Goal: Task Accomplishment & Management: Manage account settings

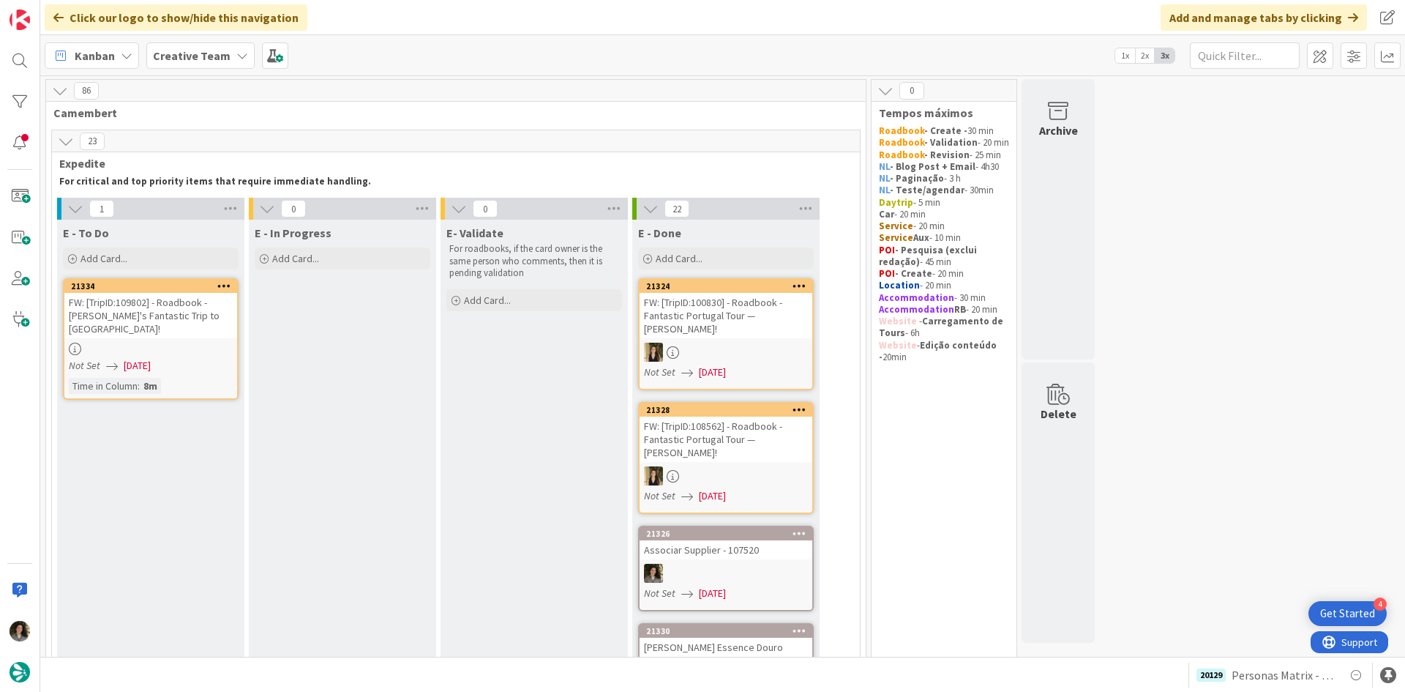
click at [140, 312] on div "FW: [TripID:109802] - Roadbook - [PERSON_NAME]'s Fantastic Trip to [GEOGRAPHIC_…" at bounding box center [150, 315] width 173 height 45
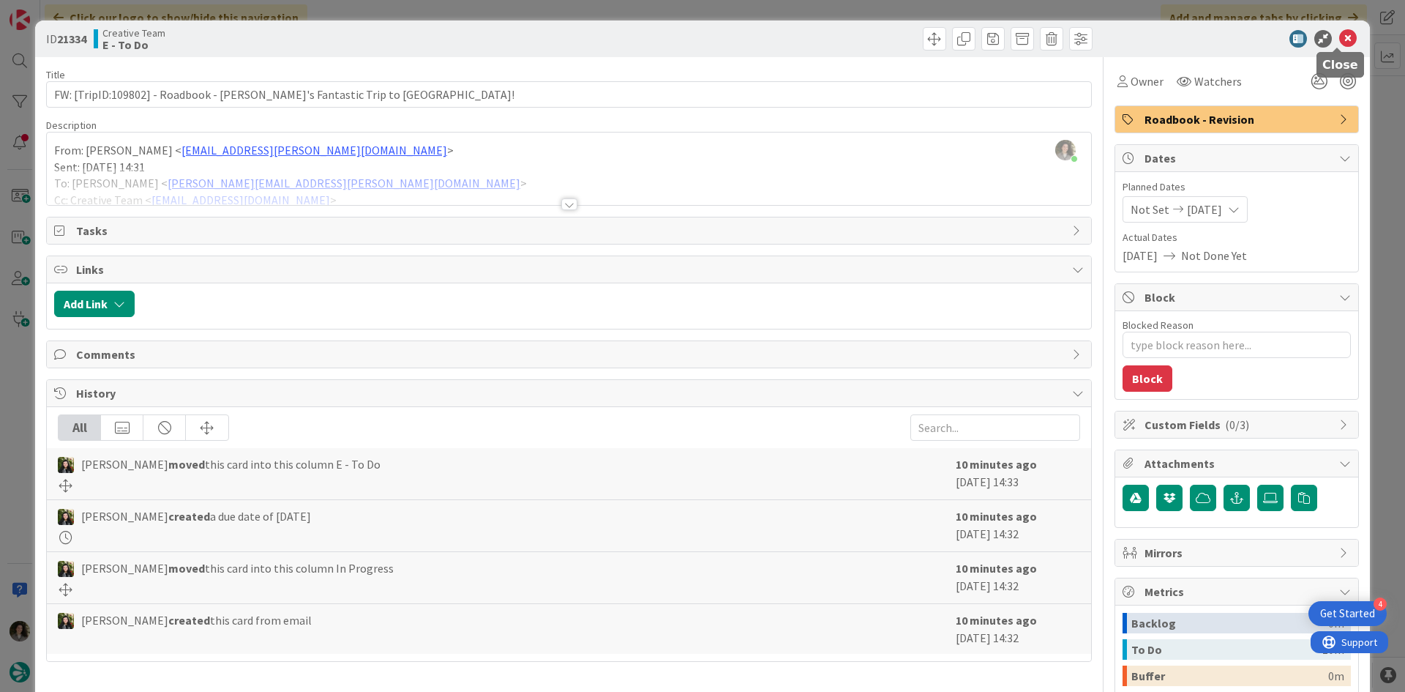
click at [1346, 35] on icon at bounding box center [1348, 39] width 18 height 18
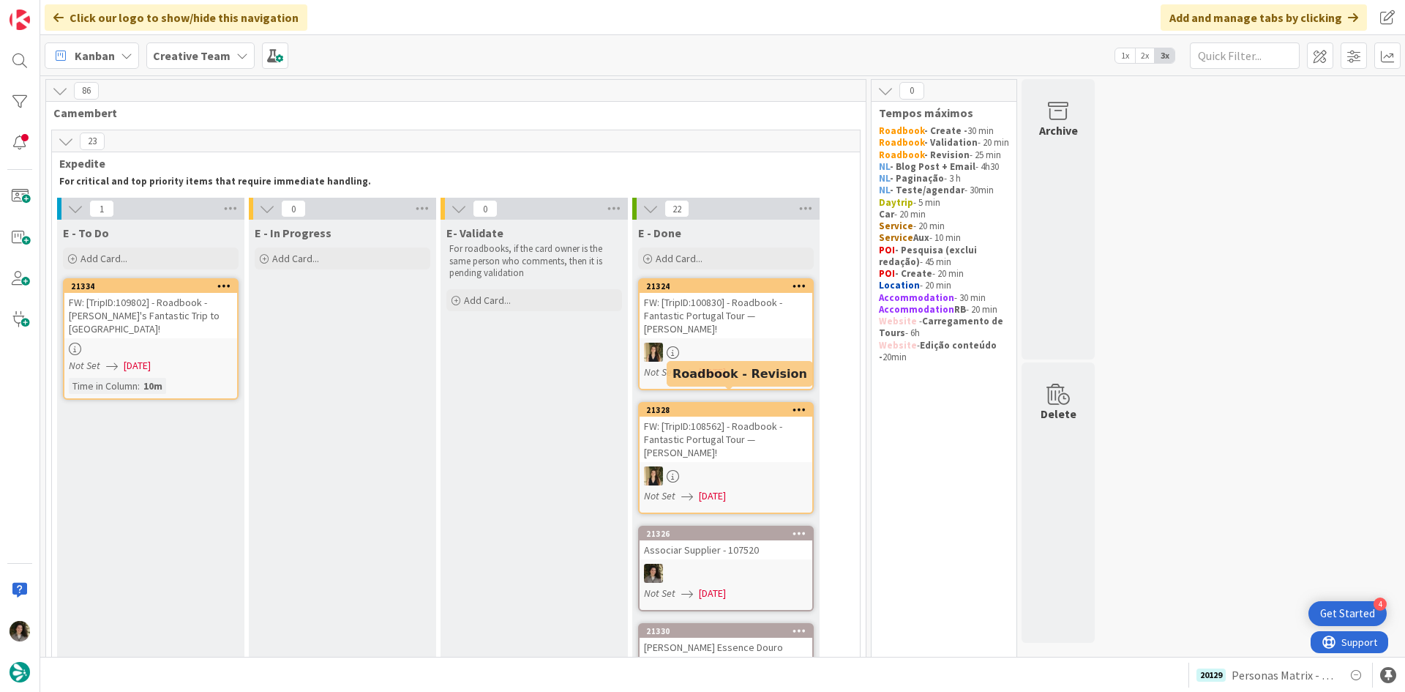
scroll to position [146, 0]
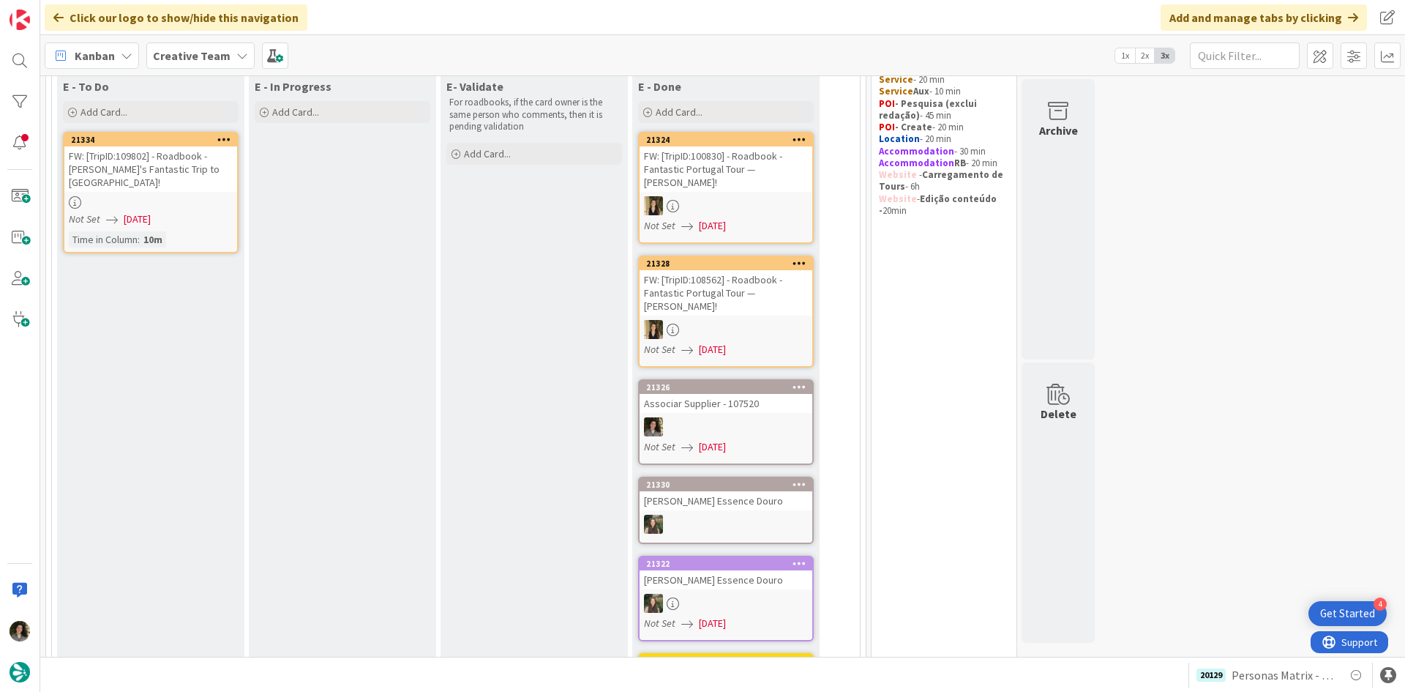
click at [746, 422] on div at bounding box center [726, 426] width 173 height 19
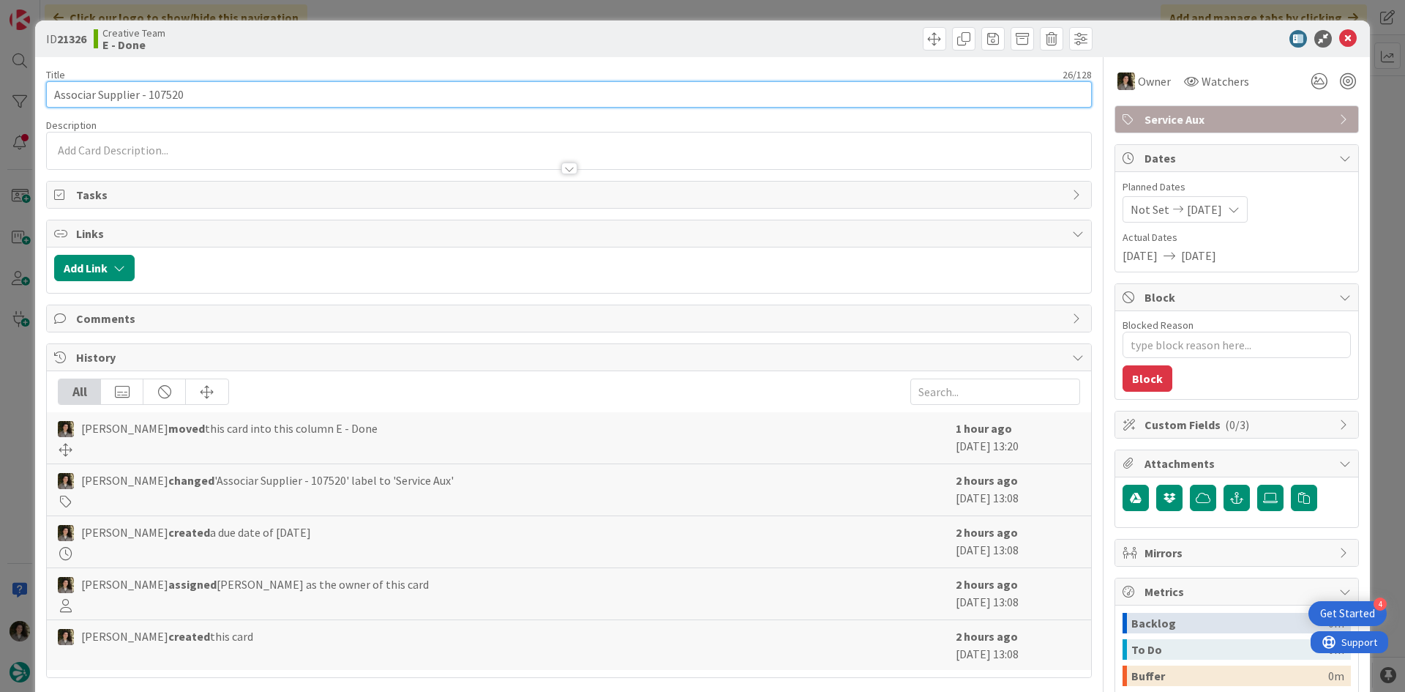
drag, startPoint x: 203, startPoint y: 94, endPoint x: -3, endPoint y: 72, distance: 207.5
click at [0, 72] on html "4 Get Started Click our logo to show/hide this navigation Add and manage tabs b…" at bounding box center [702, 346] width 1405 height 692
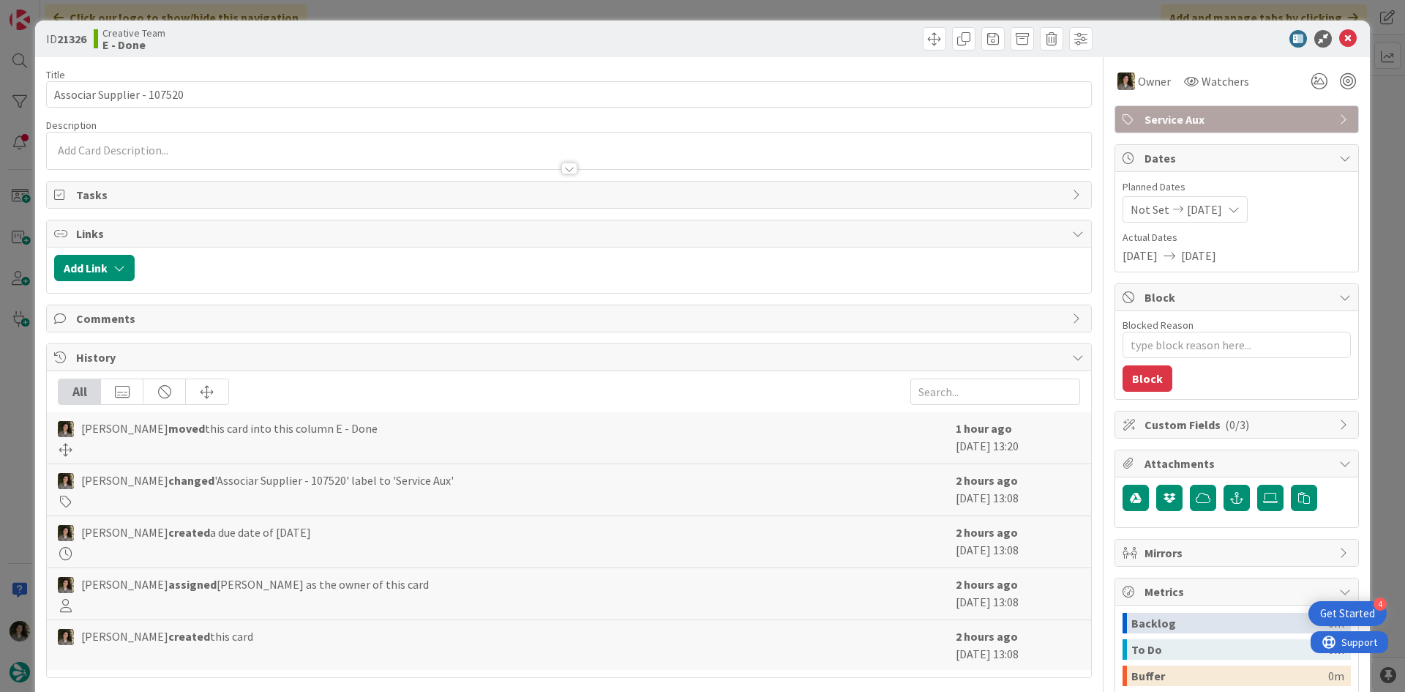
click at [1342, 32] on icon at bounding box center [1348, 39] width 18 height 18
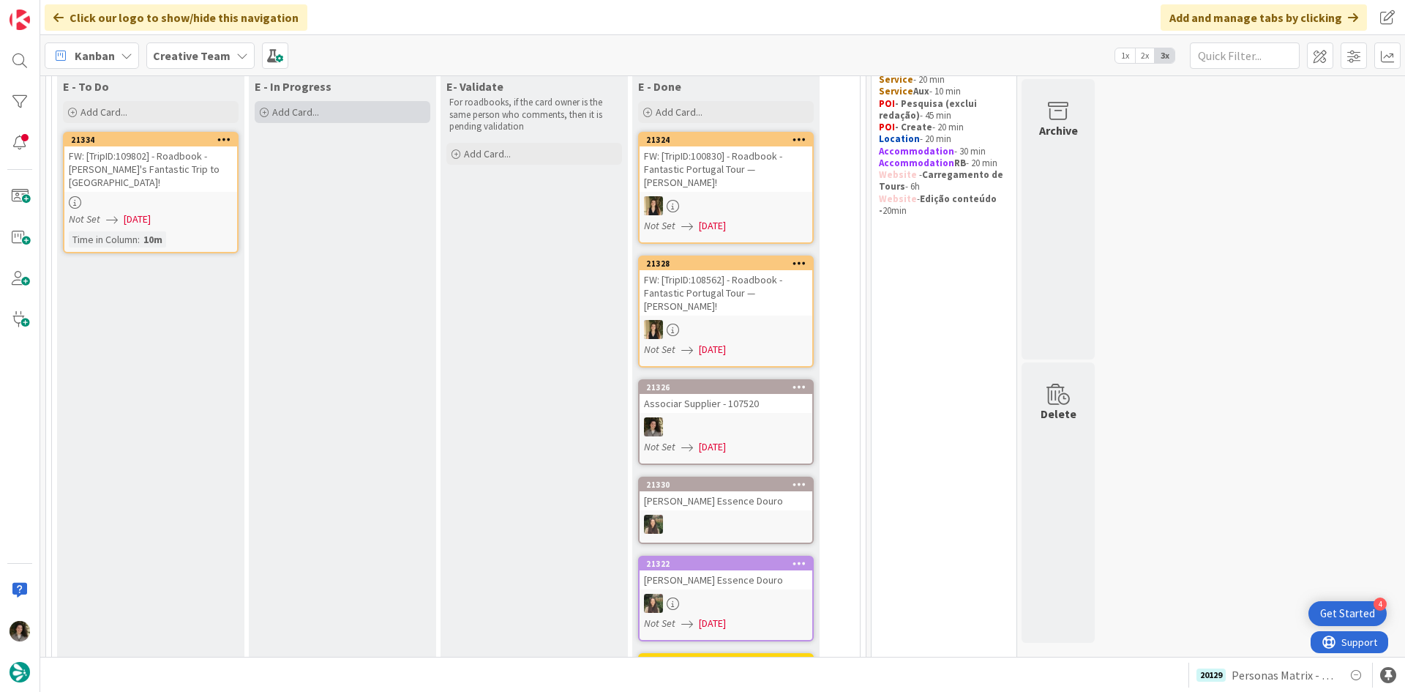
drag, startPoint x: 278, startPoint y: 117, endPoint x: 293, endPoint y: 120, distance: 14.9
click at [279, 117] on span "Add Card..." at bounding box center [295, 111] width 47 height 13
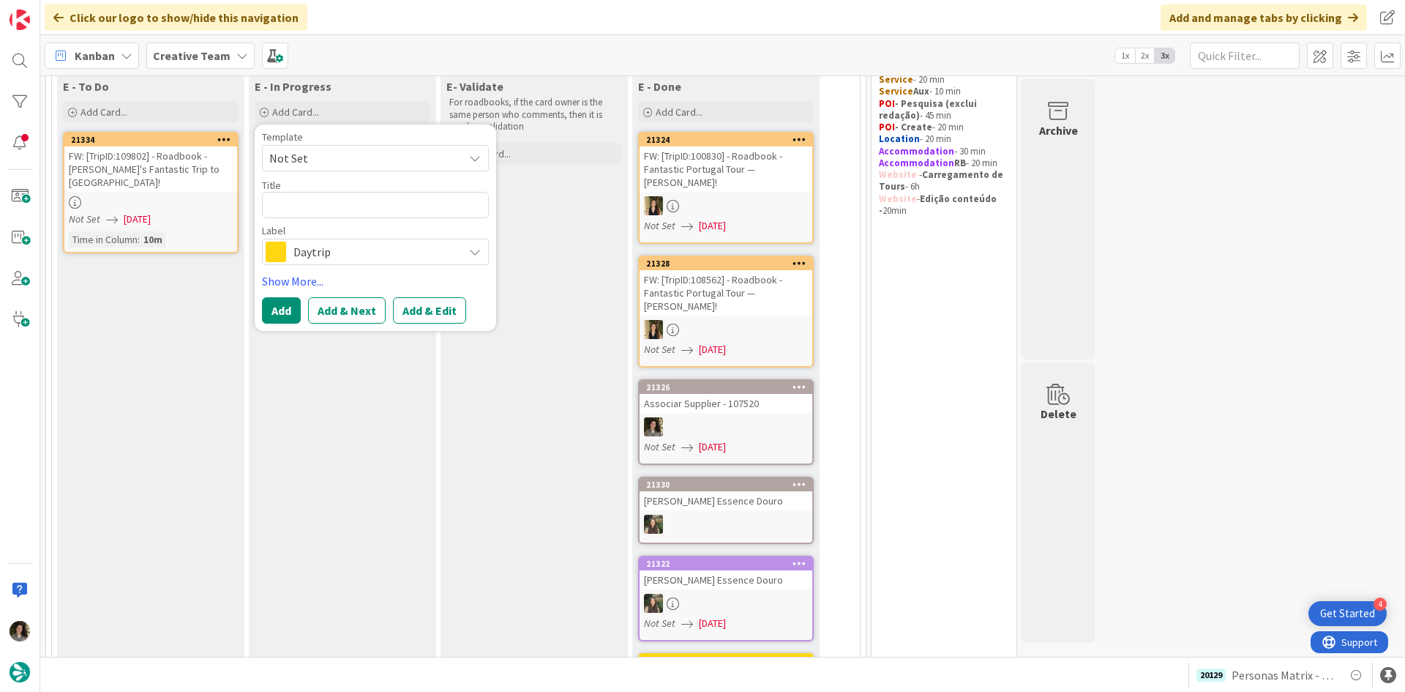
click at [335, 255] on span "Daytrip" at bounding box center [374, 251] width 162 height 20
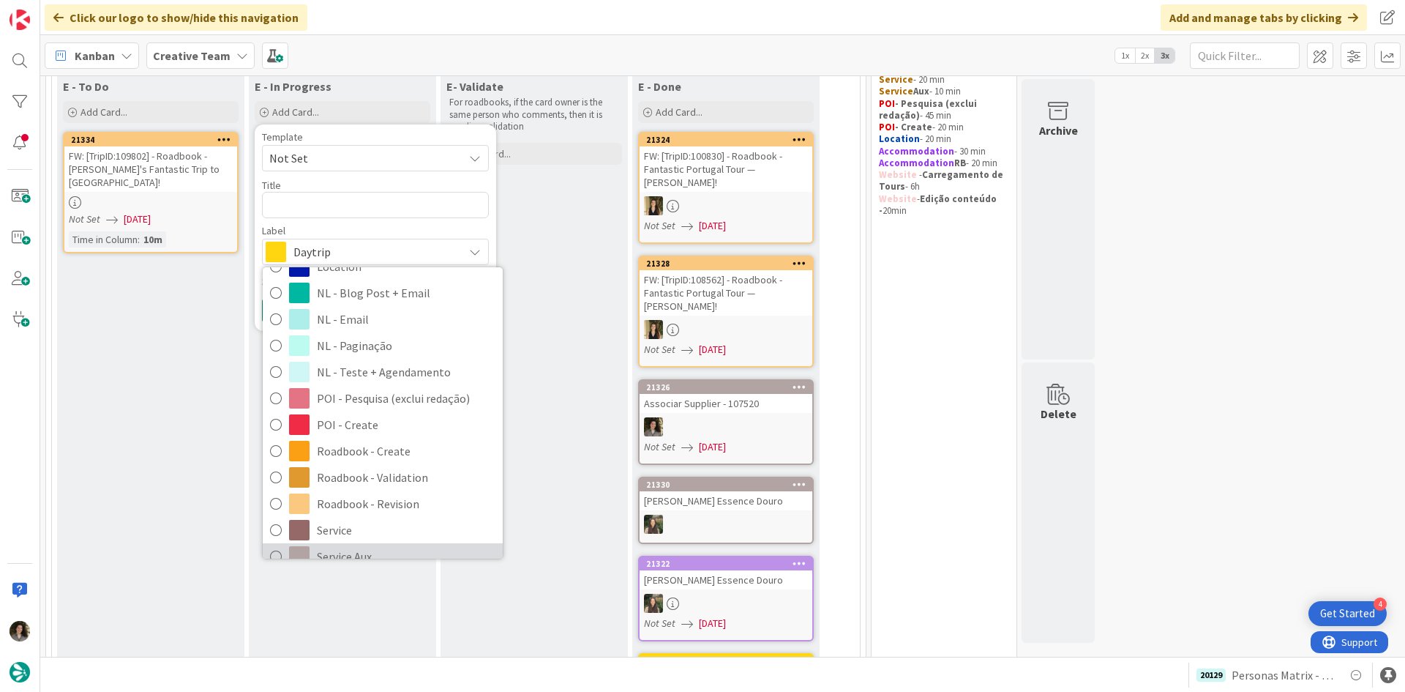
scroll to position [293, 0]
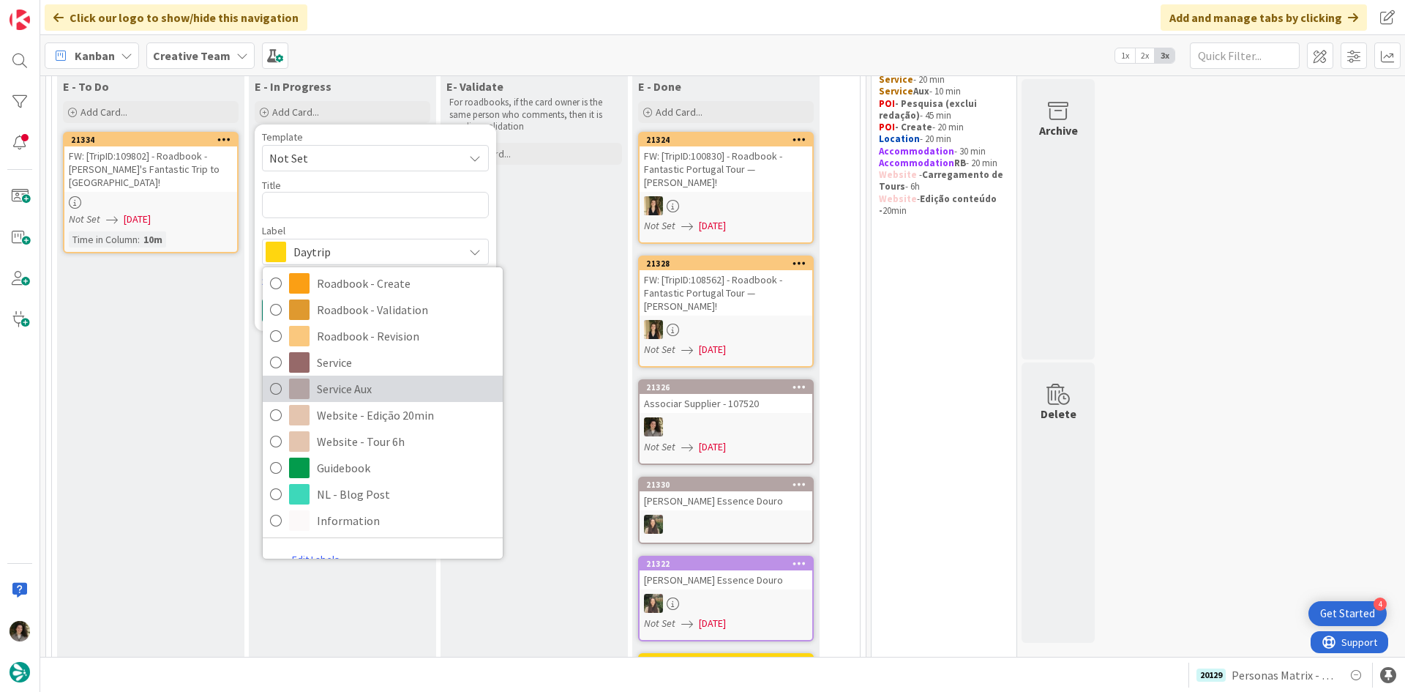
click at [389, 391] on span "Service Aux" at bounding box center [406, 389] width 179 height 22
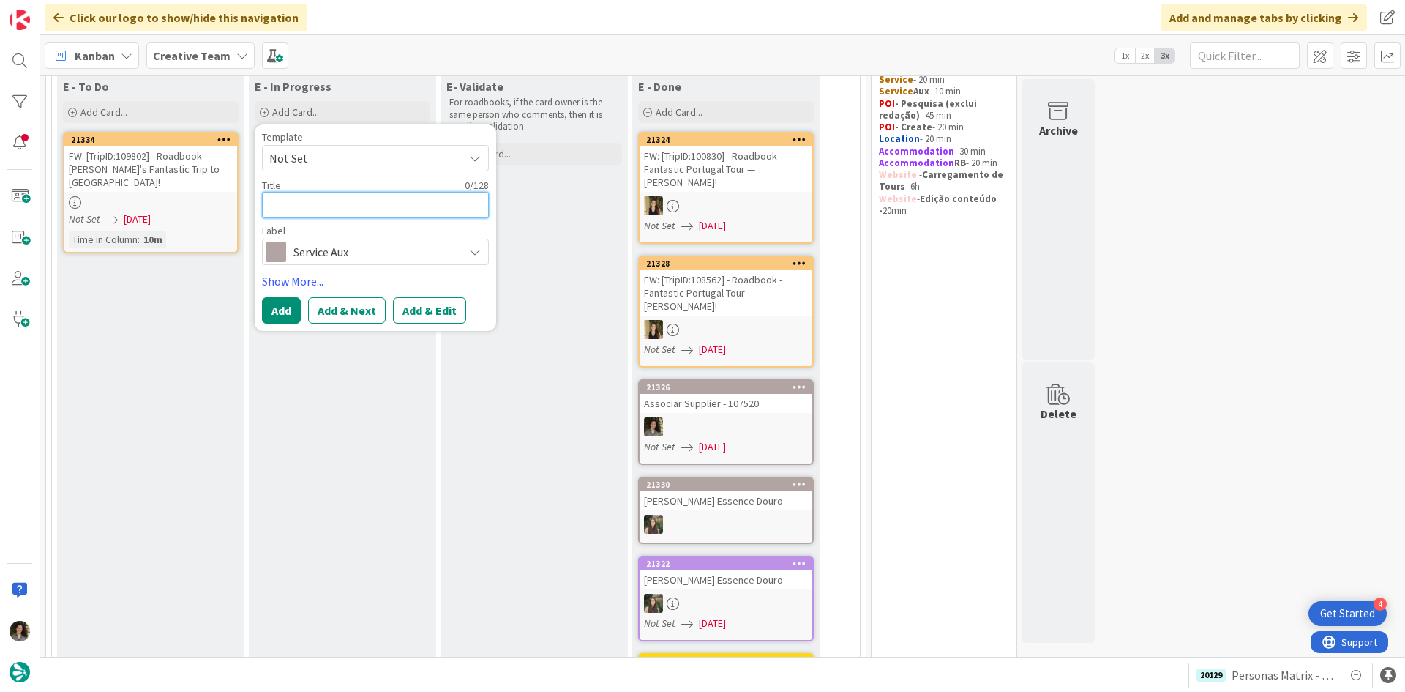
click at [335, 192] on textarea at bounding box center [375, 205] width 227 height 26
paste textarea "Associar Supplier - 107520"
type textarea "x"
type textarea "Associar Supplier - 107520"
click at [288, 300] on button "Add" at bounding box center [281, 310] width 39 height 26
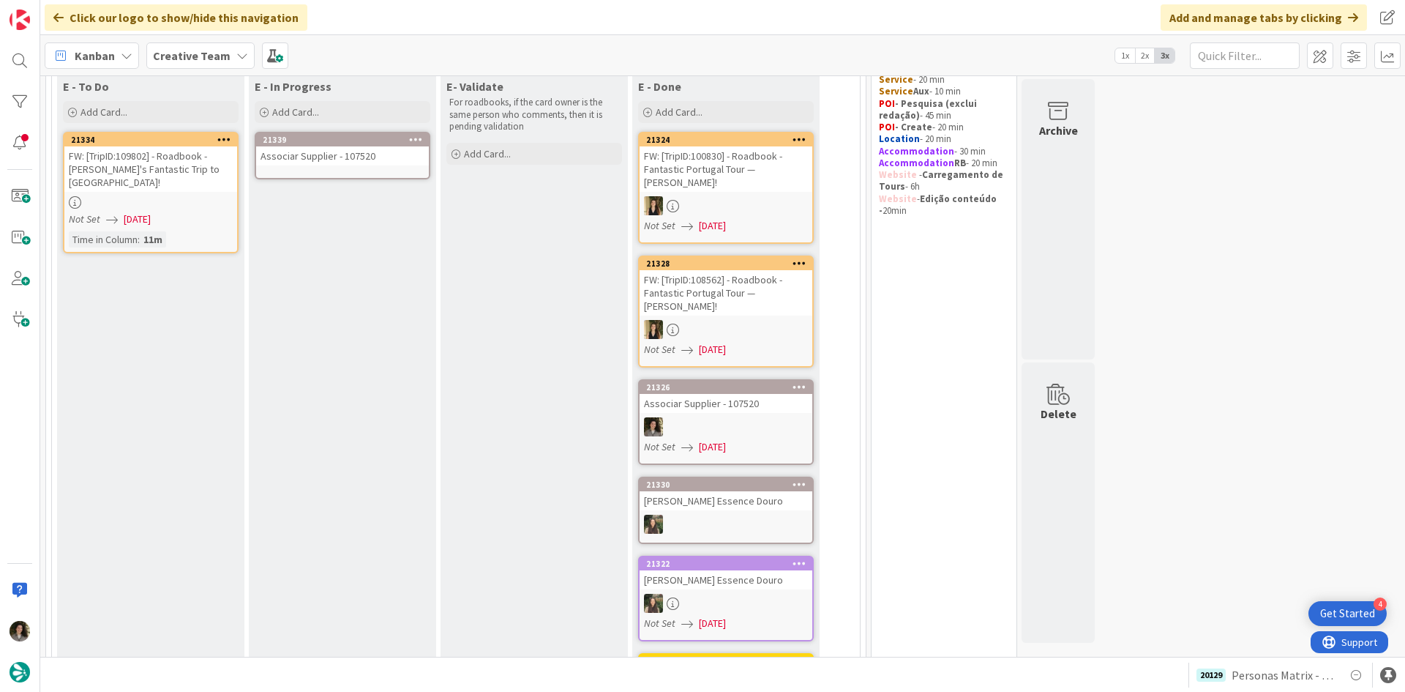
click at [335, 163] on div "Associar Supplier - 107520" at bounding box center [342, 155] width 173 height 19
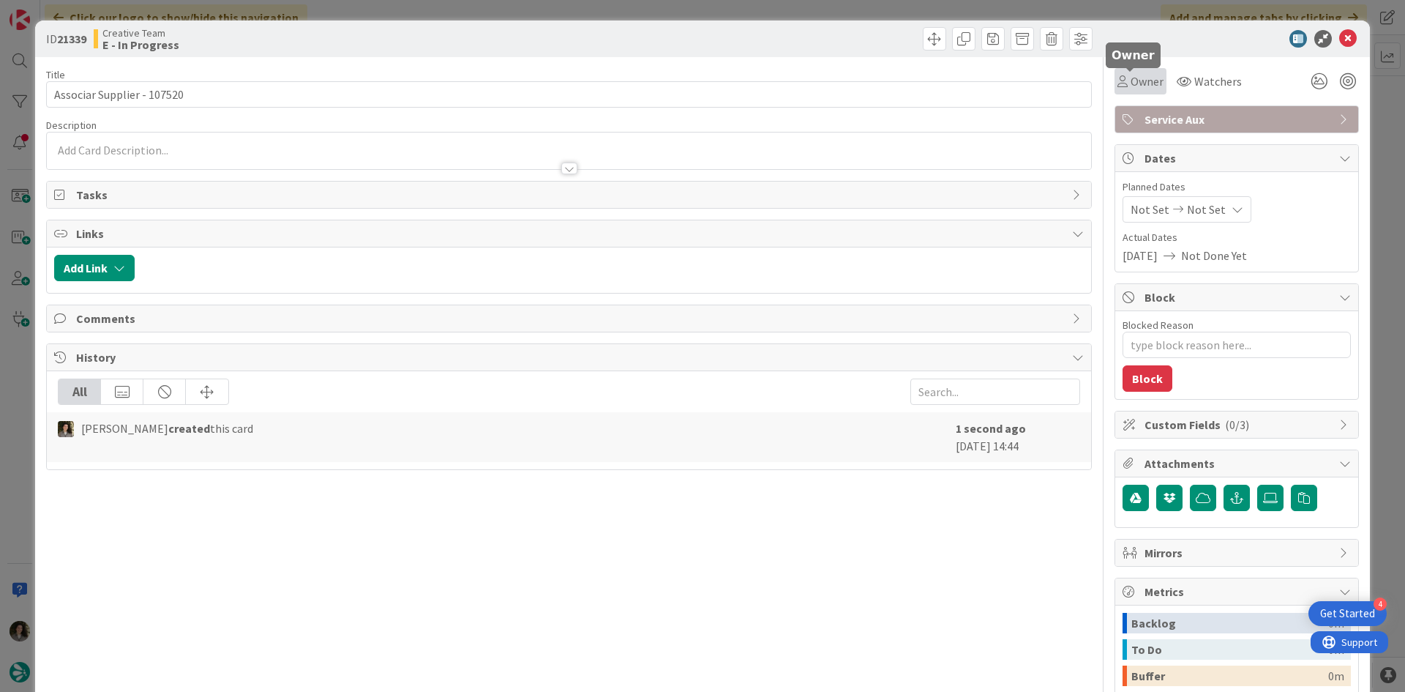
click at [1131, 73] on span "Owner" at bounding box center [1147, 81] width 33 height 18
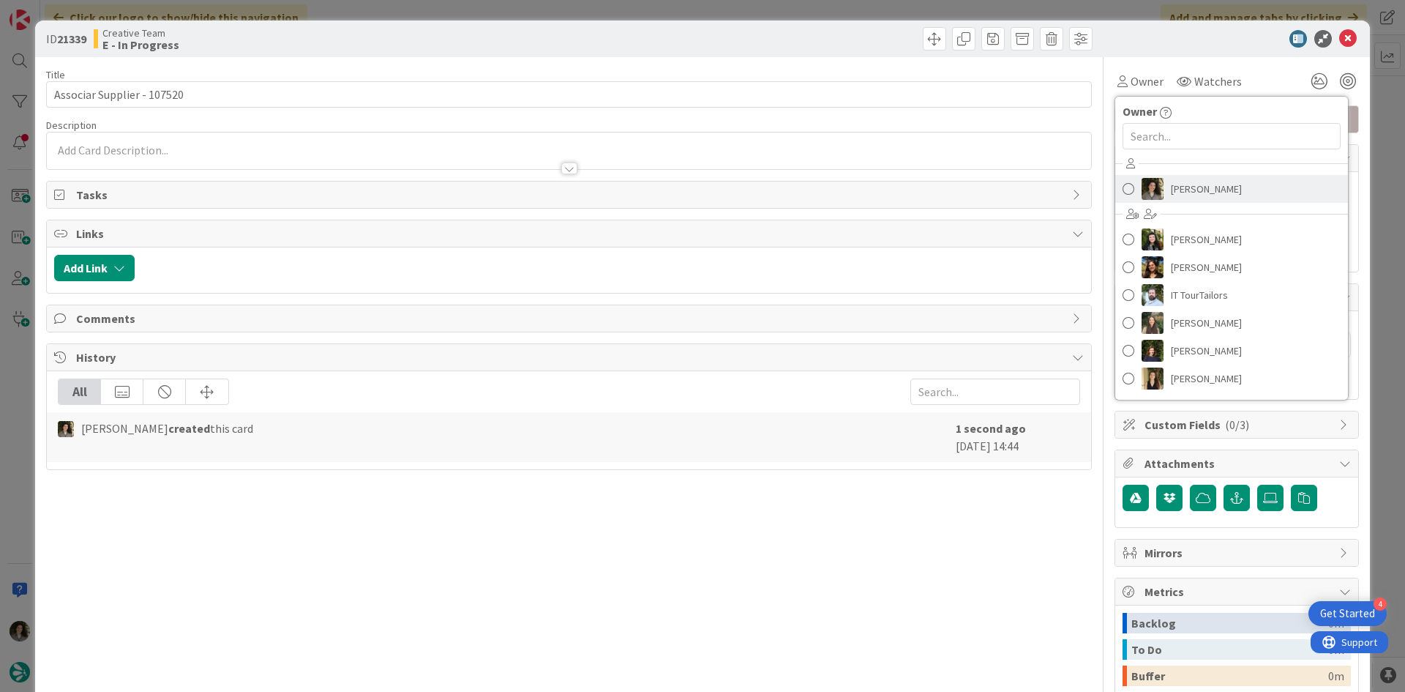
click at [1199, 183] on span "[PERSON_NAME]" at bounding box center [1206, 189] width 71 height 22
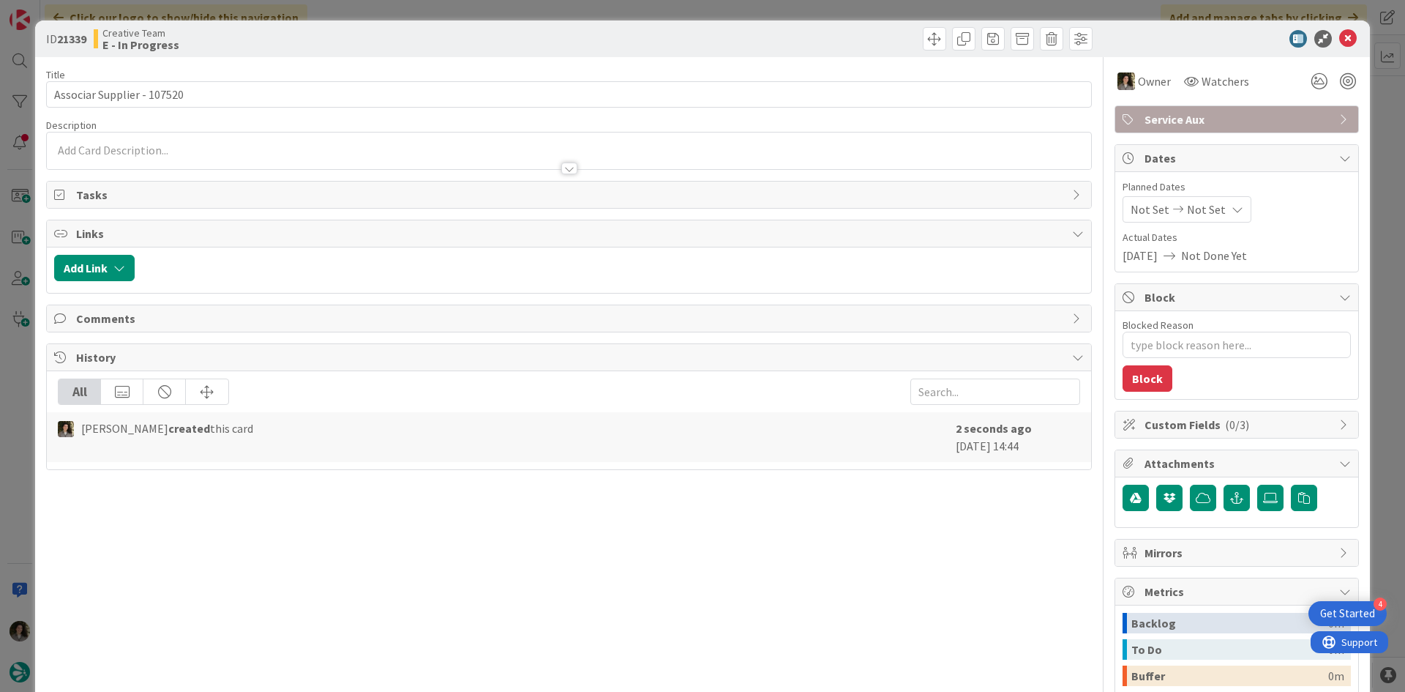
type textarea "x"
click at [1201, 200] on div "Not Set Not Set" at bounding box center [1187, 209] width 129 height 26
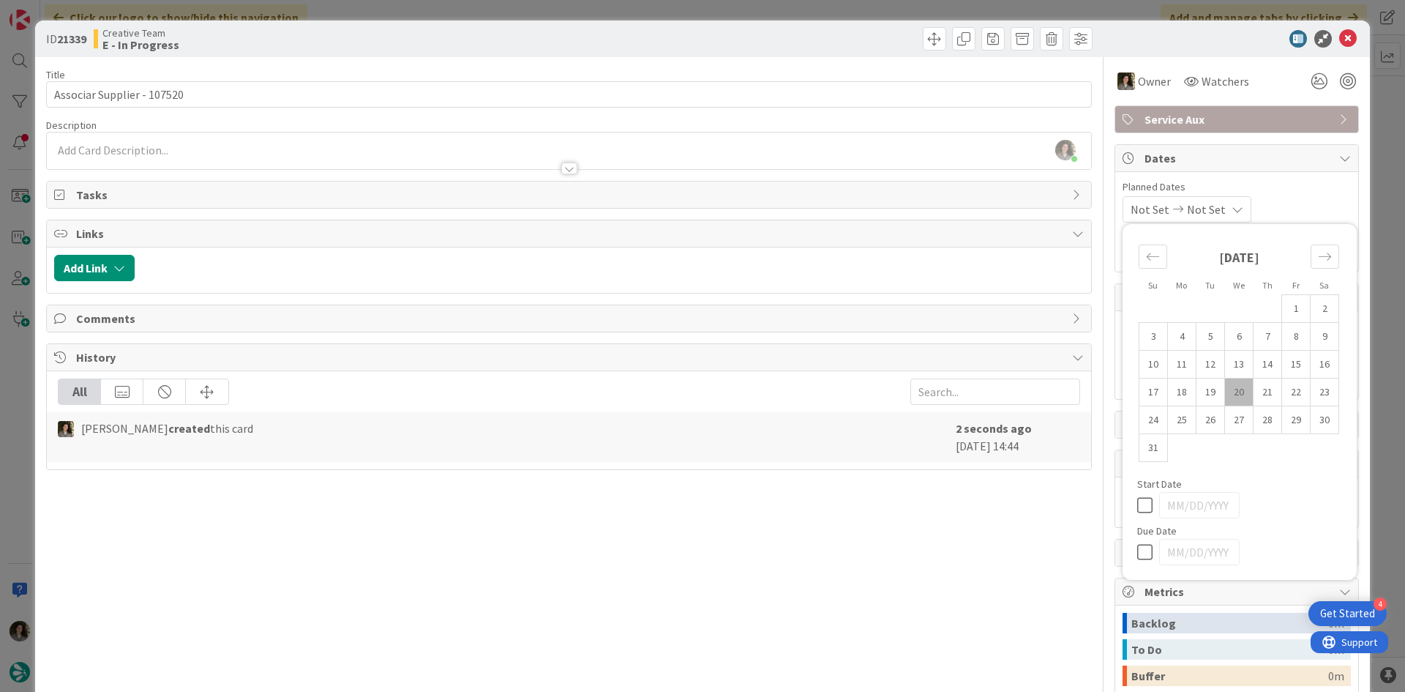
click at [1139, 548] on icon at bounding box center [1148, 552] width 22 height 18
type input "[DATE]"
click at [1339, 41] on icon at bounding box center [1348, 39] width 18 height 18
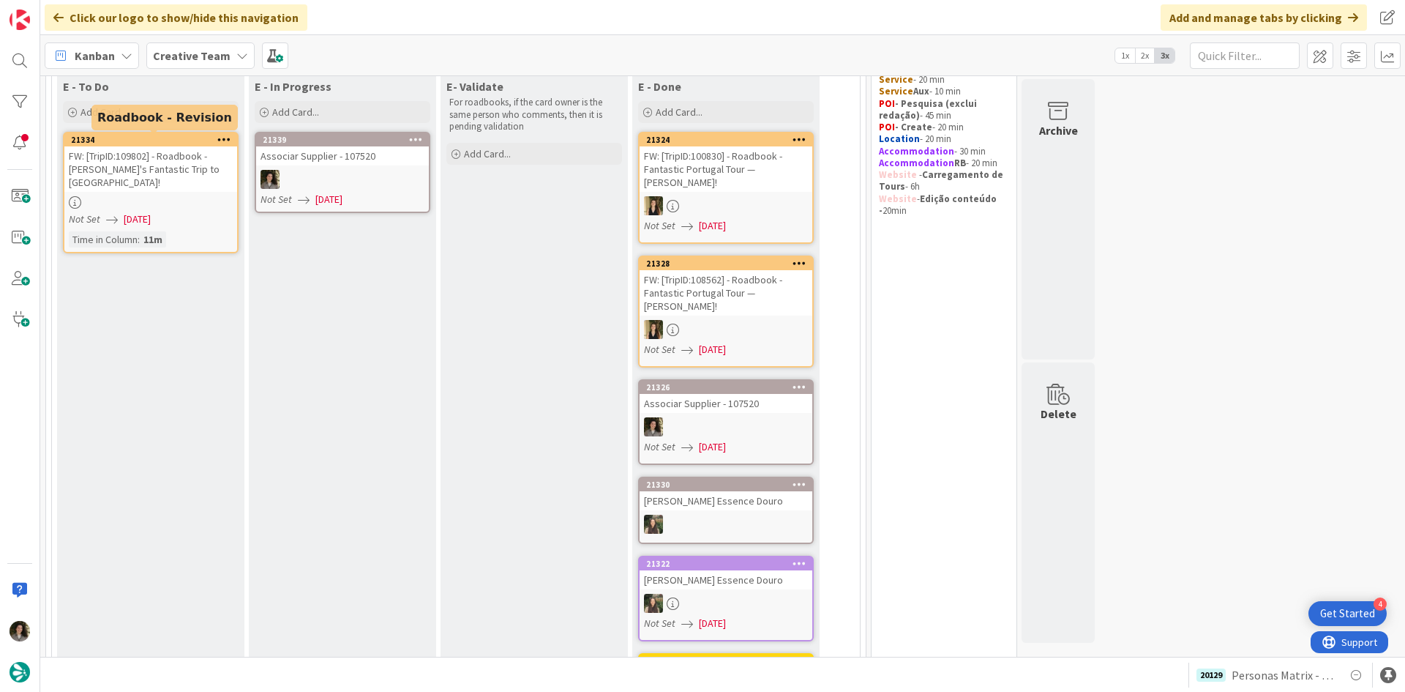
click at [136, 180] on link "21334 FW: [TripID:109802] - Roadbook - [PERSON_NAME]'s Fantastic Trip to [GEOGR…" at bounding box center [151, 192] width 176 height 121
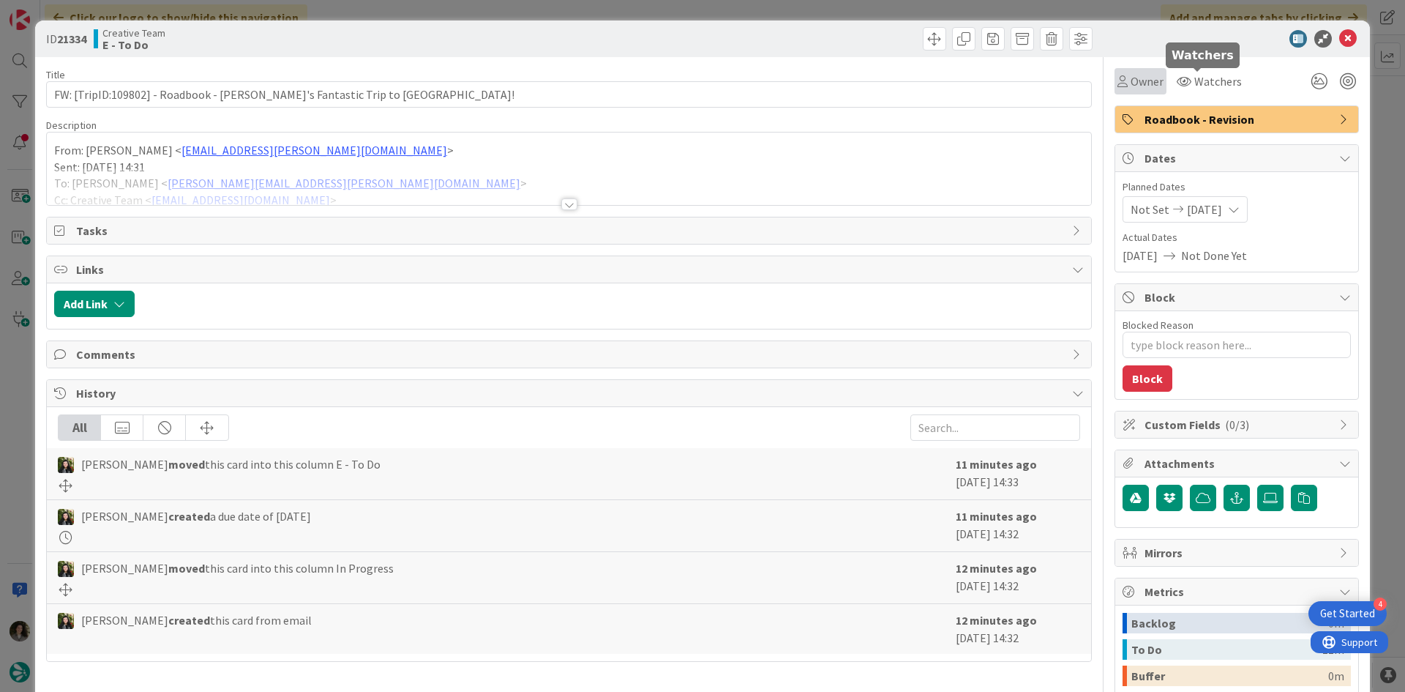
click at [1137, 77] on span "Owner" at bounding box center [1147, 81] width 33 height 18
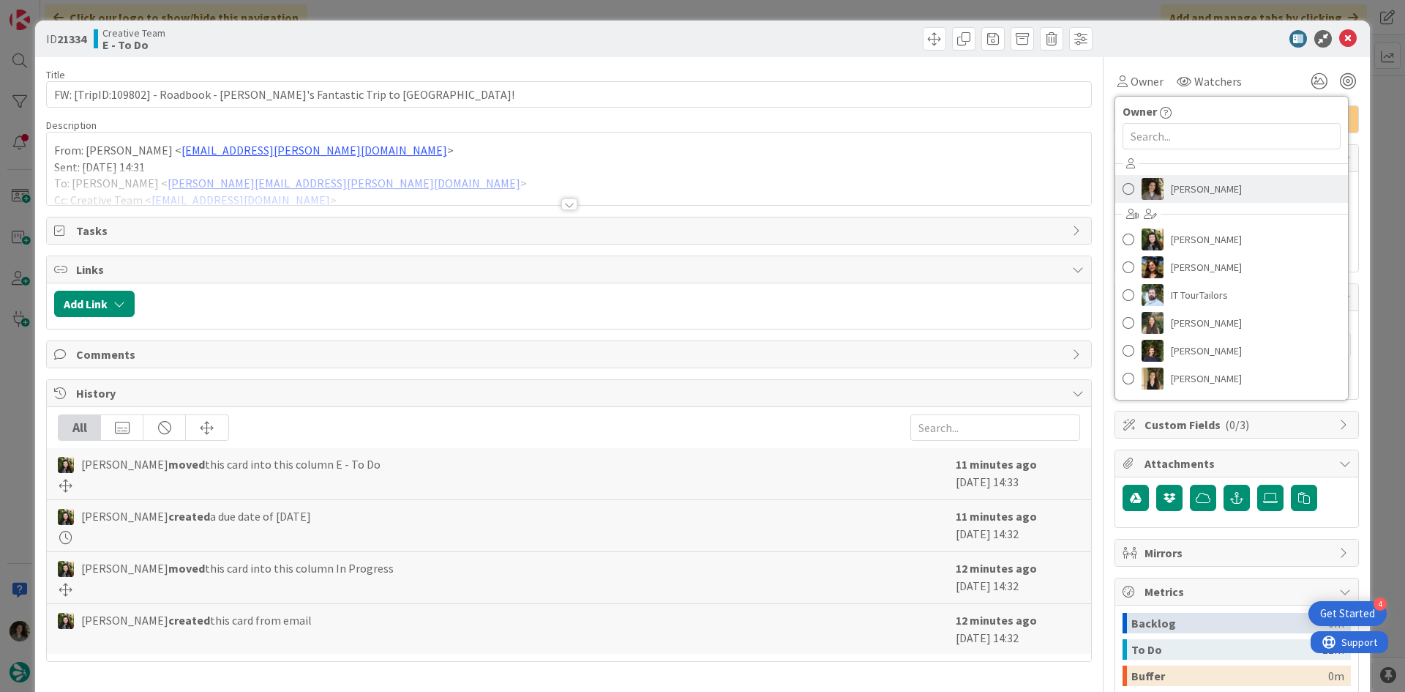
click at [1191, 183] on span "[PERSON_NAME]" at bounding box center [1206, 189] width 71 height 22
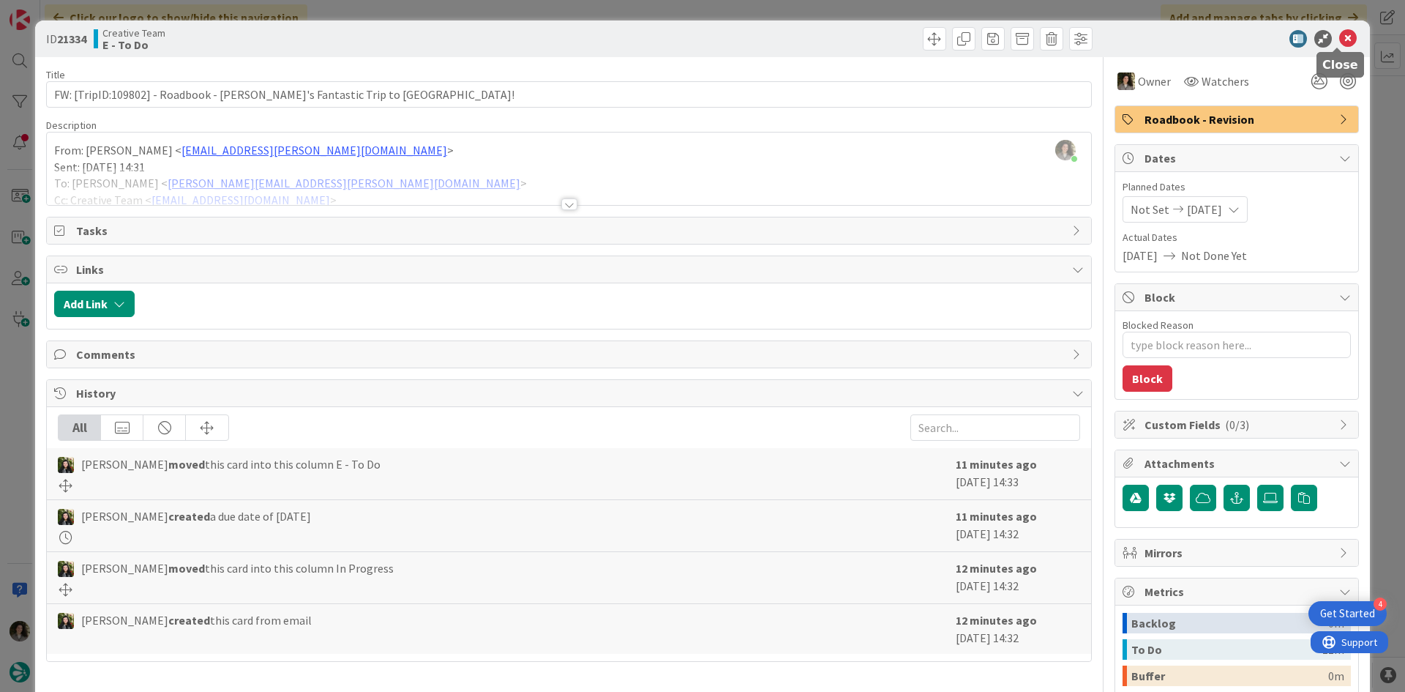
click at [1339, 36] on icon at bounding box center [1348, 39] width 18 height 18
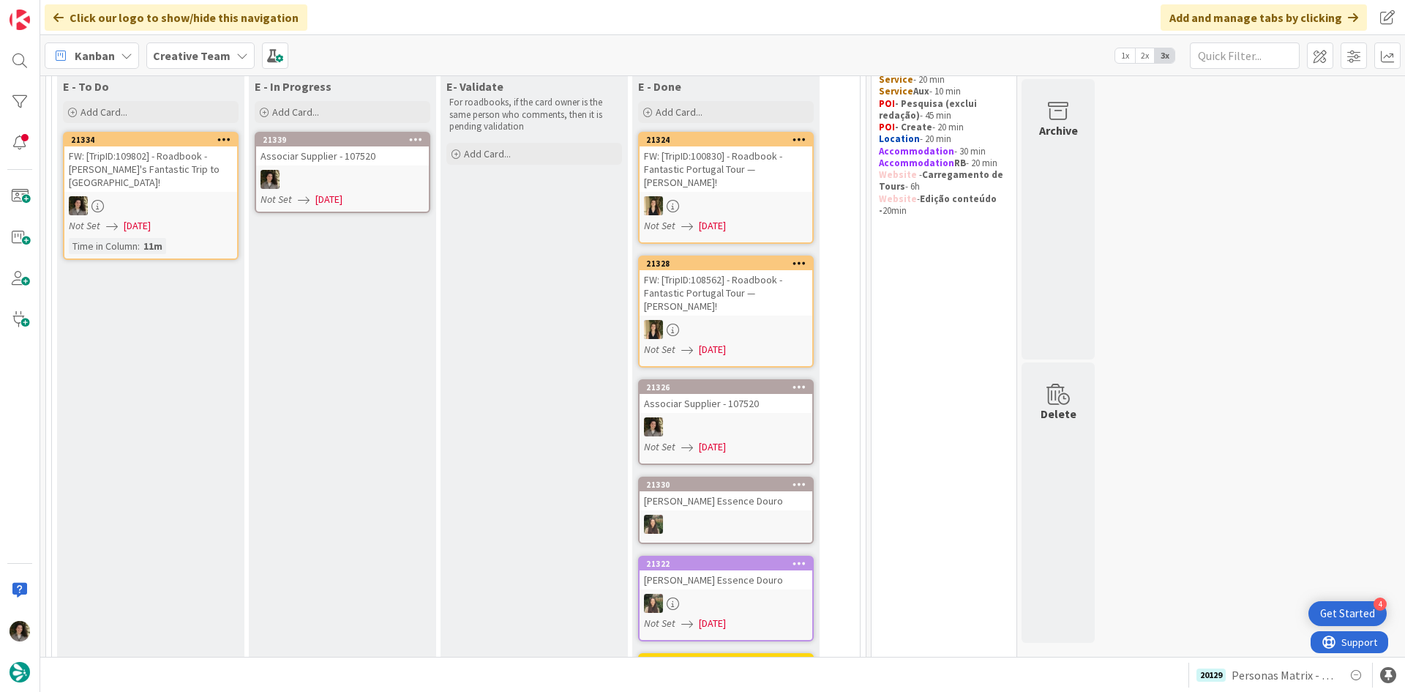
click at [378, 152] on div "Associar Supplier - 107520" at bounding box center [342, 155] width 173 height 19
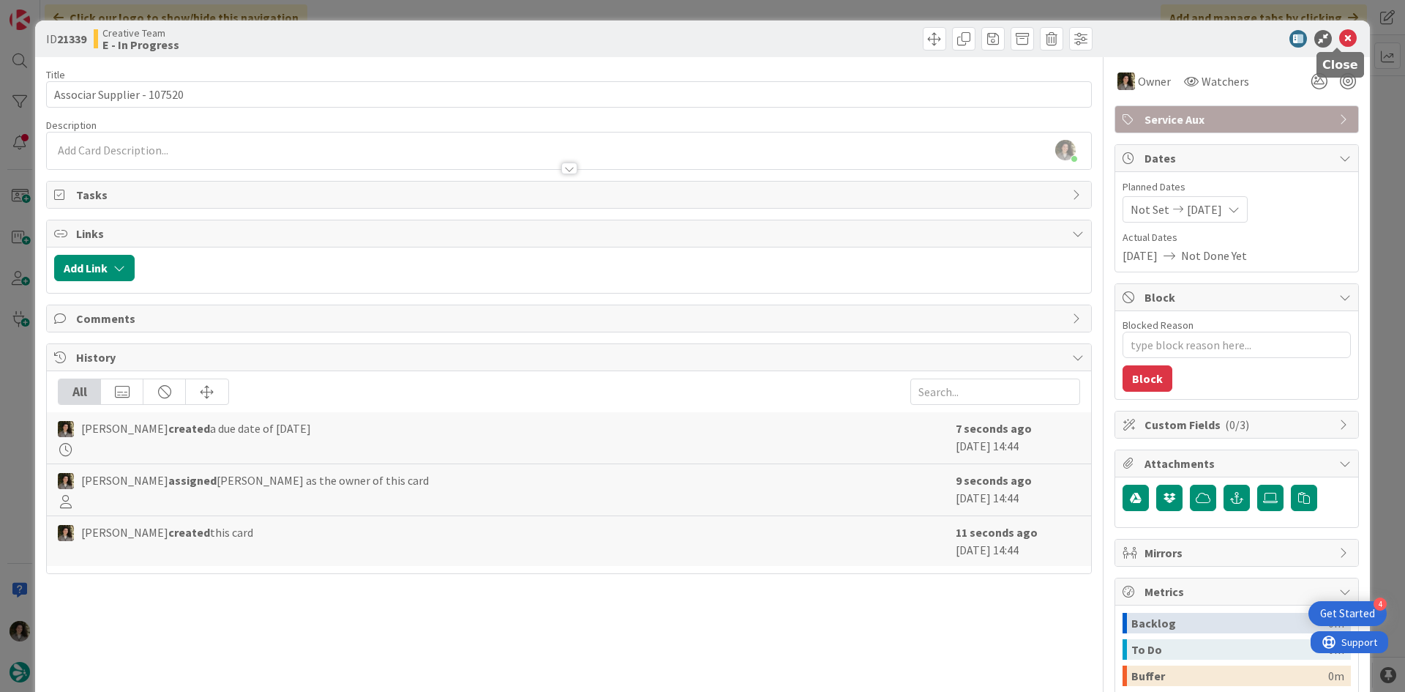
drag, startPoint x: 1333, startPoint y: 35, endPoint x: 1244, endPoint y: 66, distance: 93.7
click at [1339, 34] on icon at bounding box center [1348, 39] width 18 height 18
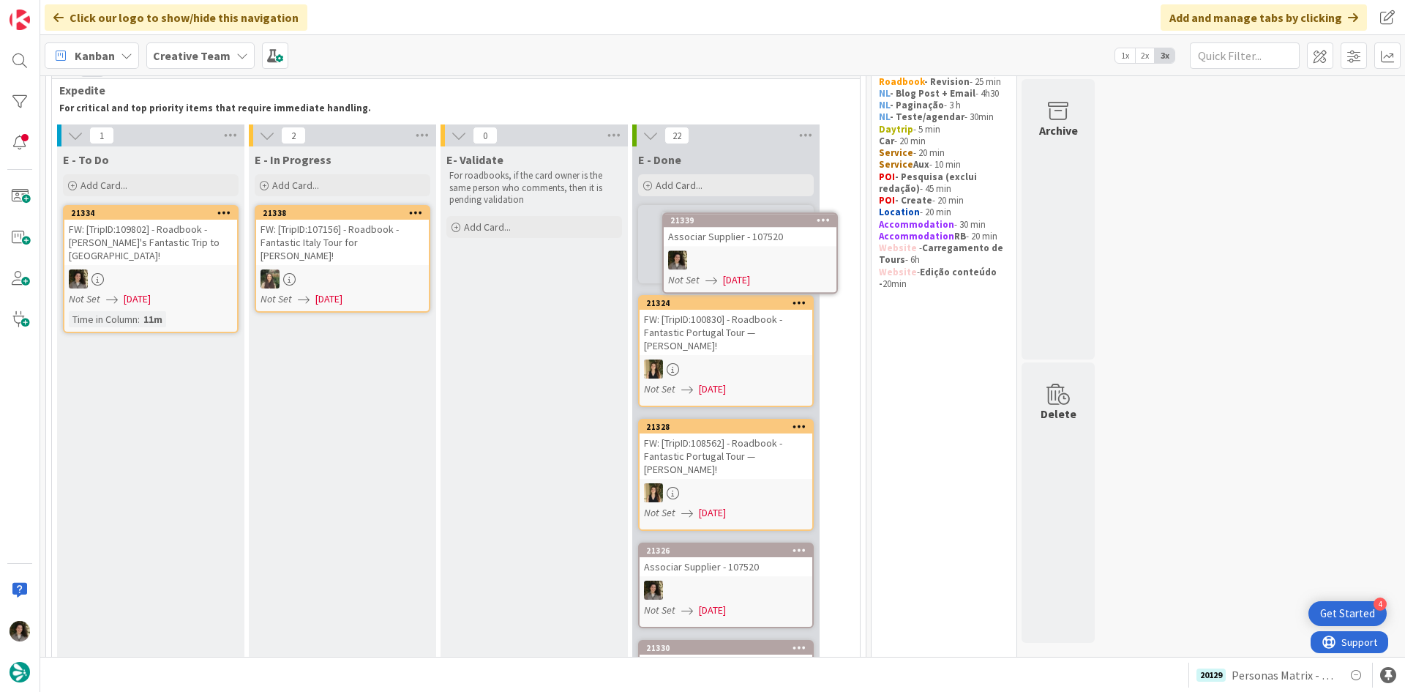
scroll to position [47, 0]
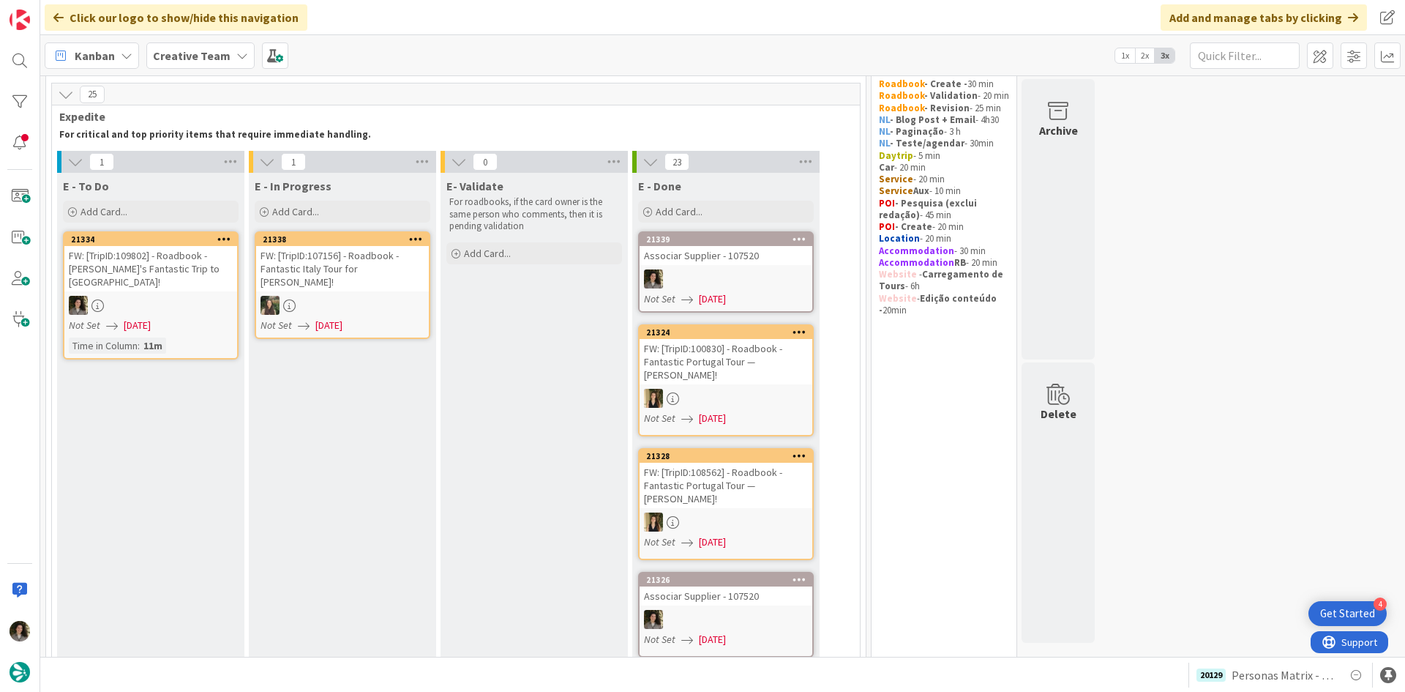
click at [761, 269] on div at bounding box center [726, 278] width 173 height 19
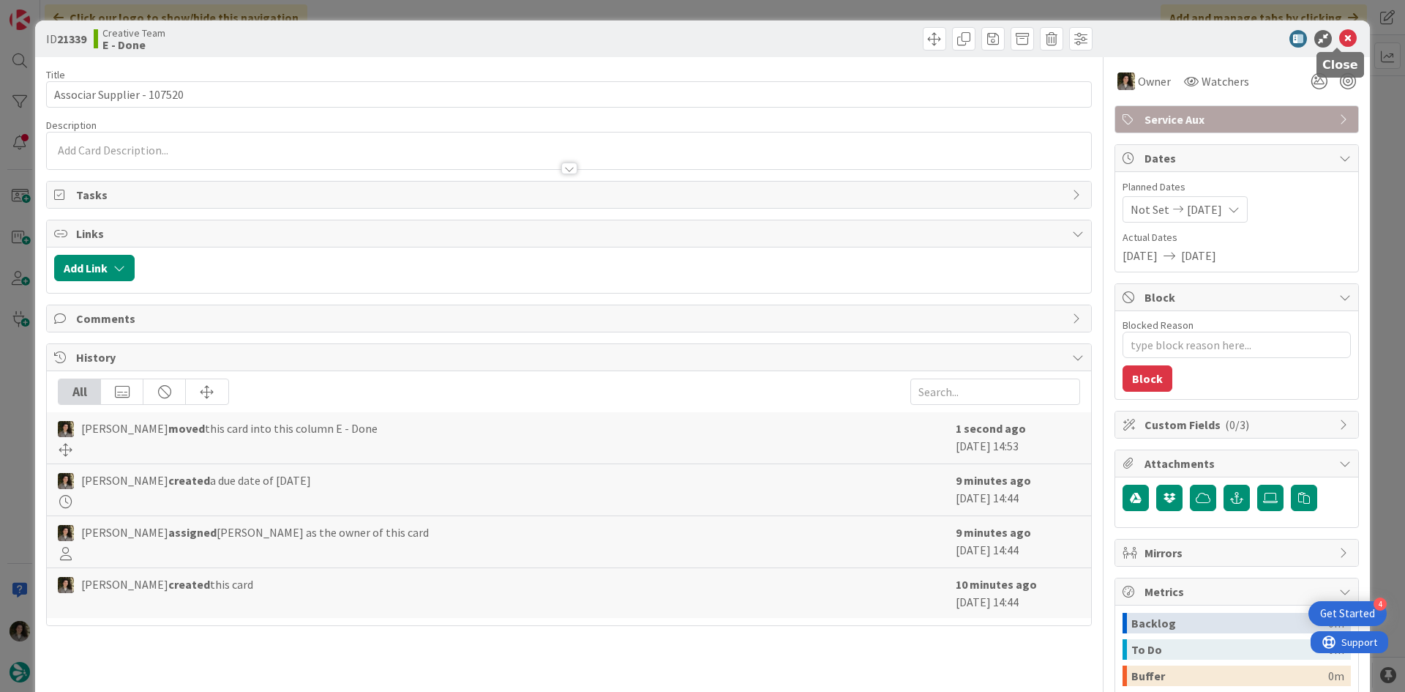
drag, startPoint x: 1345, startPoint y: 36, endPoint x: 1334, endPoint y: 35, distance: 11.0
click at [1344, 36] on icon at bounding box center [1348, 39] width 18 height 18
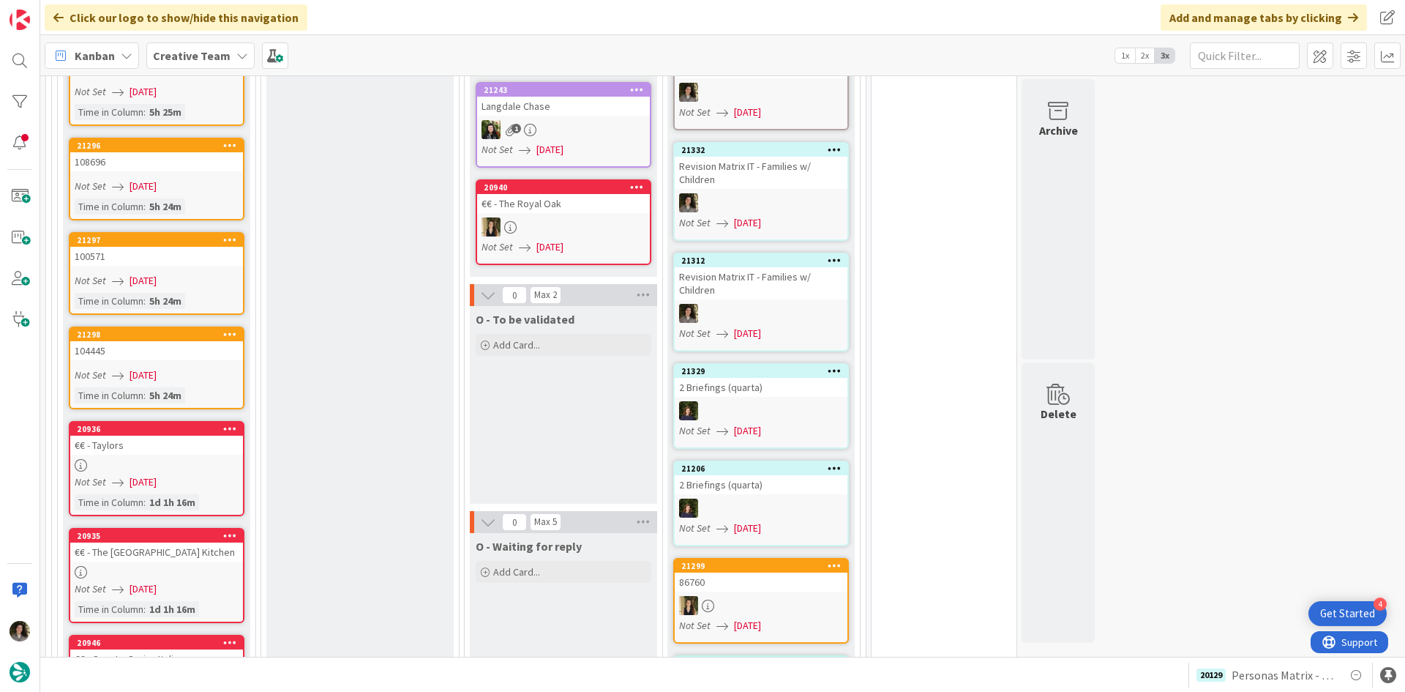
scroll to position [1359, 0]
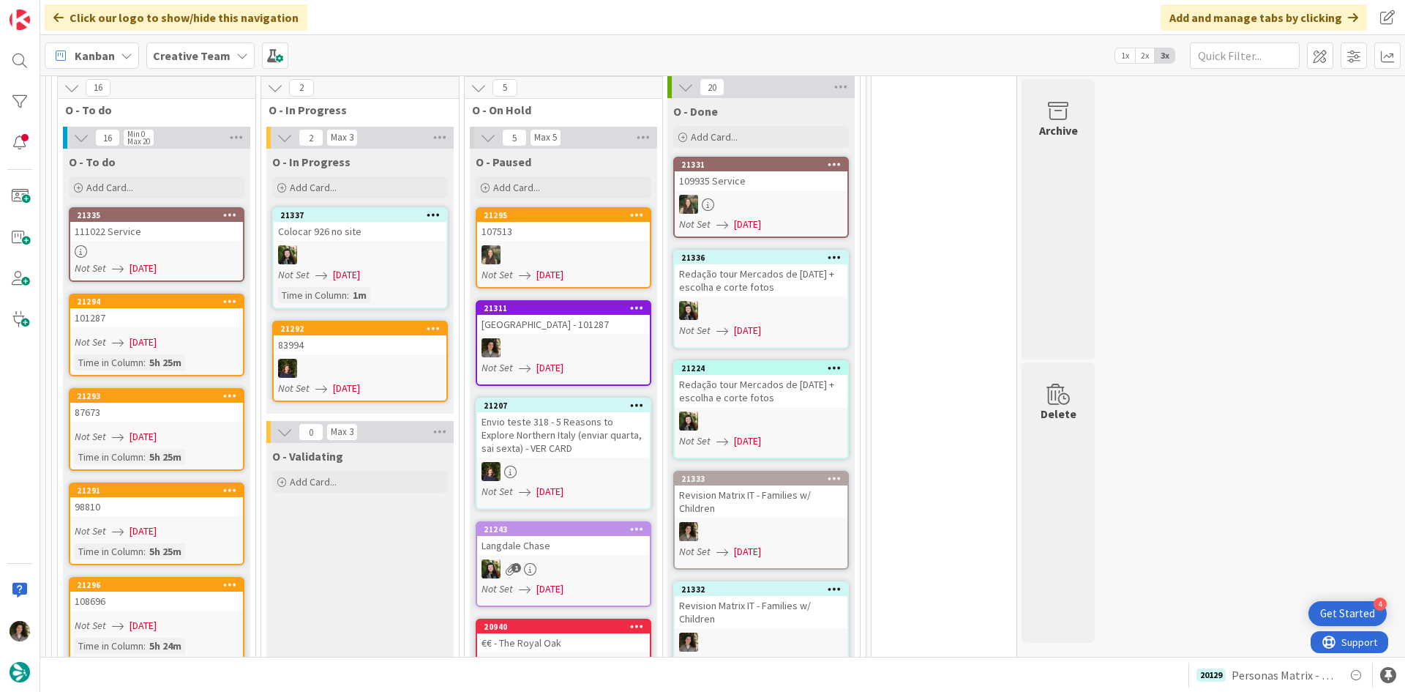
click at [183, 226] on div "111022 Service" at bounding box center [156, 231] width 173 height 19
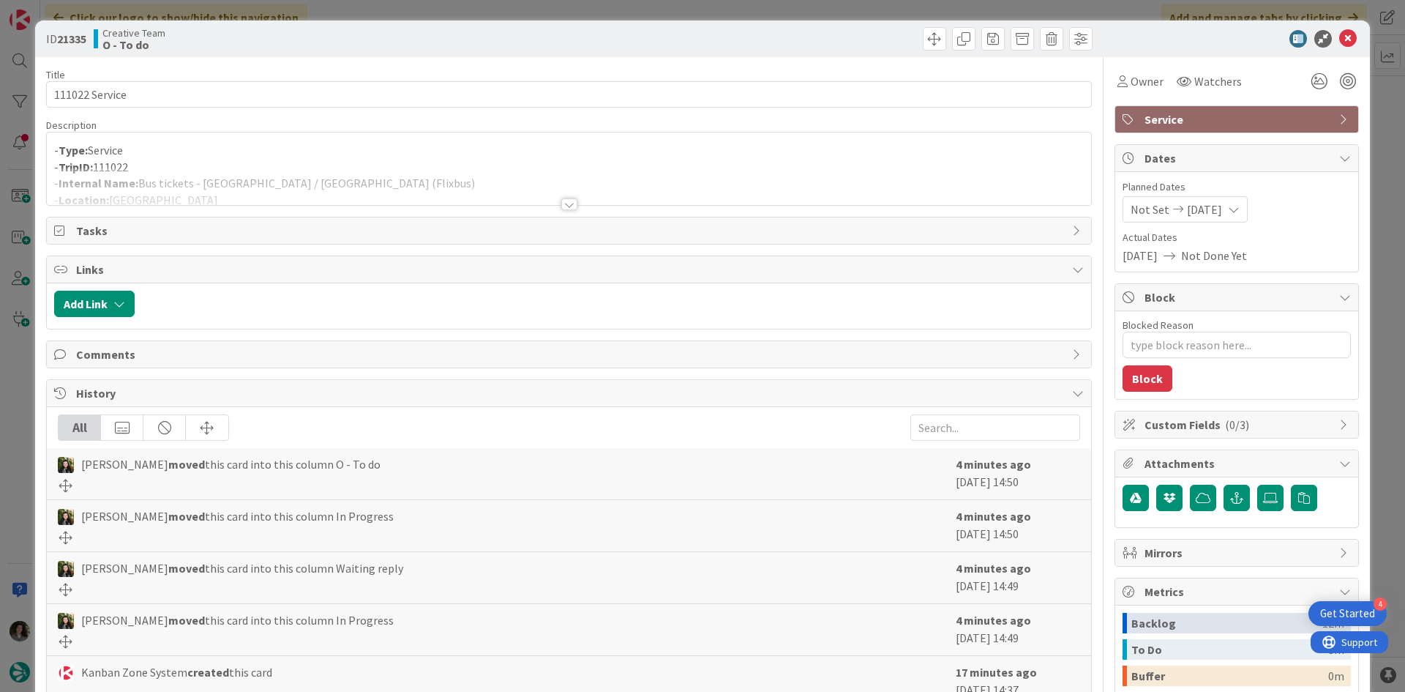
click at [561, 203] on div at bounding box center [569, 204] width 16 height 12
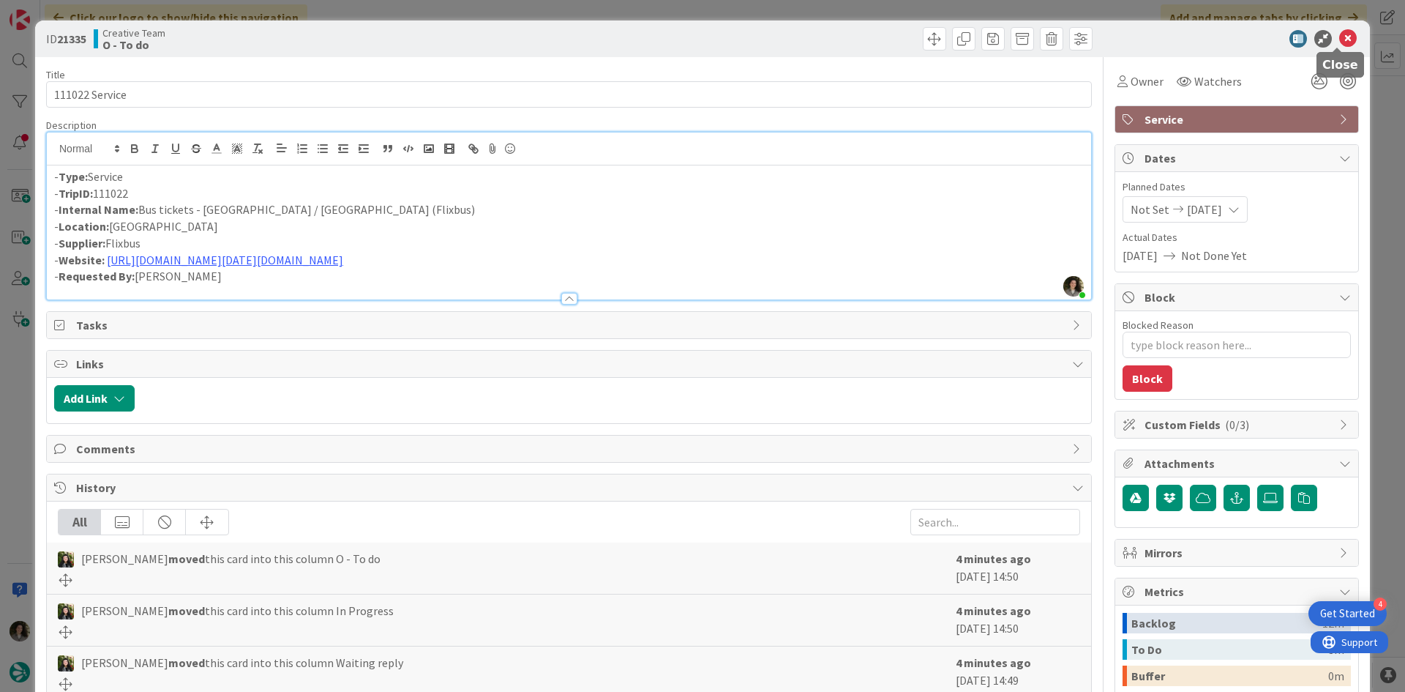
click at [1339, 39] on icon at bounding box center [1348, 39] width 18 height 18
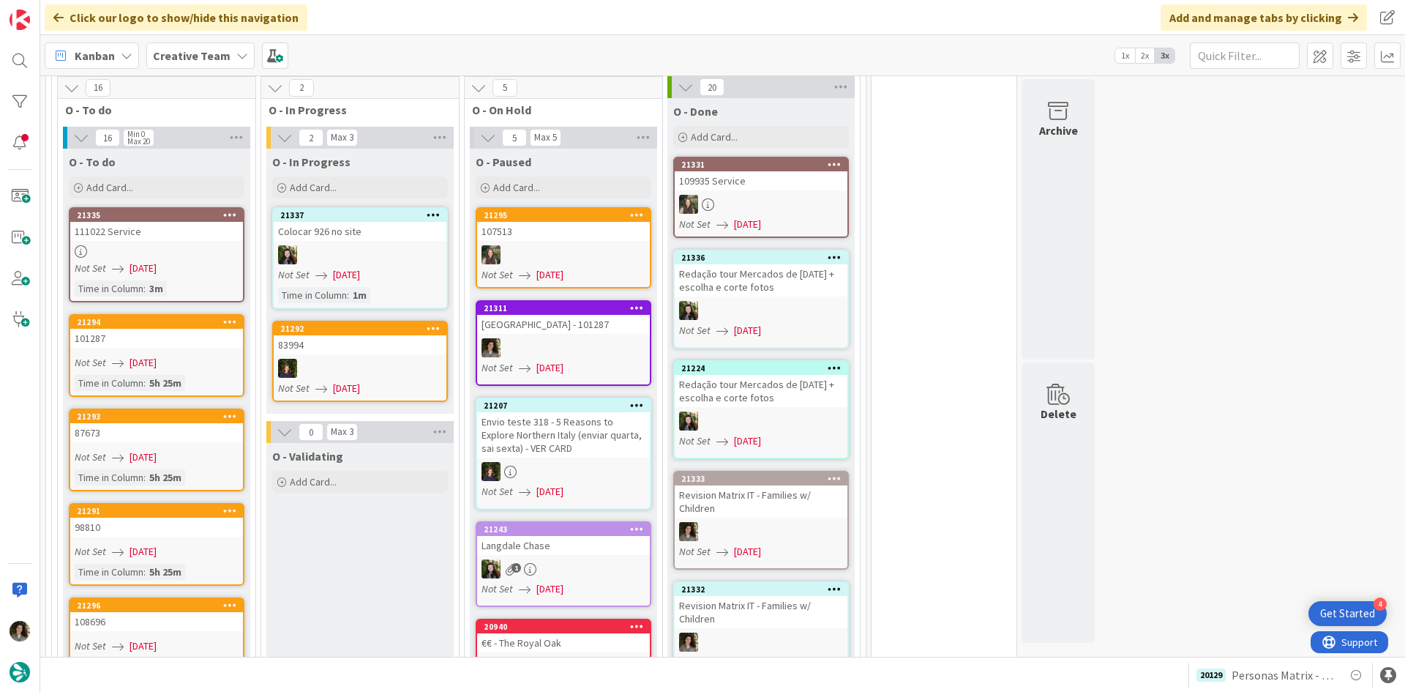
click at [175, 222] on div "111022 Service" at bounding box center [156, 231] width 173 height 19
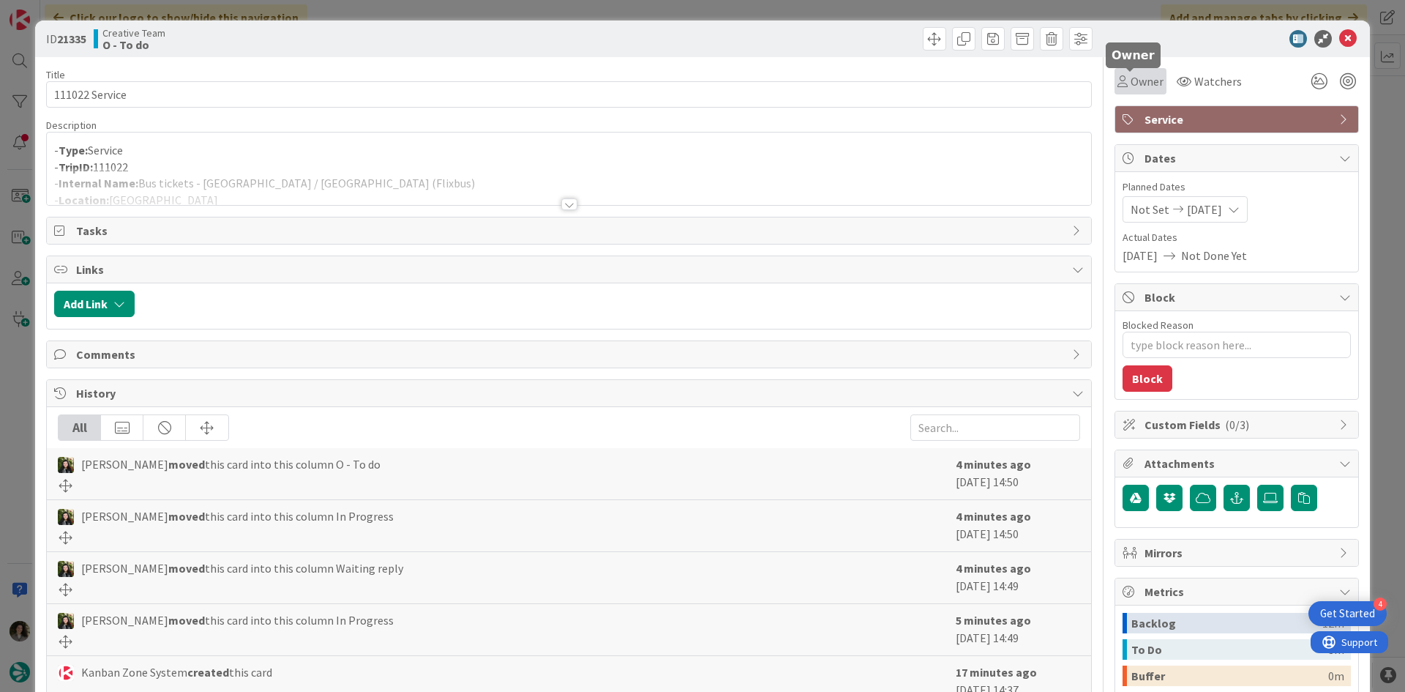
click at [1132, 86] on span "Owner" at bounding box center [1147, 81] width 33 height 18
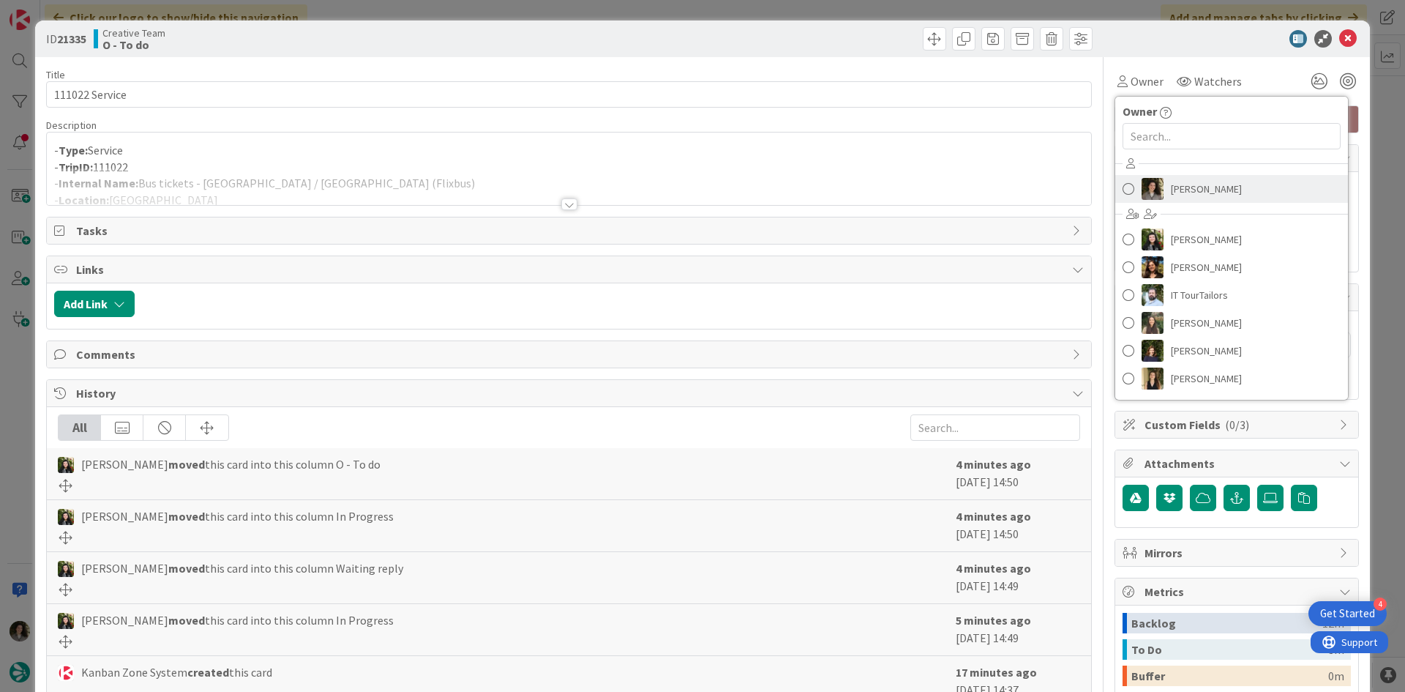
click at [1180, 190] on span "[PERSON_NAME]" at bounding box center [1206, 189] width 71 height 22
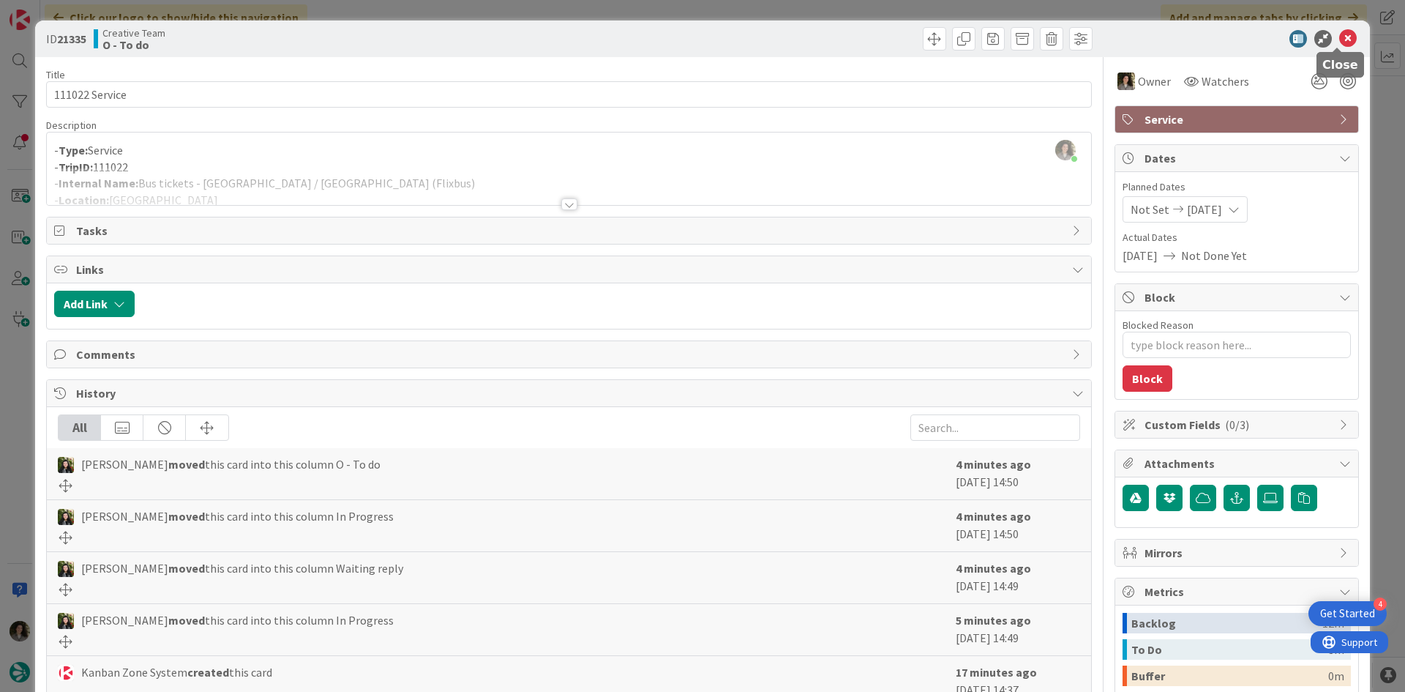
click at [1346, 36] on icon at bounding box center [1348, 39] width 18 height 18
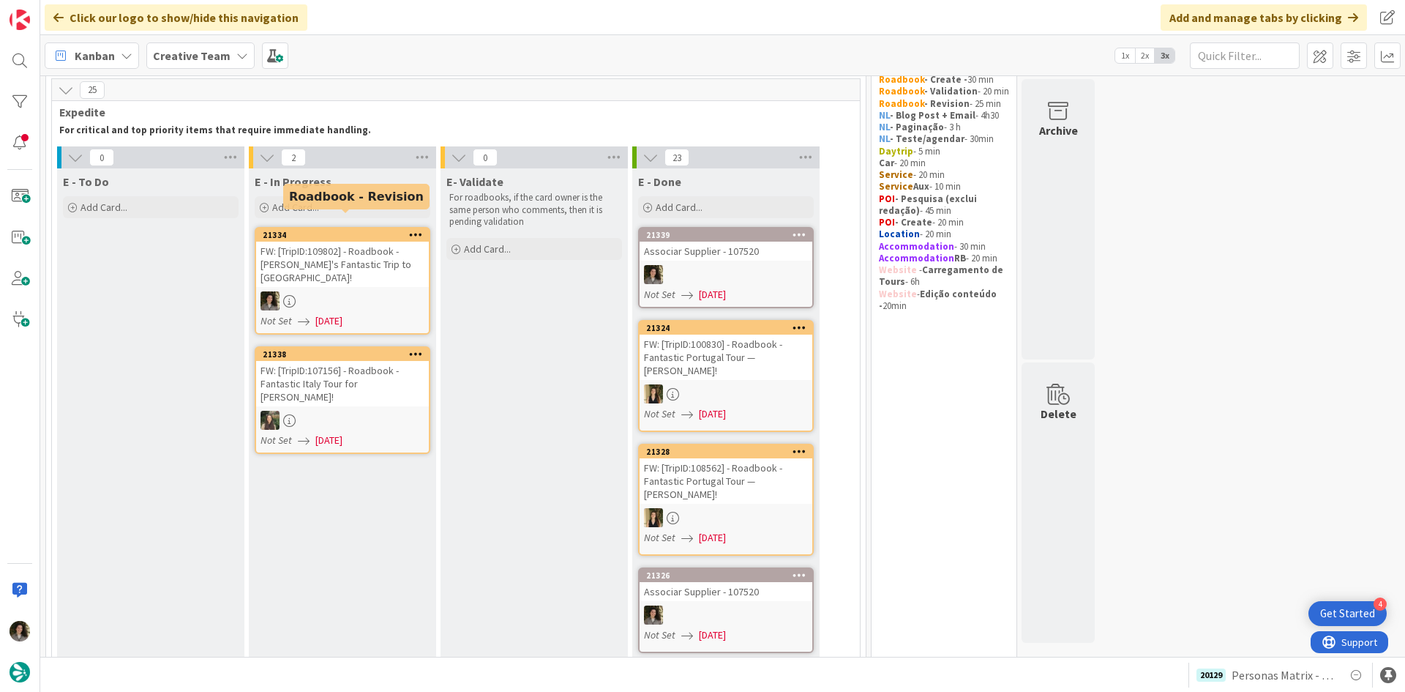
scroll to position [73, 0]
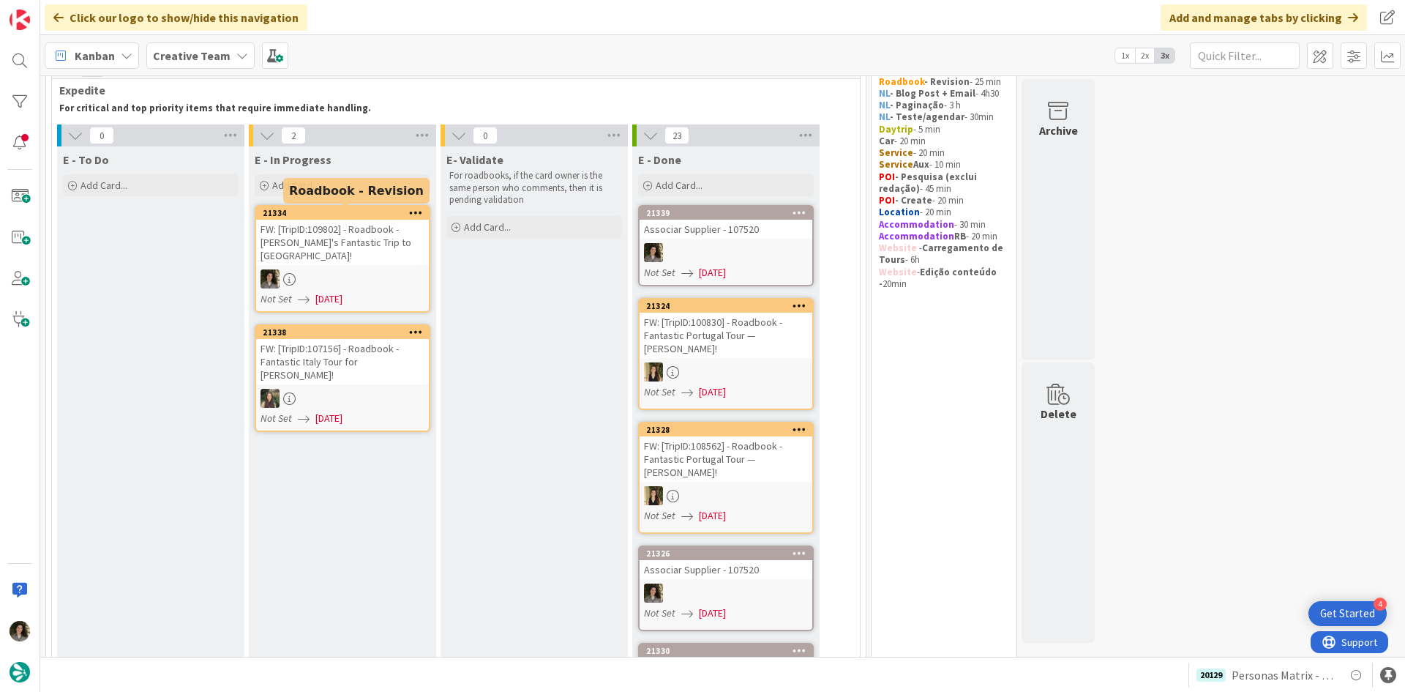
click at [337, 255] on link "21334 FW: [TripID:109802] - Roadbook - [PERSON_NAME]'s Fantastic Trip to [GEOGR…" at bounding box center [343, 259] width 176 height 108
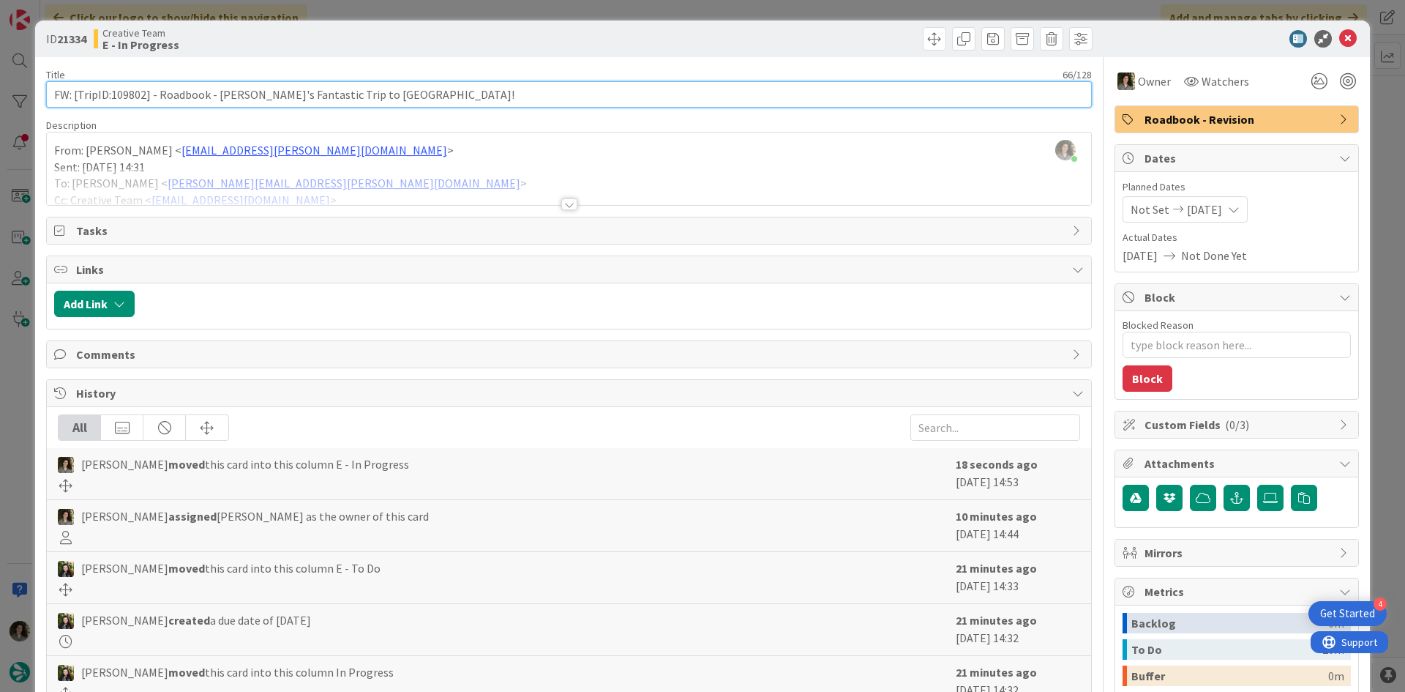
drag, startPoint x: 143, startPoint y: 95, endPoint x: 111, endPoint y: 89, distance: 32.9
click at [111, 89] on input "FW: [TripID:109802] - Roadbook - [PERSON_NAME]'s Fantastic Trip to [GEOGRAPHIC_…" at bounding box center [569, 94] width 1046 height 26
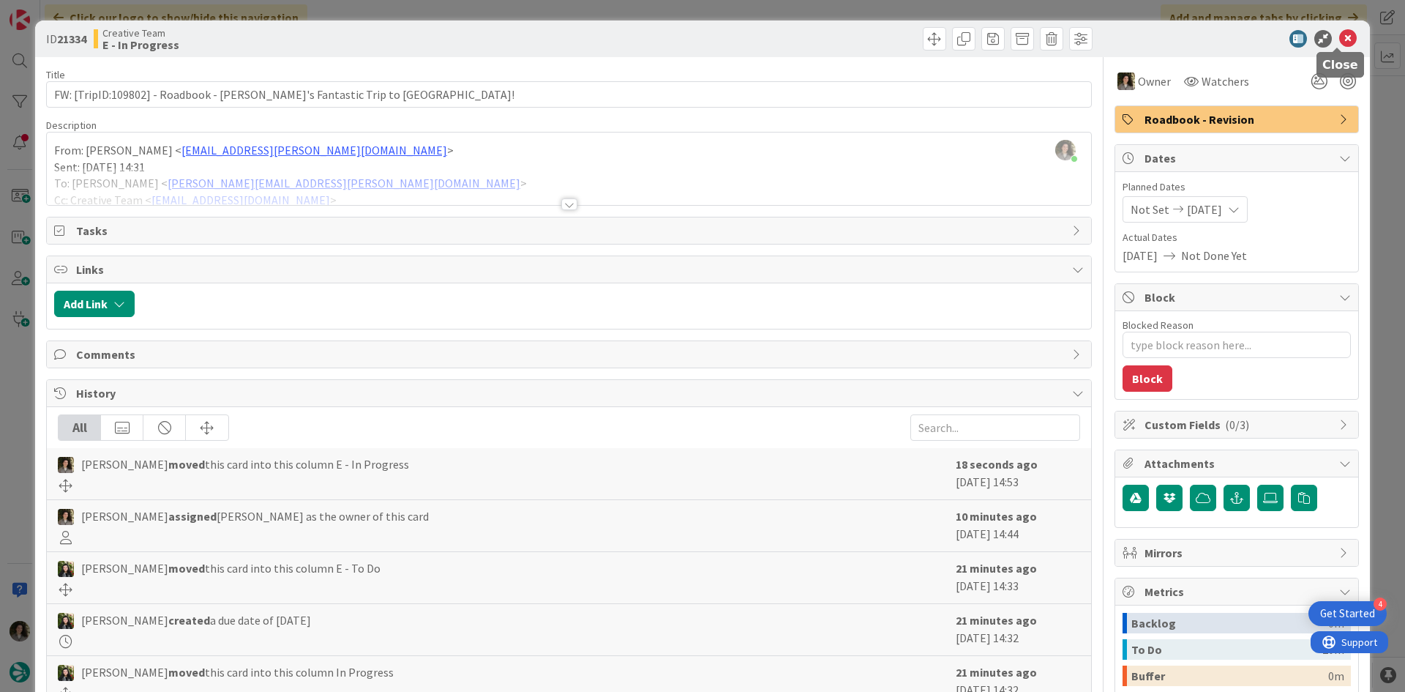
click at [1339, 40] on icon at bounding box center [1348, 39] width 18 height 18
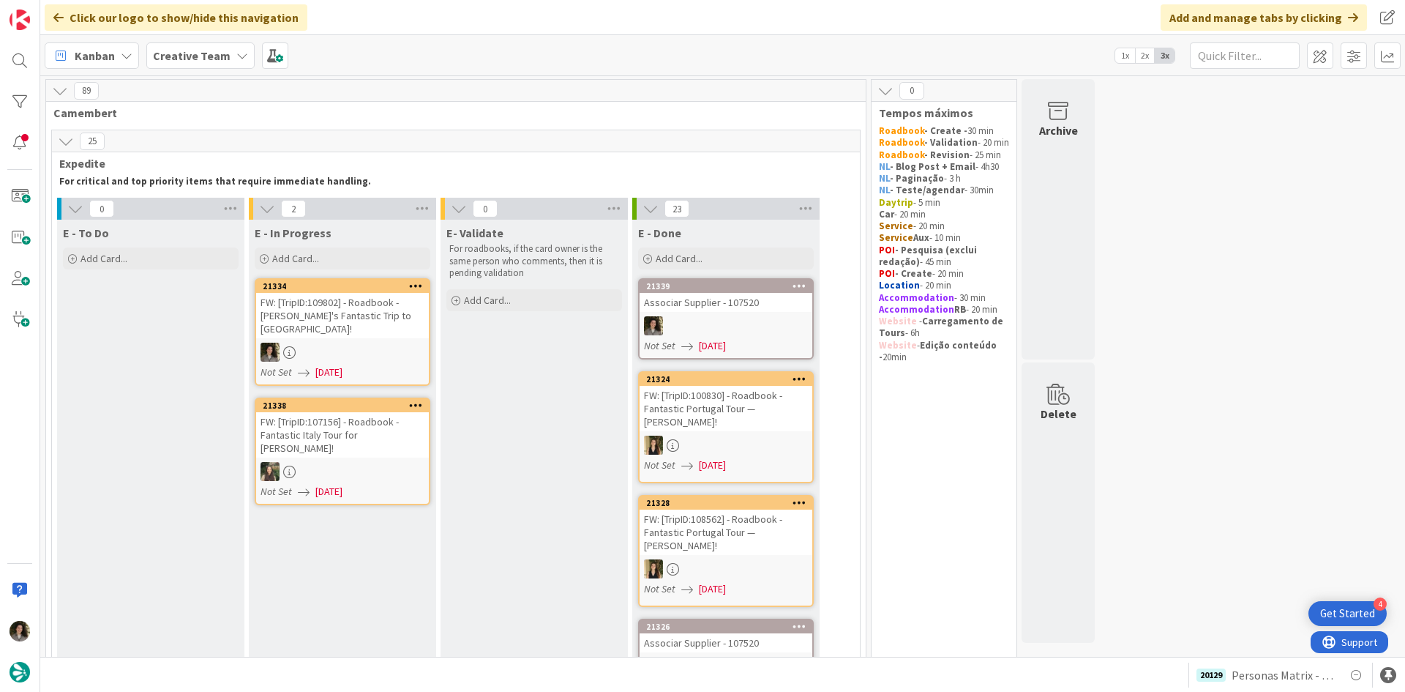
click at [337, 302] on div "FW: [TripID:109802] - Roadbook - [PERSON_NAME]'s Fantastic Trip to [GEOGRAPHIC_…" at bounding box center [342, 315] width 173 height 45
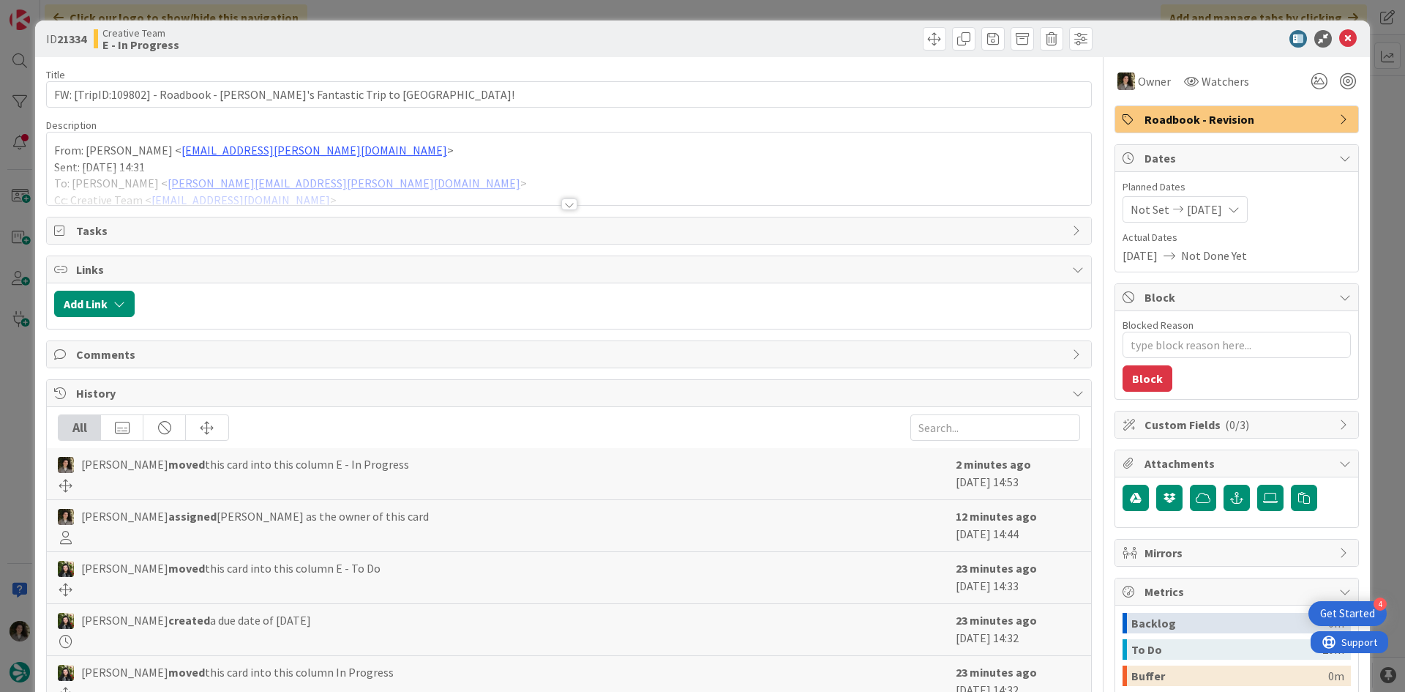
click at [561, 200] on div at bounding box center [569, 204] width 16 height 12
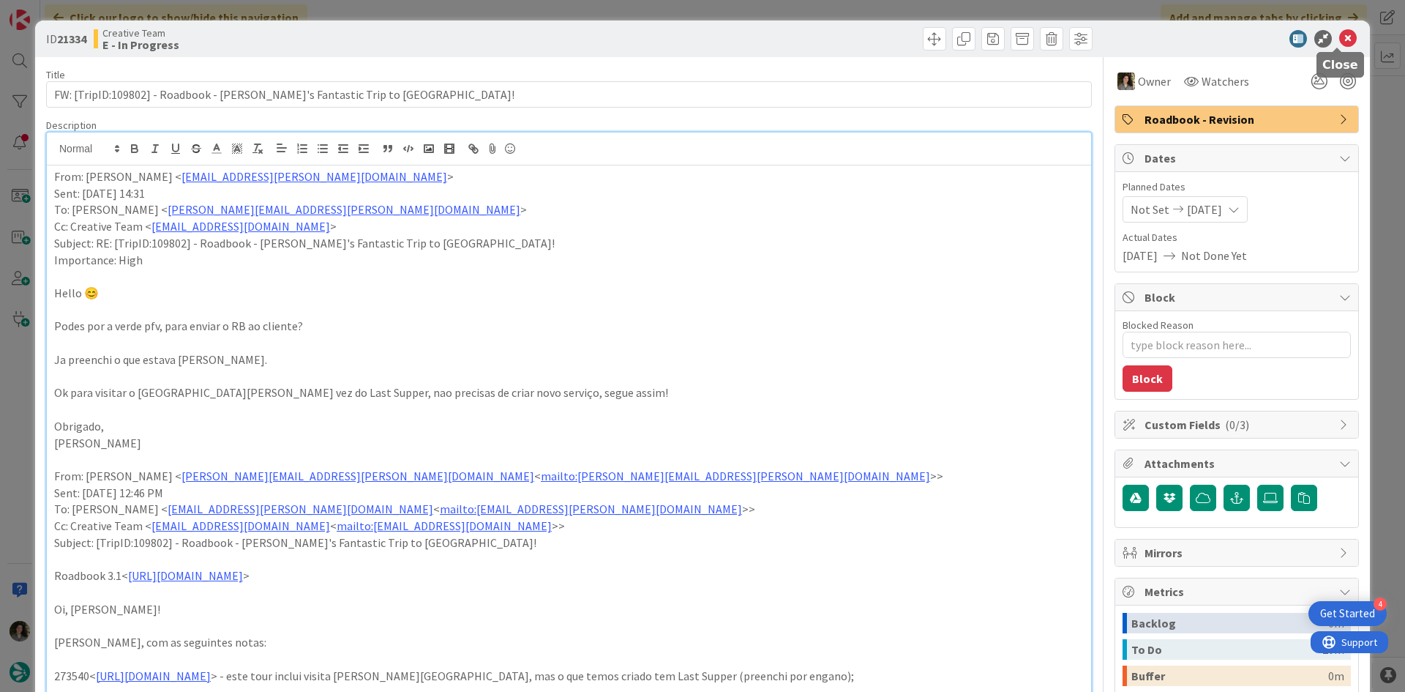
click at [1339, 46] on icon at bounding box center [1348, 39] width 18 height 18
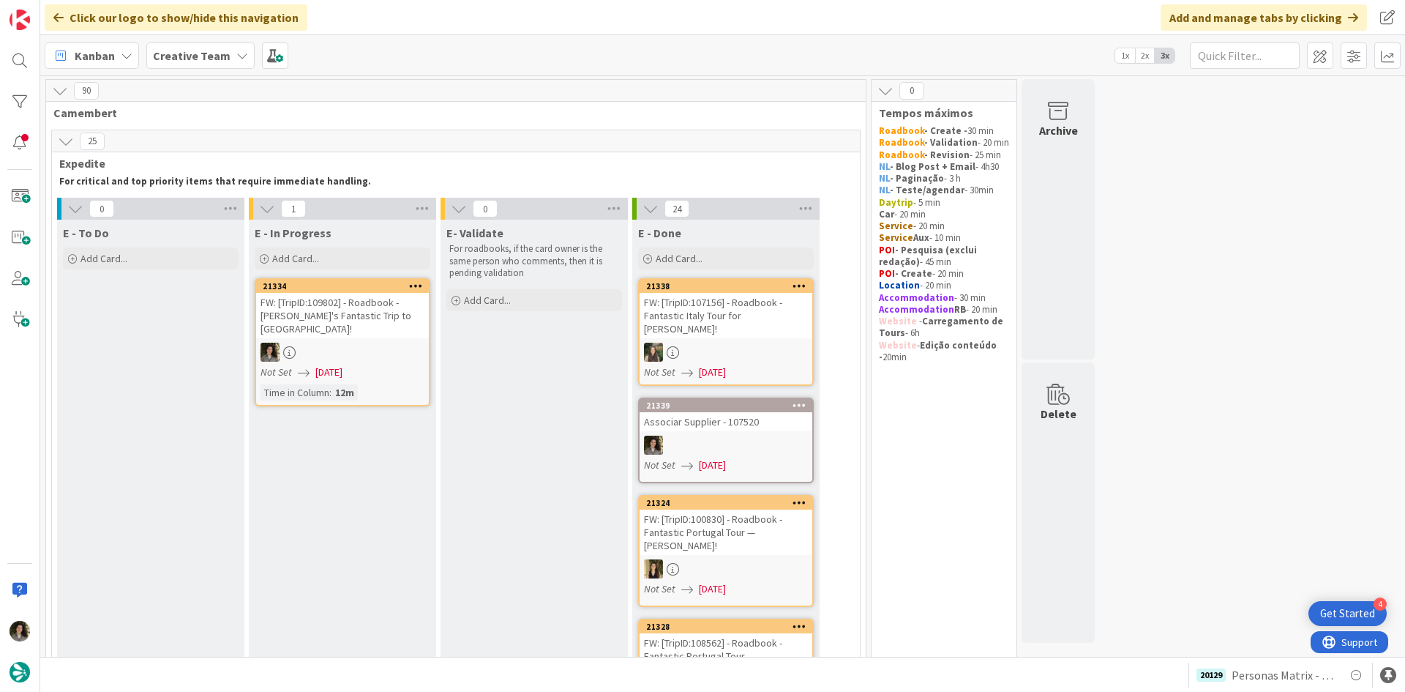
click at [363, 343] on div at bounding box center [342, 351] width 173 height 19
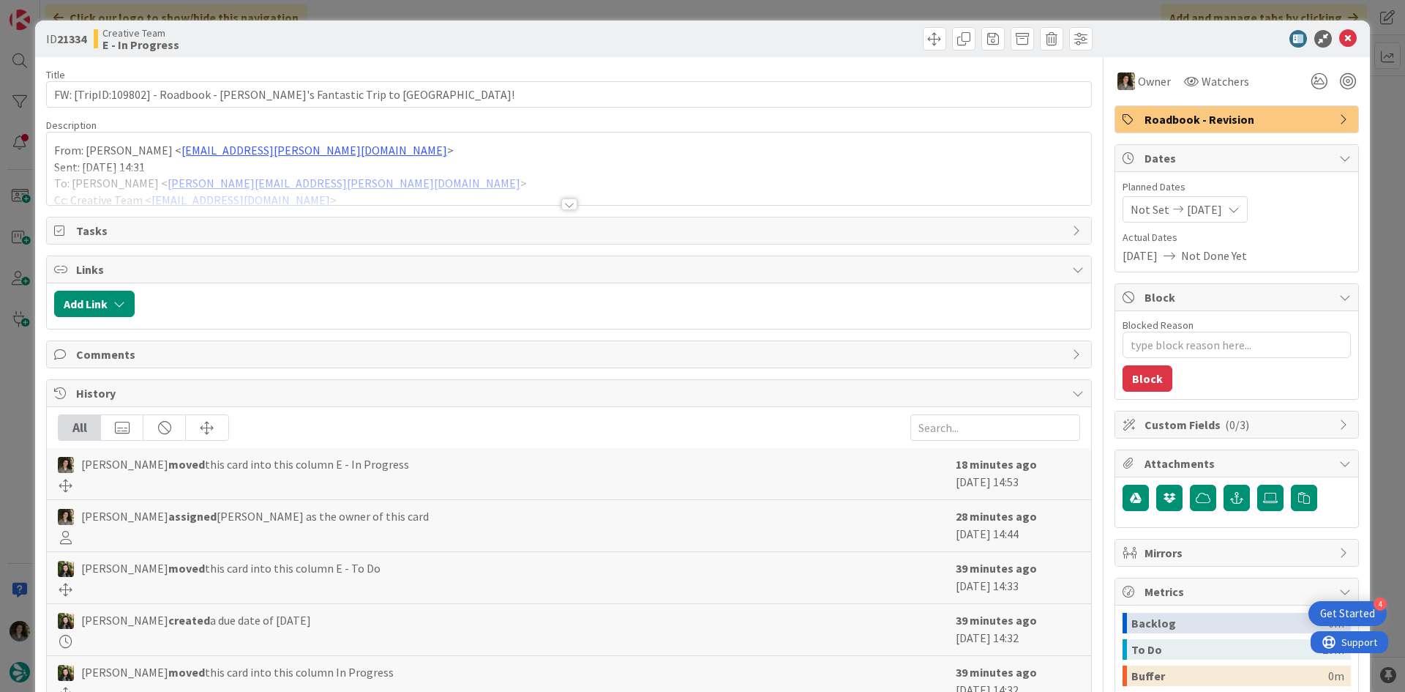
click at [574, 193] on div at bounding box center [569, 186] width 1044 height 37
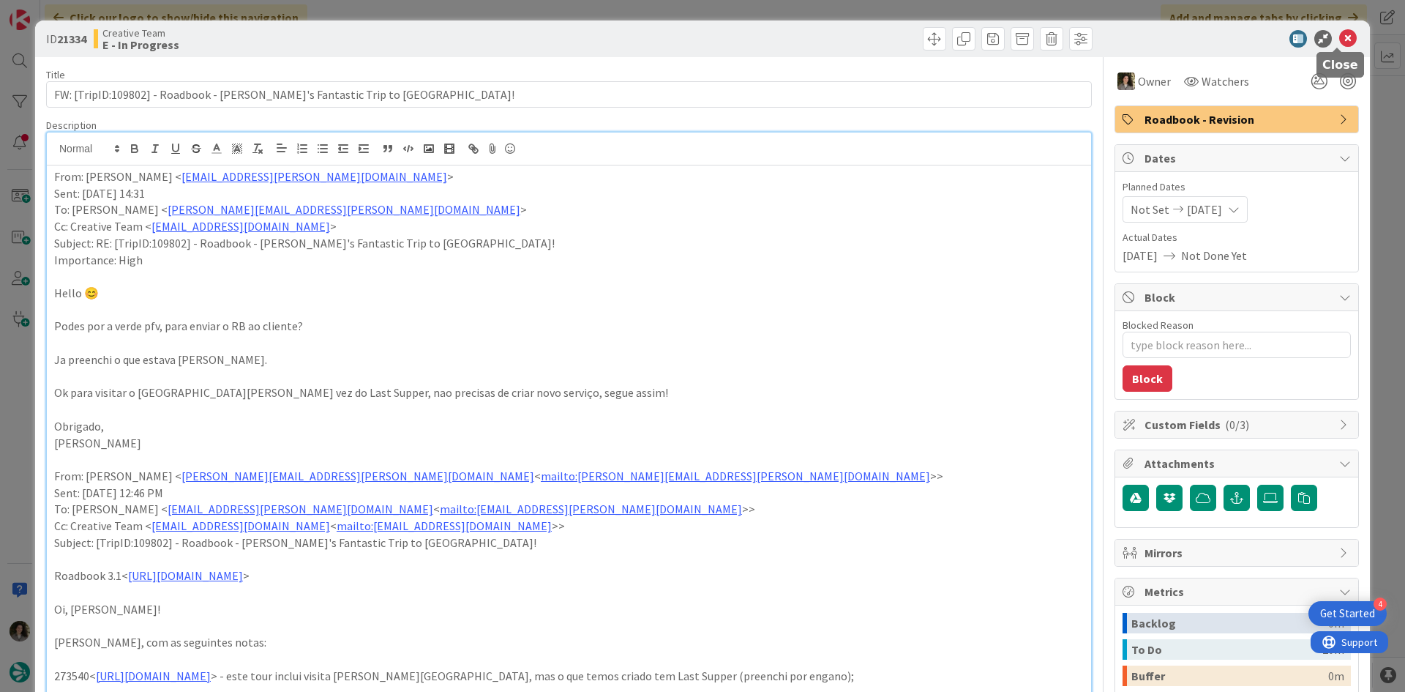
click at [1339, 40] on icon at bounding box center [1348, 39] width 18 height 18
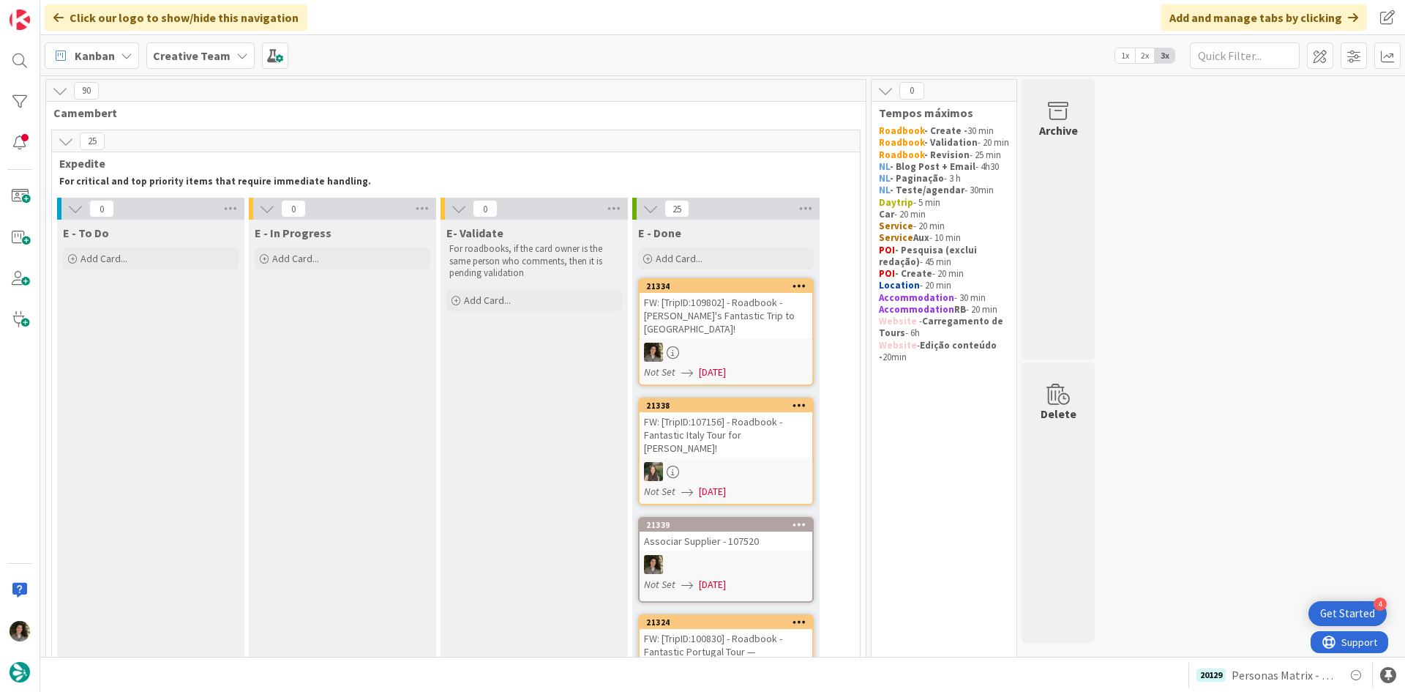
click at [732, 307] on div "FW: [TripID:109802] - Roadbook - [PERSON_NAME]'s Fantastic Trip to [GEOGRAPHIC_…" at bounding box center [726, 315] width 173 height 45
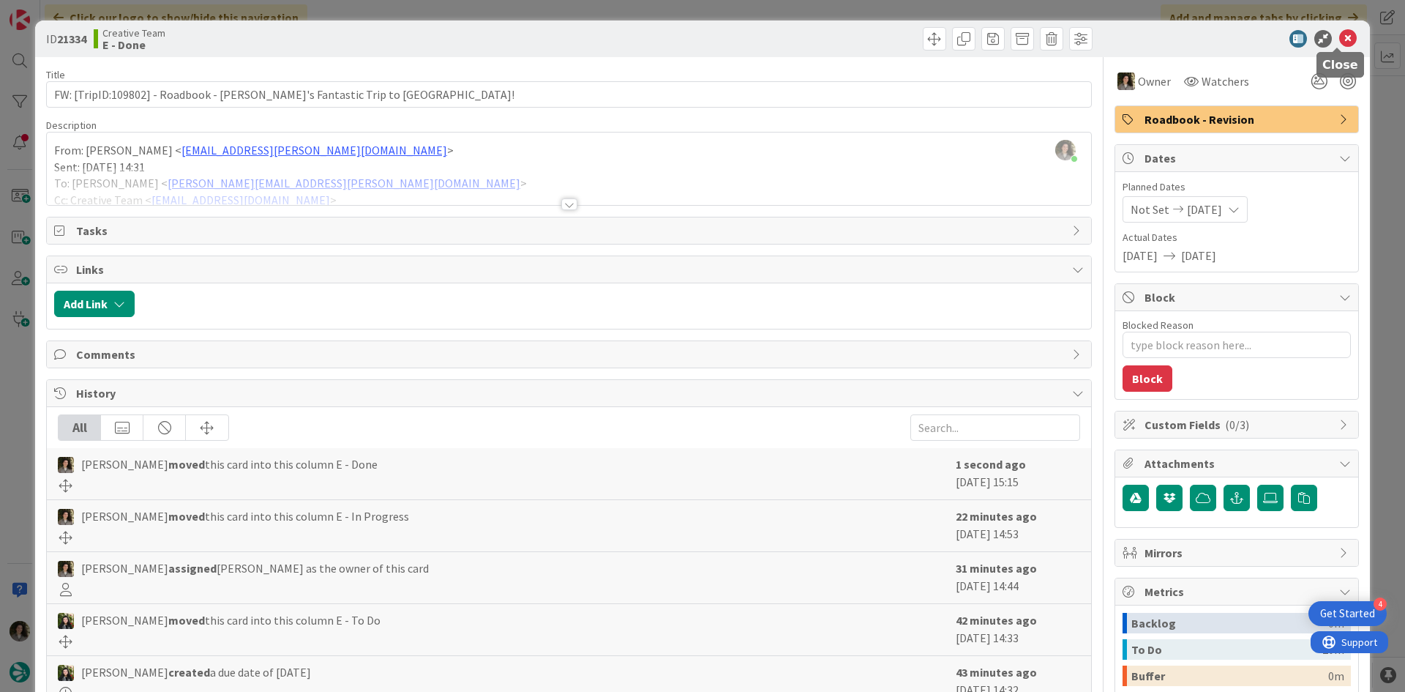
click at [1346, 45] on icon at bounding box center [1348, 39] width 18 height 18
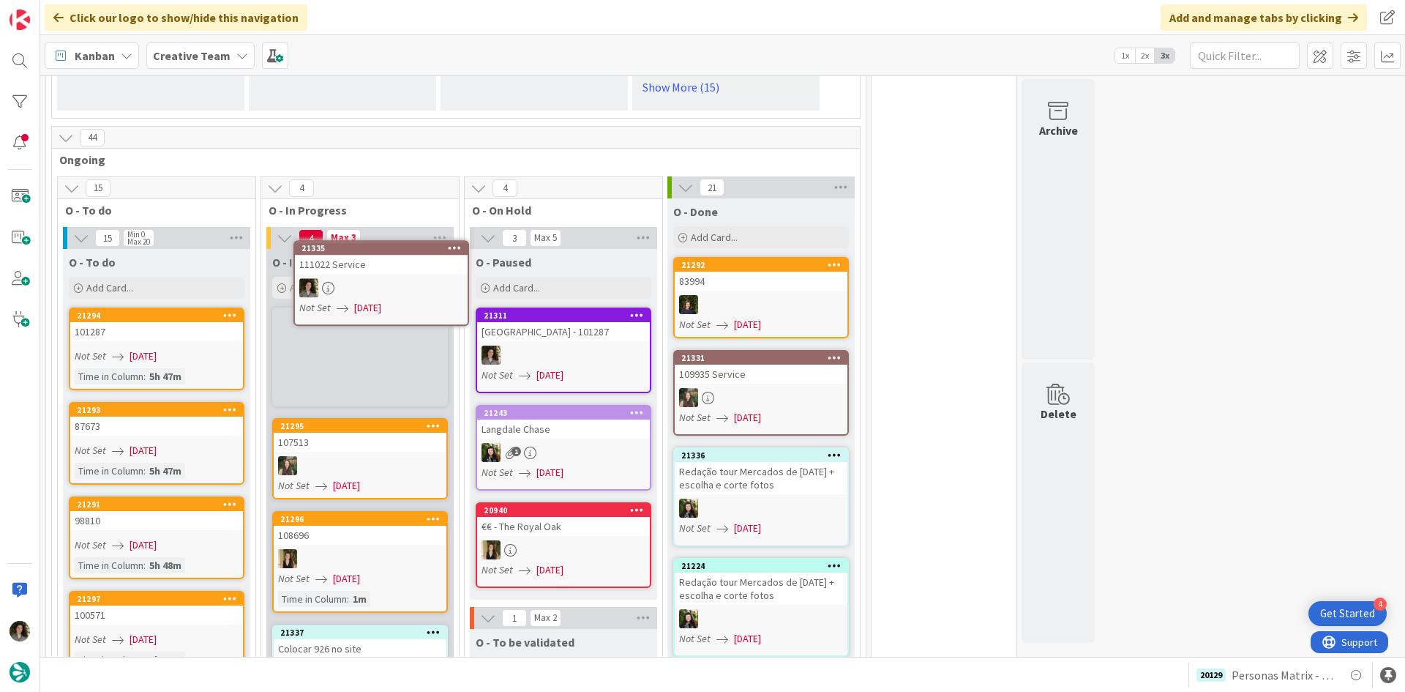
scroll to position [1278, 0]
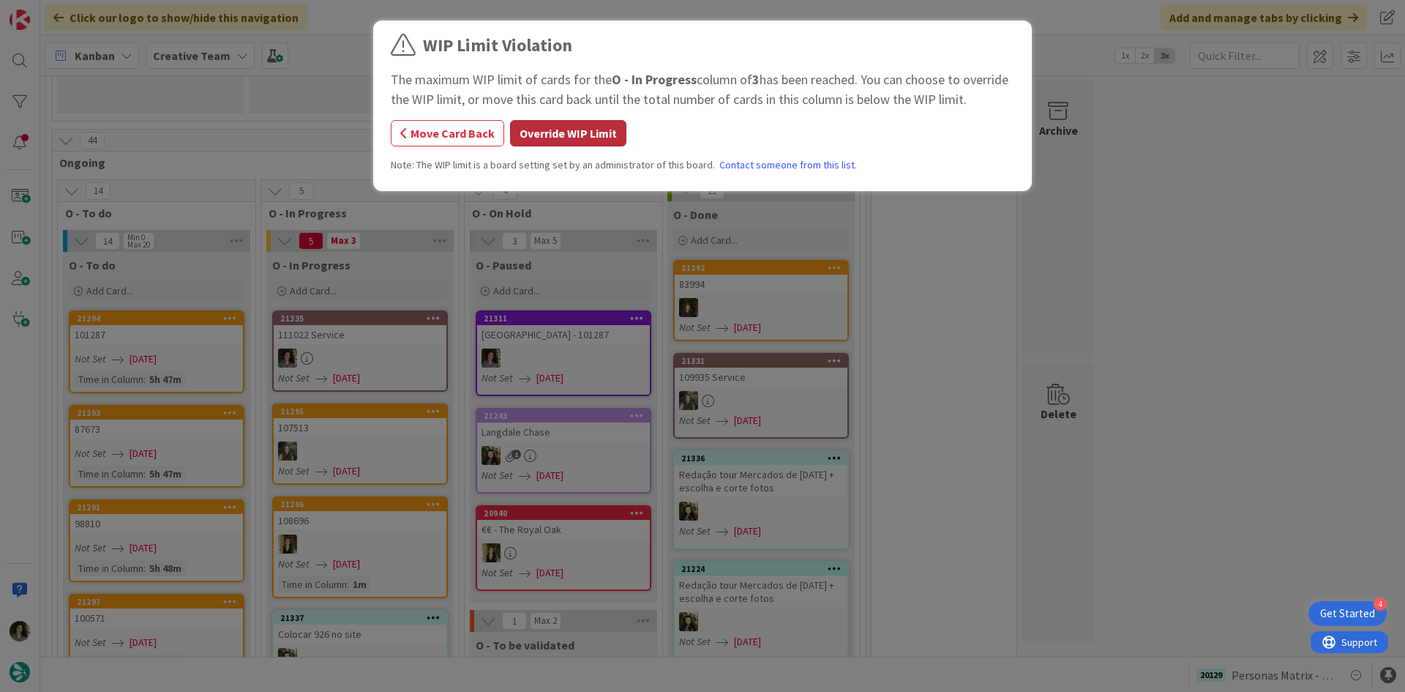
click at [588, 122] on button "Override WIP Limit" at bounding box center [568, 133] width 116 height 26
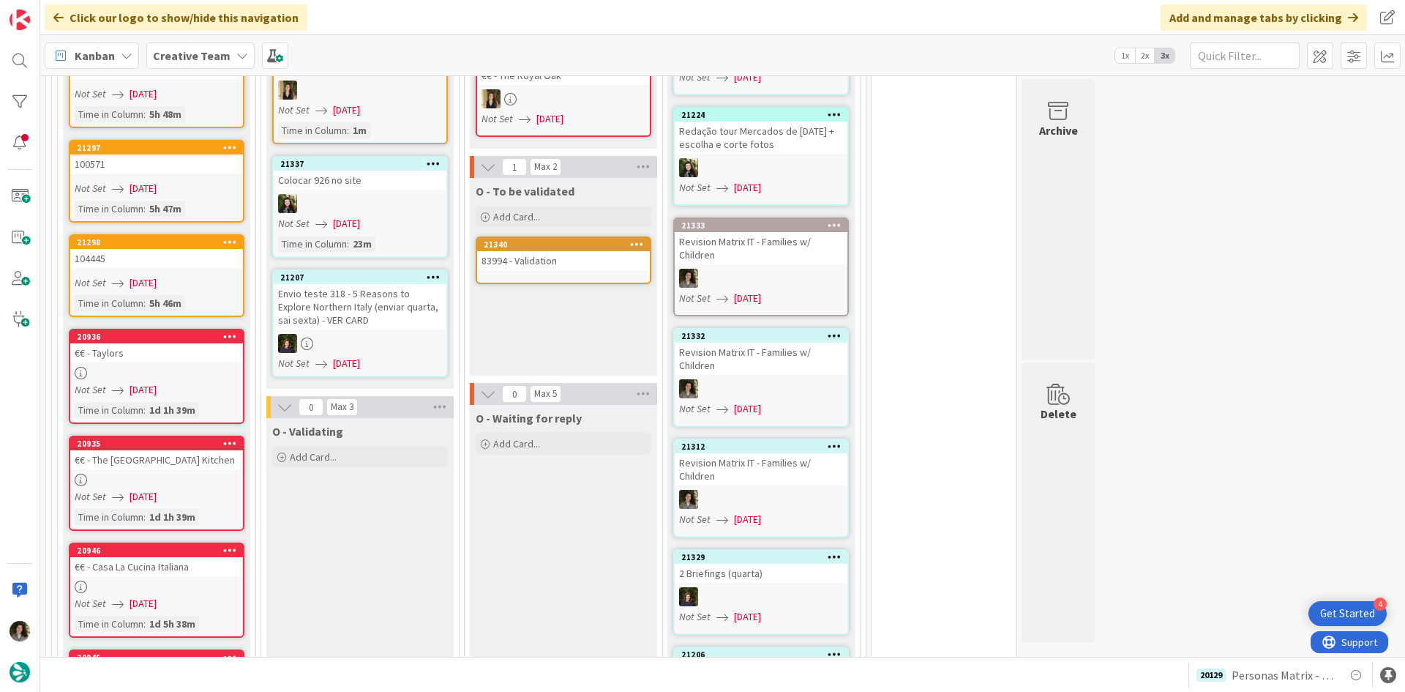
scroll to position [1644, 0]
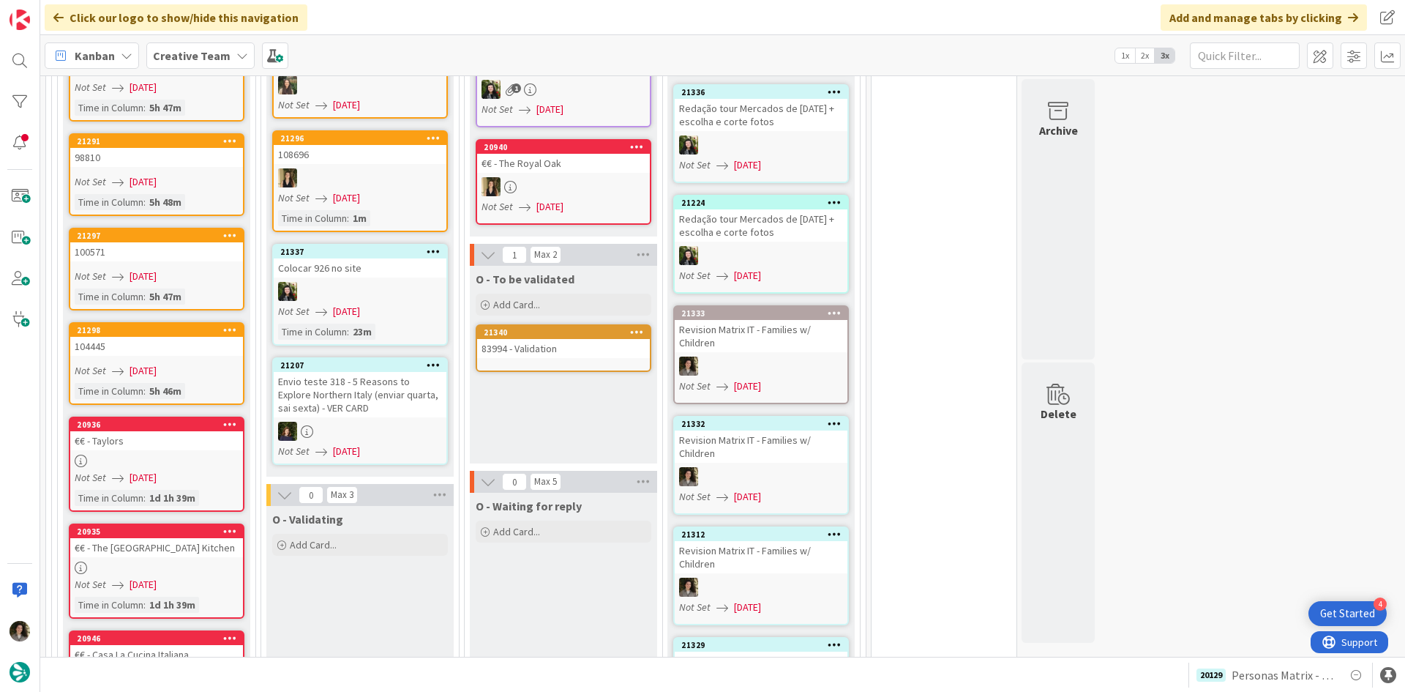
click at [595, 339] on div "83994 - Validation" at bounding box center [563, 348] width 173 height 19
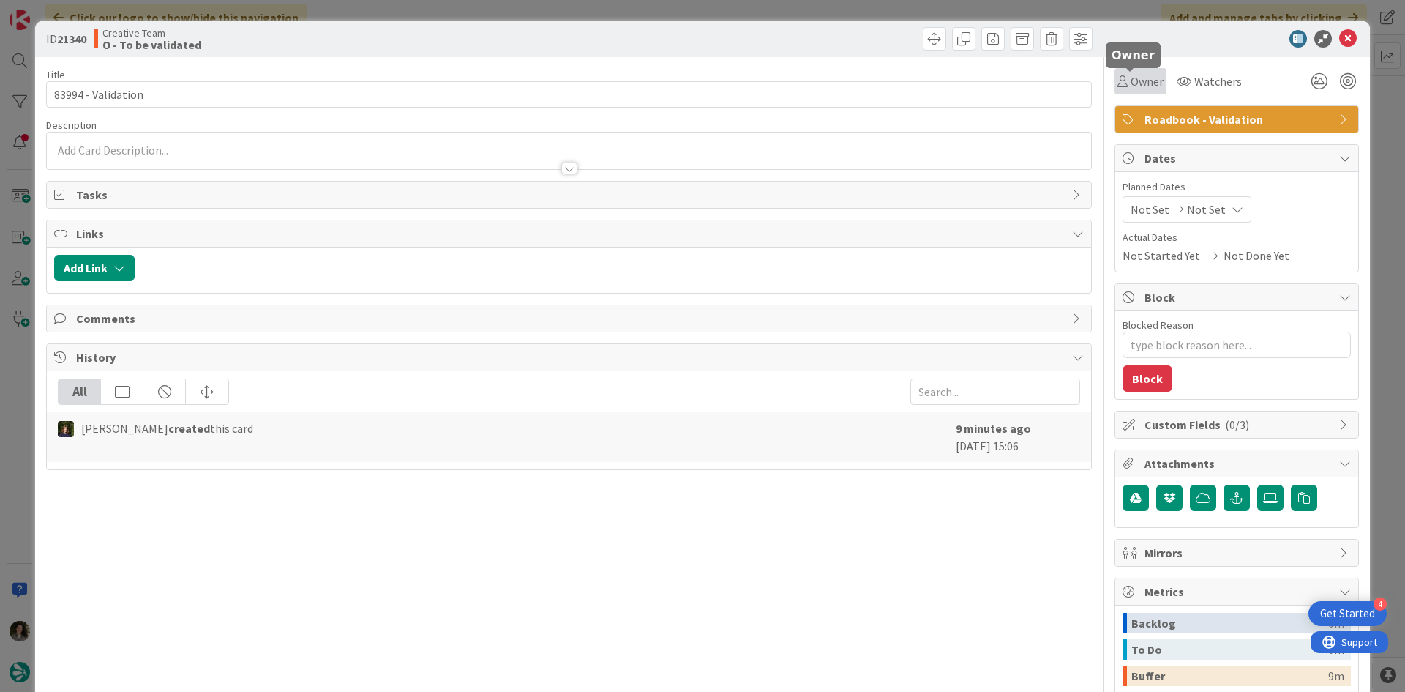
click at [1141, 80] on span "Owner" at bounding box center [1147, 81] width 33 height 18
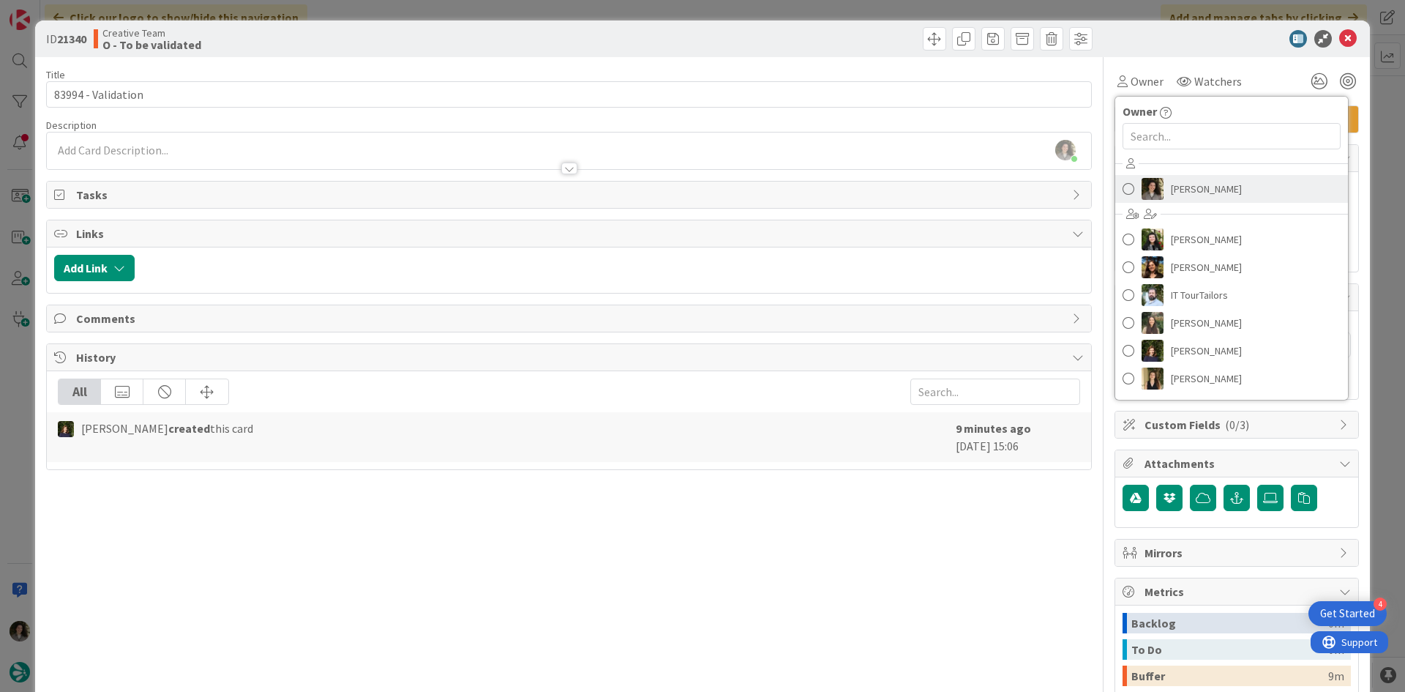
click at [1188, 181] on span "[PERSON_NAME]" at bounding box center [1206, 189] width 71 height 22
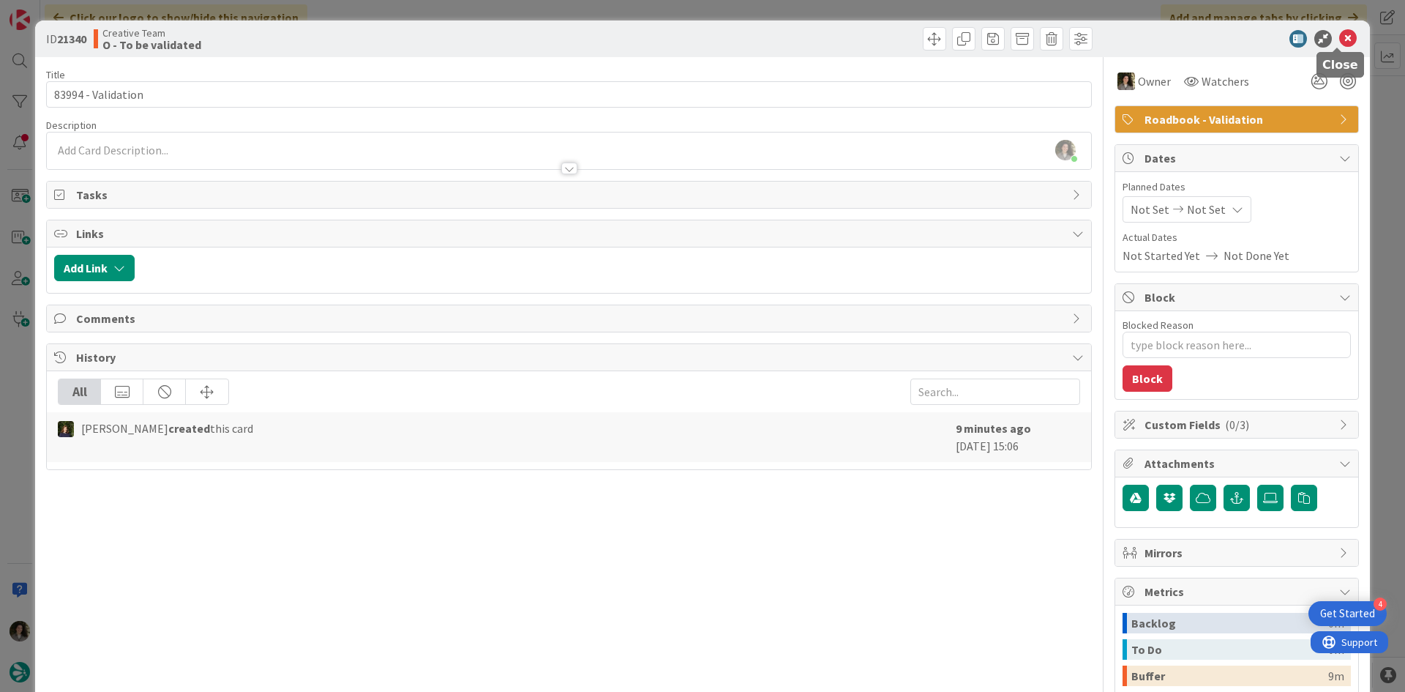
click at [1339, 32] on icon at bounding box center [1348, 39] width 18 height 18
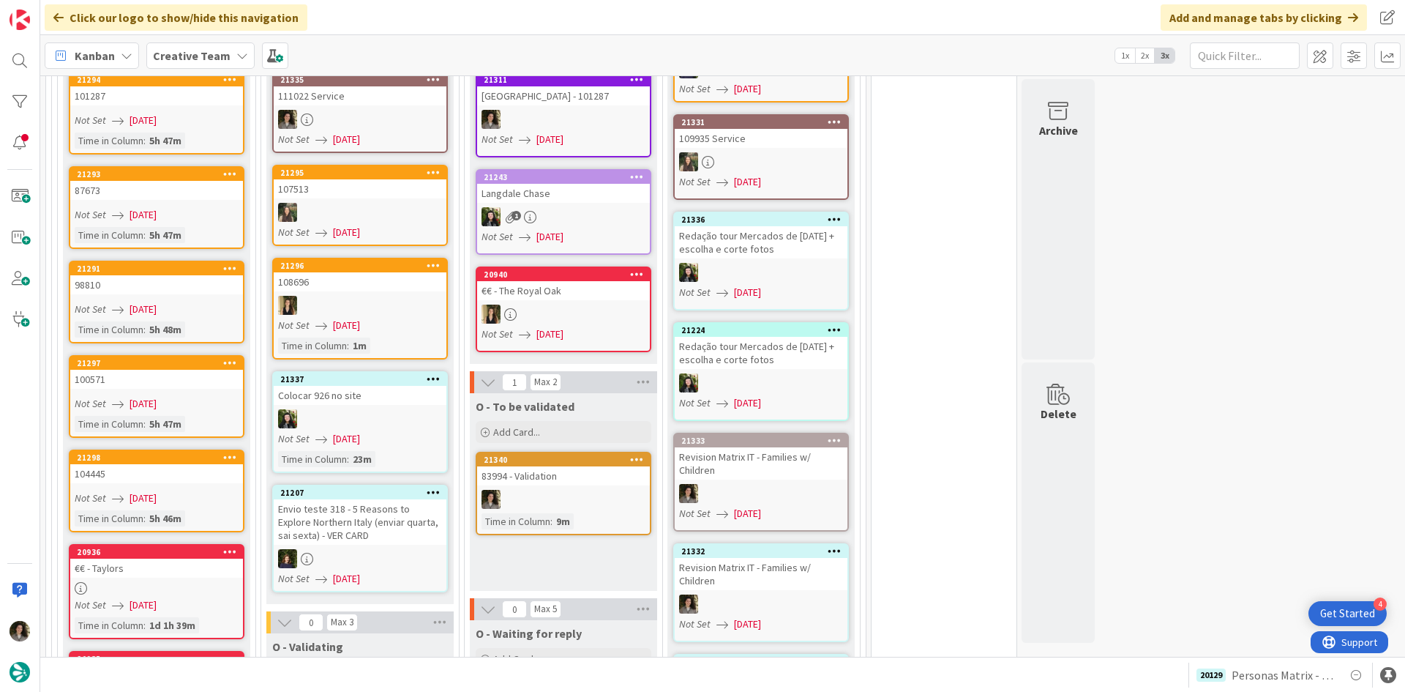
scroll to position [1351, 0]
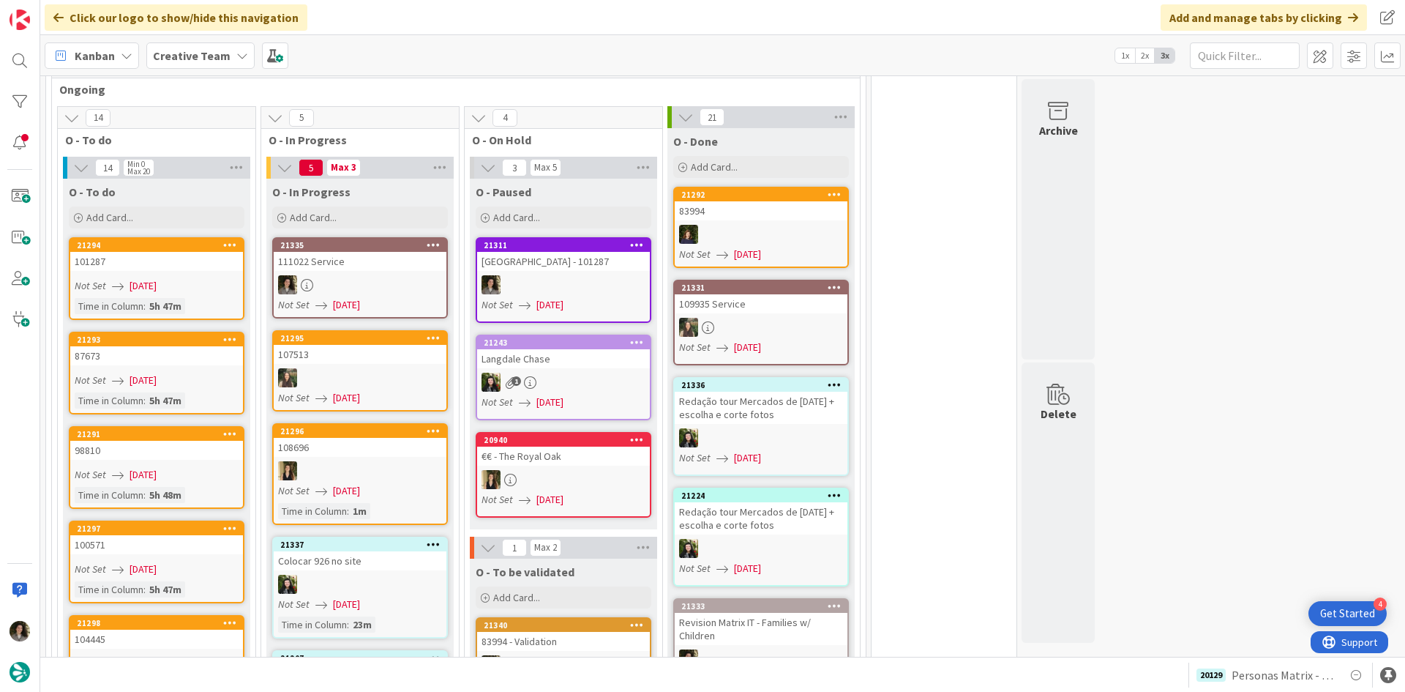
click at [376, 275] on div at bounding box center [360, 284] width 173 height 19
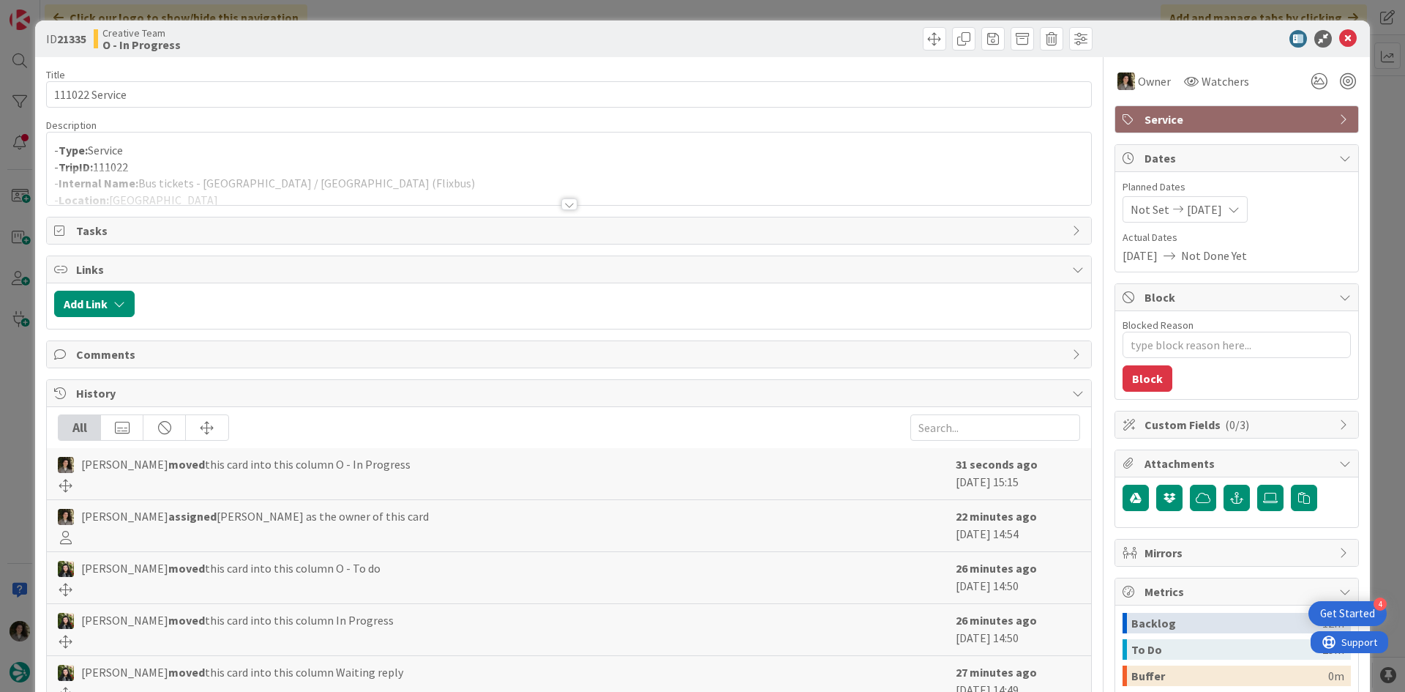
click at [565, 199] on div at bounding box center [569, 204] width 16 height 12
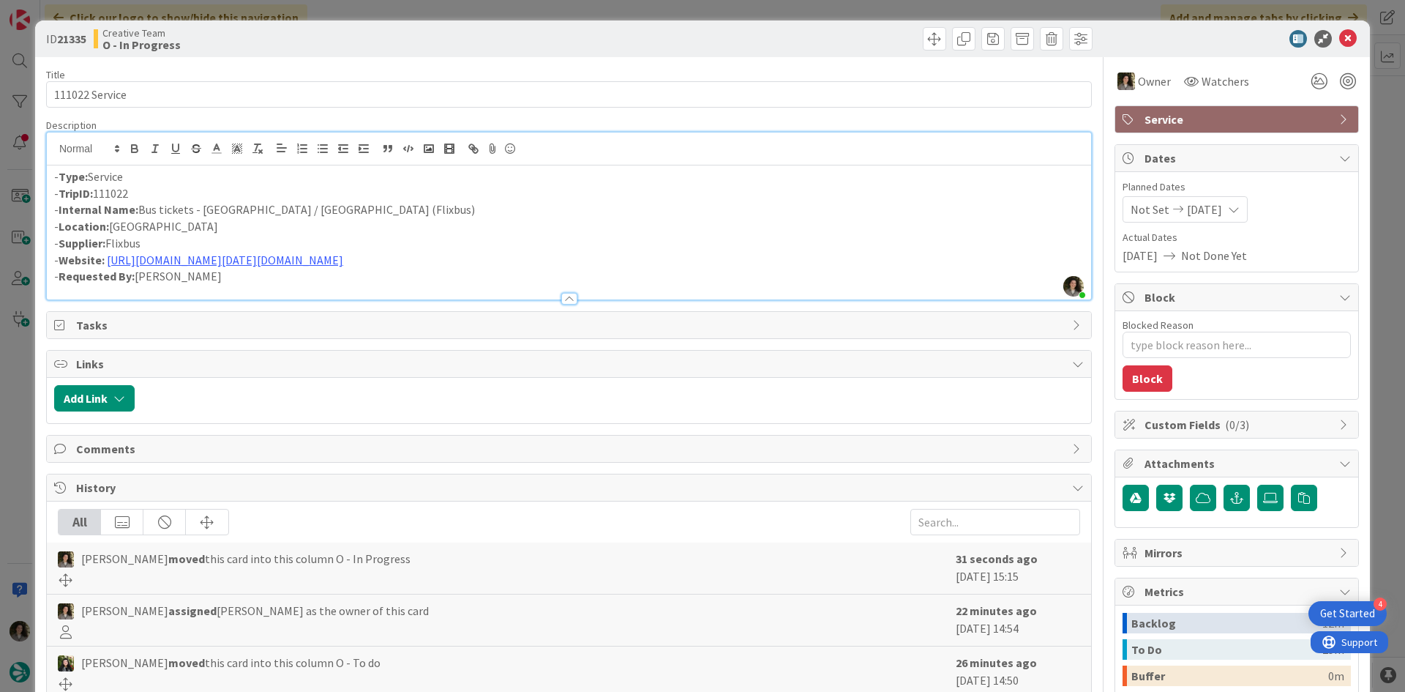
click at [930, 218] on p "- Location: [GEOGRAPHIC_DATA]" at bounding box center [569, 226] width 1030 height 17
drag, startPoint x: 335, startPoint y: 207, endPoint x: 231, endPoint y: 235, distance: 107.6
click at [142, 206] on p "- Internal Name: Bus tickets - [GEOGRAPHIC_DATA] / [GEOGRAPHIC_DATA] (Flixbus)" at bounding box center [569, 209] width 1030 height 17
copy p "Bus tickets - [GEOGRAPHIC_DATA] / [GEOGRAPHIC_DATA] (Flixbus)"
click at [814, 40] on div at bounding box center [833, 38] width 520 height 23
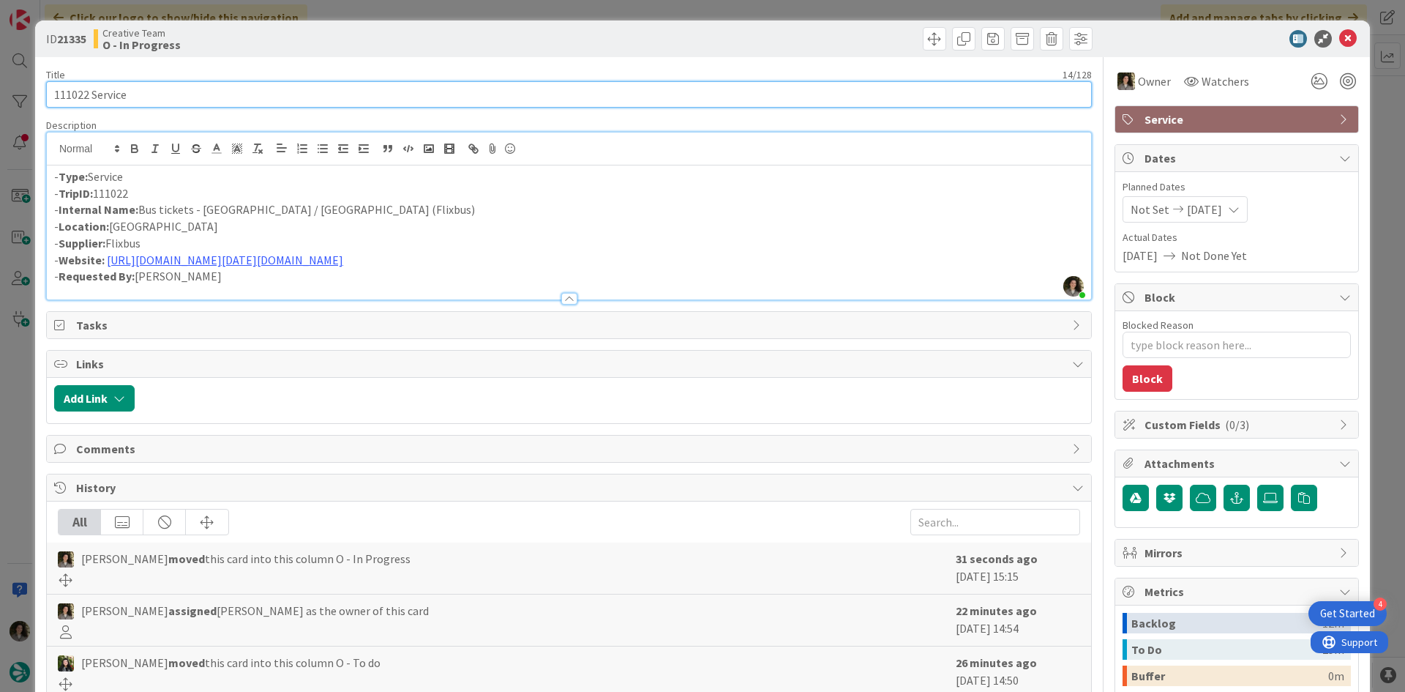
click at [125, 92] on input "111022 Service" at bounding box center [569, 94] width 1046 height 26
click at [140, 97] on input "111022 Service" at bounding box center [569, 94] width 1046 height 26
drag, startPoint x: 153, startPoint y: 91, endPoint x: -27, endPoint y: 90, distance: 180.0
click at [0, 90] on html "4 Get Started Click our logo to show/hide this navigation Add and manage tabs b…" at bounding box center [702, 346] width 1405 height 692
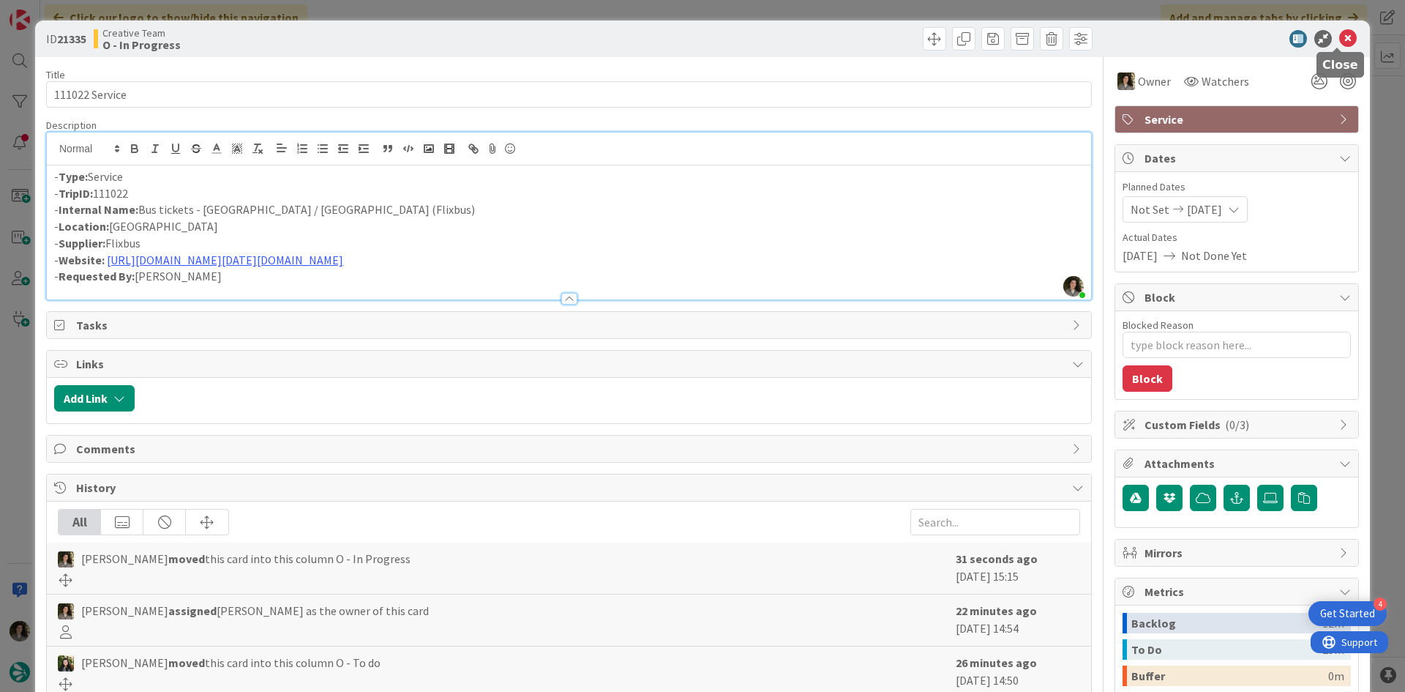
click at [1340, 41] on icon at bounding box center [1348, 39] width 18 height 18
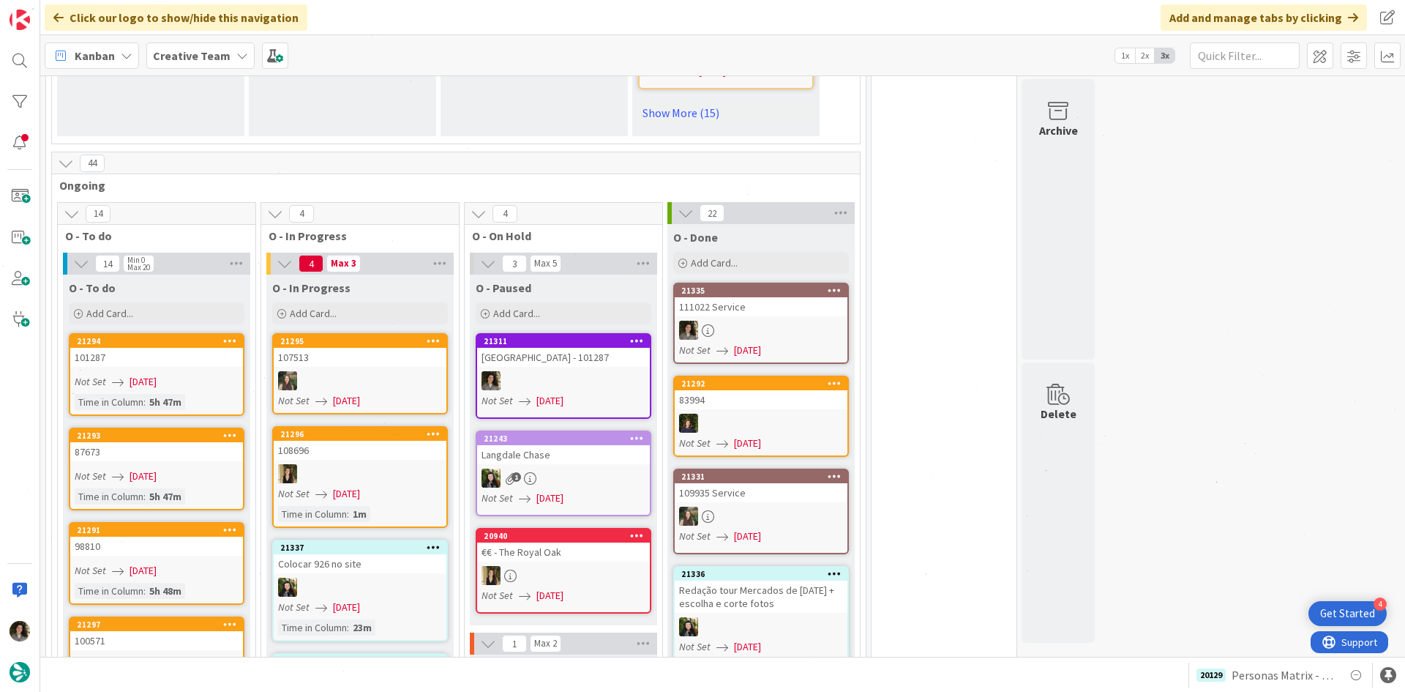
click at [795, 297] on div "111022 Service" at bounding box center [761, 306] width 173 height 19
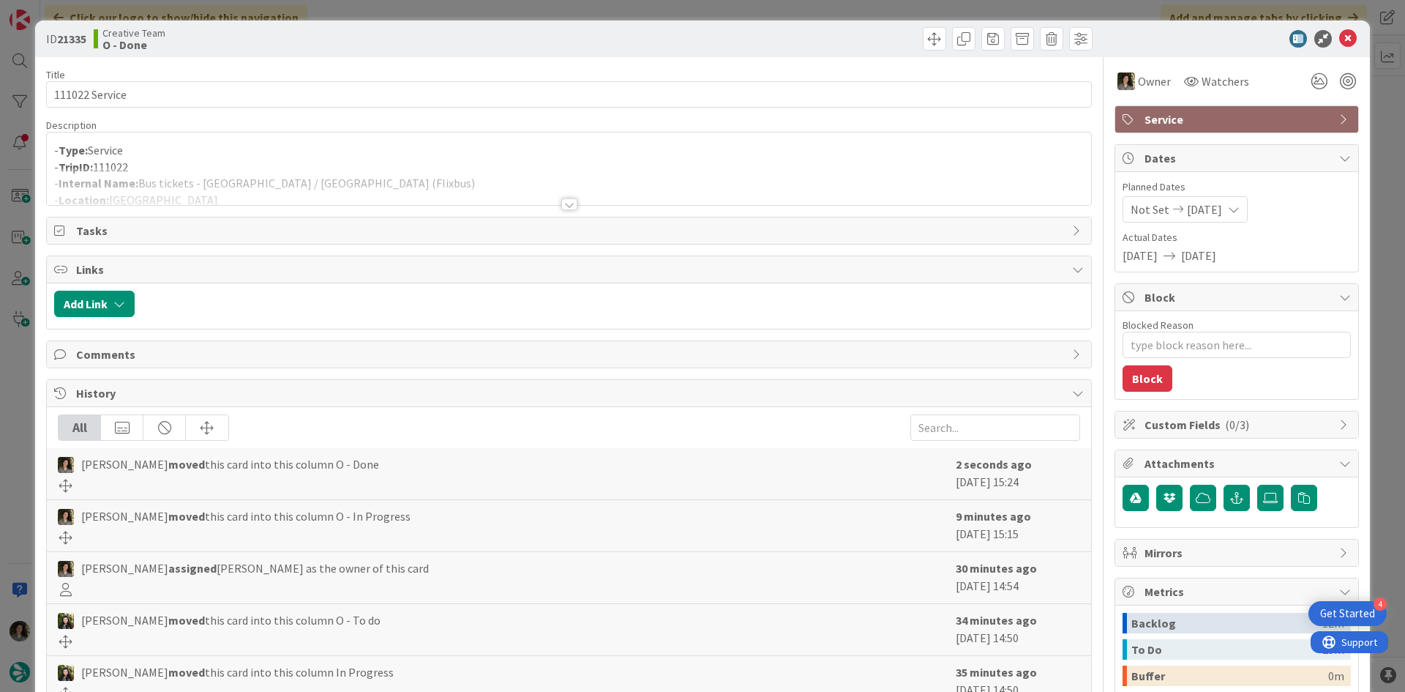
click at [1187, 122] on span "Service" at bounding box center [1237, 119] width 187 height 18
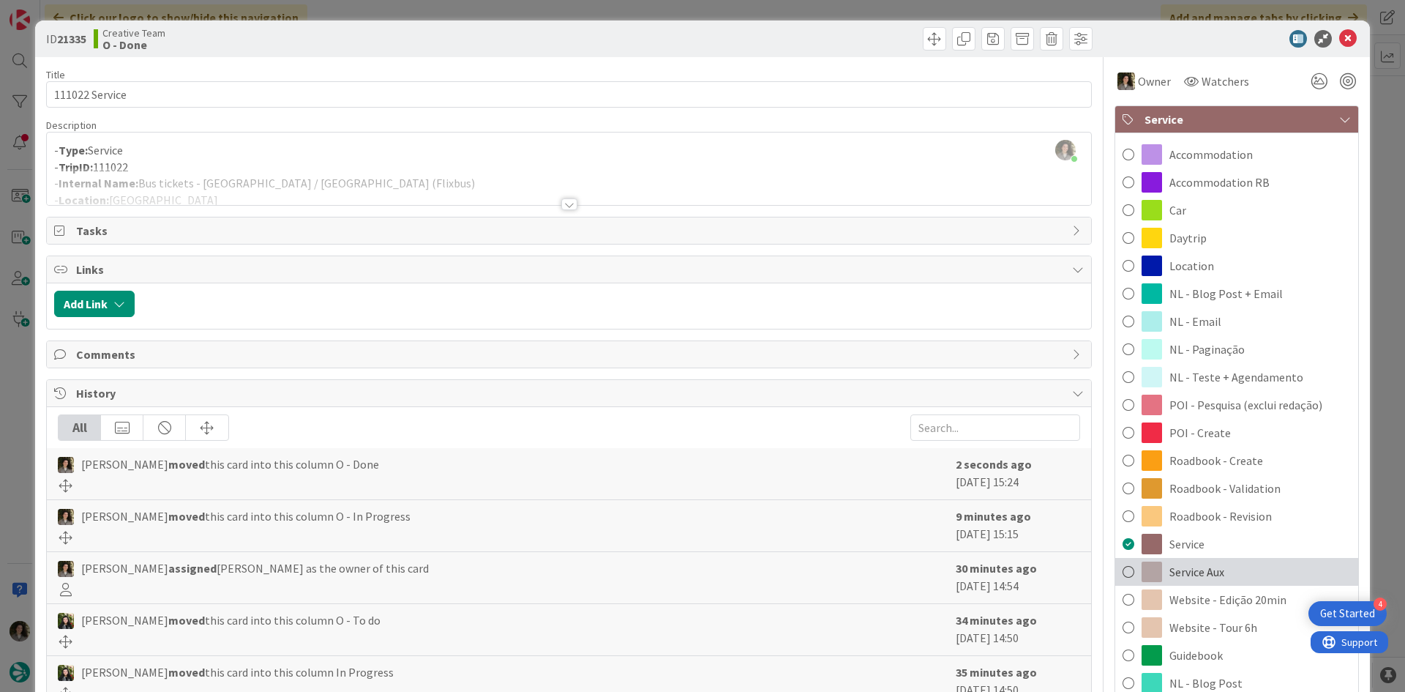
click at [1191, 573] on span "Service Aux" at bounding box center [1196, 572] width 55 height 18
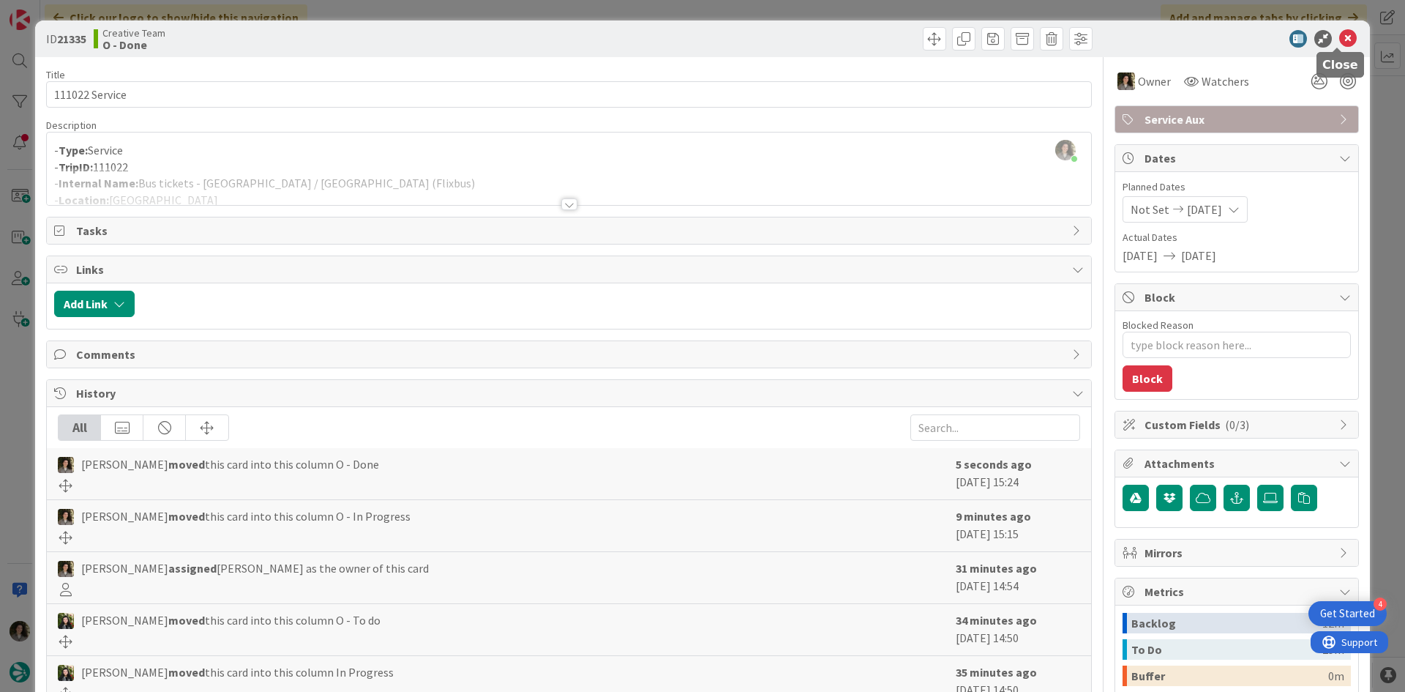
click at [1343, 33] on icon at bounding box center [1348, 39] width 18 height 18
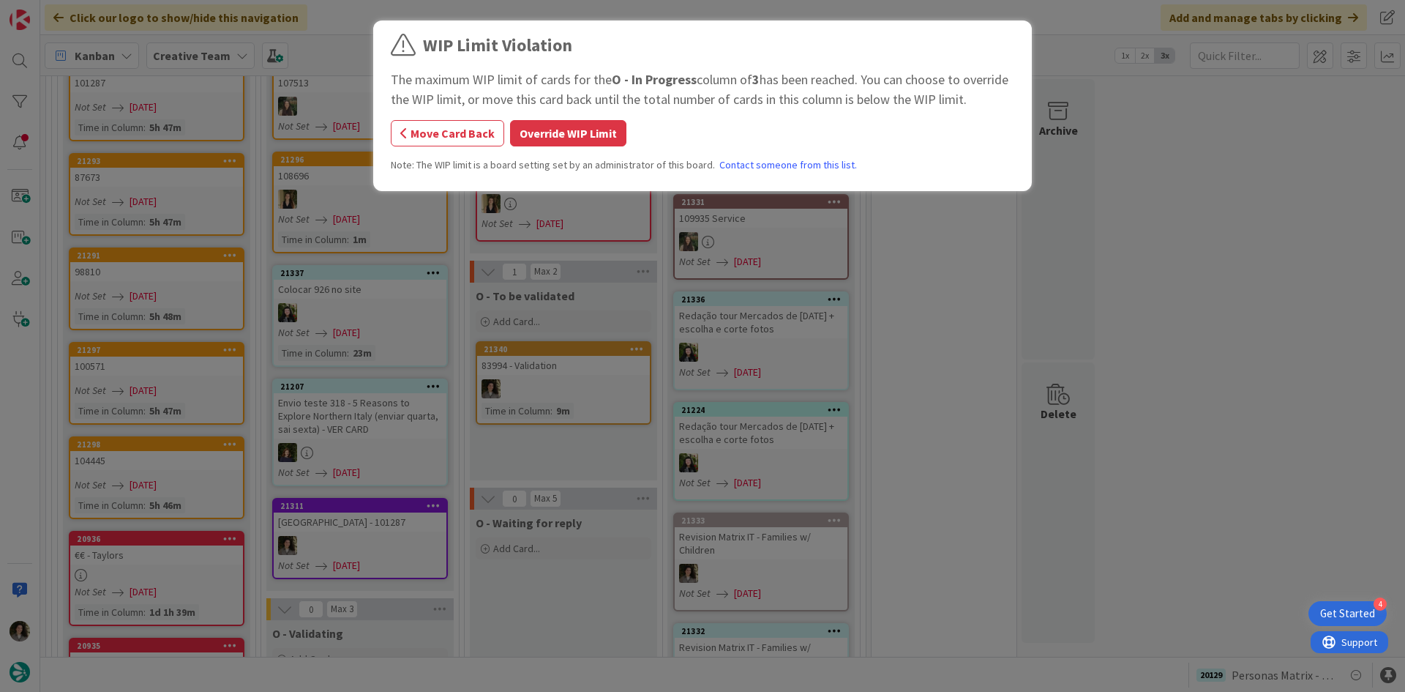
scroll to position [1531, 0]
click at [599, 133] on button "Override WIP Limit" at bounding box center [568, 133] width 116 height 26
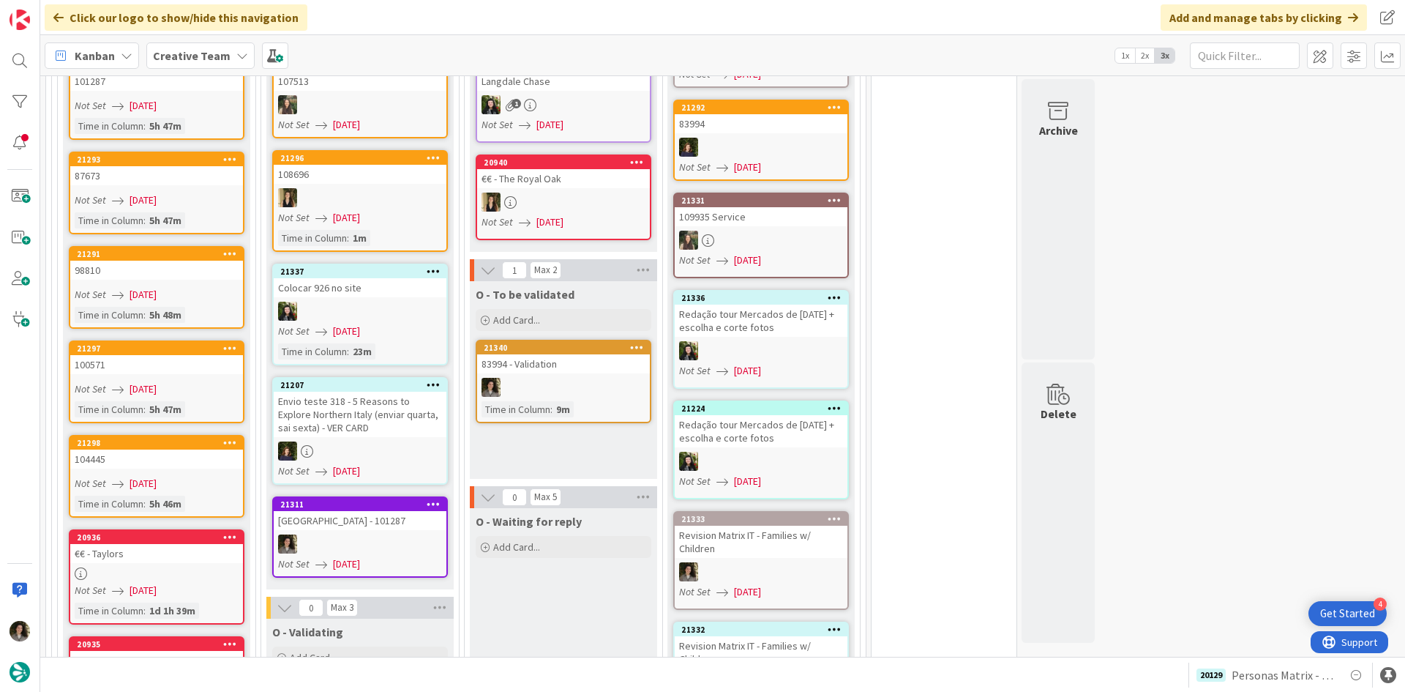
click at [393, 534] on div at bounding box center [360, 543] width 173 height 19
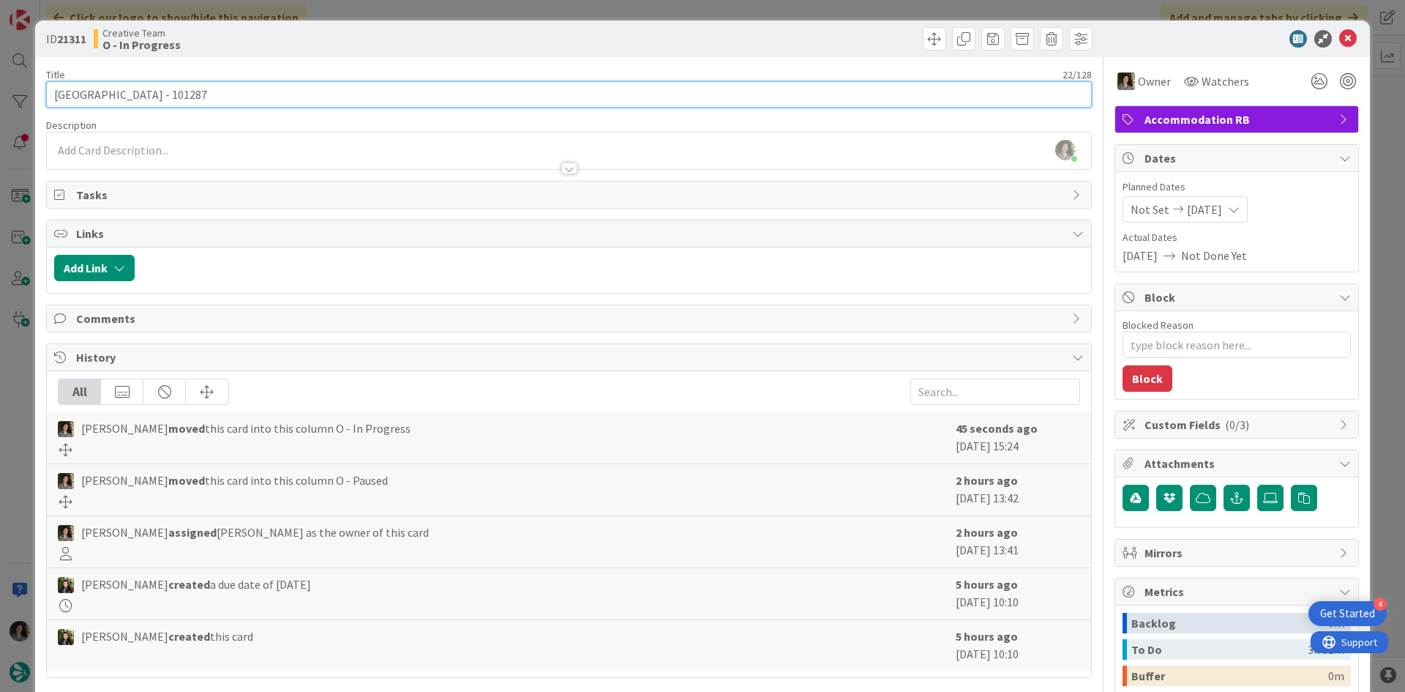
drag, startPoint x: 122, startPoint y: 98, endPoint x: -7, endPoint y: 107, distance: 129.8
click at [0, 107] on html "4 Get Started Click our logo to show/hide this navigation Add and manage tabs b…" at bounding box center [702, 346] width 1405 height 692
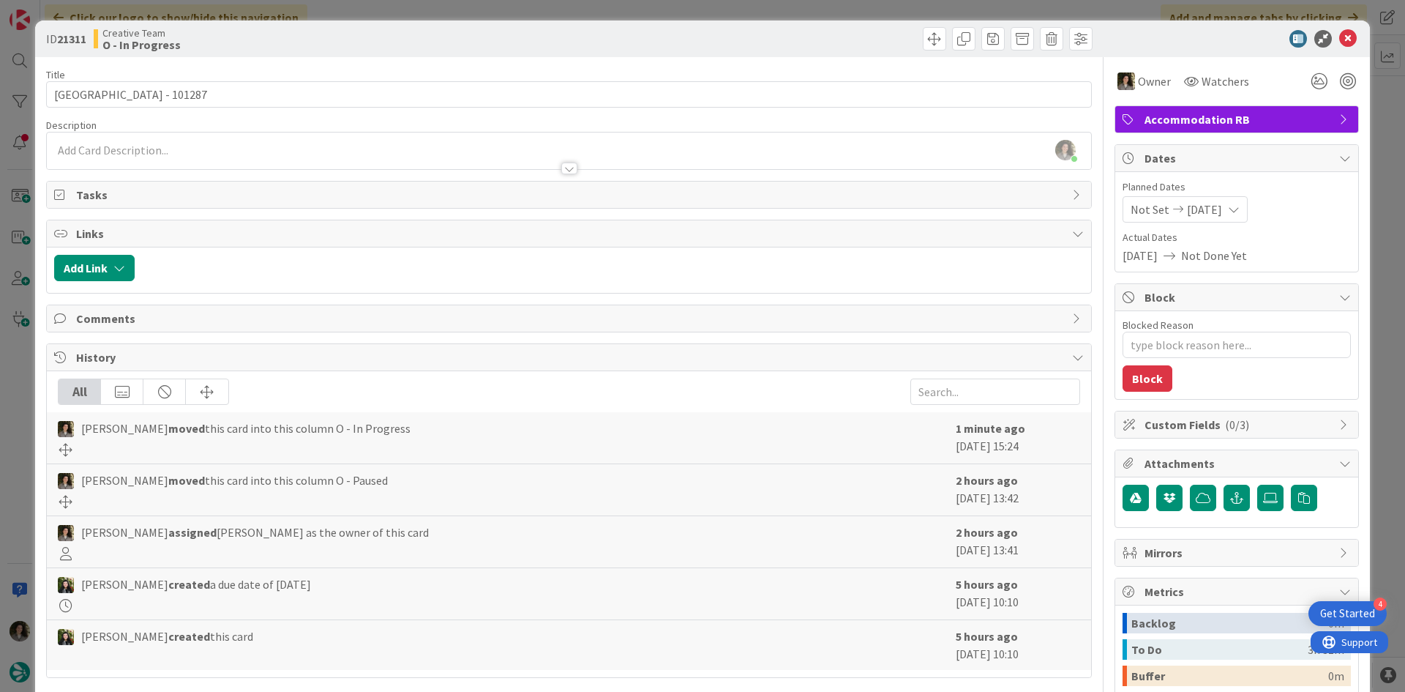
scroll to position [1626, 0]
click at [170, 56] on div "ID 21311 Creative Team O - In Progress" at bounding box center [702, 38] width 1335 height 37
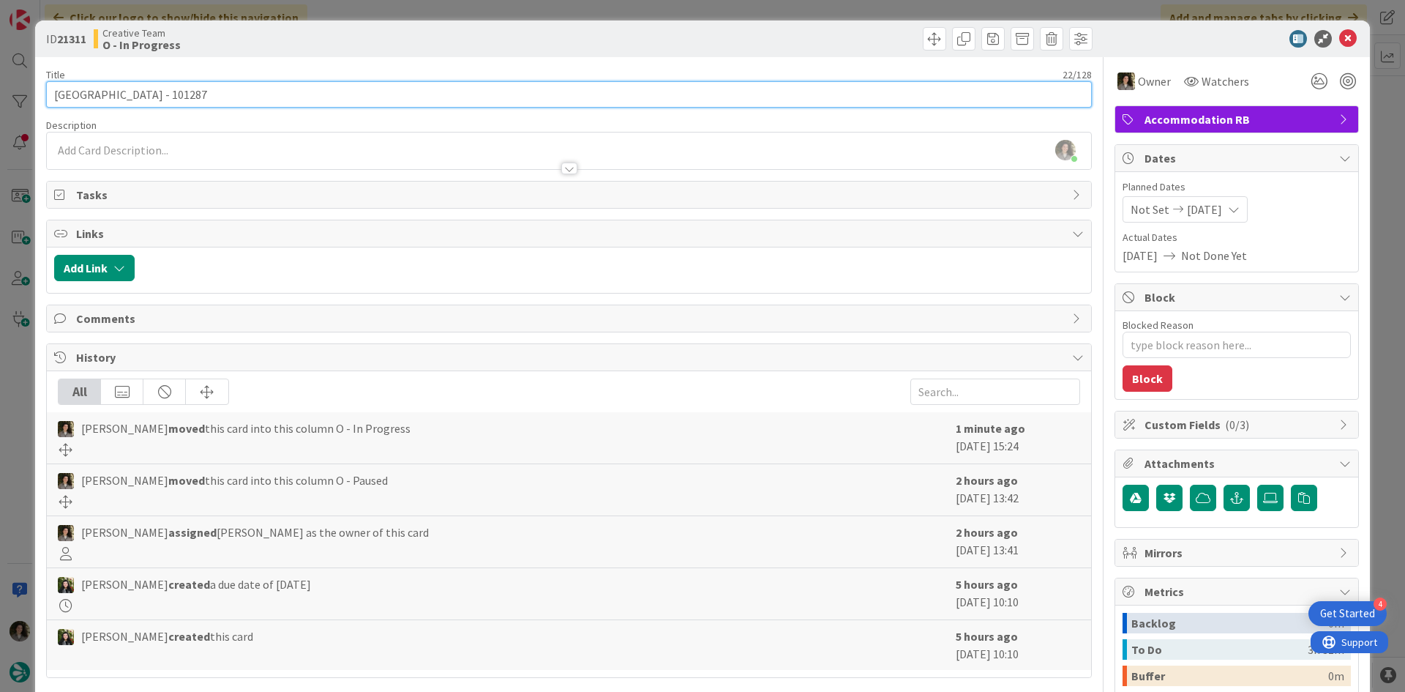
drag, startPoint x: 124, startPoint y: 91, endPoint x: -39, endPoint y: 94, distance: 162.5
click at [0, 94] on html "4 Get Started Click our logo to show/hide this navigation Add and manage tabs b…" at bounding box center [702, 346] width 1405 height 692
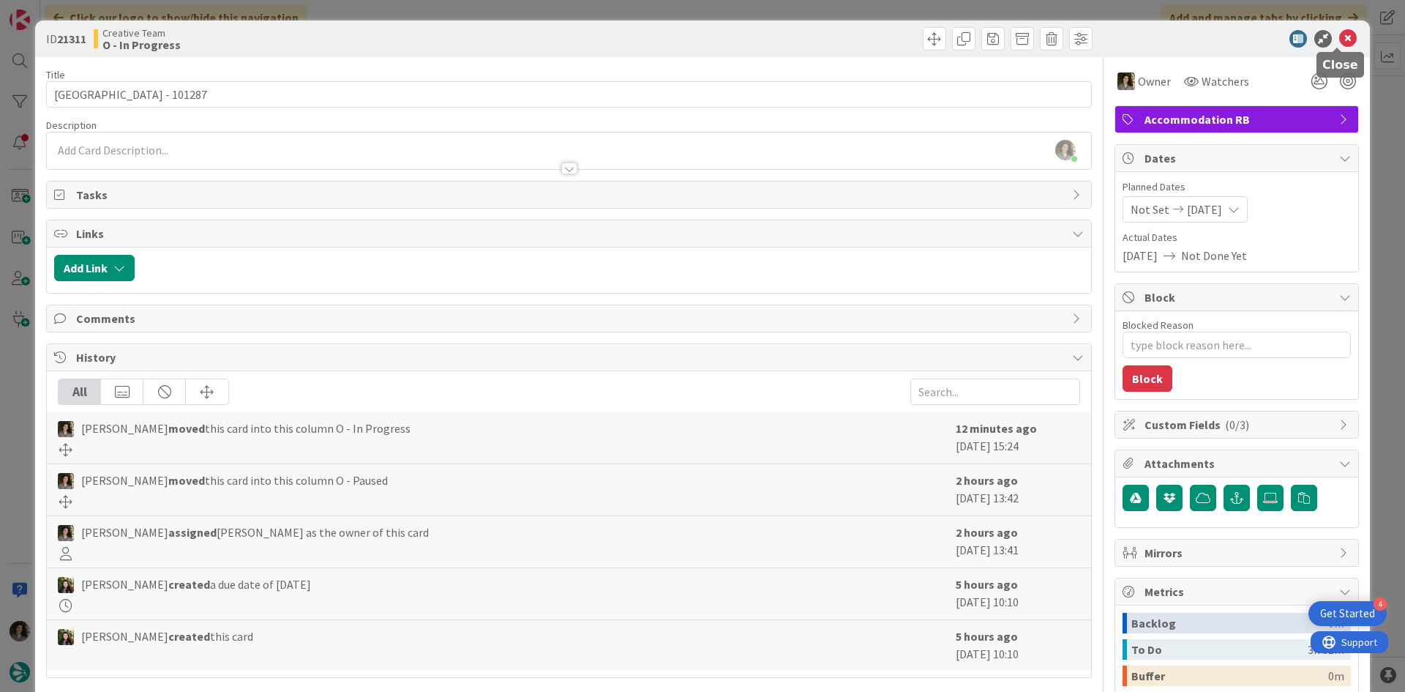
click at [1339, 33] on icon at bounding box center [1348, 39] width 18 height 18
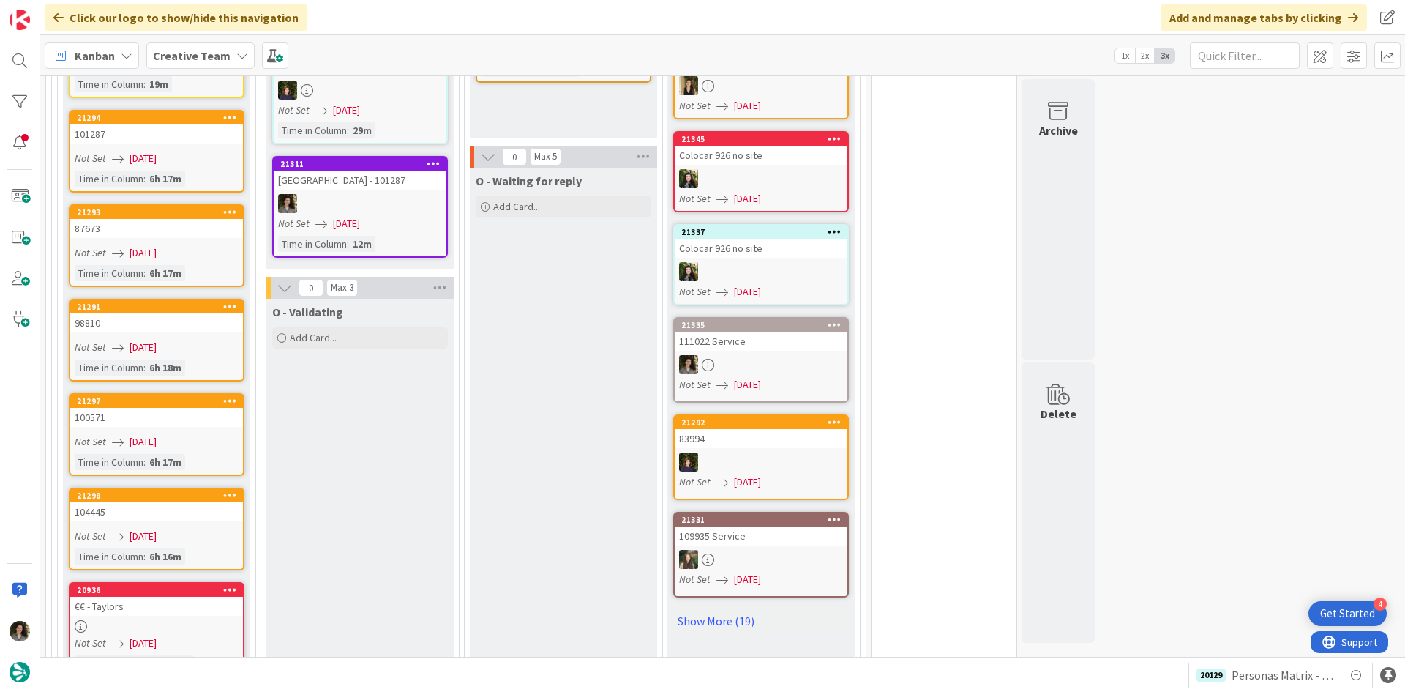
click at [397, 194] on link "[GEOGRAPHIC_DATA] - 101287 Not Set [DATE] Time in [GEOGRAPHIC_DATA] : 12m" at bounding box center [360, 207] width 176 height 102
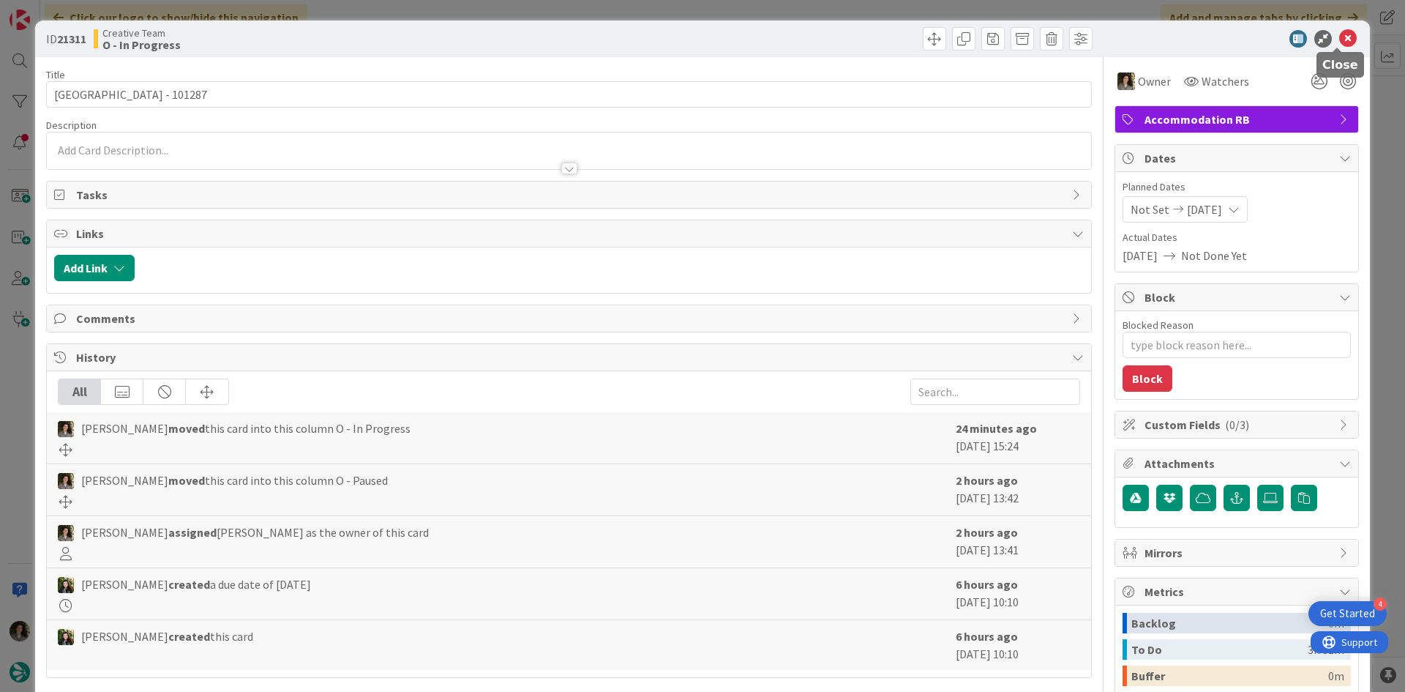
click at [1342, 37] on icon at bounding box center [1348, 39] width 18 height 18
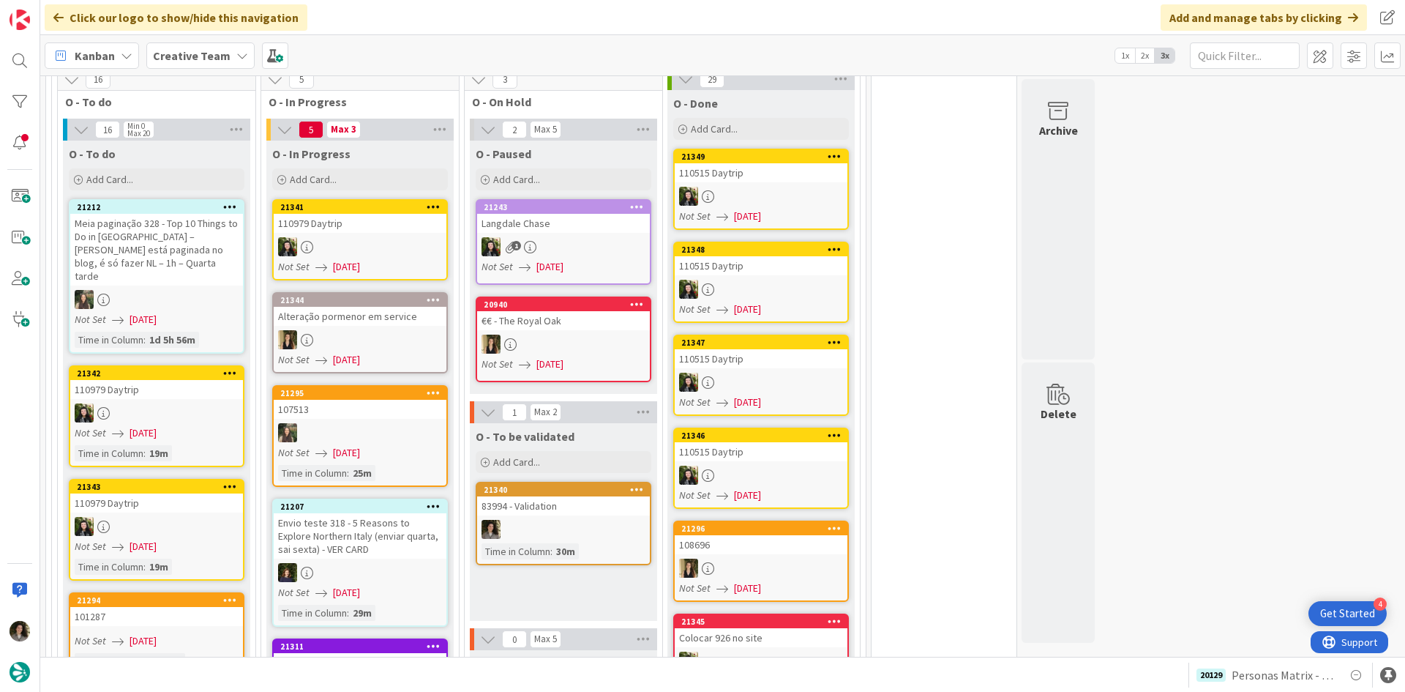
scroll to position [1473, 0]
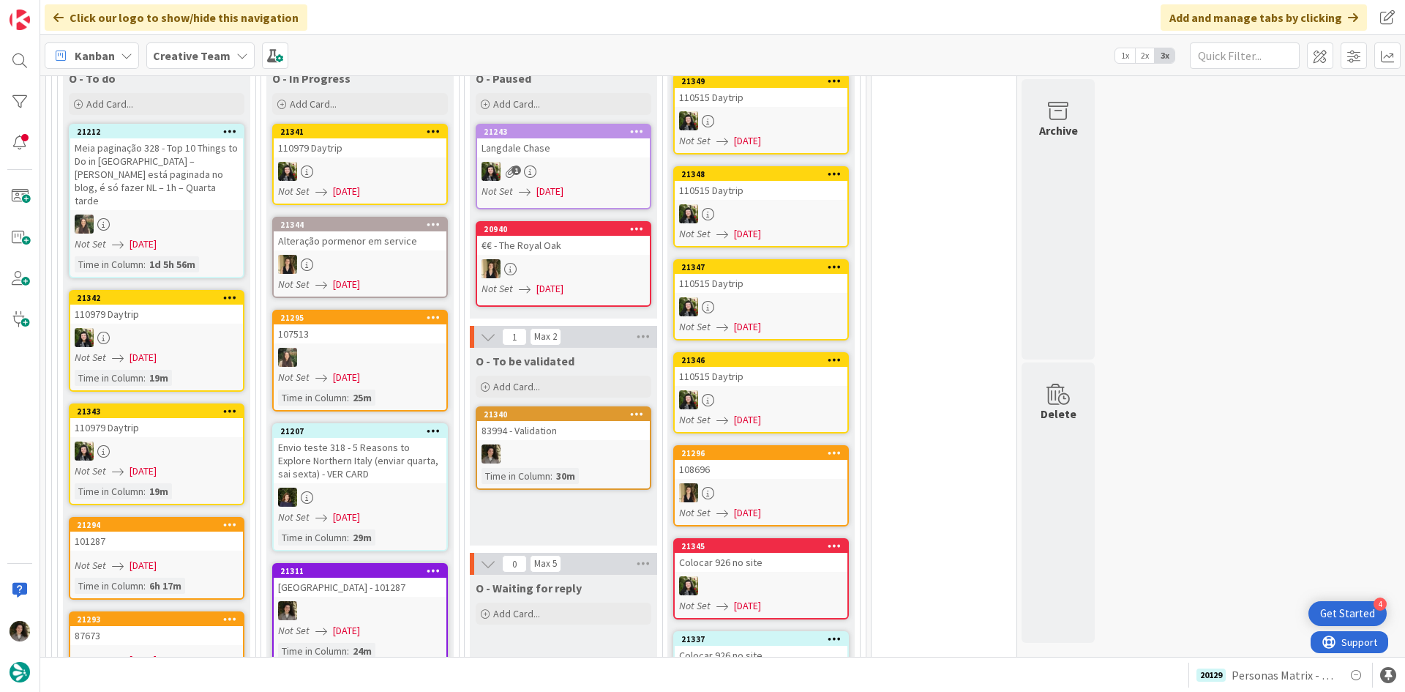
click at [370, 601] on div at bounding box center [360, 610] width 173 height 19
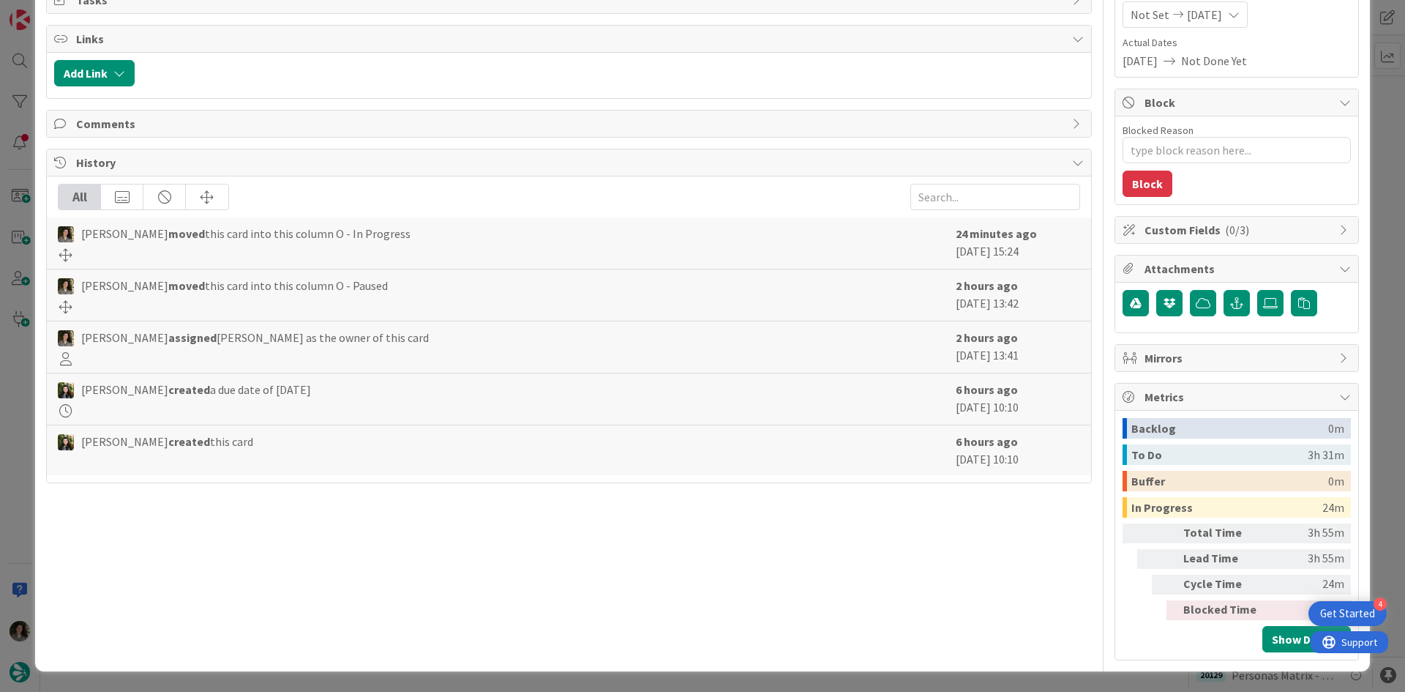
drag, startPoint x: 1054, startPoint y: 255, endPoint x: 932, endPoint y: 261, distance: 121.6
click at [932, 261] on div "[PERSON_NAME] moved this card into this column O - In Progress 24 minutes ago […" at bounding box center [569, 243] width 1044 height 52
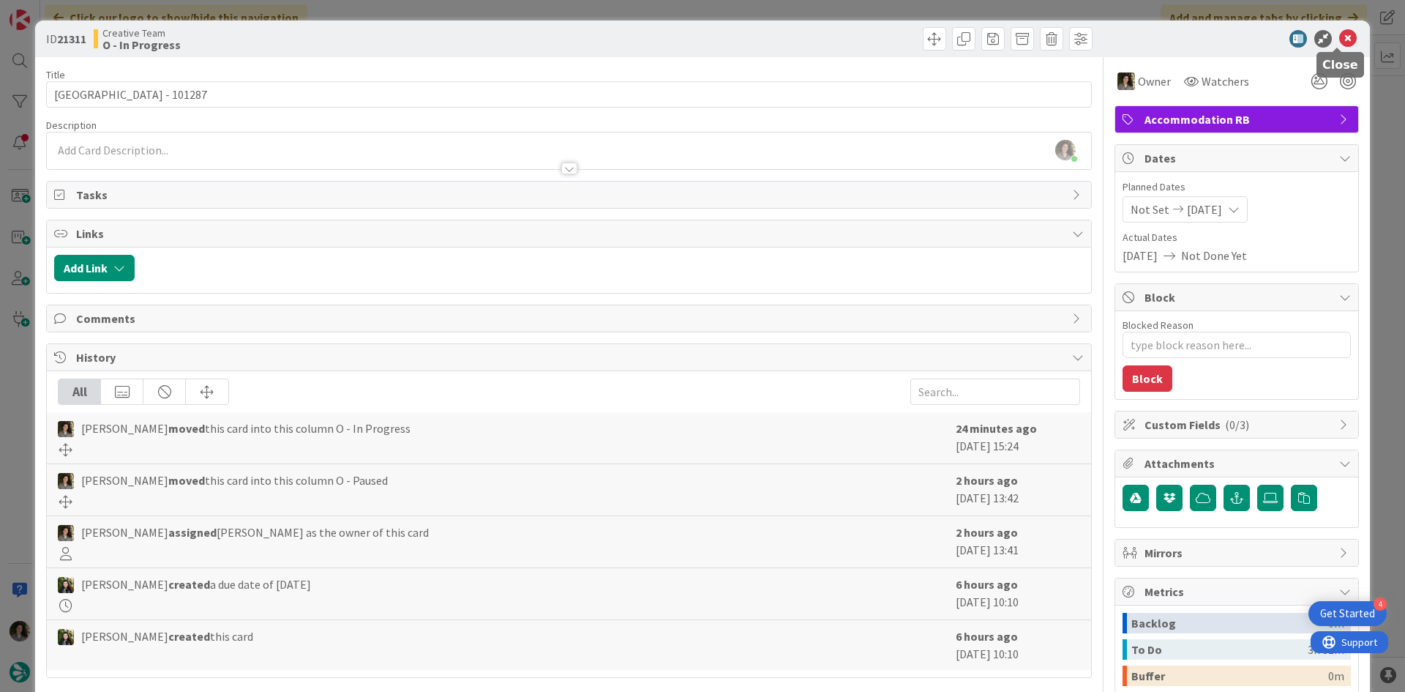
click at [1341, 36] on icon at bounding box center [1348, 39] width 18 height 18
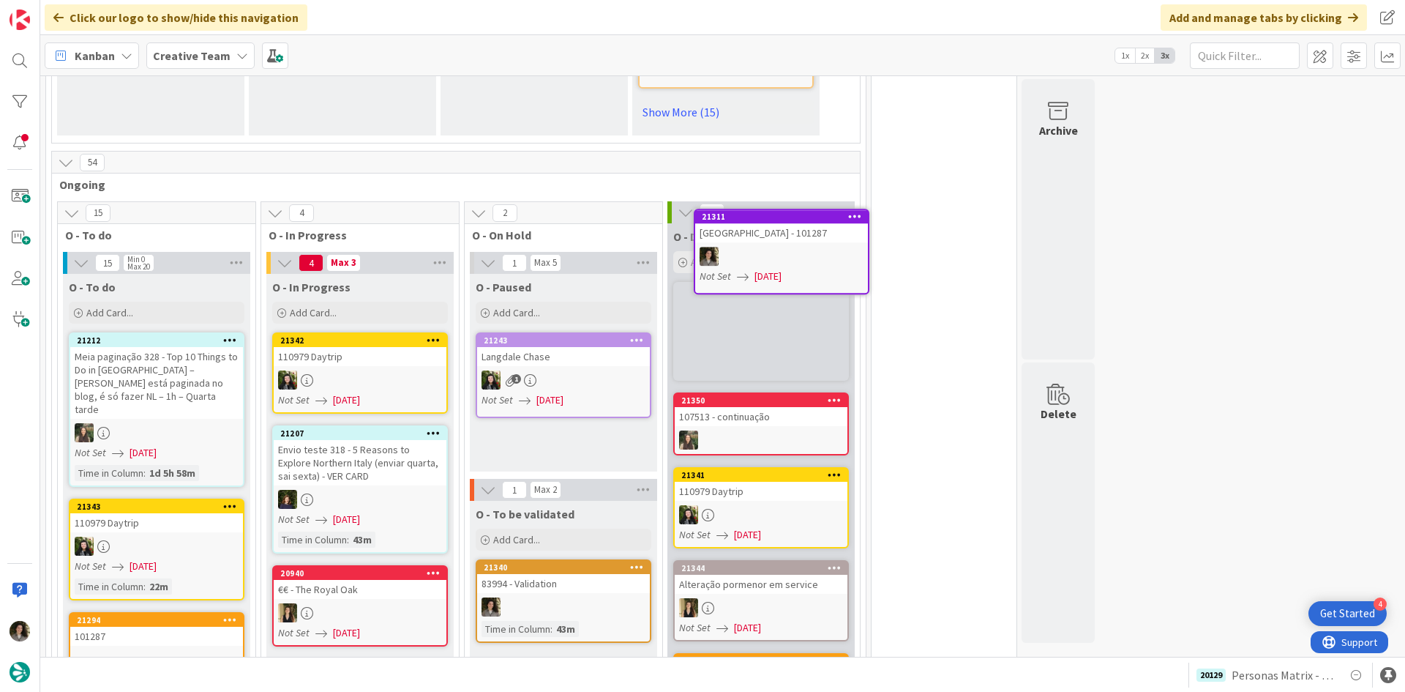
scroll to position [1248, 0]
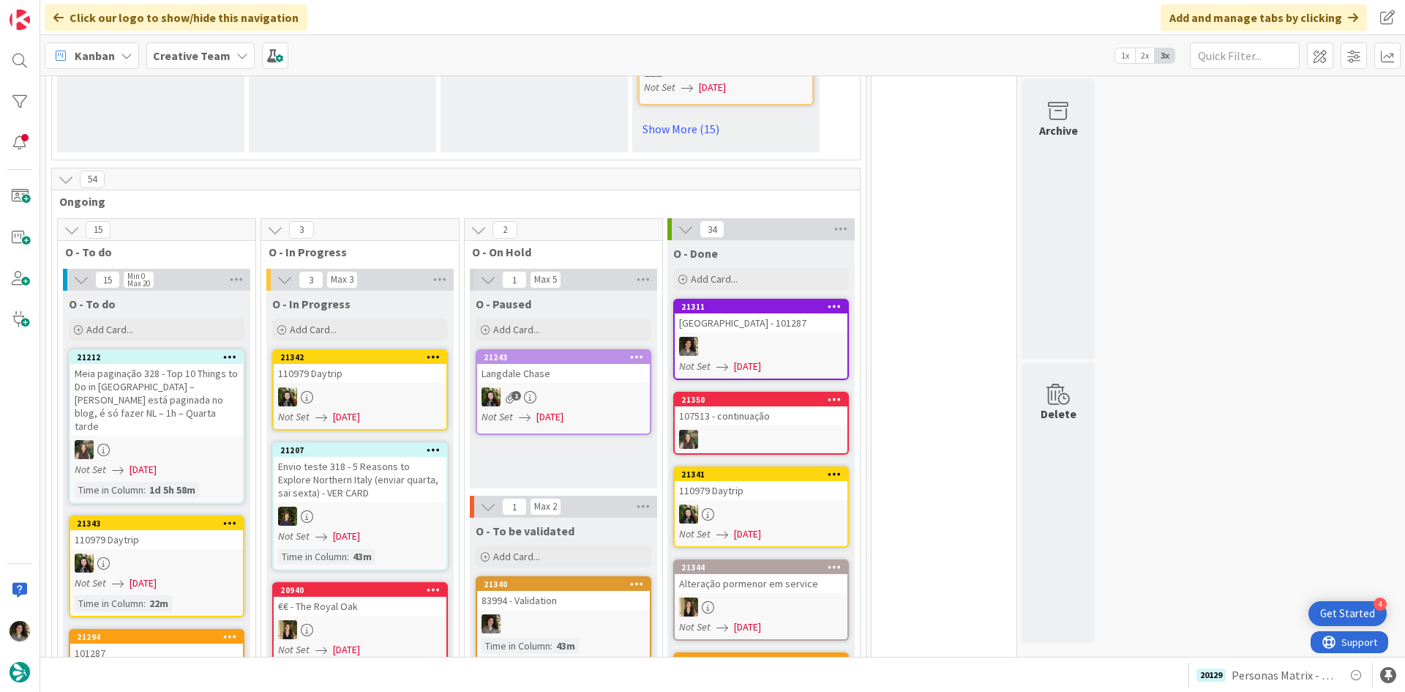
click at [711, 299] on link "[GEOGRAPHIC_DATA] - 101287 Not Set [DATE]" at bounding box center [761, 339] width 176 height 81
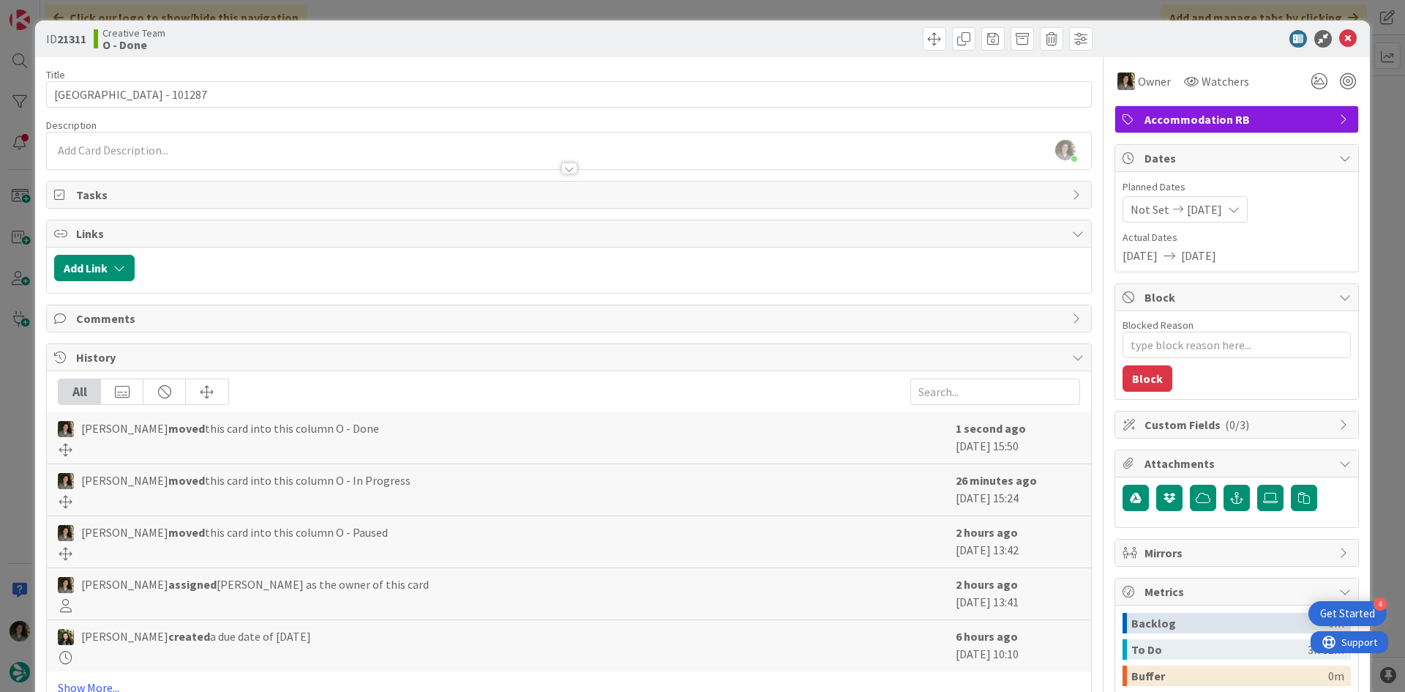
click at [1282, 110] on span "Accommodation RB" at bounding box center [1237, 119] width 187 height 18
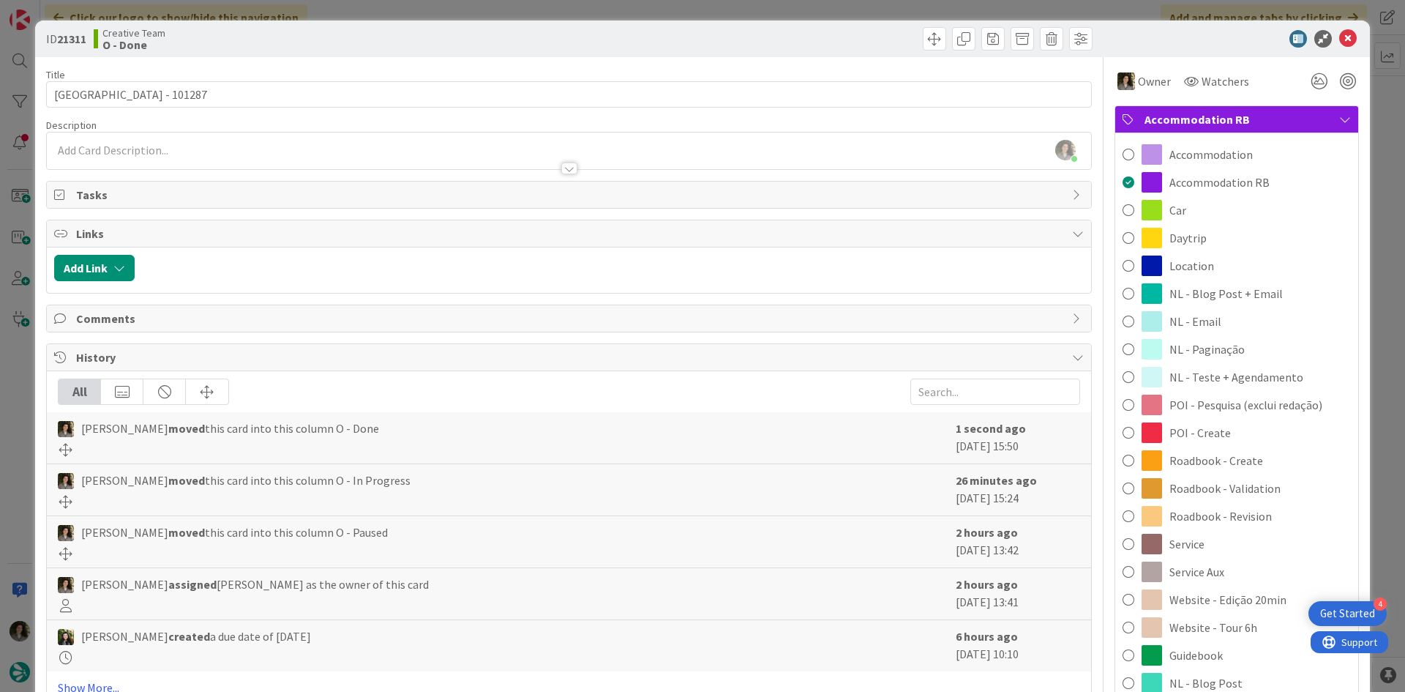
click at [1263, 514] on div "Roadbook - Revision" at bounding box center [1236, 516] width 243 height 28
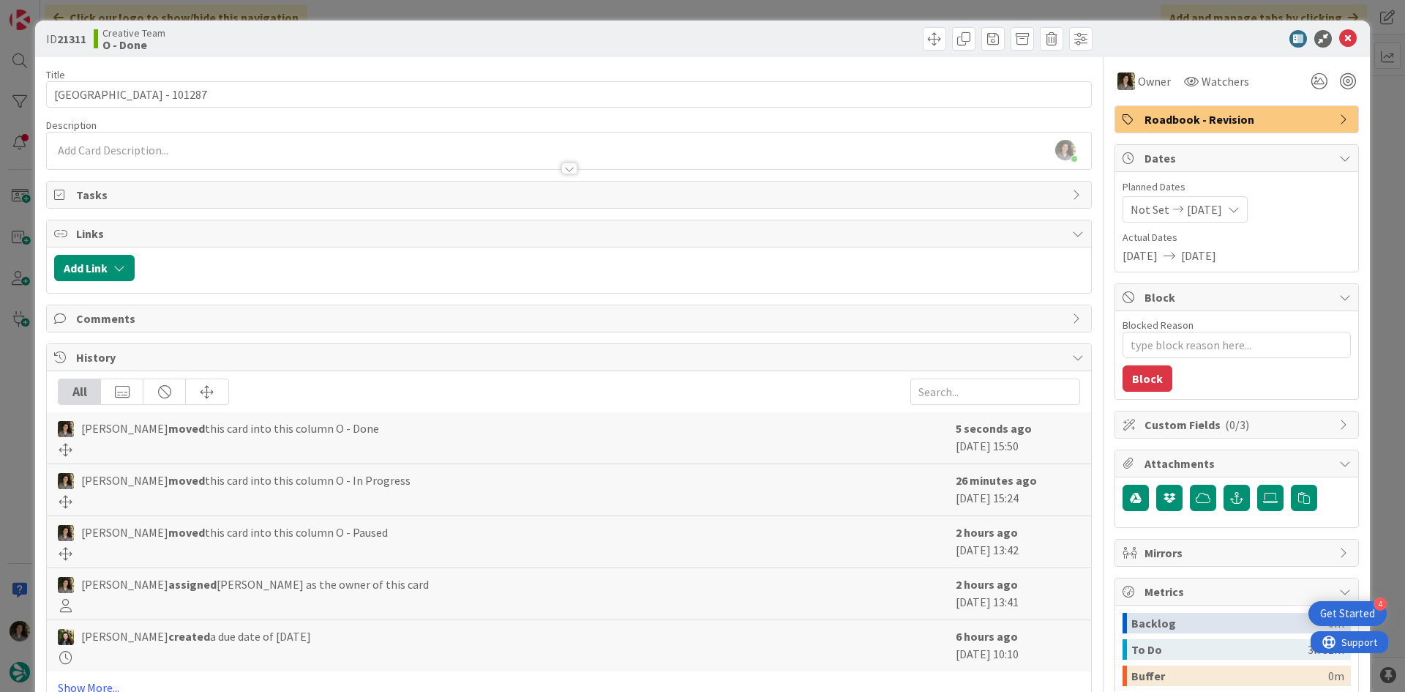
click at [1346, 36] on div at bounding box center [1229, 39] width 259 height 18
click at [1339, 36] on icon at bounding box center [1348, 39] width 18 height 18
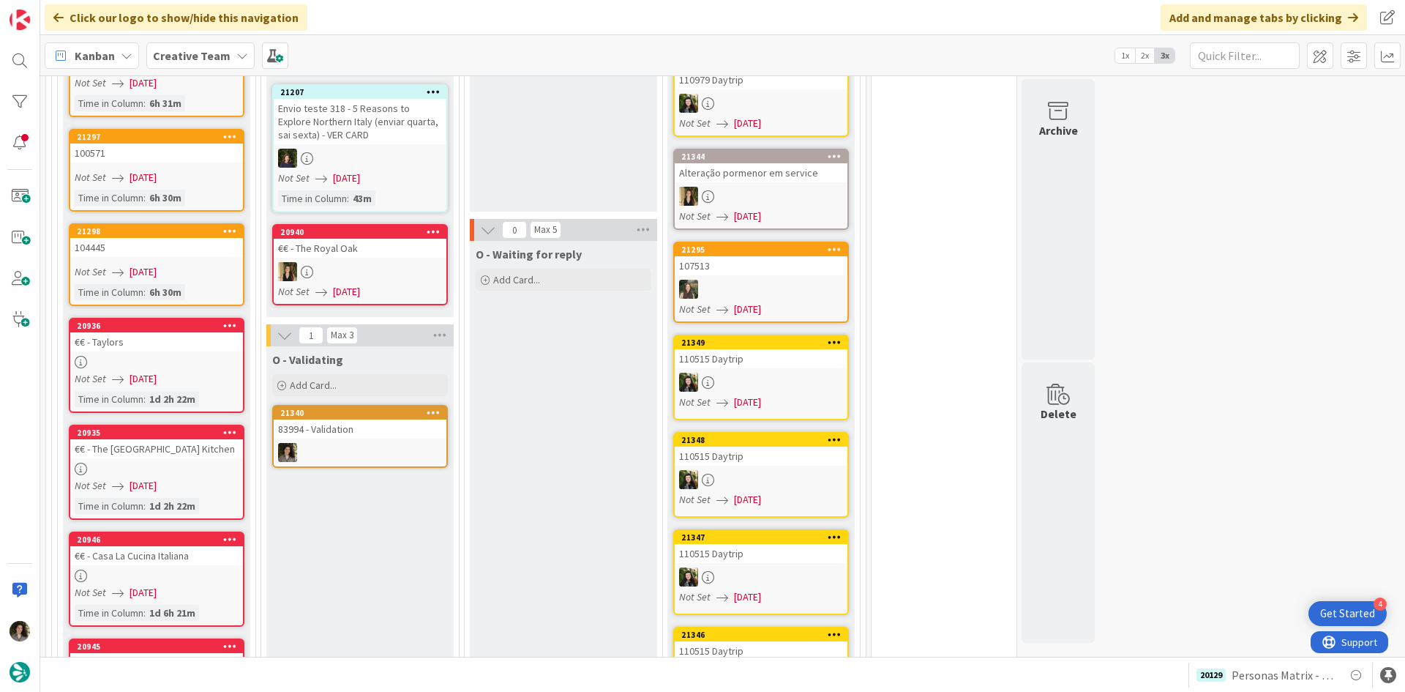
scroll to position [1756, 0]
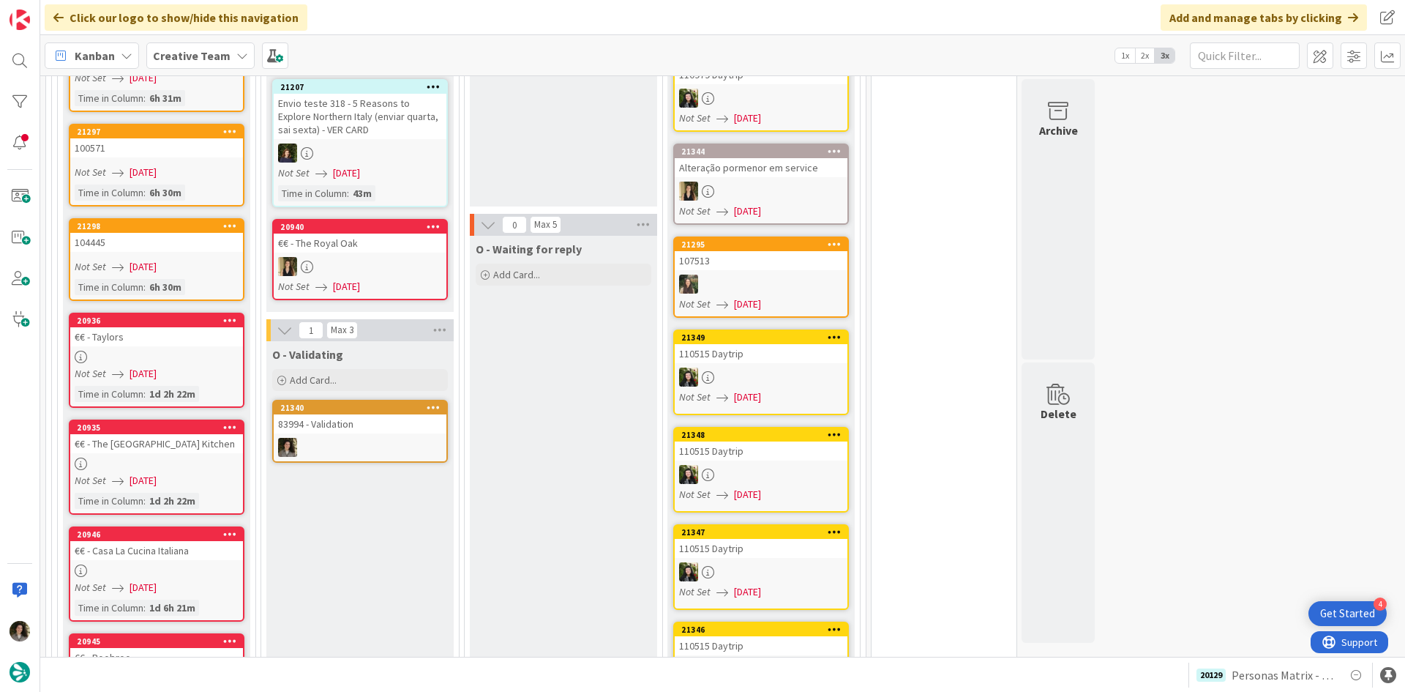
click at [370, 438] on div at bounding box center [360, 447] width 173 height 19
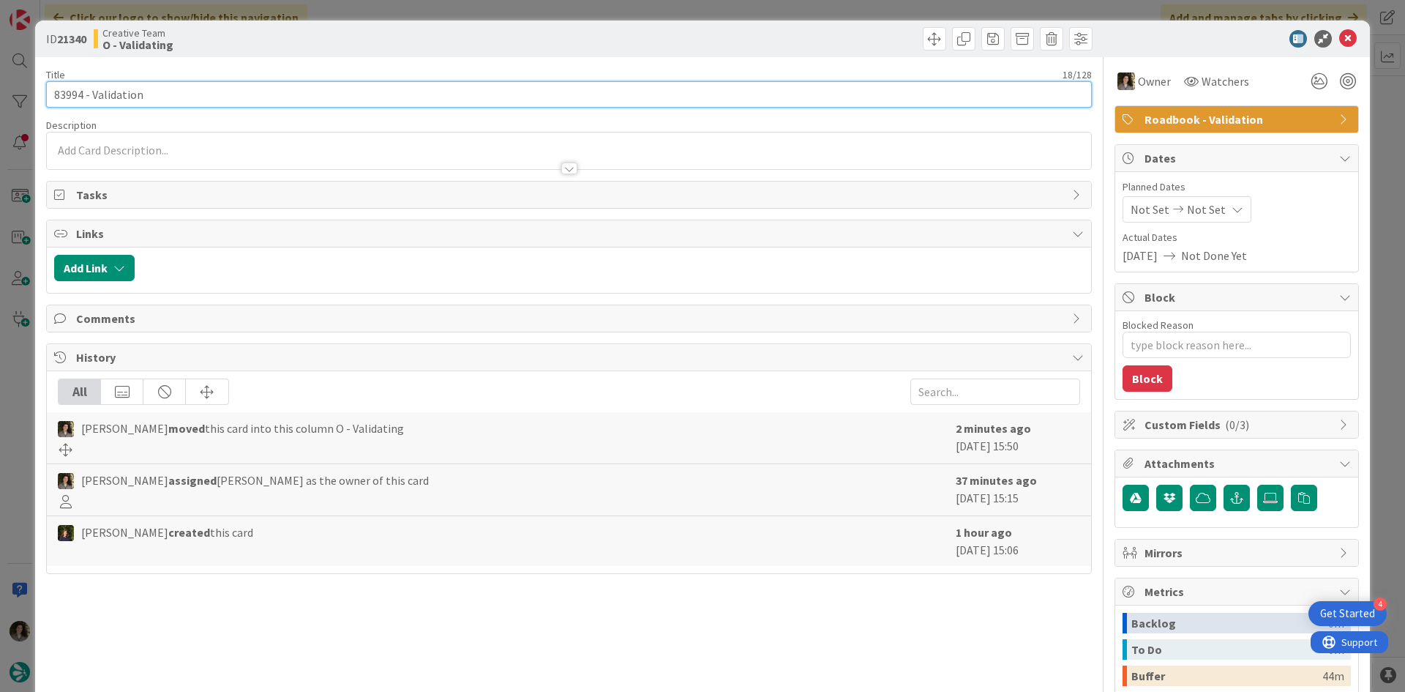
drag, startPoint x: 82, startPoint y: 96, endPoint x: 32, endPoint y: 101, distance: 50.0
click at [32, 101] on div "ID 21340 Creative Team O - Validating Title 18 / 128 83994 - Validation Descrip…" at bounding box center [702, 346] width 1405 height 692
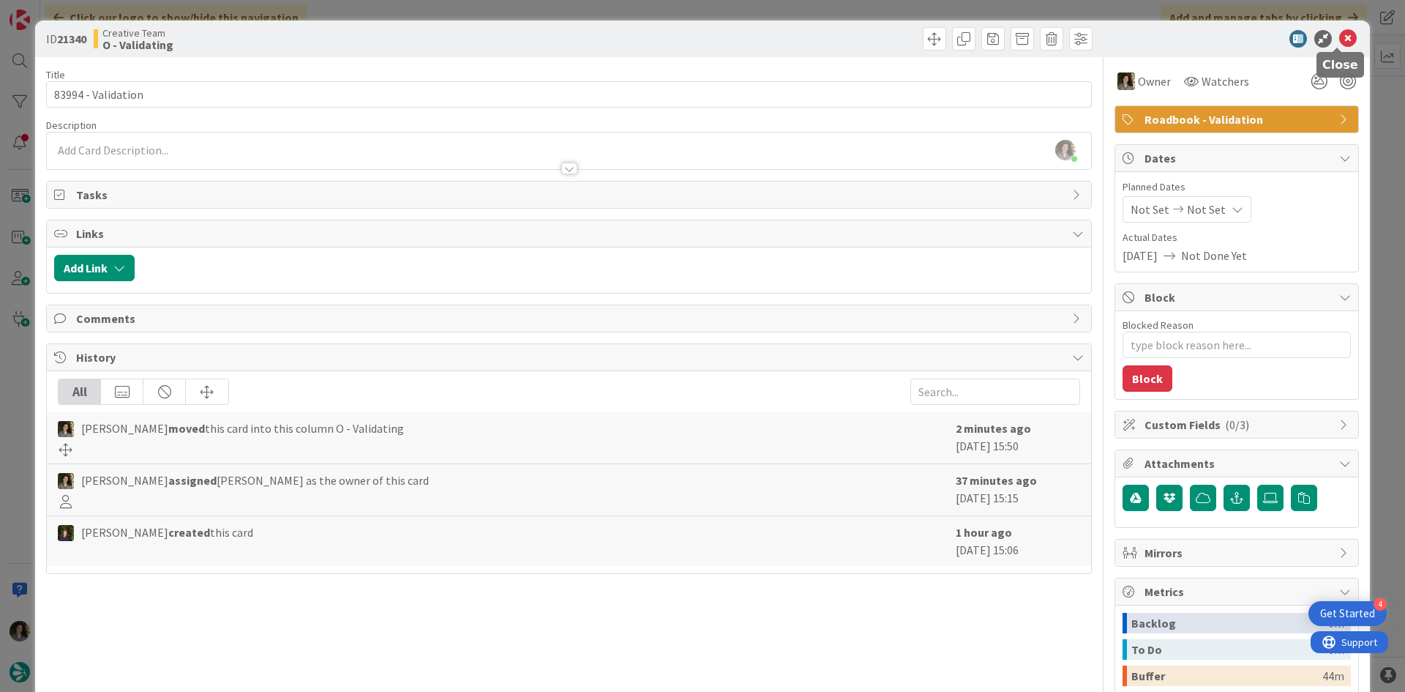
click at [1339, 37] on icon at bounding box center [1348, 39] width 18 height 18
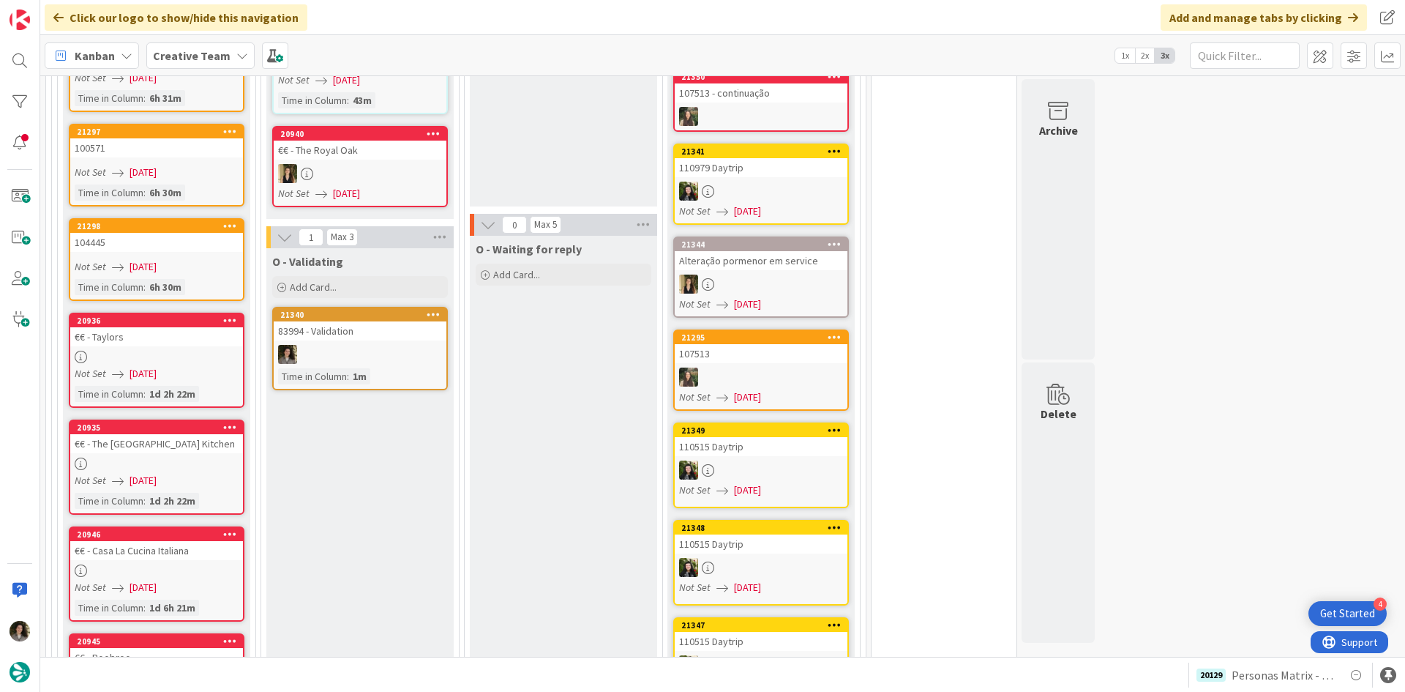
click at [326, 345] on div at bounding box center [360, 354] width 173 height 19
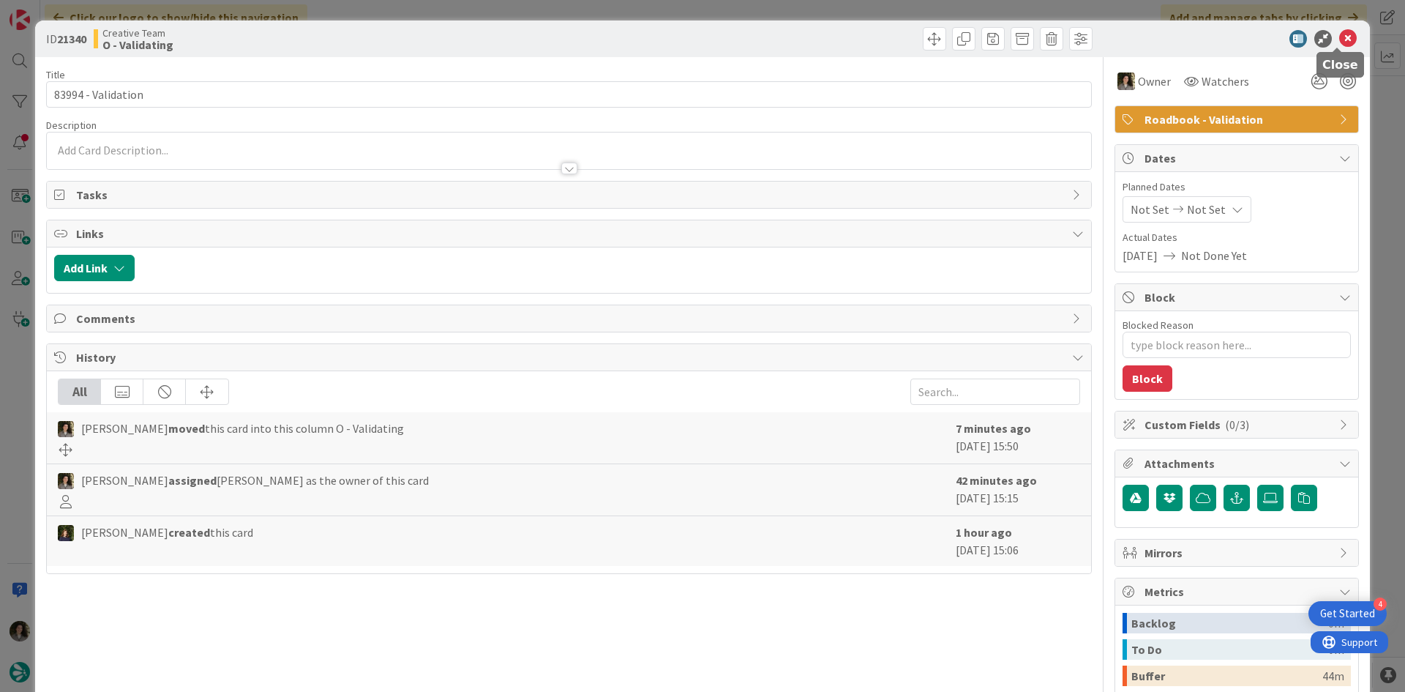
click at [1339, 42] on icon at bounding box center [1348, 39] width 18 height 18
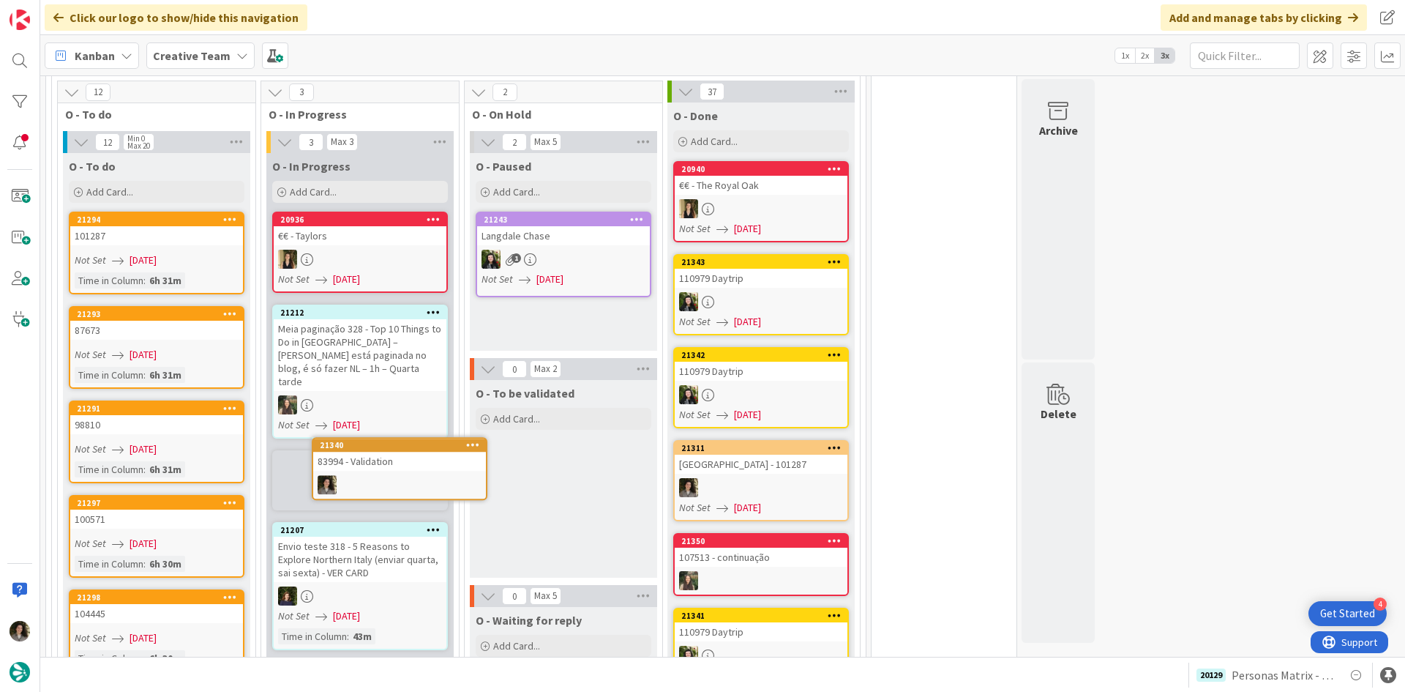
scroll to position [1387, 0]
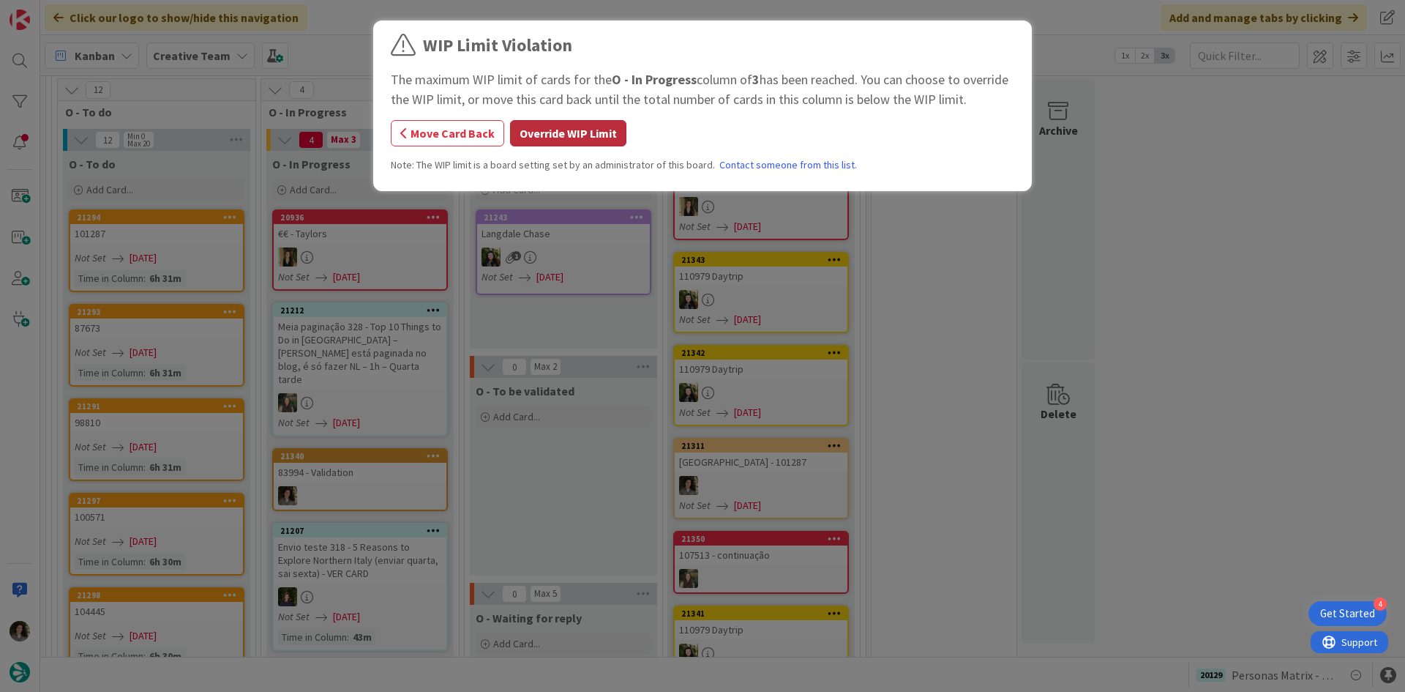
click at [547, 124] on button "Override WIP Limit" at bounding box center [568, 133] width 116 height 26
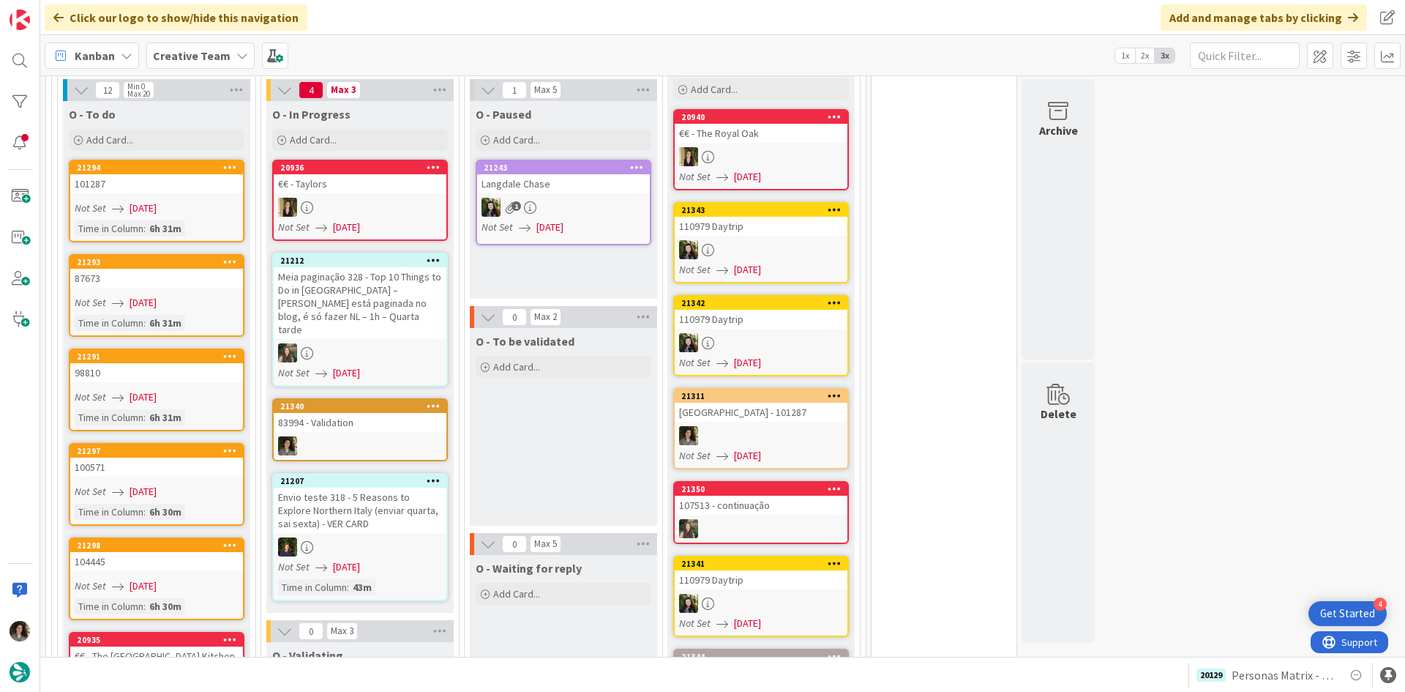
scroll to position [1461, 0]
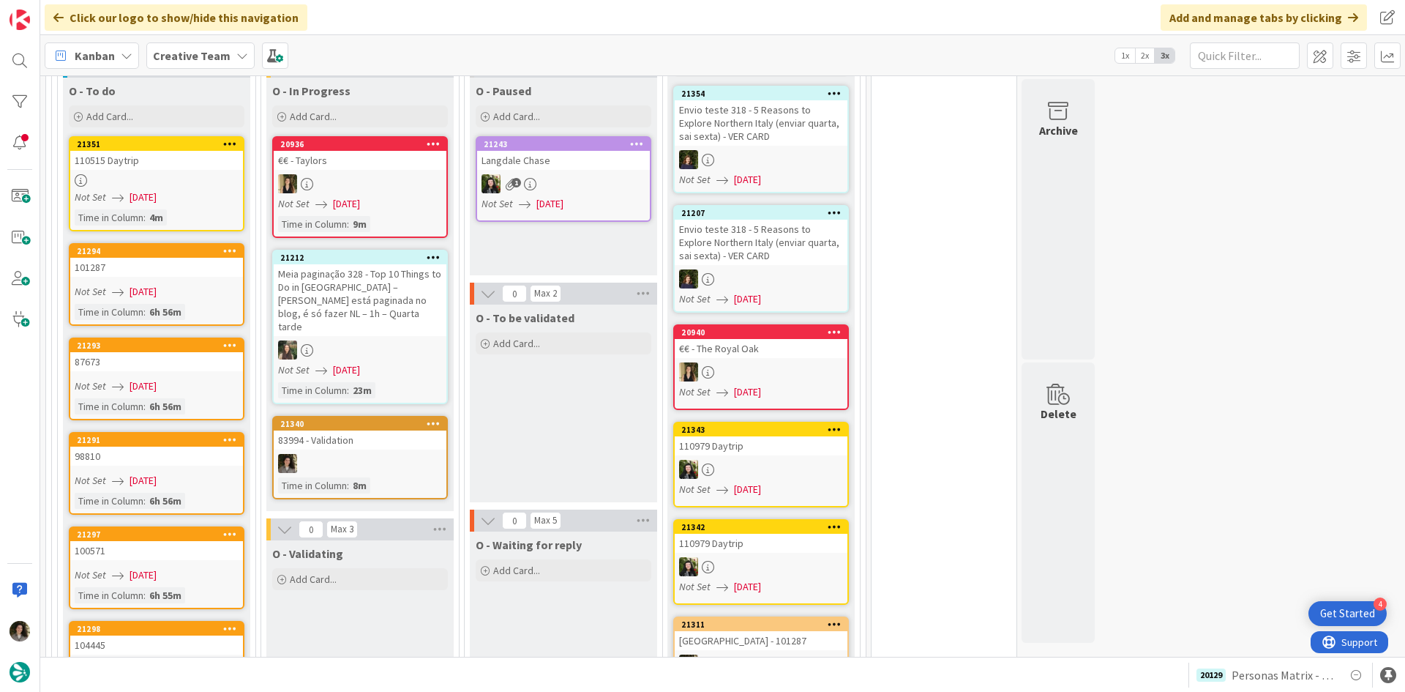
click at [365, 430] on div "83994 - Validation" at bounding box center [360, 439] width 173 height 19
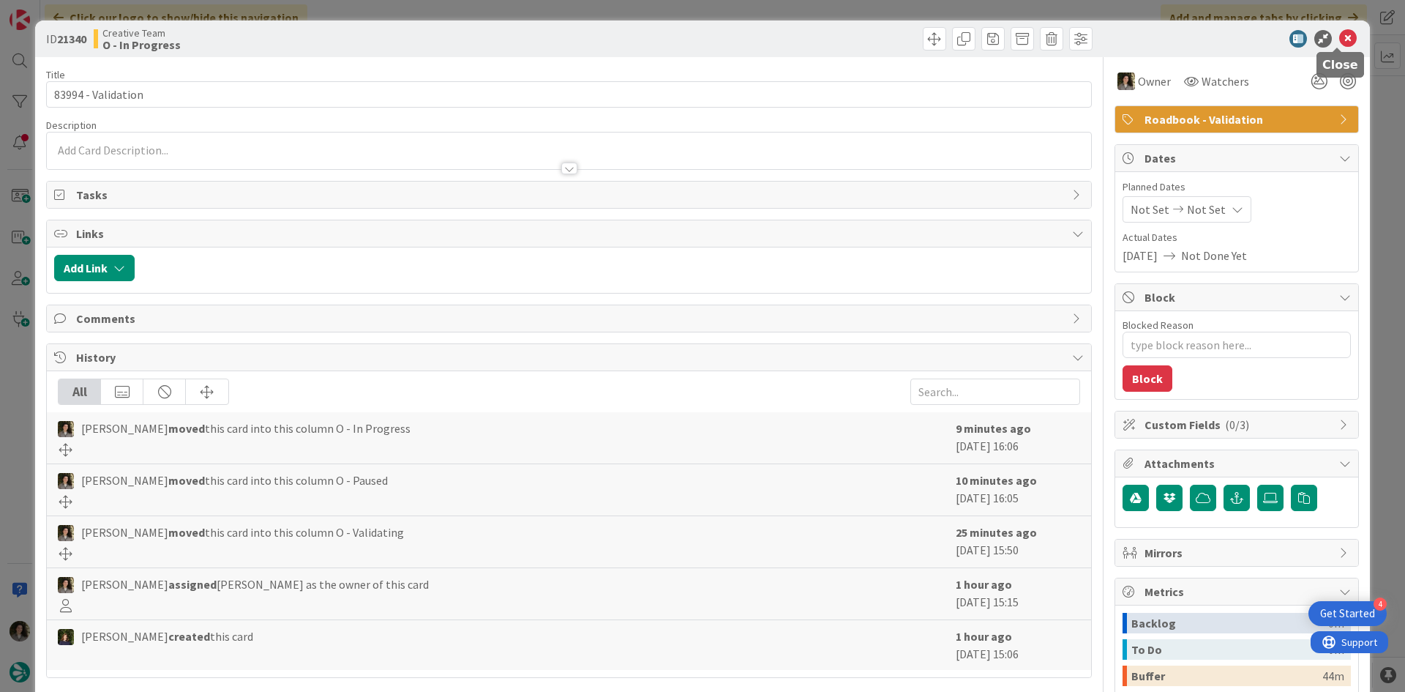
click at [1343, 37] on icon at bounding box center [1348, 39] width 18 height 18
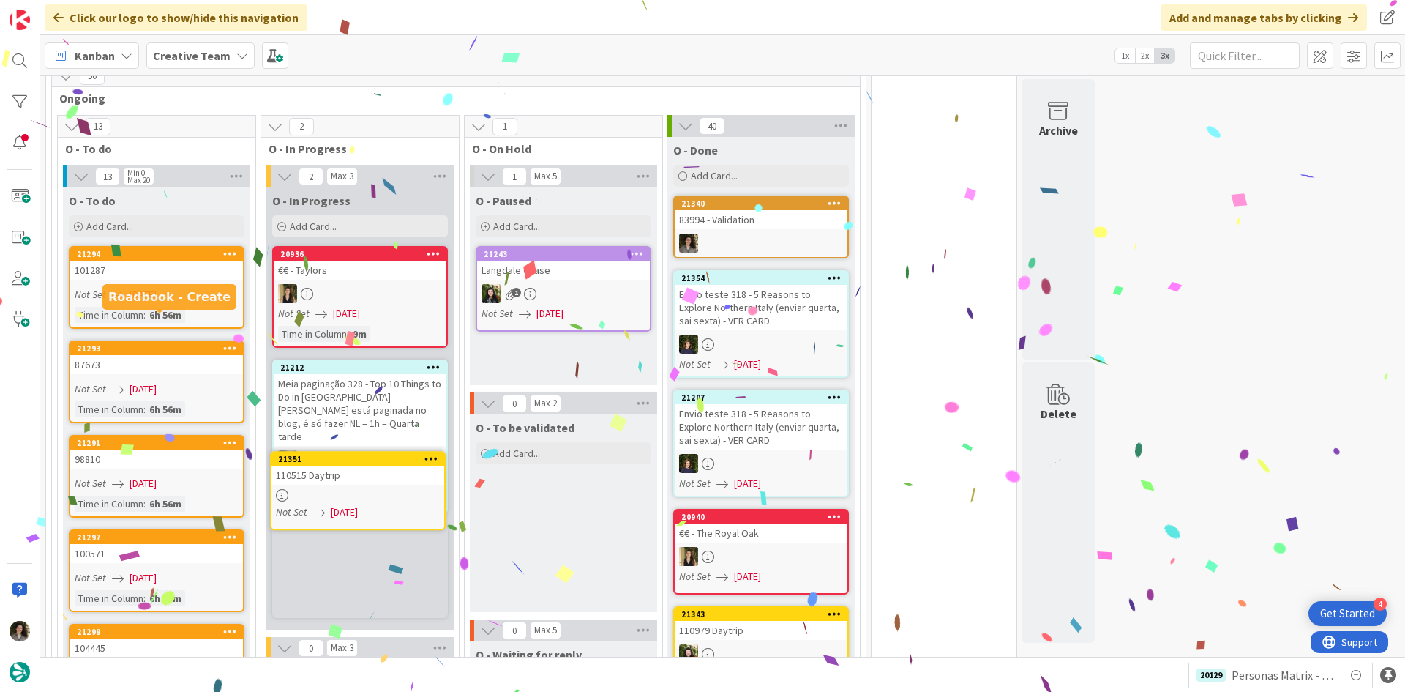
scroll to position [1351, 0]
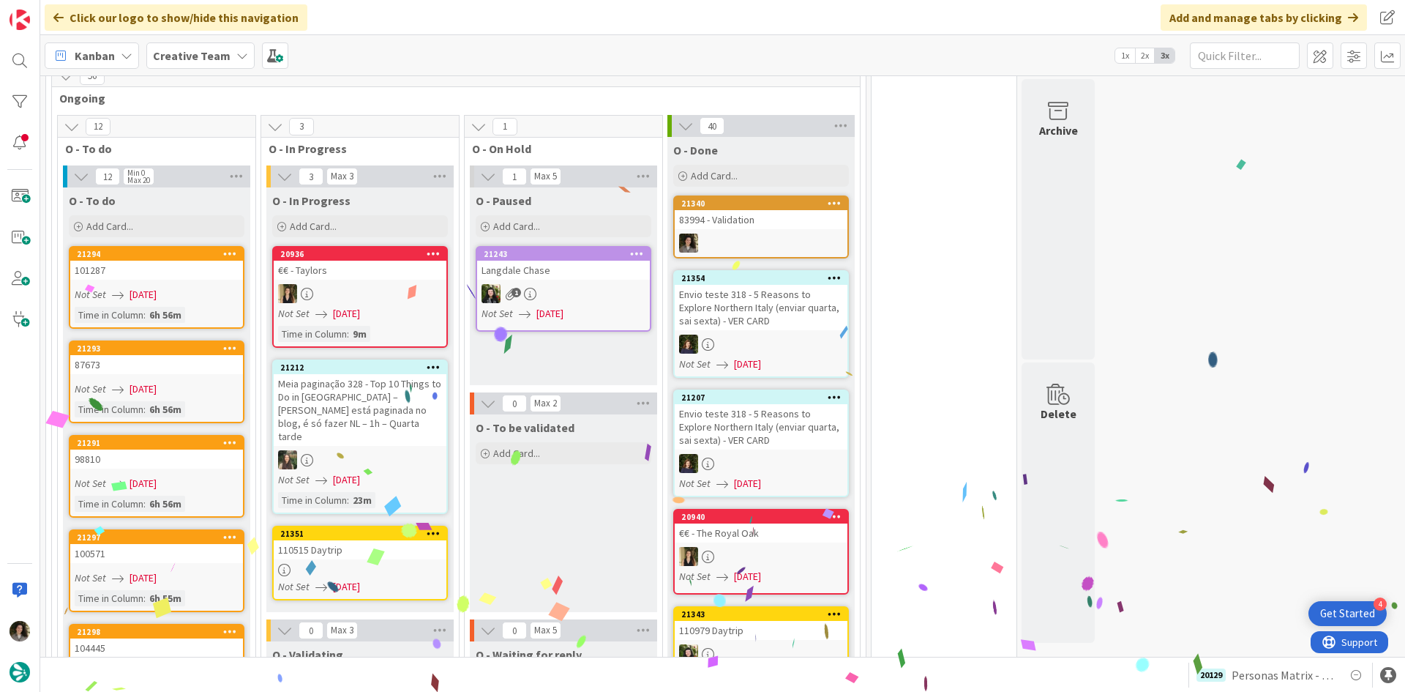
click at [330, 527] on div "21351" at bounding box center [360, 533] width 173 height 13
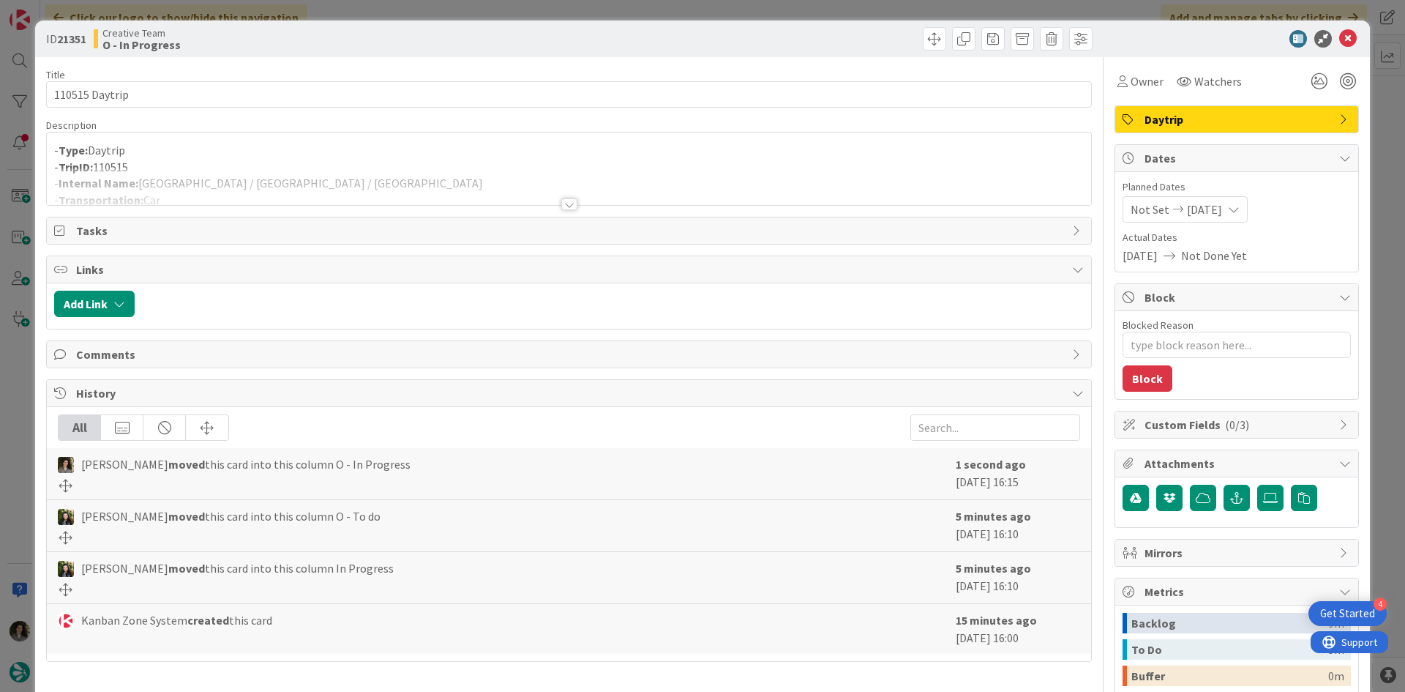
click at [561, 200] on div at bounding box center [569, 204] width 16 height 12
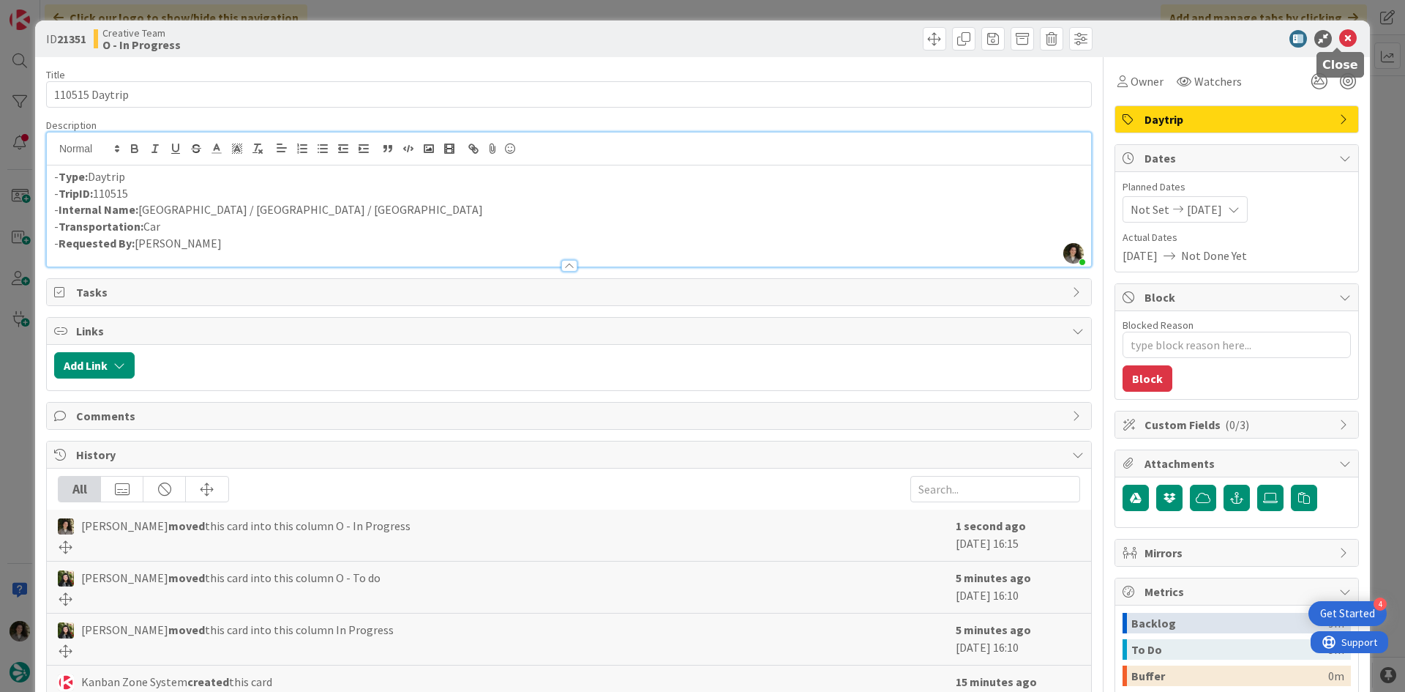
click at [1339, 31] on icon at bounding box center [1348, 39] width 18 height 18
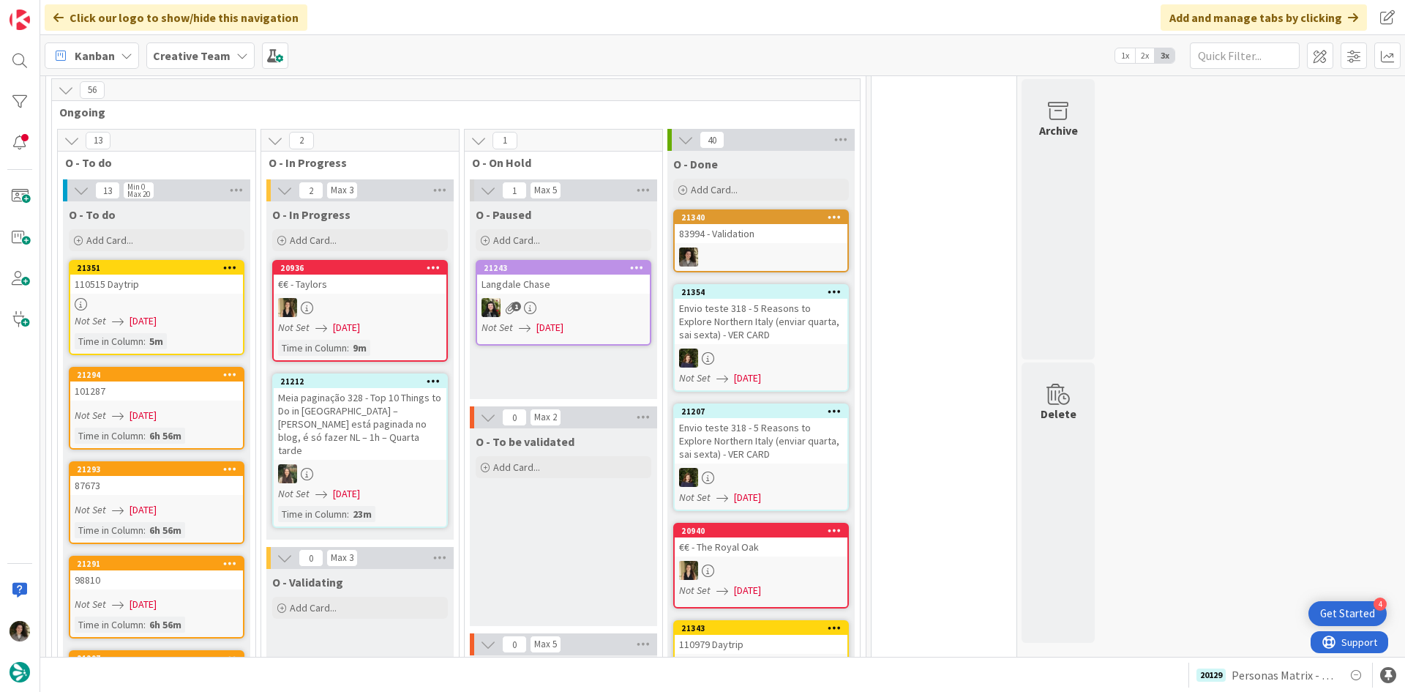
click at [210, 260] on link "21351 110515 Daytrip Not Set [DATE] Time in Column : 5m" at bounding box center [157, 307] width 176 height 95
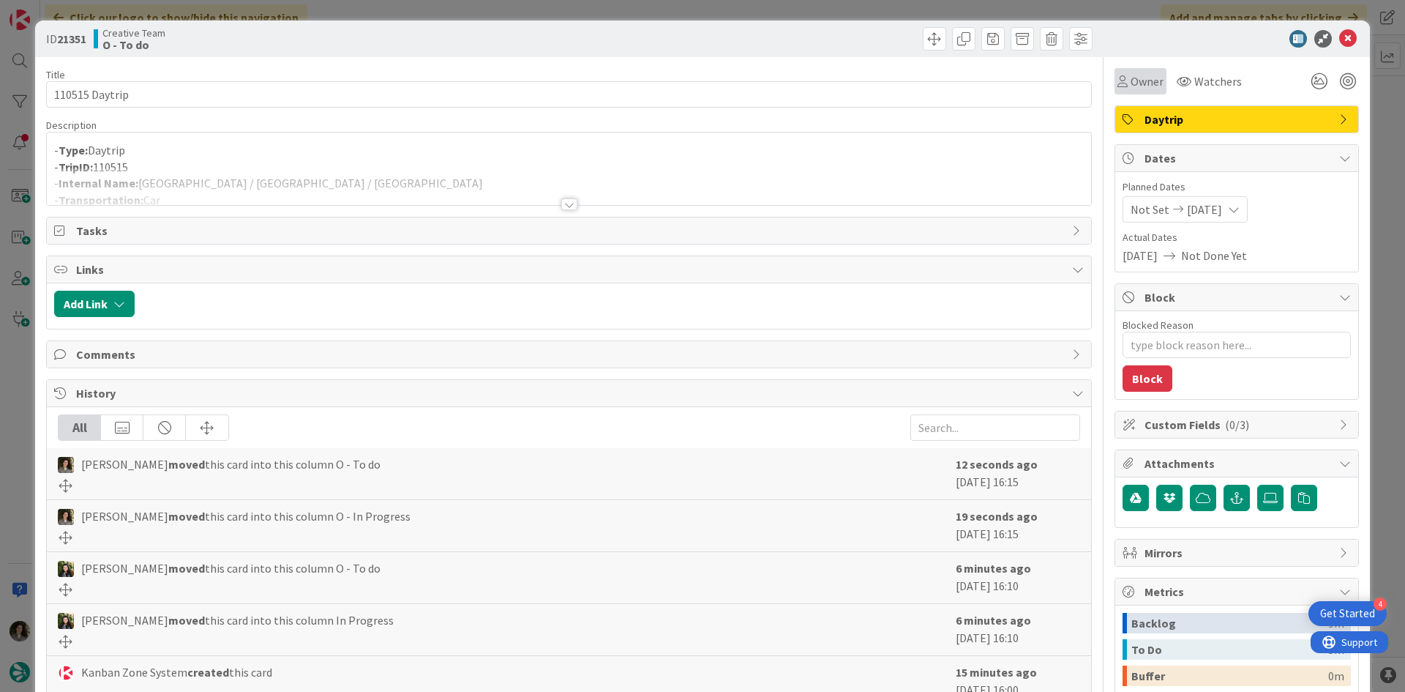
click at [1150, 70] on div "Owner" at bounding box center [1140, 81] width 52 height 26
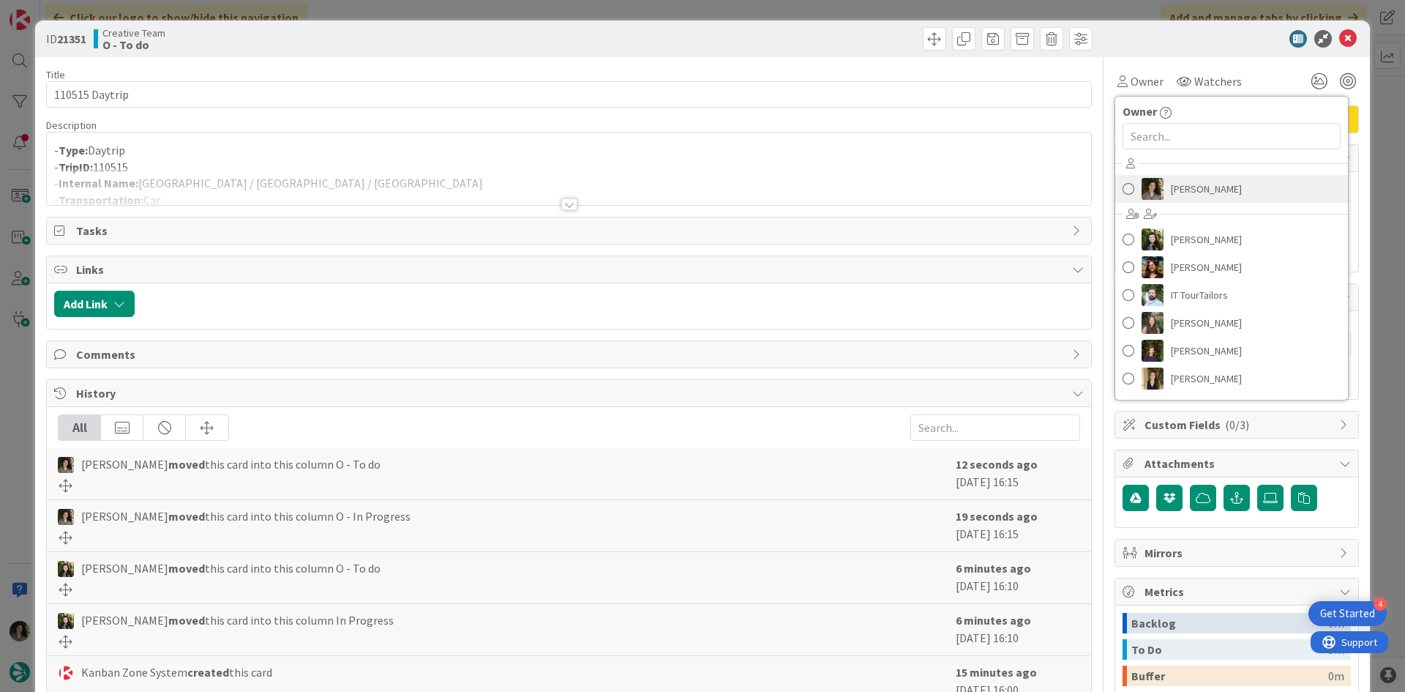
click at [1174, 195] on span "[PERSON_NAME]" at bounding box center [1206, 189] width 71 height 22
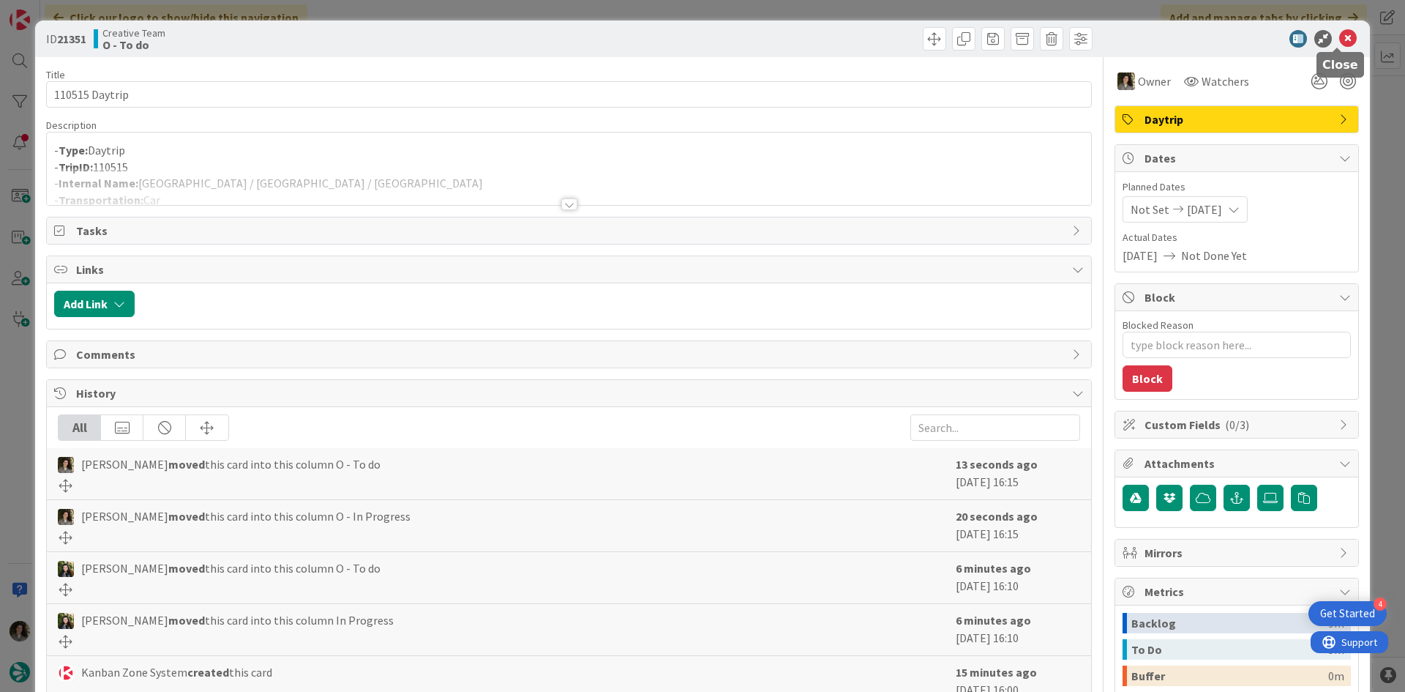
click at [1339, 36] on icon at bounding box center [1348, 39] width 18 height 18
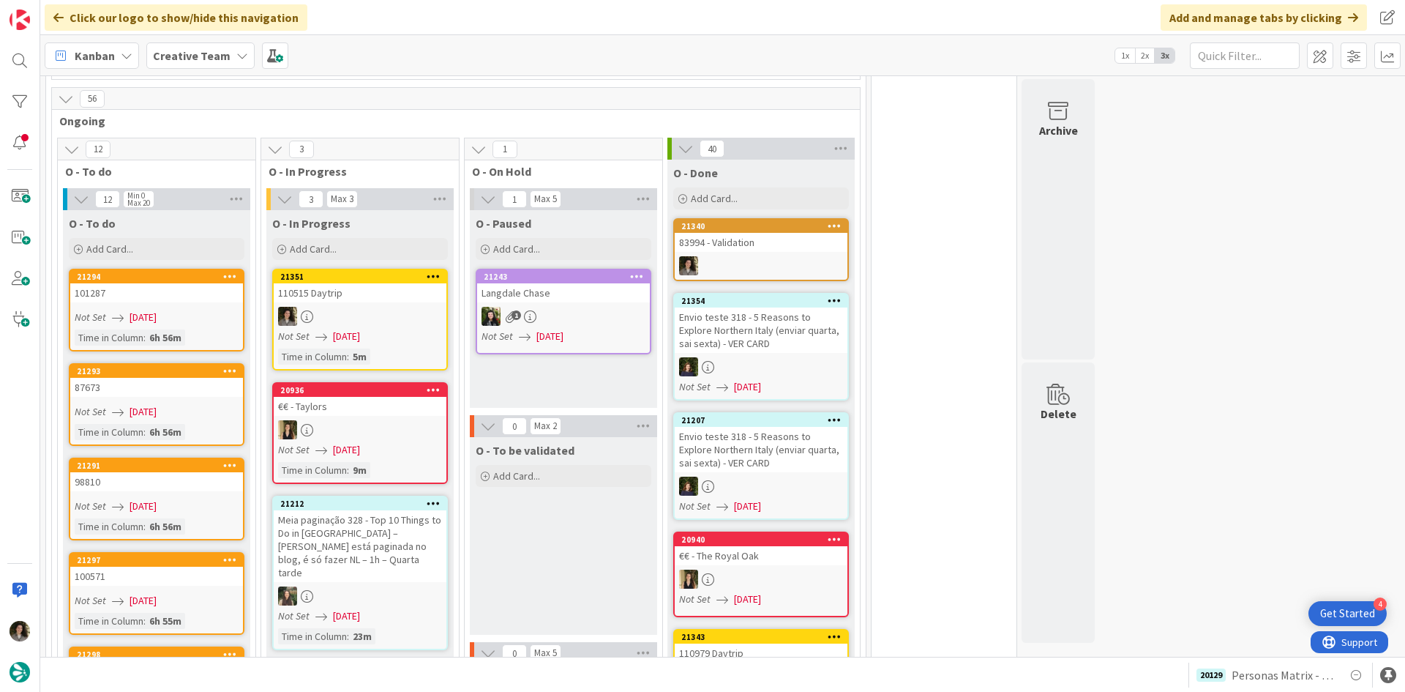
click at [776, 233] on div "83994 - Validation" at bounding box center [761, 242] width 173 height 19
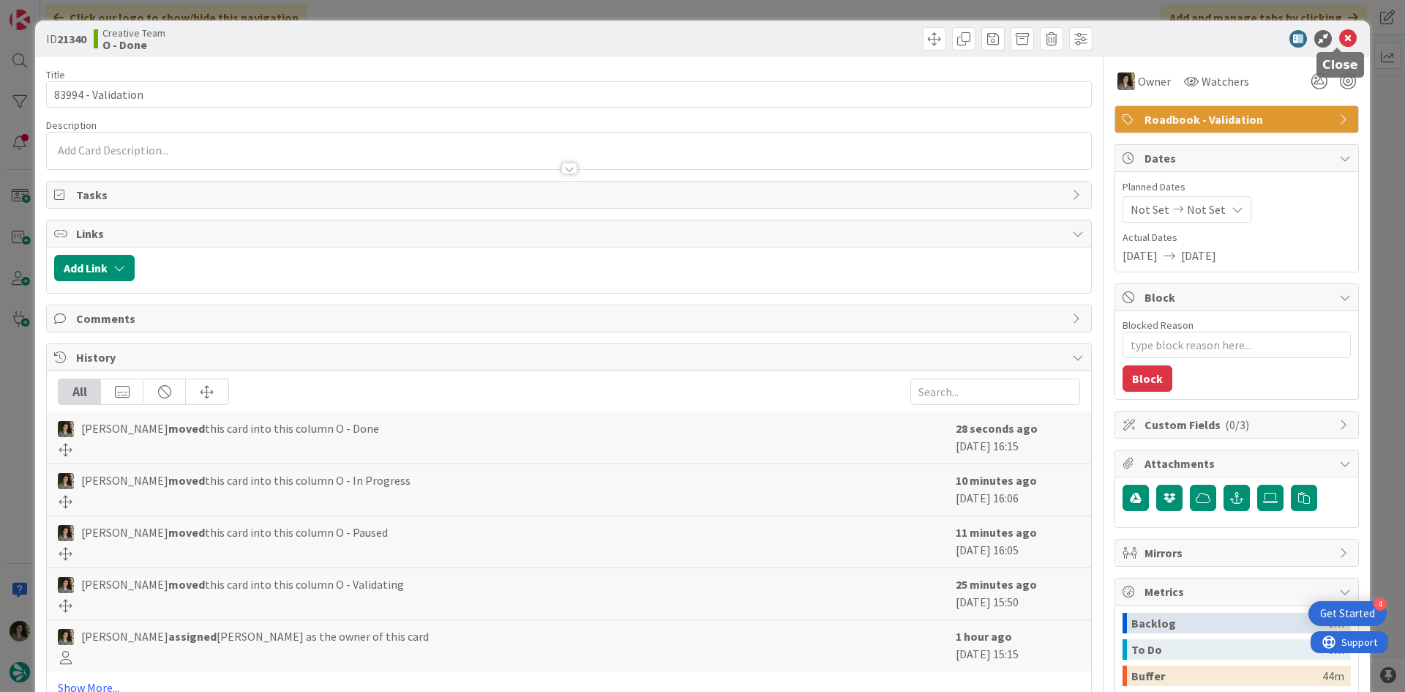
click at [1342, 35] on icon at bounding box center [1348, 39] width 18 height 18
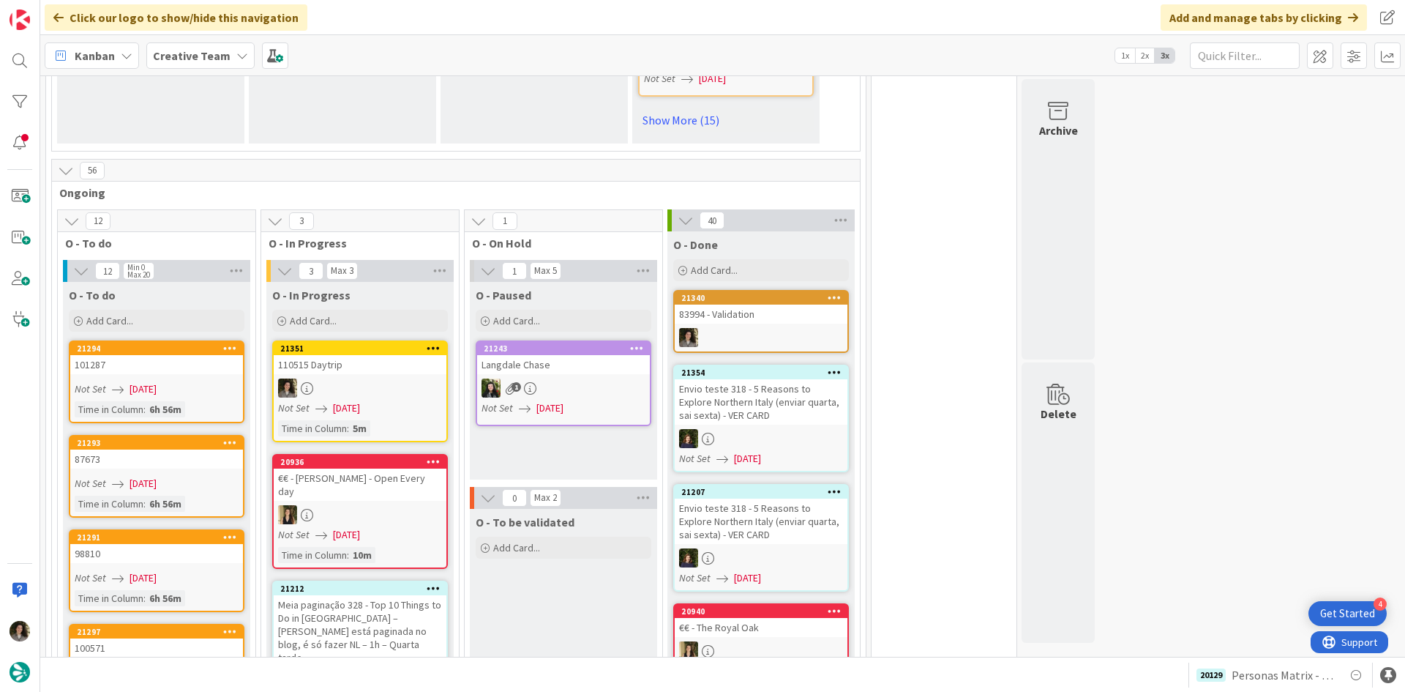
scroll to position [1255, 0]
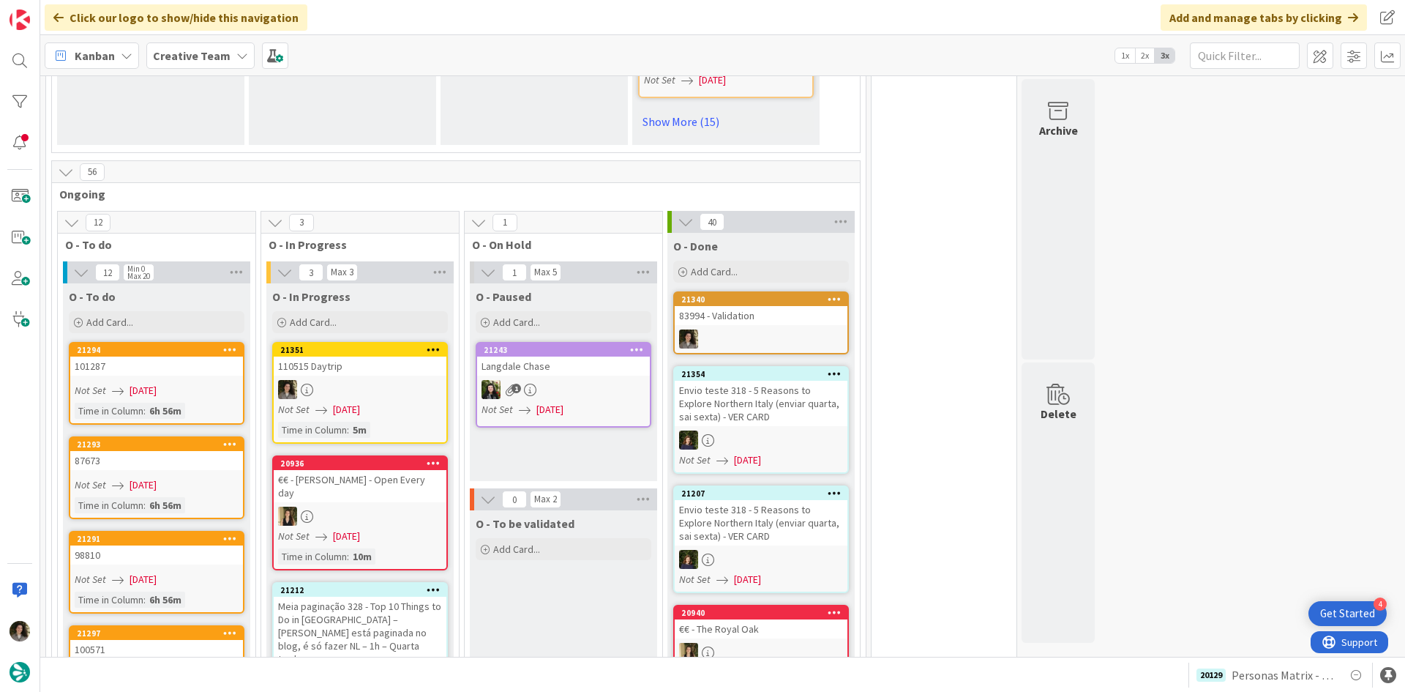
click at [750, 306] on div "83994 - Validation" at bounding box center [761, 315] width 173 height 19
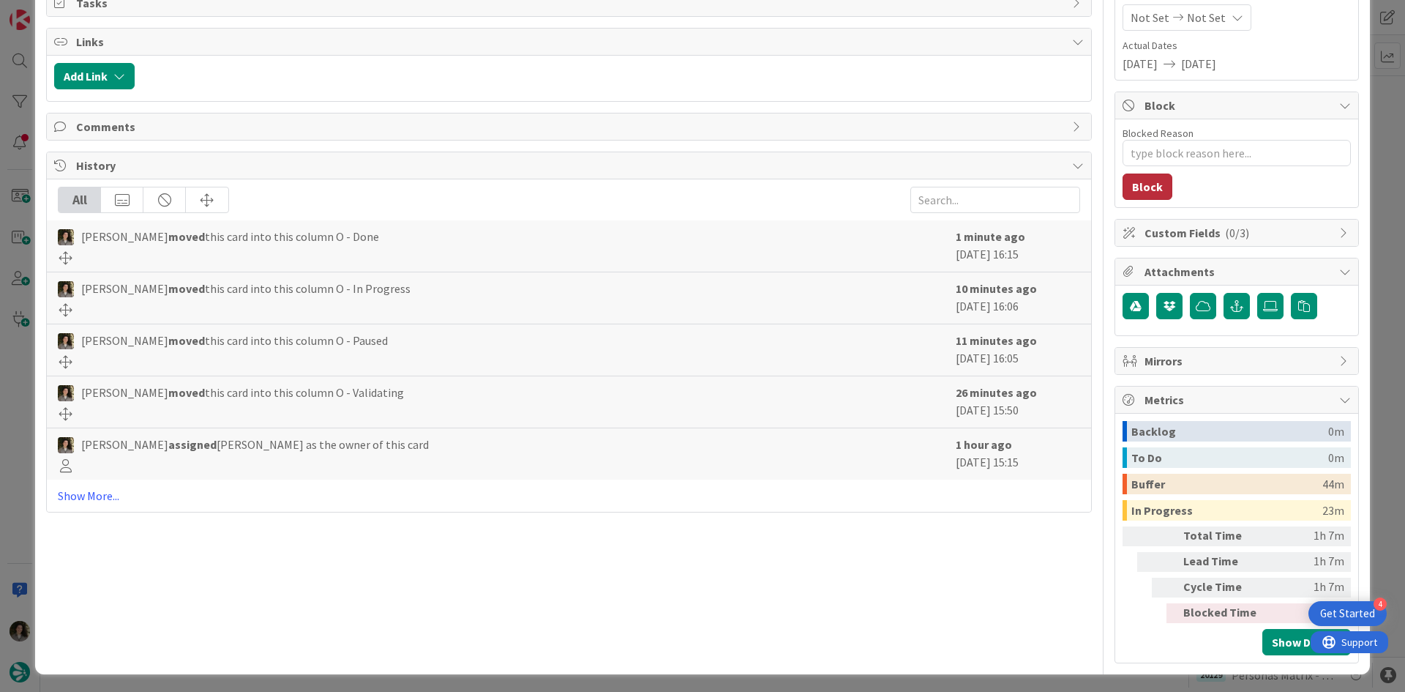
scroll to position [195, 0]
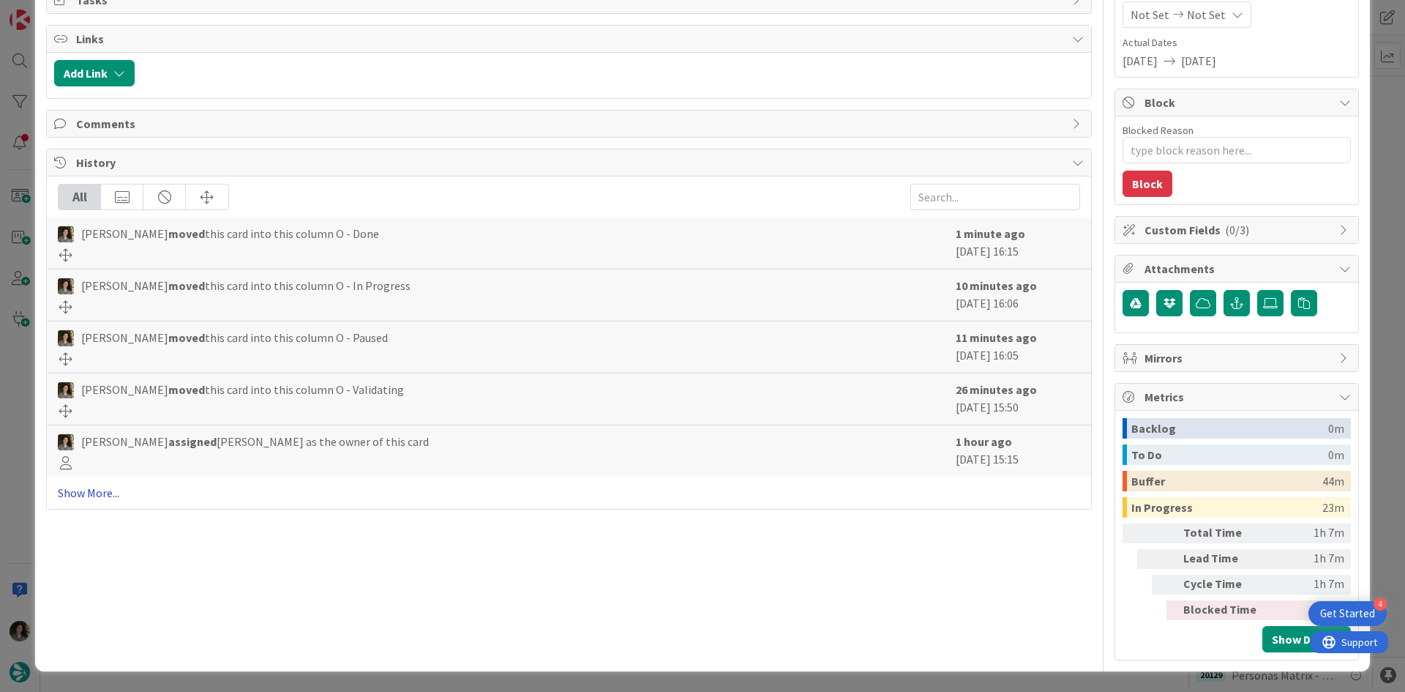
click at [113, 493] on link "Show More..." at bounding box center [569, 493] width 1022 height 18
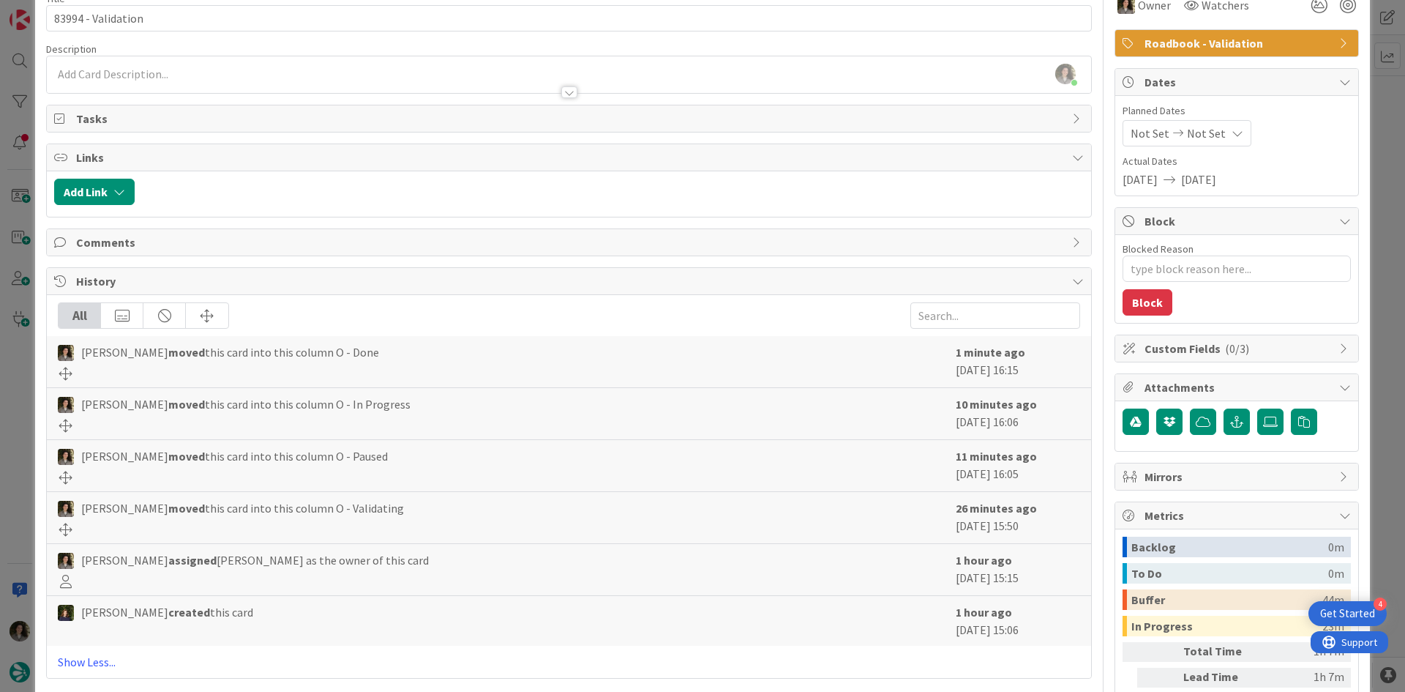
scroll to position [0, 0]
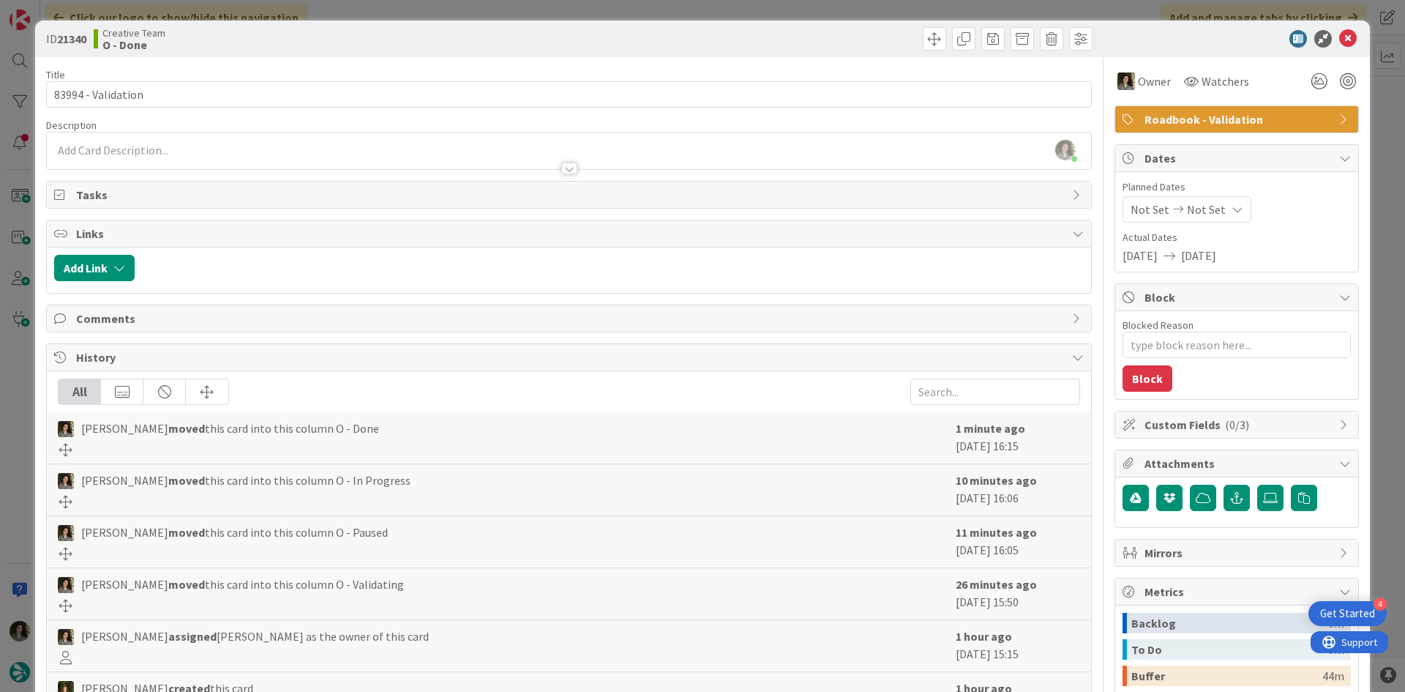
click at [1336, 29] on div "ID 21340 Creative Team O - Done" at bounding box center [702, 38] width 1335 height 37
click at [1339, 45] on icon at bounding box center [1348, 39] width 18 height 18
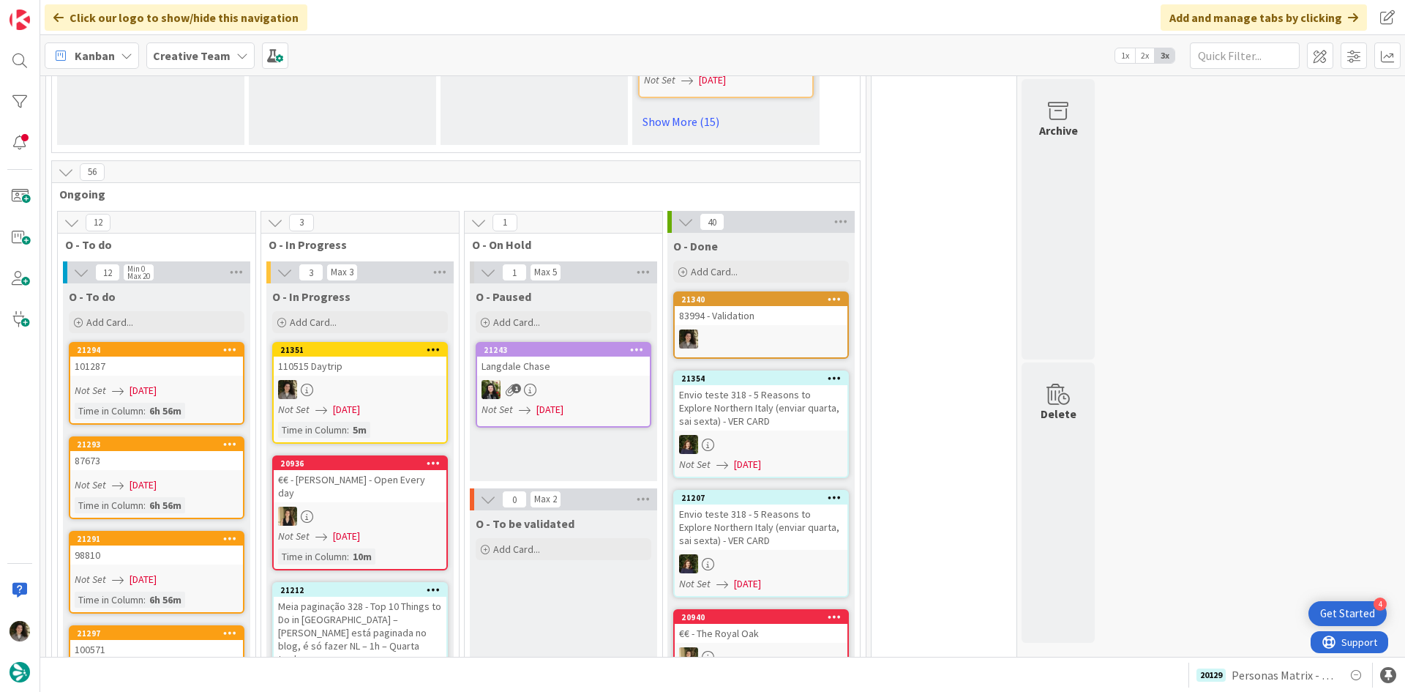
click at [372, 356] on div "110515 Daytrip" at bounding box center [360, 365] width 173 height 19
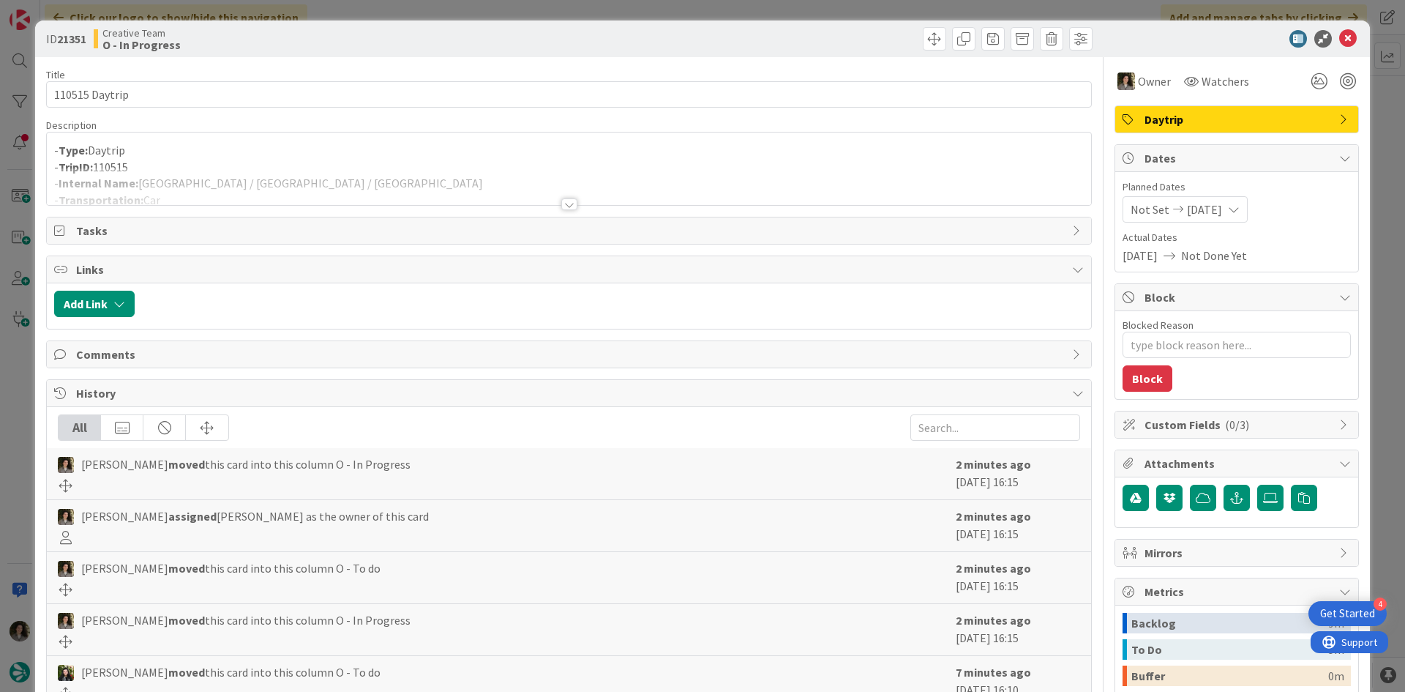
click at [326, 168] on div at bounding box center [569, 186] width 1044 height 37
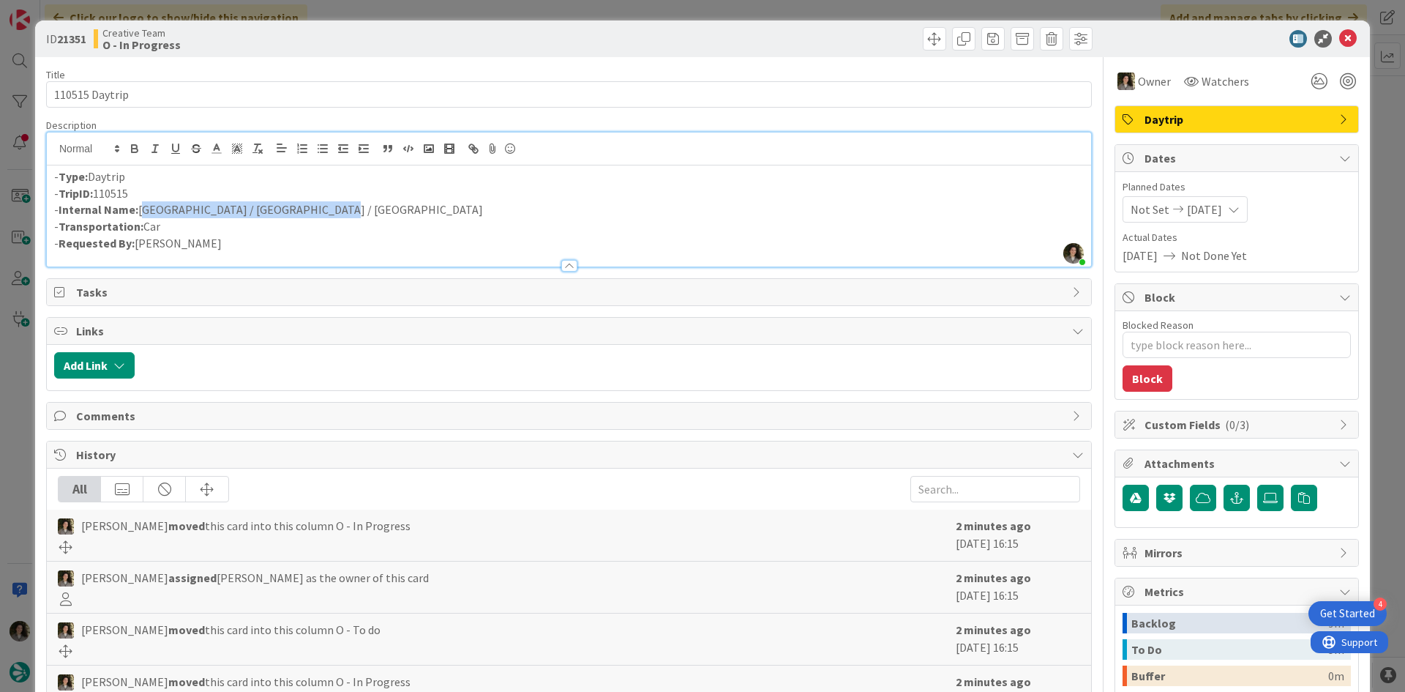
drag, startPoint x: 321, startPoint y: 212, endPoint x: 140, endPoint y: 209, distance: 180.8
click at [140, 209] on p "- Internal Name: [GEOGRAPHIC_DATA] / [GEOGRAPHIC_DATA] / [GEOGRAPHIC_DATA]" at bounding box center [569, 209] width 1030 height 17
copy p "[GEOGRAPHIC_DATA] / [GEOGRAPHIC_DATA] / [GEOGRAPHIC_DATA]"
click at [1339, 37] on icon at bounding box center [1348, 39] width 18 height 18
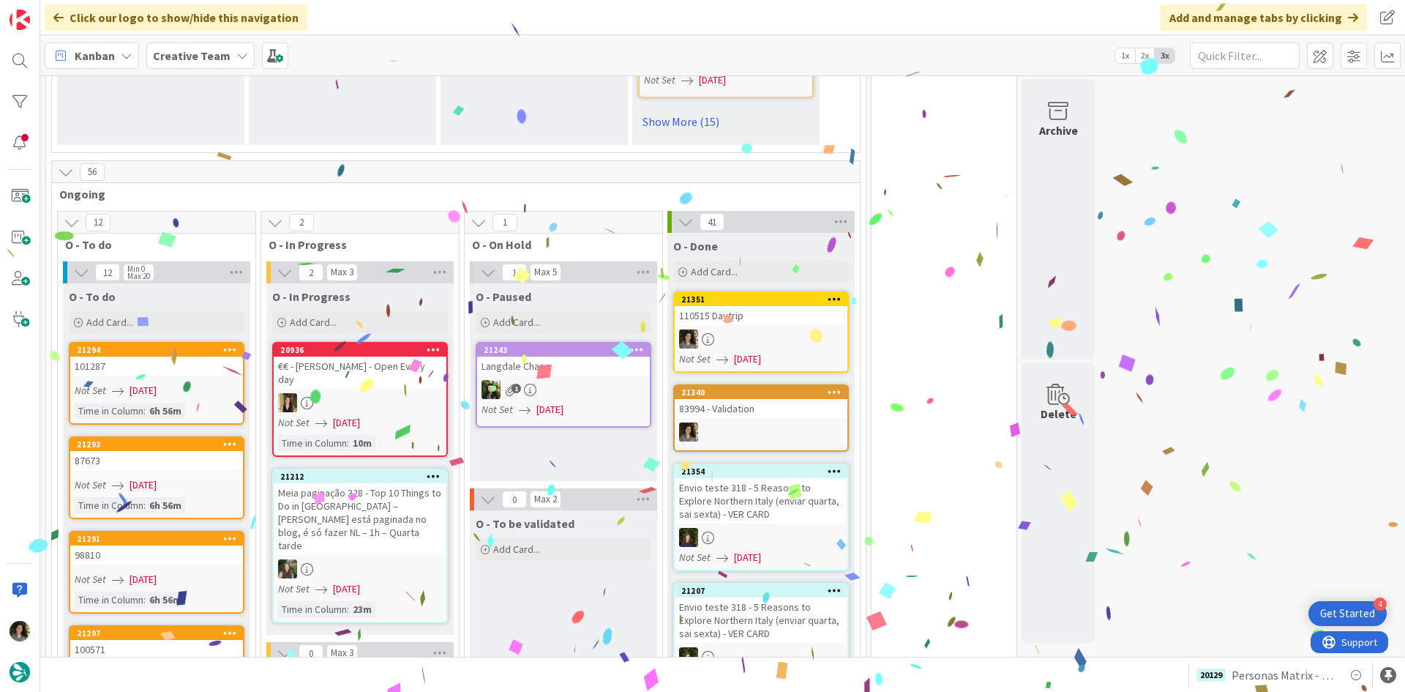
click at [777, 306] on div "110515 Daytrip" at bounding box center [761, 315] width 173 height 19
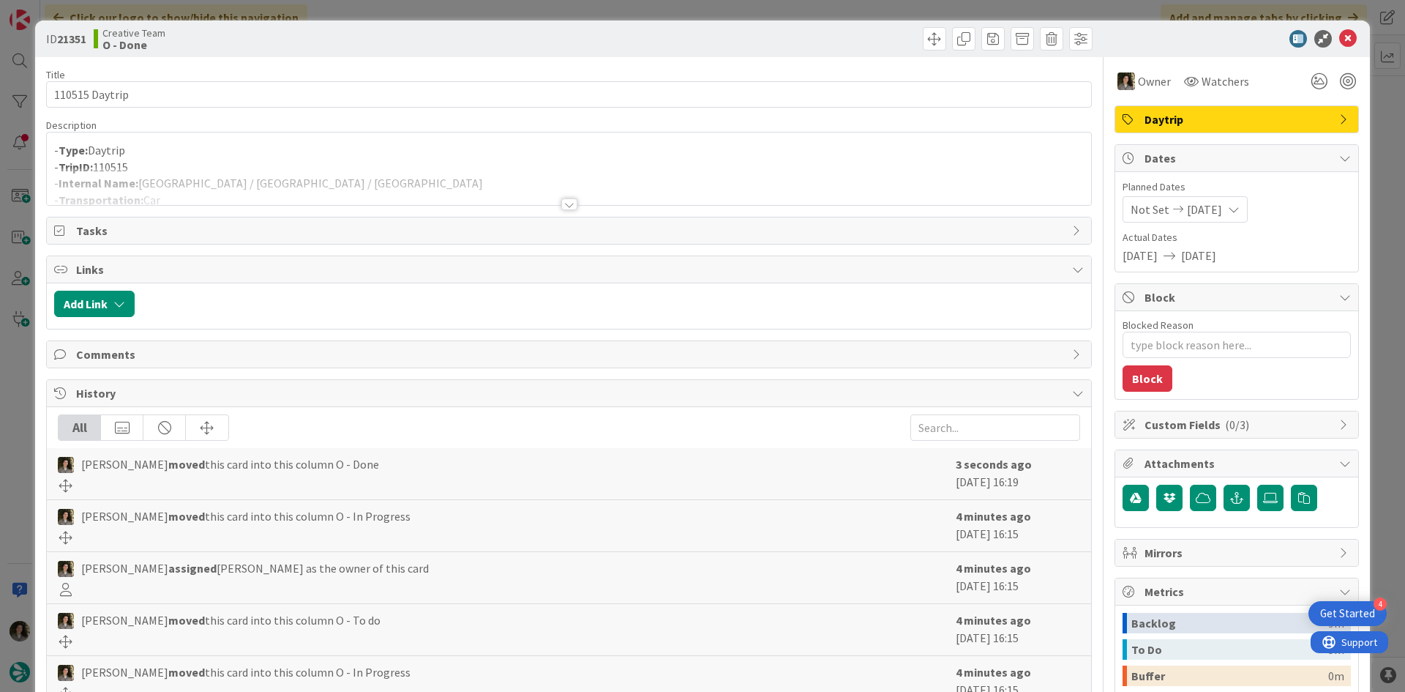
click at [563, 206] on div at bounding box center [569, 204] width 16 height 12
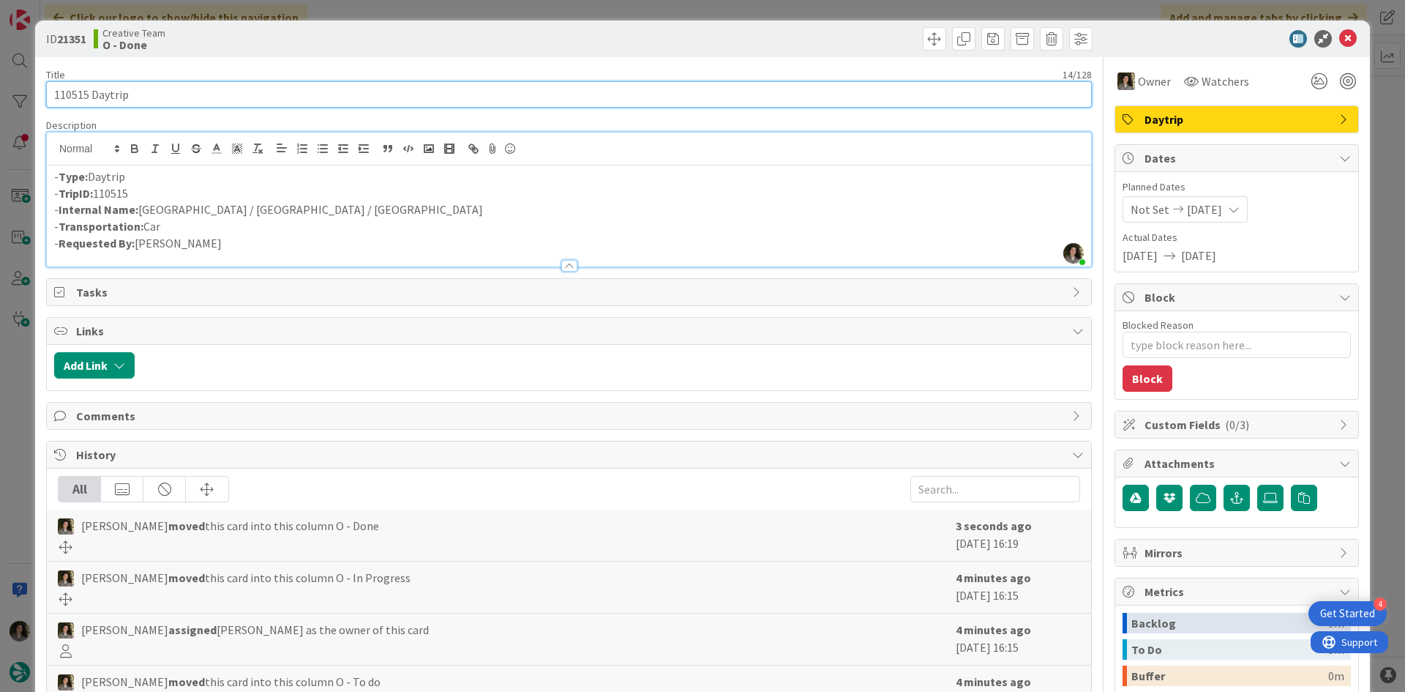
click at [176, 98] on input "110515 Daytrip" at bounding box center [569, 94] width 1046 height 26
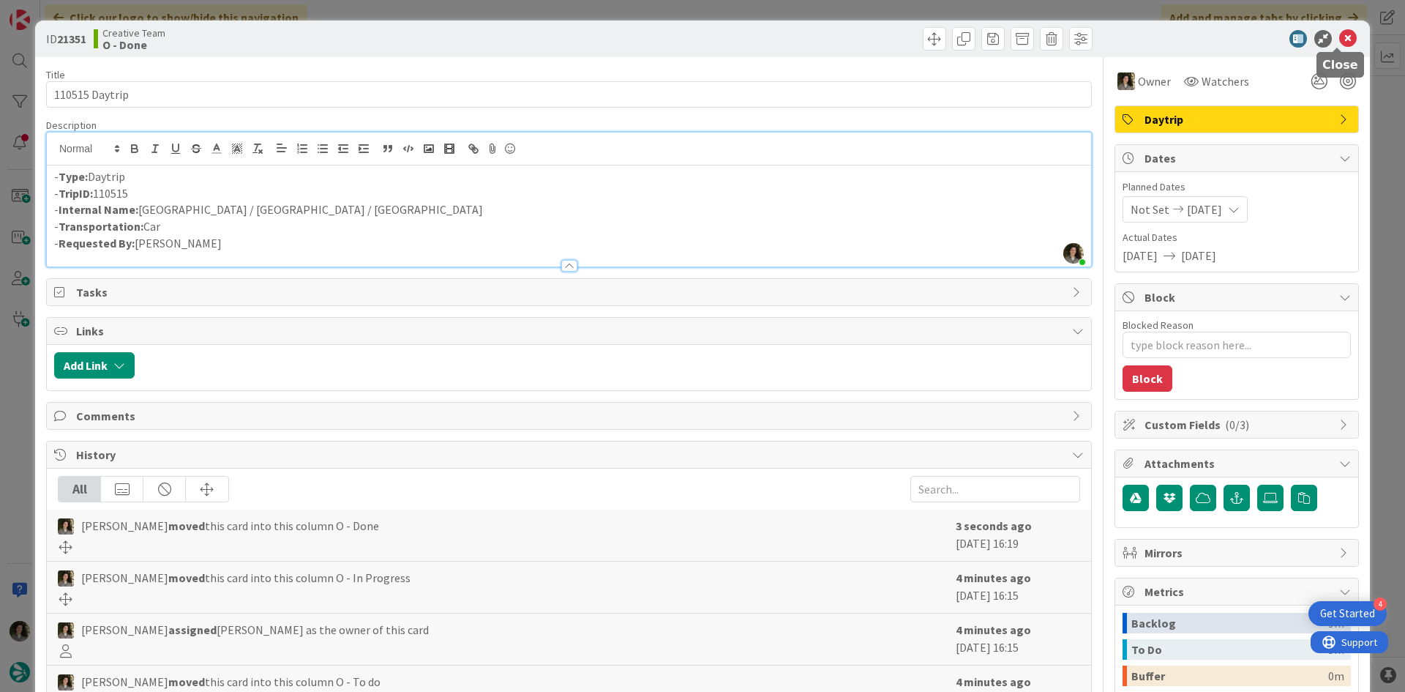
drag, startPoint x: 1339, startPoint y: 30, endPoint x: 1324, endPoint y: 40, distance: 18.1
click at [1339, 30] on icon at bounding box center [1348, 39] width 18 height 18
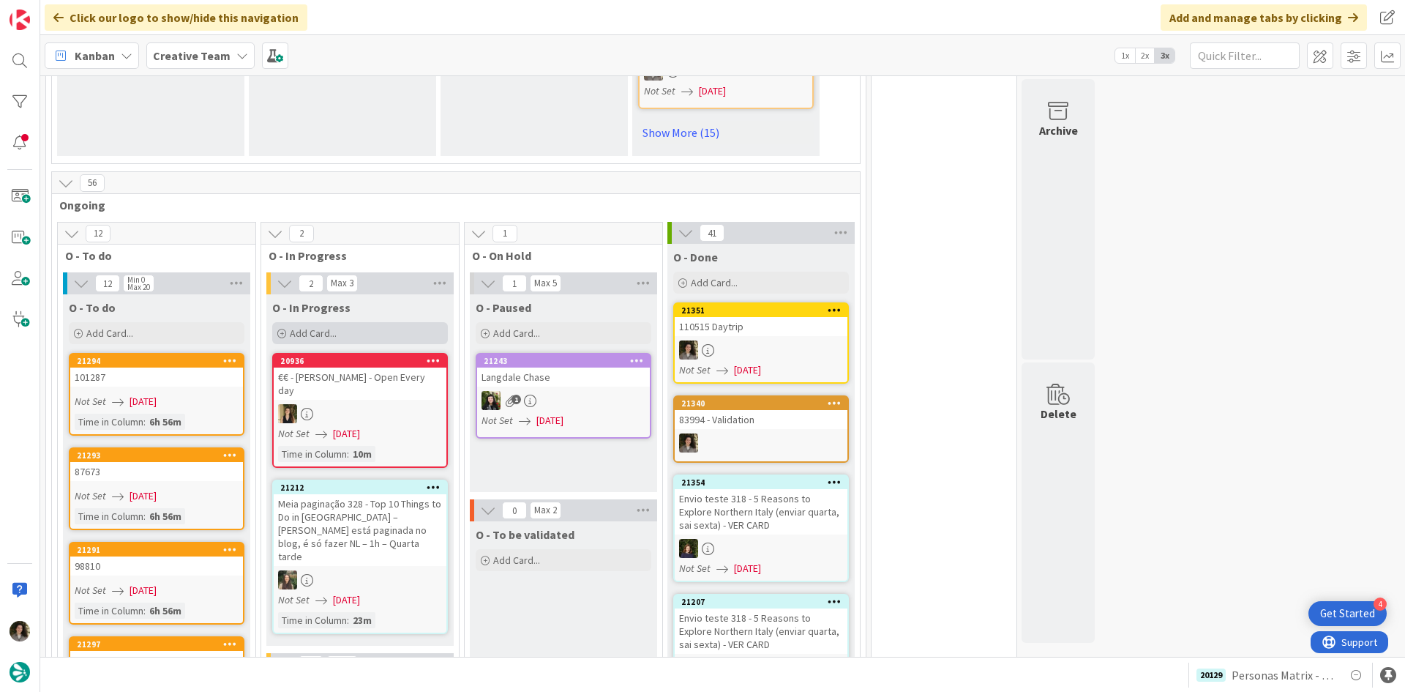
scroll to position [1317, 0]
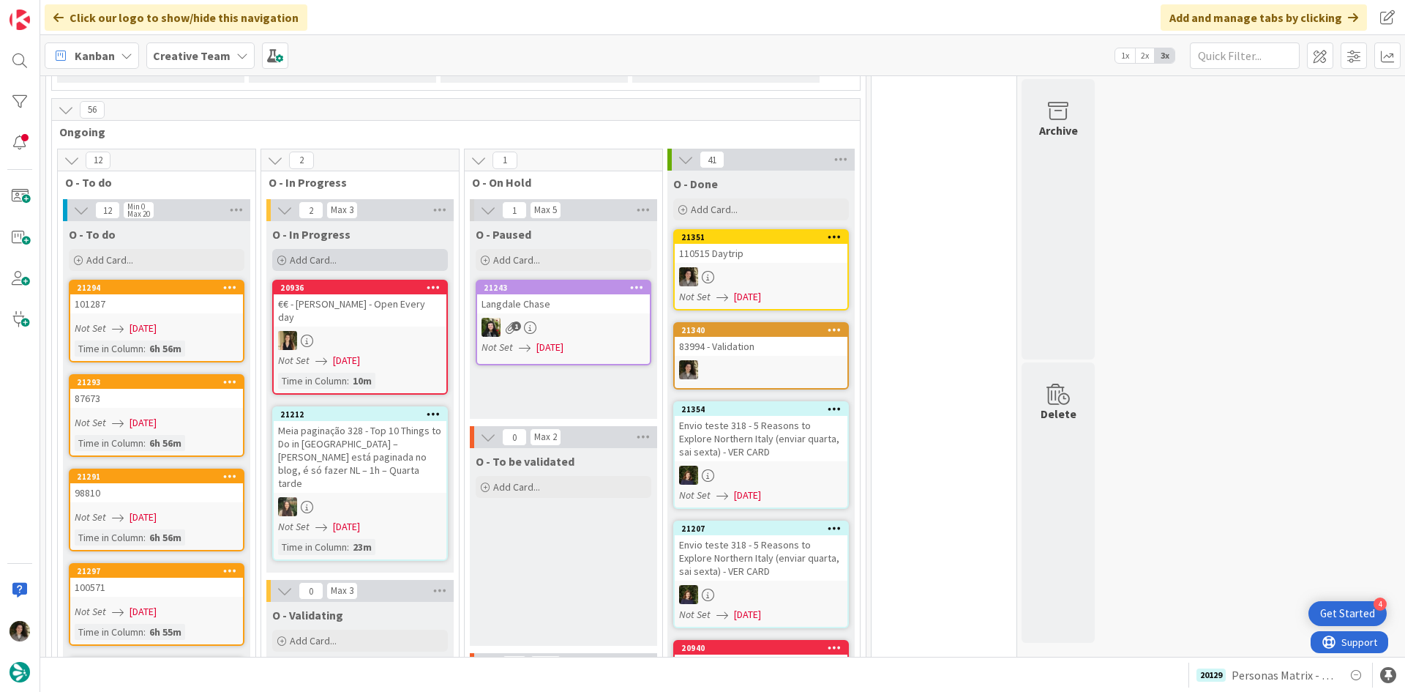
click at [357, 249] on div "Add Card..." at bounding box center [360, 260] width 176 height 22
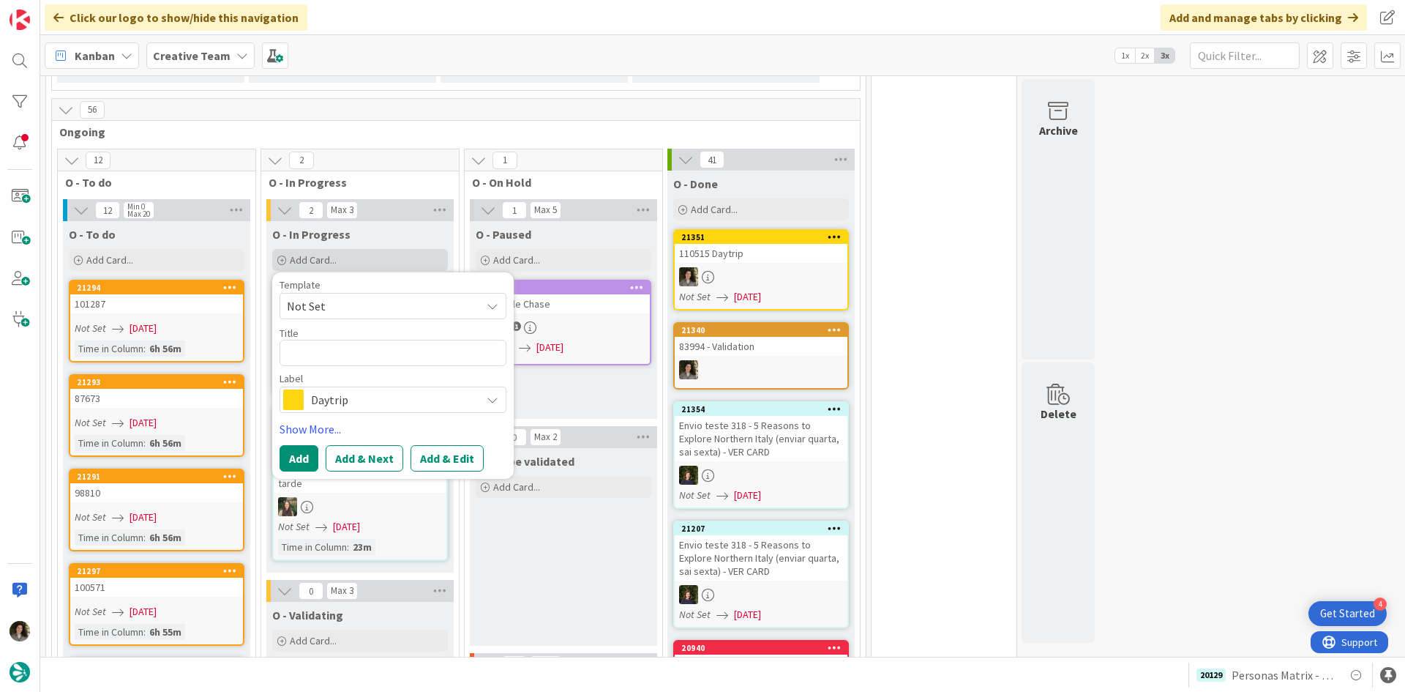
type textarea "x"
type textarea "P"
type textarea "x"
type textarea "PE"
type textarea "x"
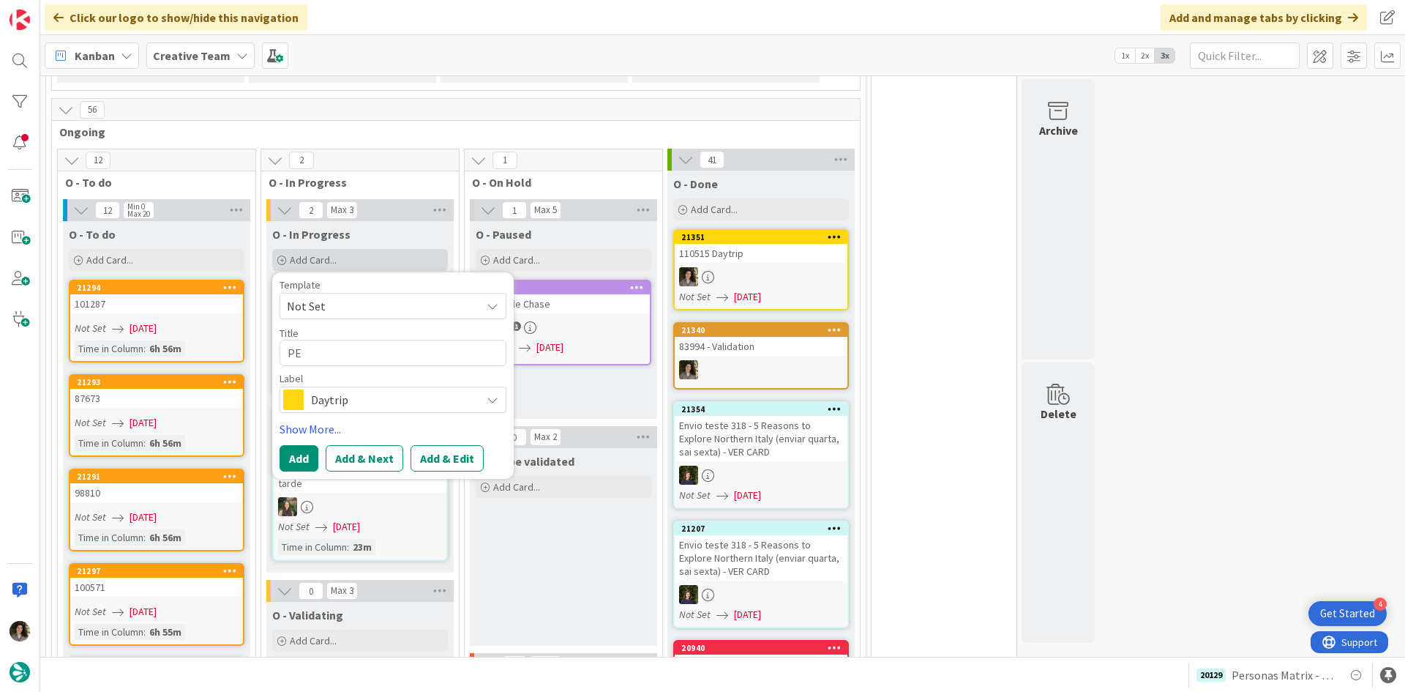
type textarea "PER"
type textarea "x"
type textarea "PERS"
type textarea "x"
type textarea "PERSO"
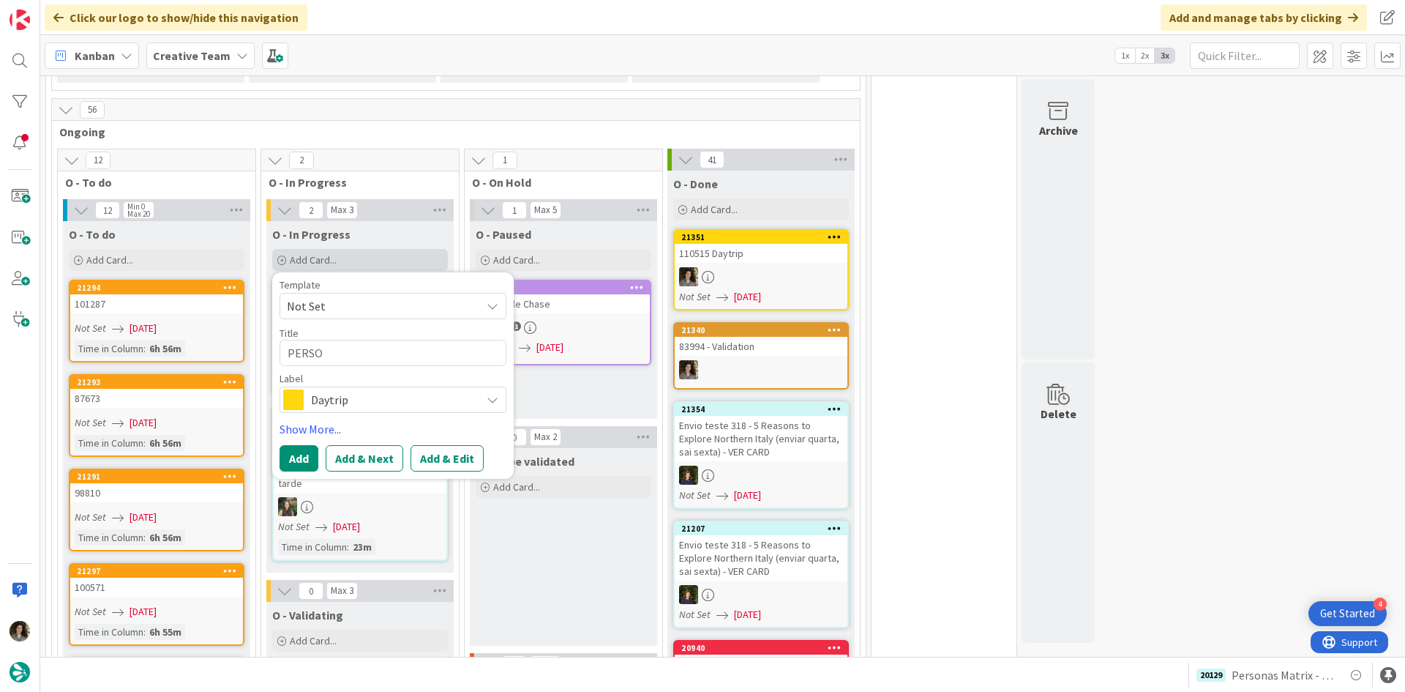
type textarea "x"
type textarea "PERS"
type textarea "x"
type textarea "PER"
type textarea "x"
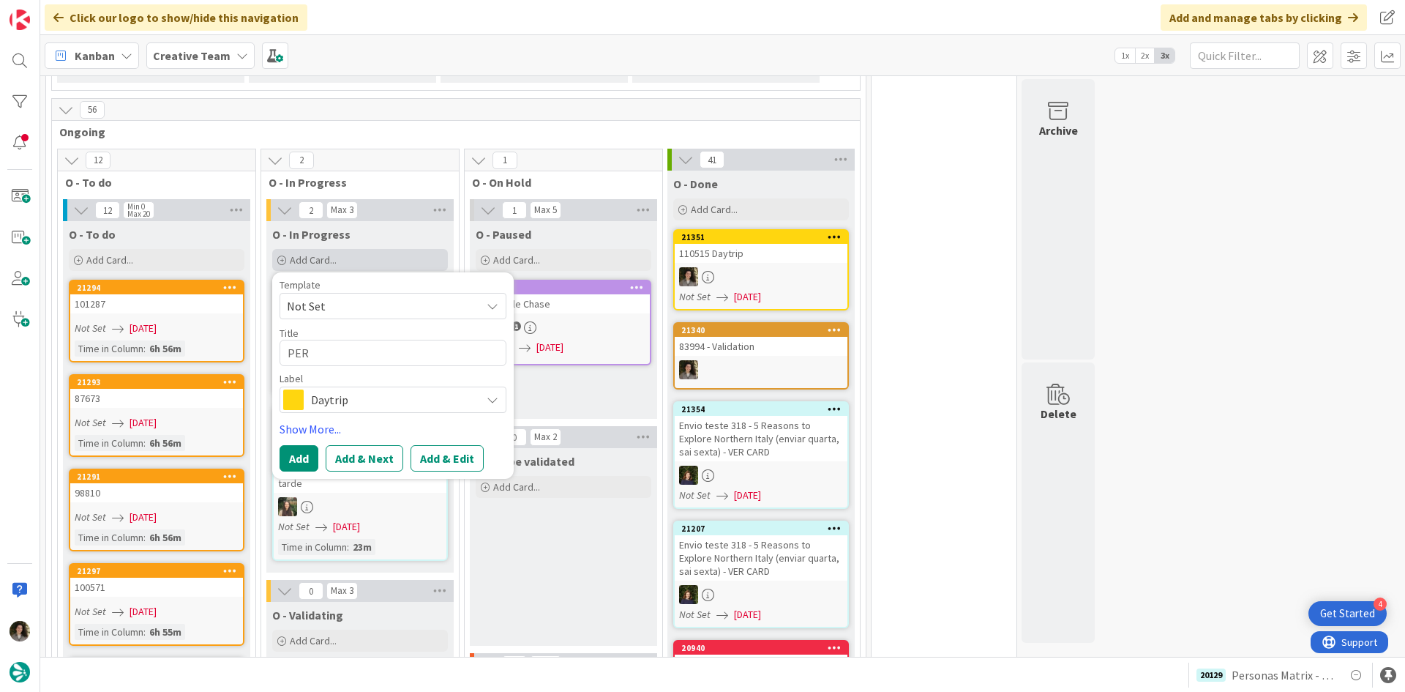
type textarea "PE"
type textarea "x"
type textarea "P"
type textarea "x"
type textarea "Pe"
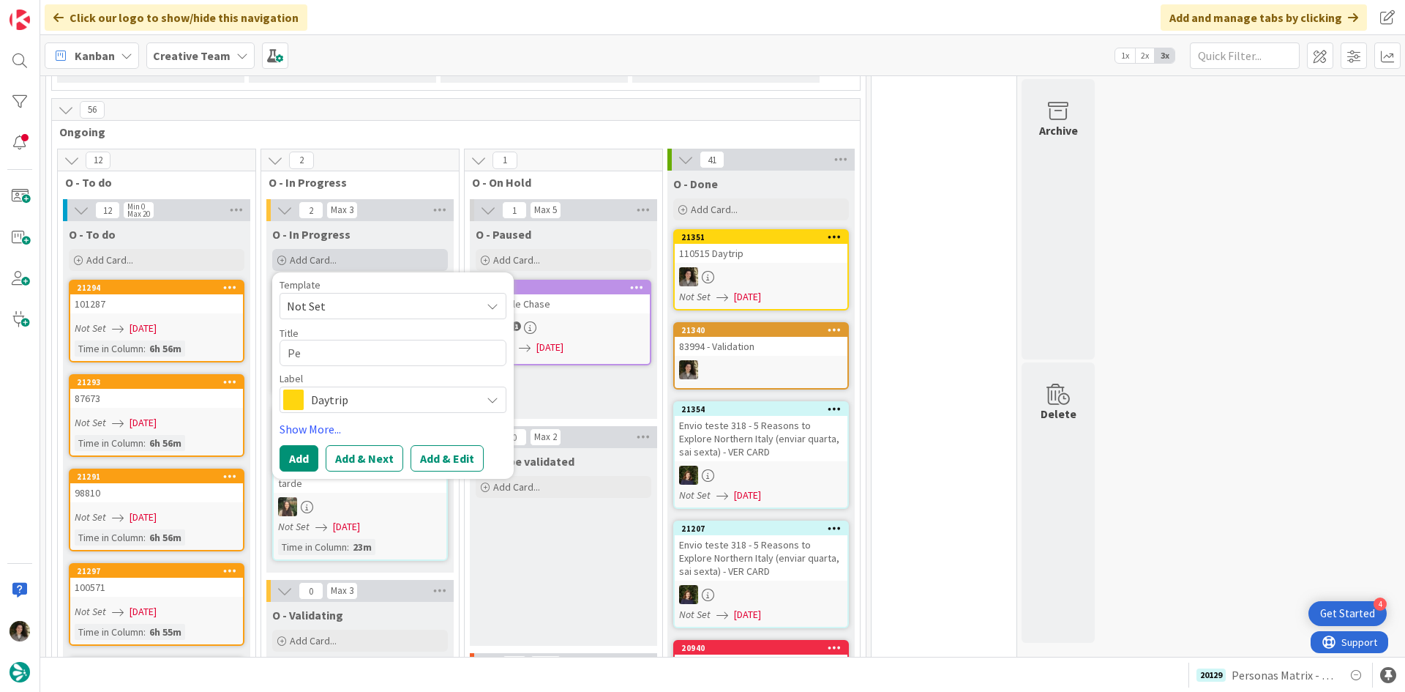
type textarea "x"
type textarea "Per"
type textarea "x"
type textarea "Pero"
type textarea "x"
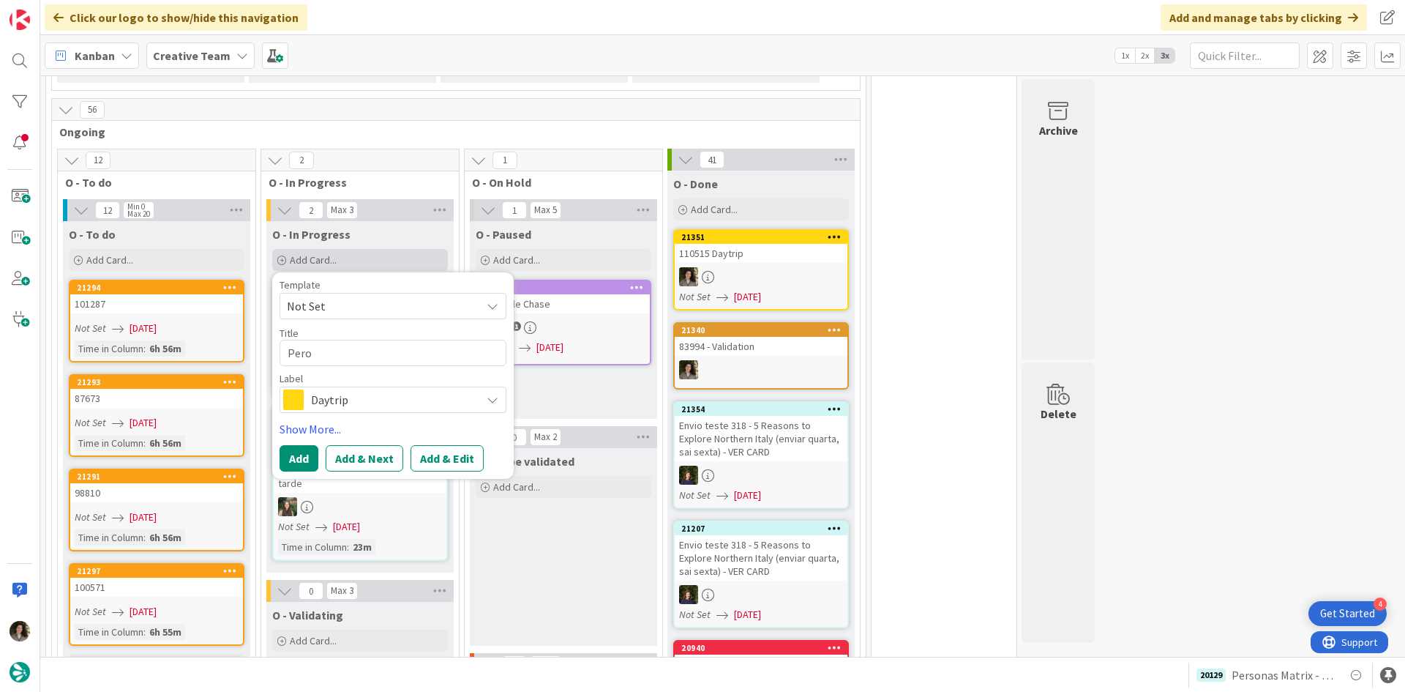
type textarea "Per"
type textarea "x"
type textarea "Pers"
type textarea "x"
type textarea "Perso"
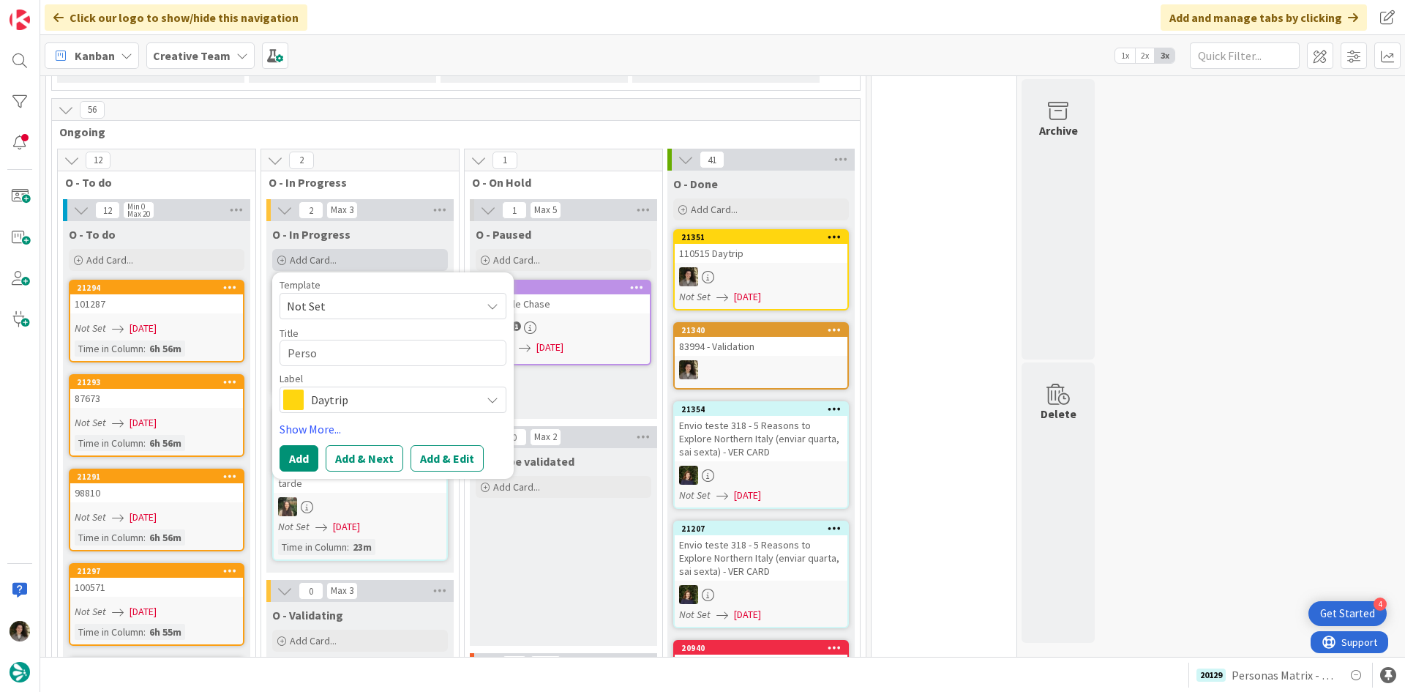
type textarea "x"
type textarea "Persona"
type textarea "x"
type textarea "Personas"
type textarea "x"
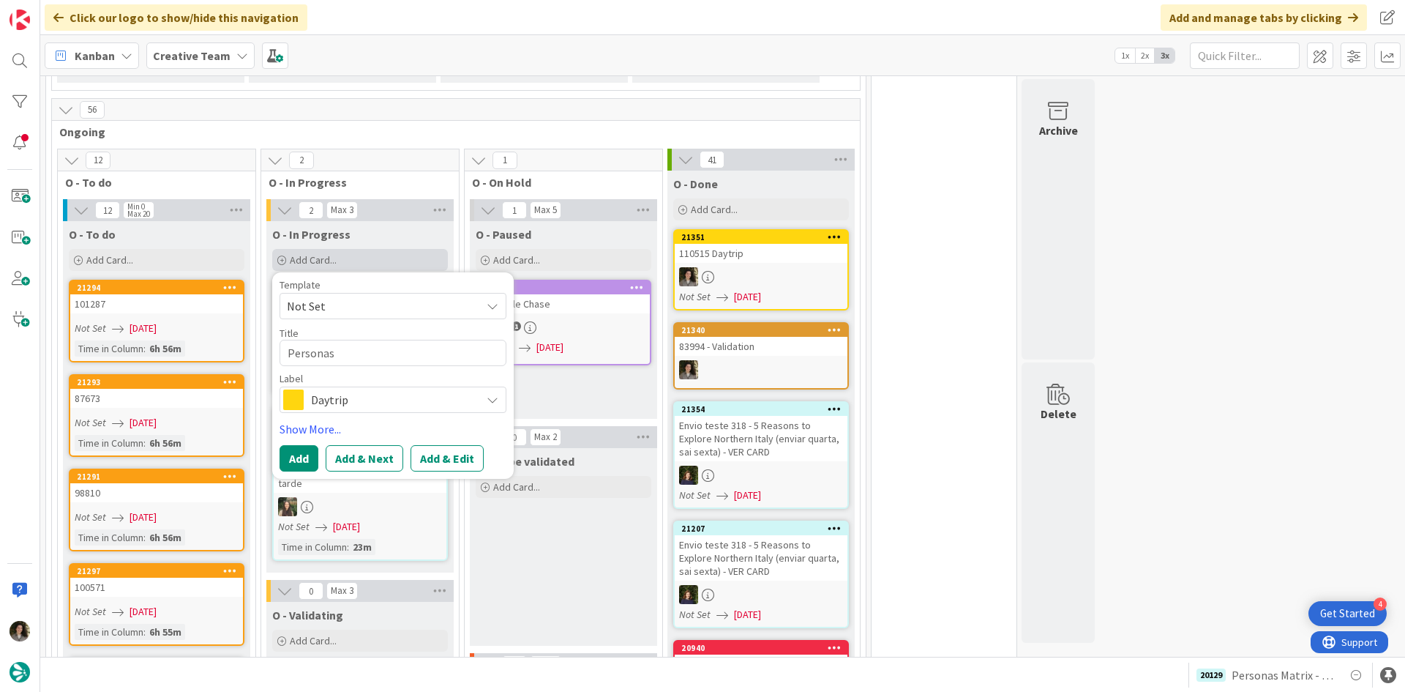
type textarea "Personas"
type textarea "x"
type textarea "Personas M"
type textarea "x"
type textarea "Personas [PERSON_NAME]"
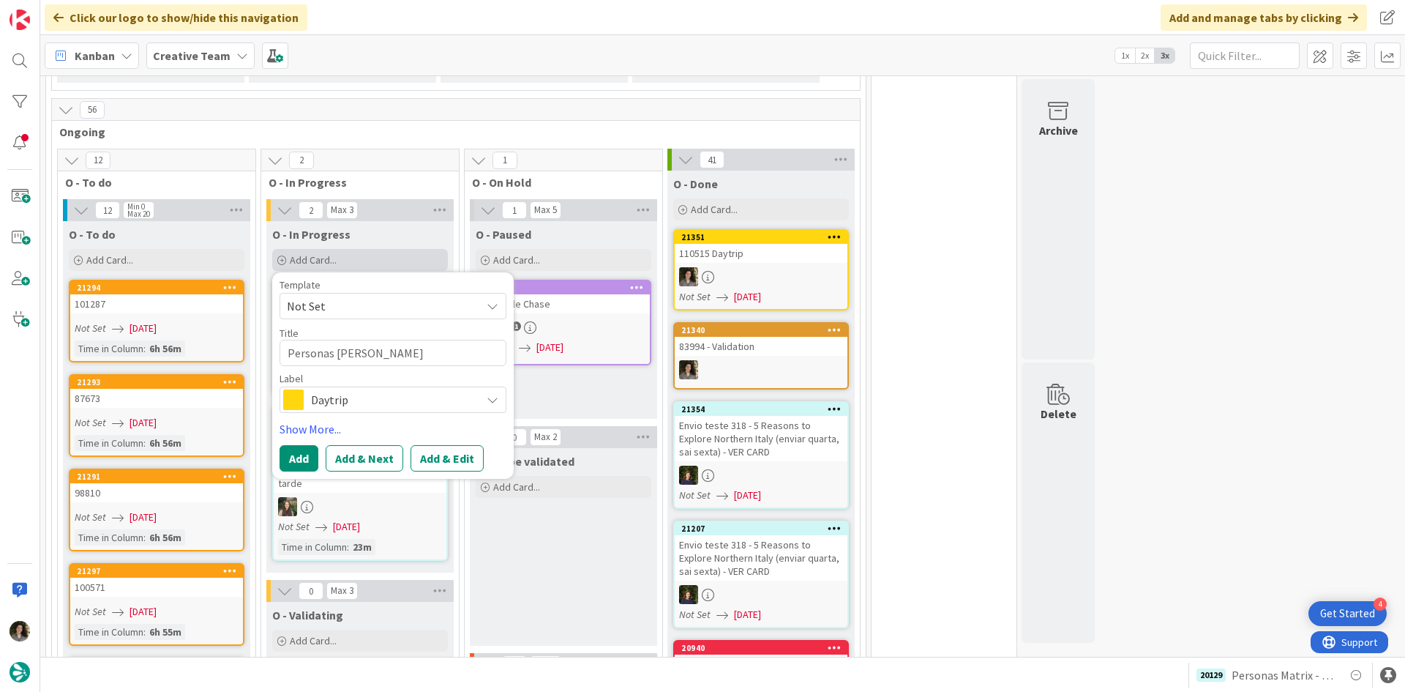
type textarea "x"
type textarea "Personas Mat"
type textarea "x"
type textarea "Personas Matr"
type textarea "x"
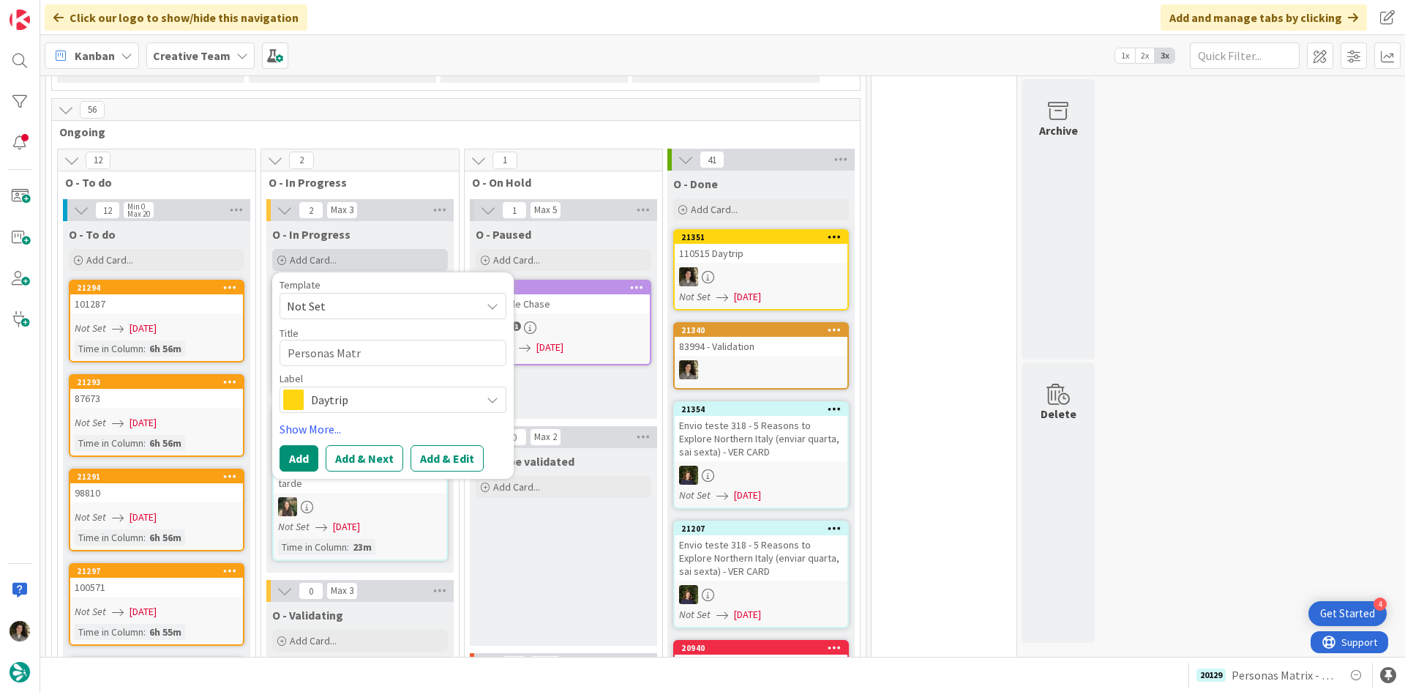
type textarea "Personas Matri"
type textarea "x"
type textarea "Personas Matrix"
type textarea "x"
type textarea "Personas Matrix"
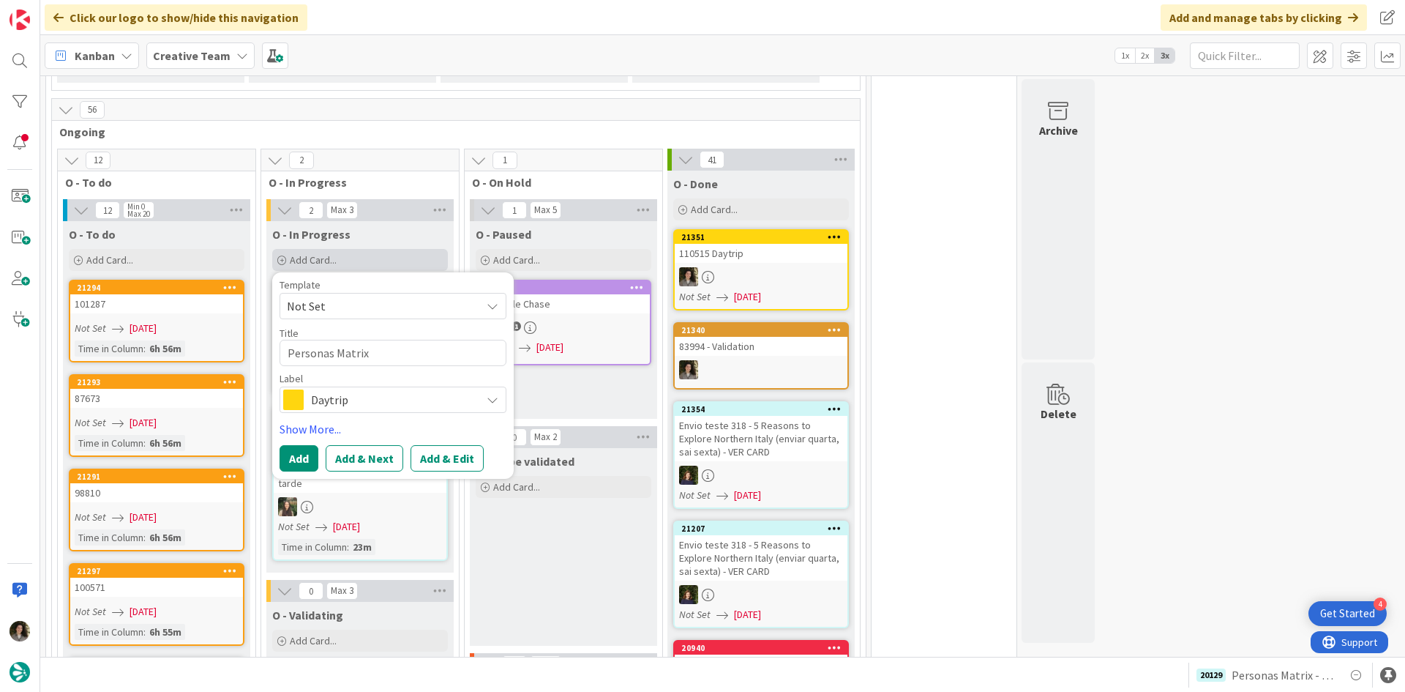
type textarea "x"
type textarea "Personas Matrix ."
type textarea "x"
type textarea "Personas Matrix"
type textarea "x"
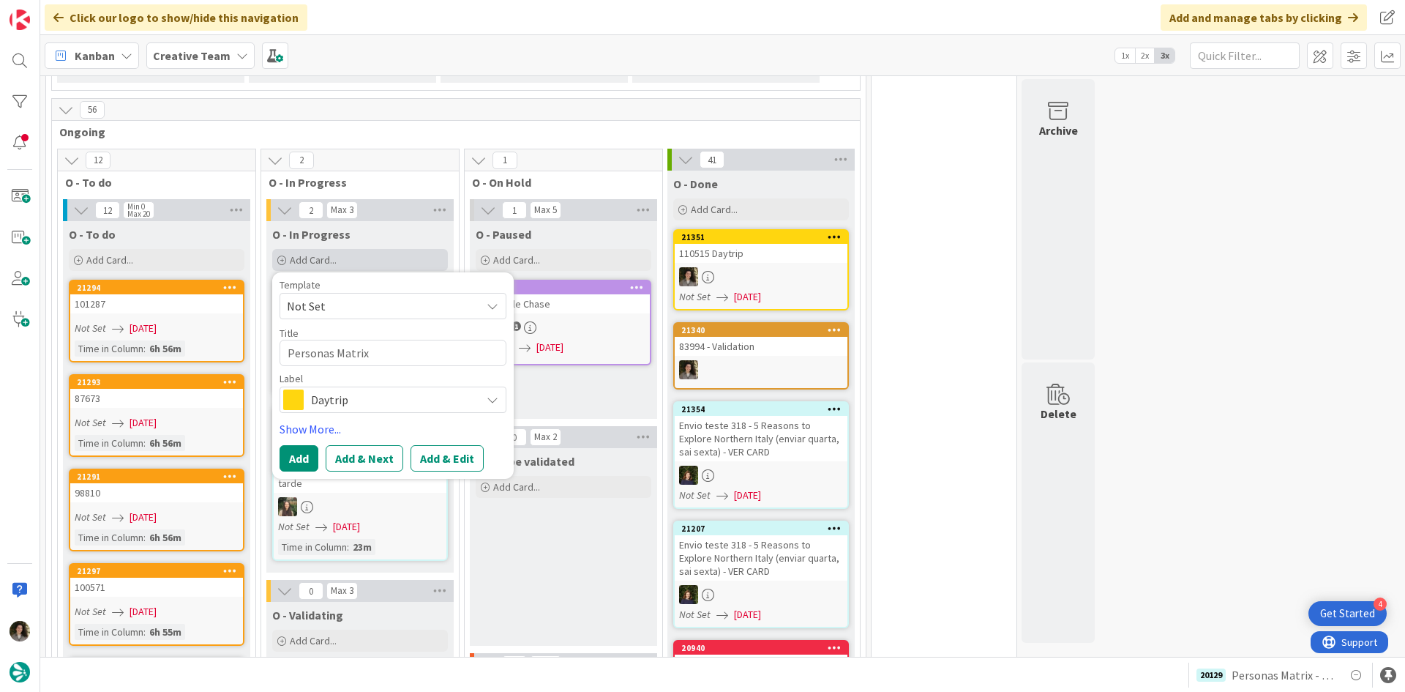
type textarea "Personas Matrix -"
type textarea "x"
type textarea "Personas Matrix -"
type textarea "x"
type textarea "Personas Matrix - U"
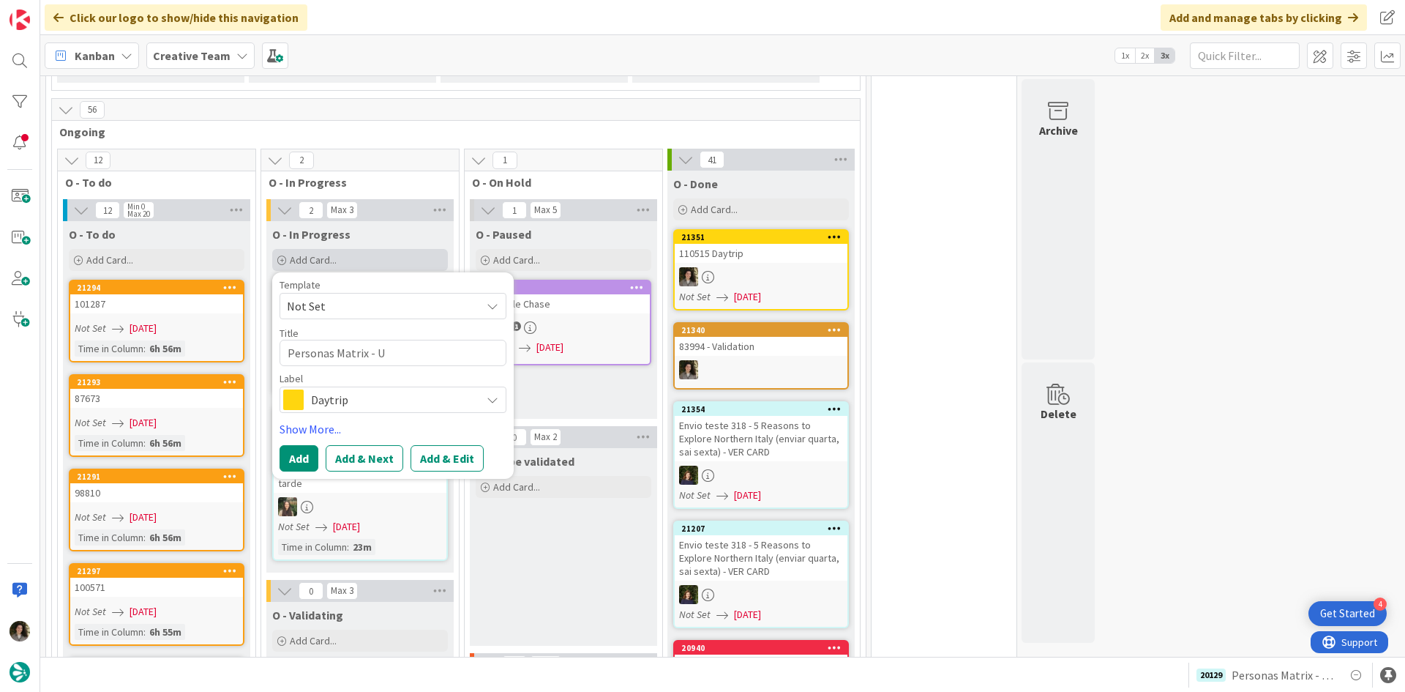
type textarea "x"
type textarea "Personas Matrix - [GEOGRAPHIC_DATA]"
type textarea "x"
type textarea "Personas Matrix - [GEOGRAPHIC_DATA]"
type textarea "x"
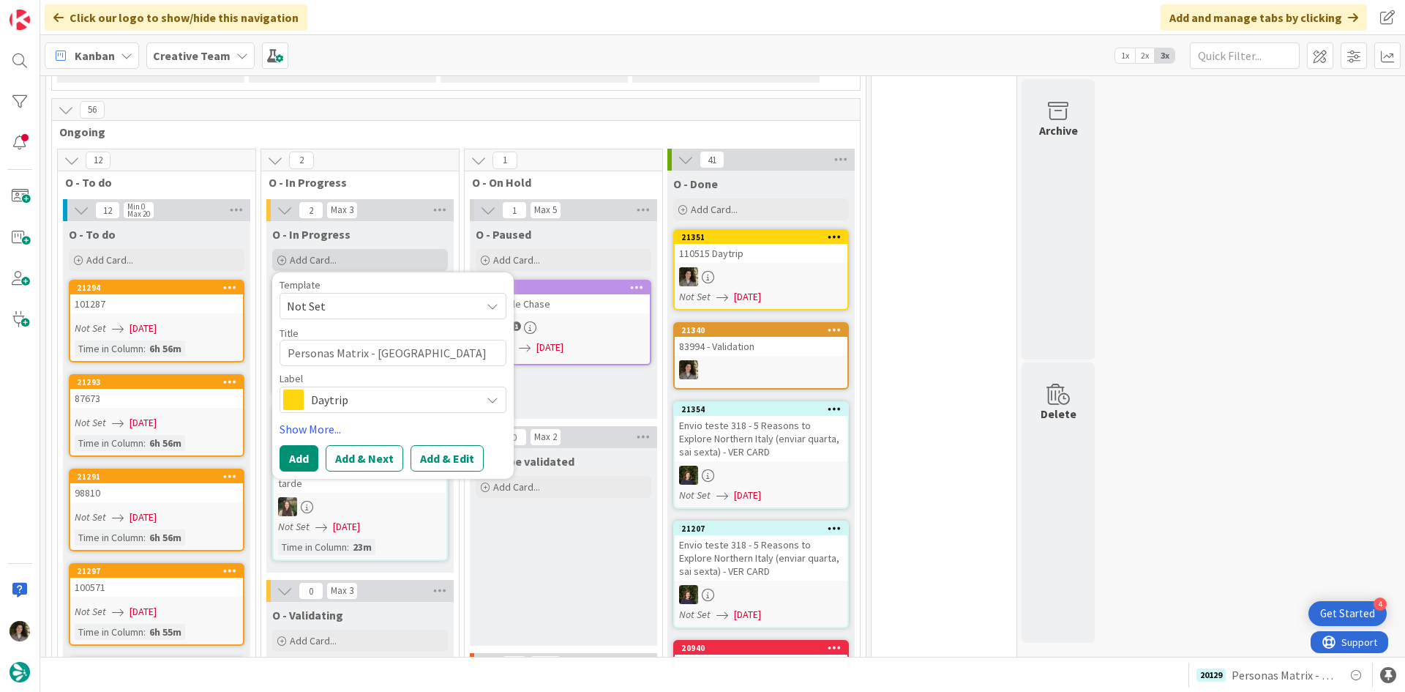
type textarea "Personas Matrix - [GEOGRAPHIC_DATA] +"
type textarea "x"
type textarea "Personas Matrix - [GEOGRAPHIC_DATA] +"
type textarea "x"
type textarea "Personas Matrix - [GEOGRAPHIC_DATA] + R"
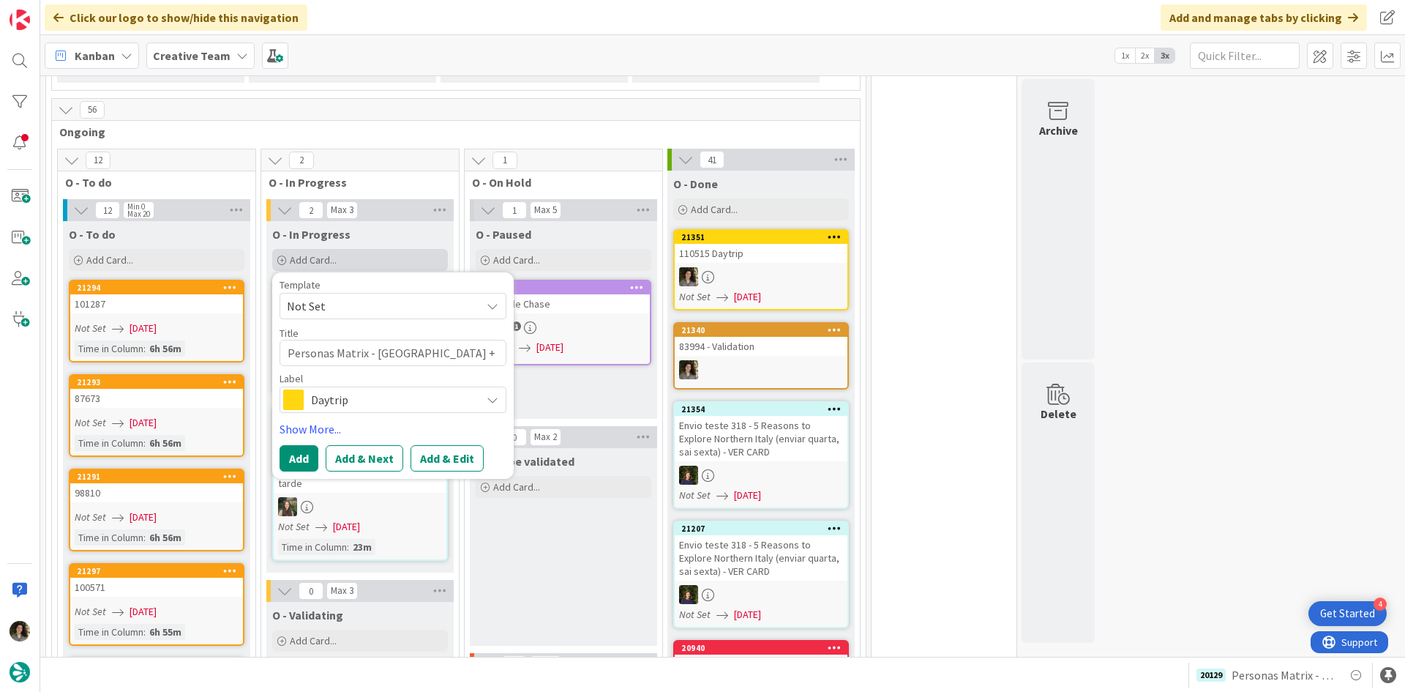
type textarea "x"
type textarea "Personas Matrix - [GEOGRAPHIC_DATA] + Rr"
type textarea "x"
type textarea "Personas Matrix - [GEOGRAPHIC_DATA] + Rrs"
type textarea "x"
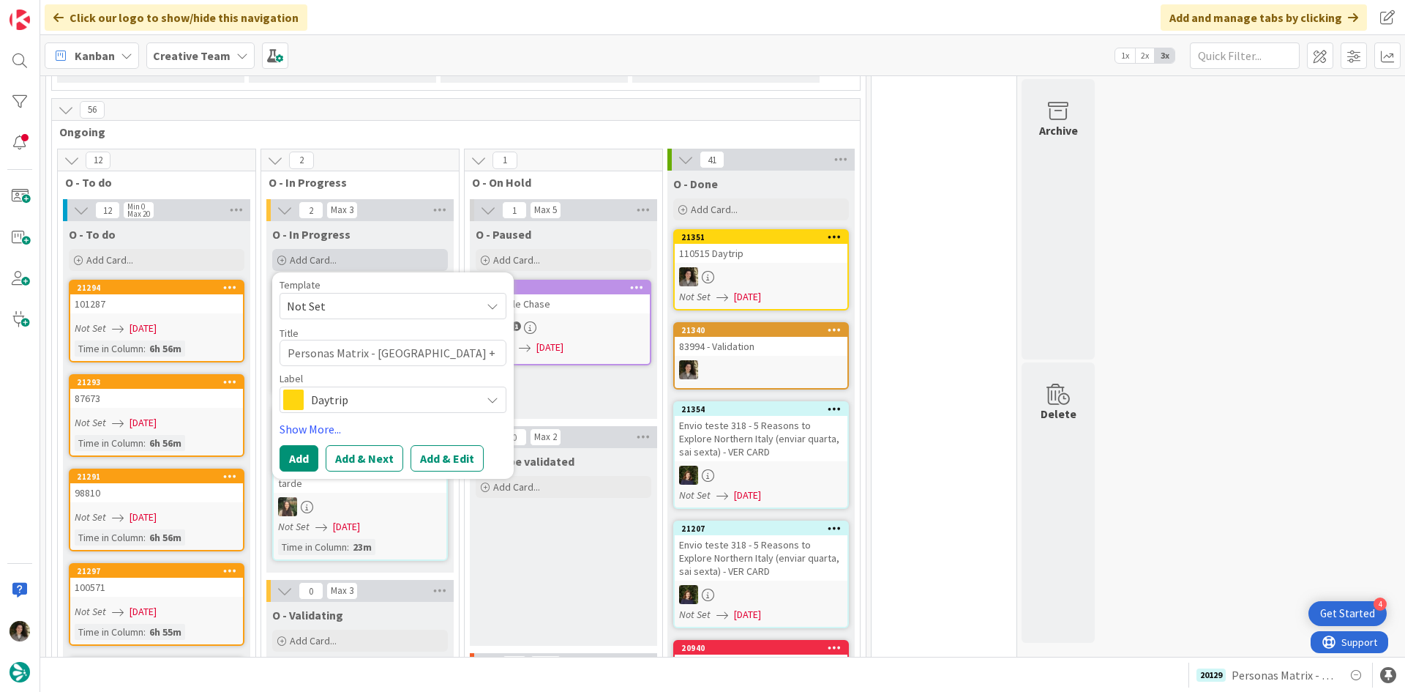
type textarea "Personas Matrix - [GEOGRAPHIC_DATA] + Rr"
type textarea "x"
type textarea "Personas Matrix - [GEOGRAPHIC_DATA] + R"
type textarea "x"
type textarea "Personas Matrix - [GEOGRAPHIC_DATA] + Re"
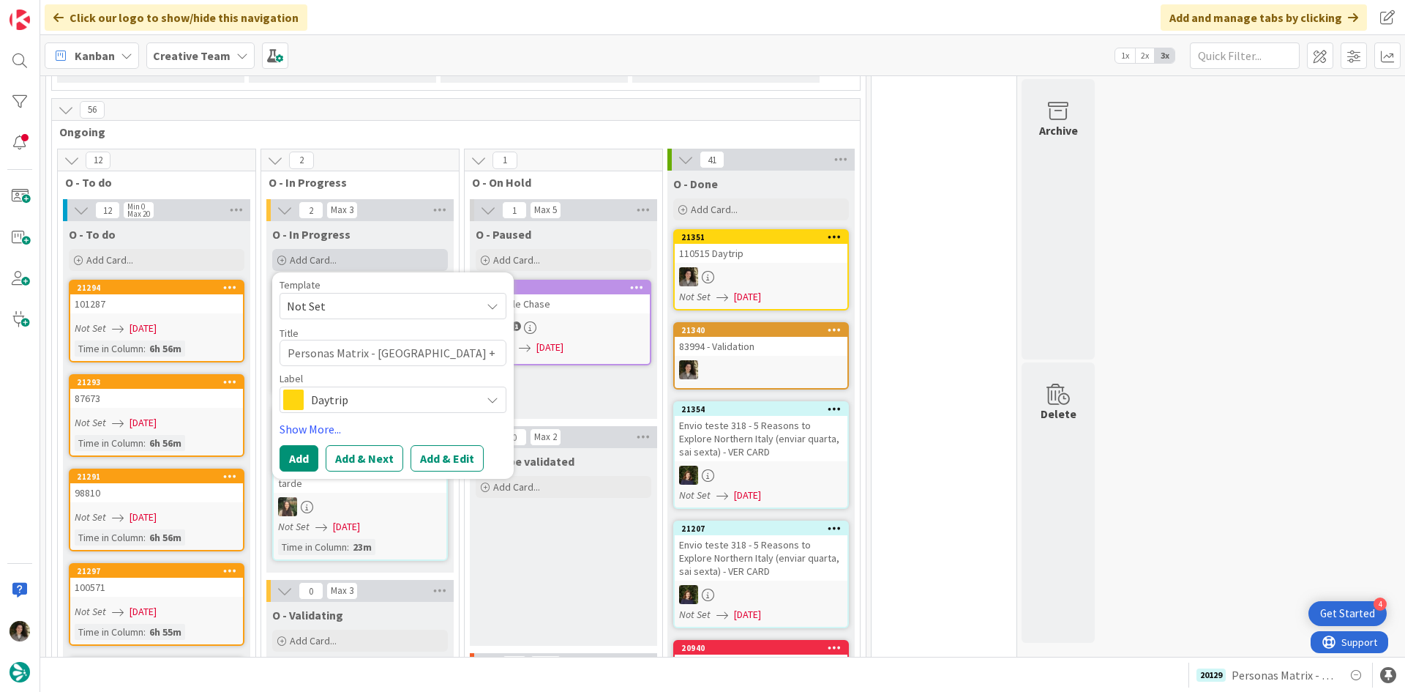
type textarea "x"
type textarea "Personas Matrix - [GEOGRAPHIC_DATA] + Res"
type textarea "x"
type textarea "Personas Matrix - [GEOGRAPHIC_DATA] + Rest"
type textarea "x"
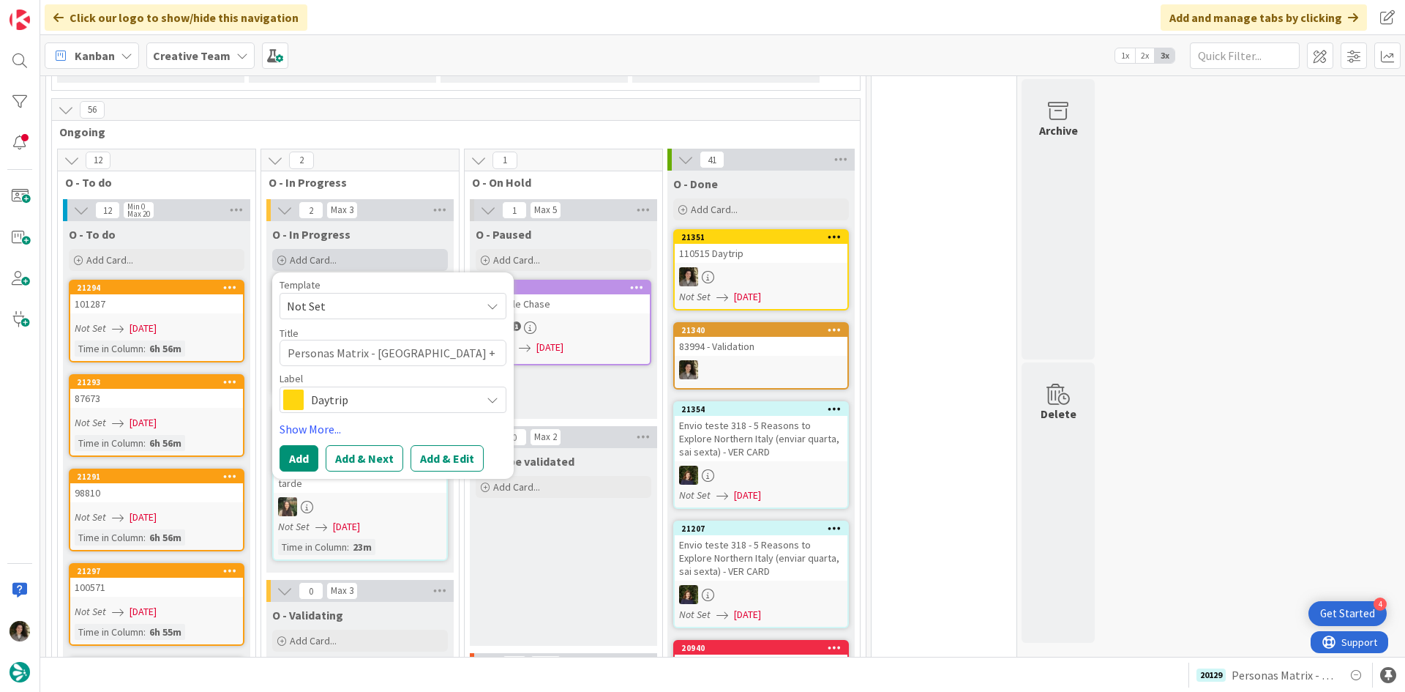
type textarea "Personas Matrix - [GEOGRAPHIC_DATA] + Resta"
type textarea "x"
type textarea "Personas Matrix - [GEOGRAPHIC_DATA] + Restau"
type textarea "x"
type textarea "Personas Matrix - [GEOGRAPHIC_DATA] + Restaur"
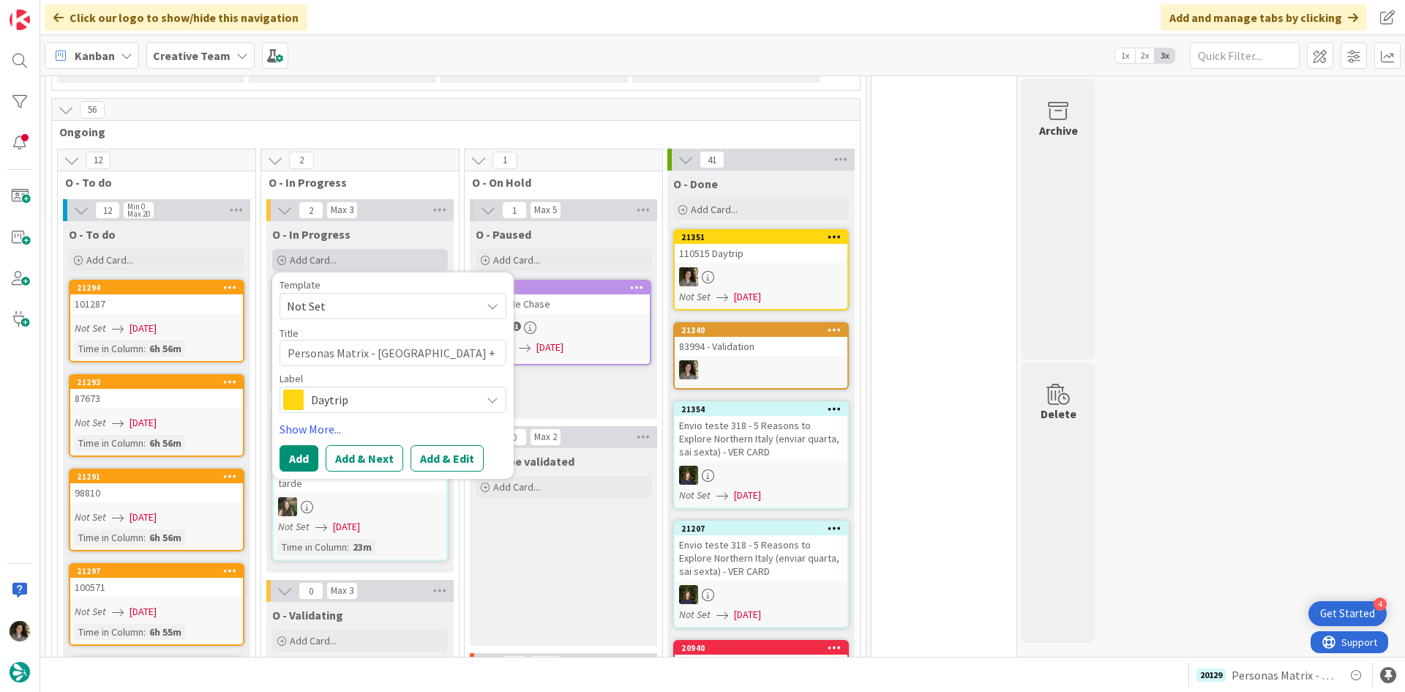
type textarea "x"
type textarea "Personas Matrix - [GEOGRAPHIC_DATA] + Restaura"
type textarea "x"
type textarea "Personas Matrix - [GEOGRAPHIC_DATA] + Restauran"
type textarea "x"
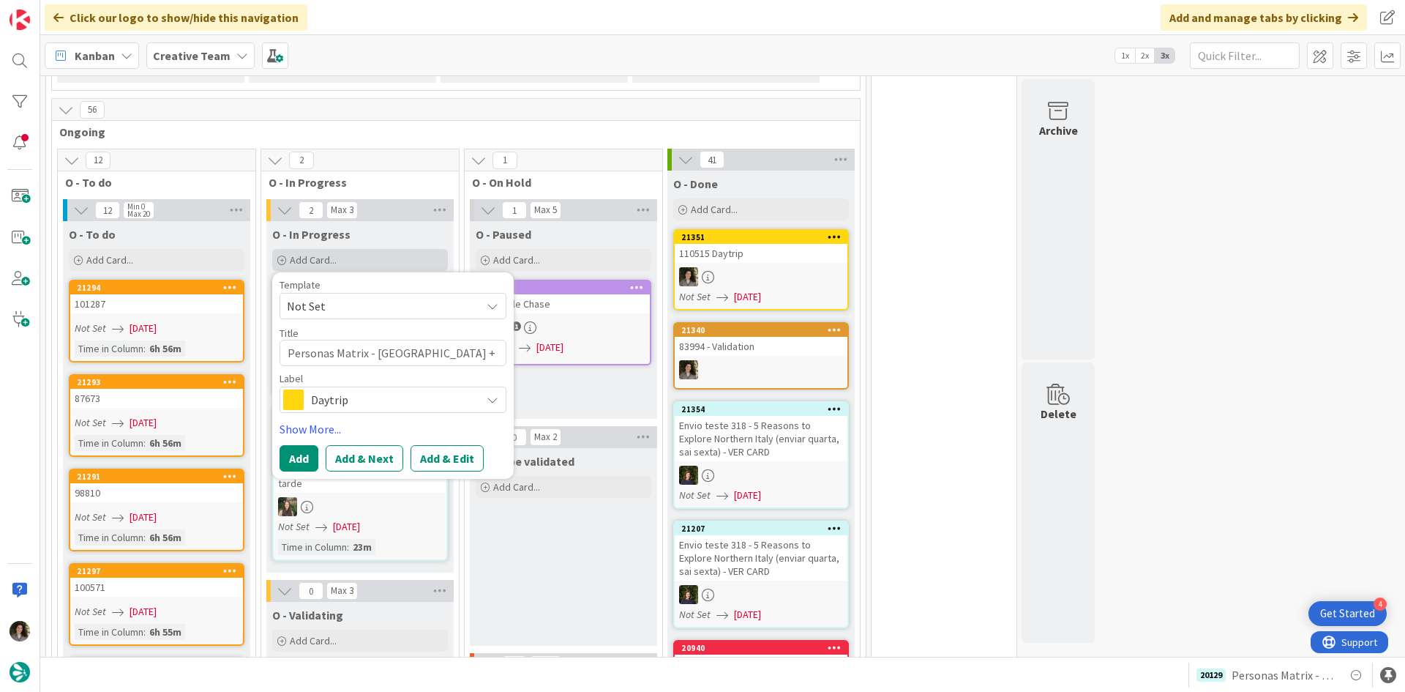
type textarea "Personas Matrix - [GEOGRAPHIC_DATA] + Restaurant"
type textarea "x"
type textarea "Personas Matrix - [GEOGRAPHIC_DATA] + Restaurant"
type textarea "x"
type textarea "Personas Matrix - [GEOGRAPHIC_DATA] + Restaurant M"
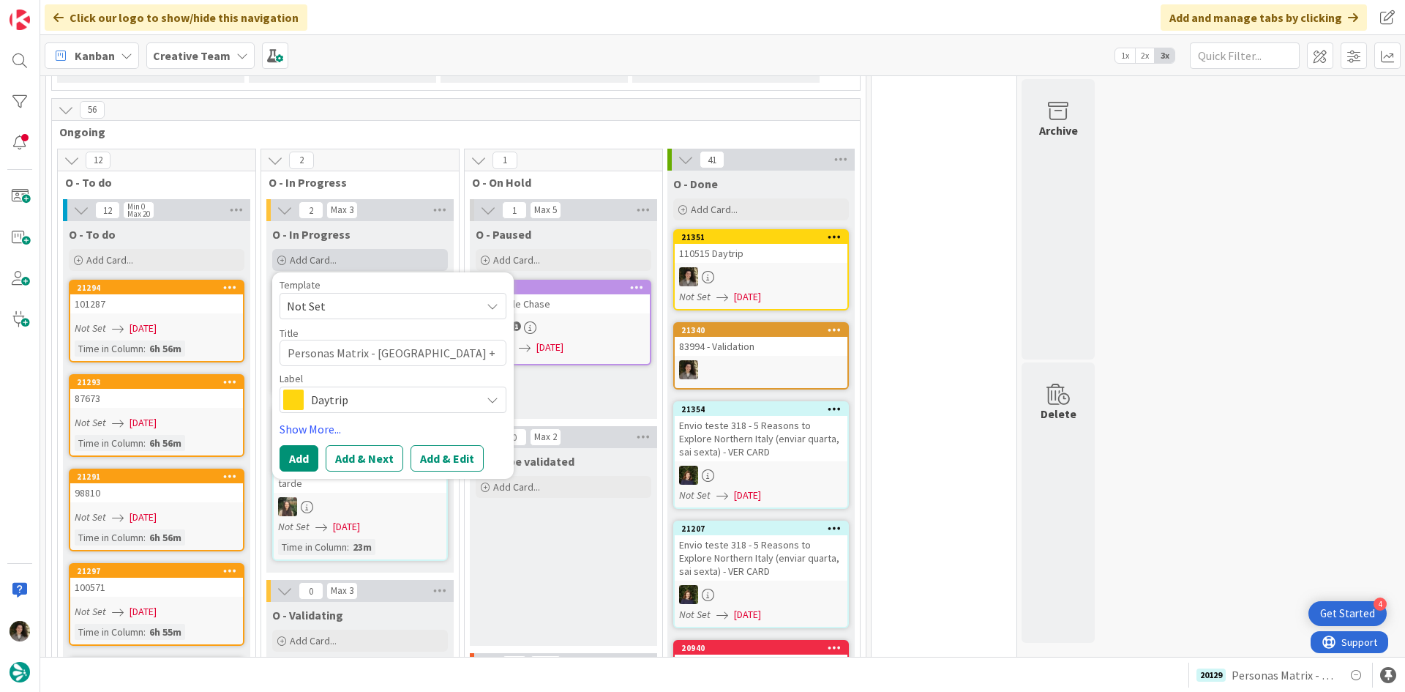
type textarea "x"
type textarea "Personas Matrix - [GEOGRAPHIC_DATA] + Restaurant [GEOGRAPHIC_DATA]"
type textarea "x"
type textarea "Personas Matrix - [GEOGRAPHIC_DATA] + Restaurant M"
type textarea "x"
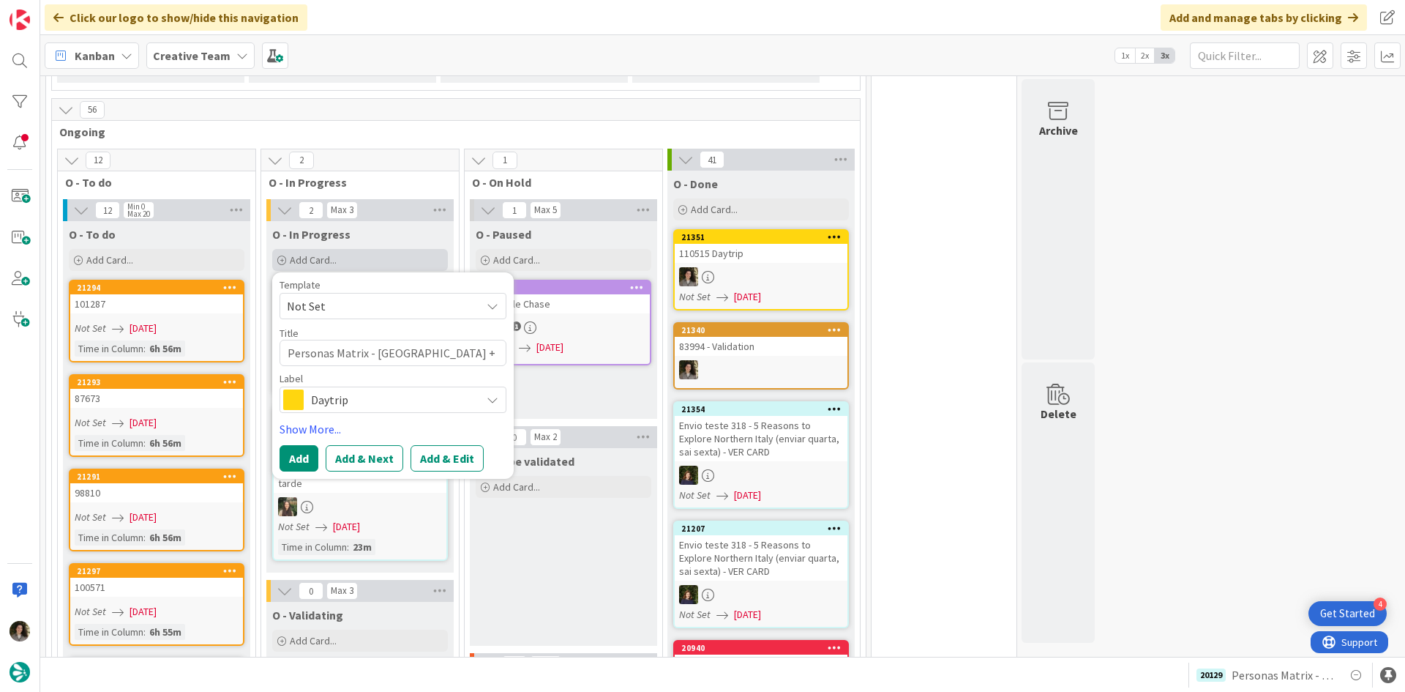
type textarea "Personas Matrix - [GEOGRAPHIC_DATA] + Restaurant Mo"
type textarea "x"
type textarea "Personas Matrix - [GEOGRAPHIC_DATA] + Restaurant Mod"
type textarea "x"
type textarea "Personas Matrix - [GEOGRAPHIC_DATA] + Restaurant Mode"
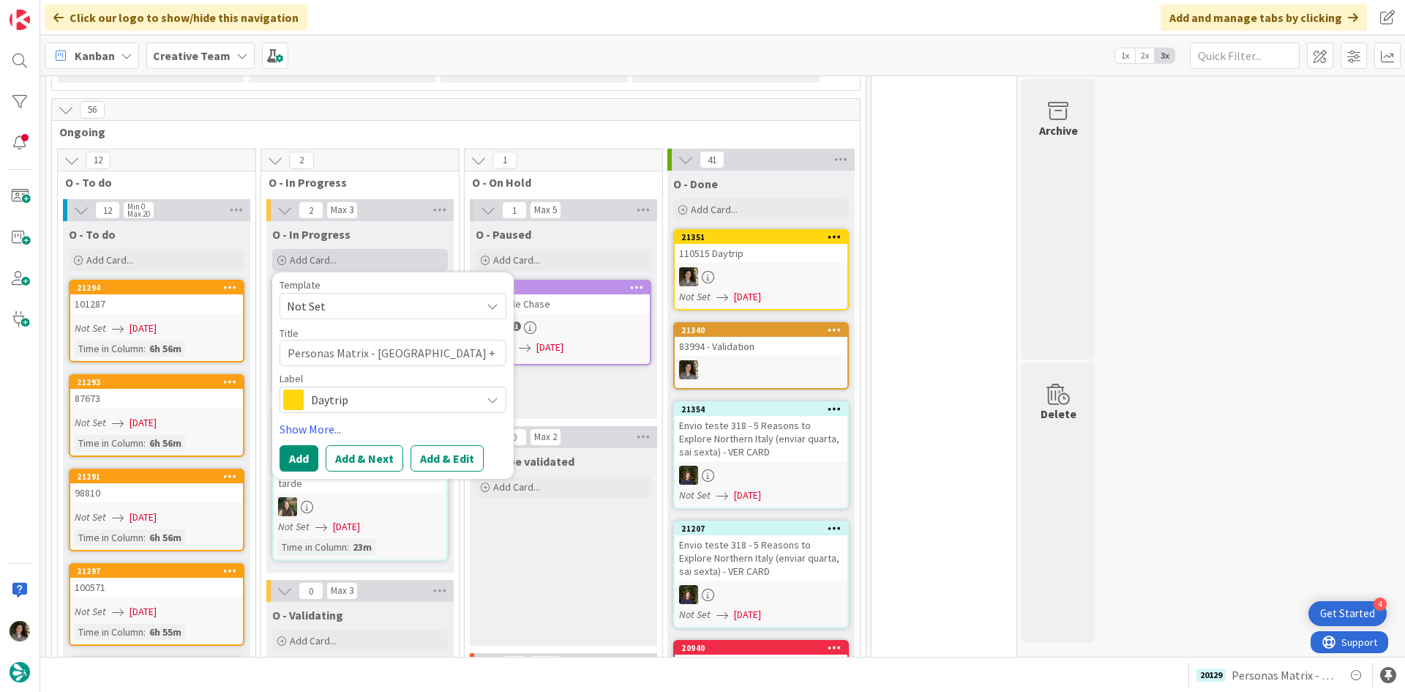
type textarea "x"
type textarea "Personas Matrix - [GEOGRAPHIC_DATA] + Restaurant Moden"
type textarea "x"
type textarea "Personas Matrix - [GEOGRAPHIC_DATA] + Restaurant [GEOGRAPHIC_DATA]"
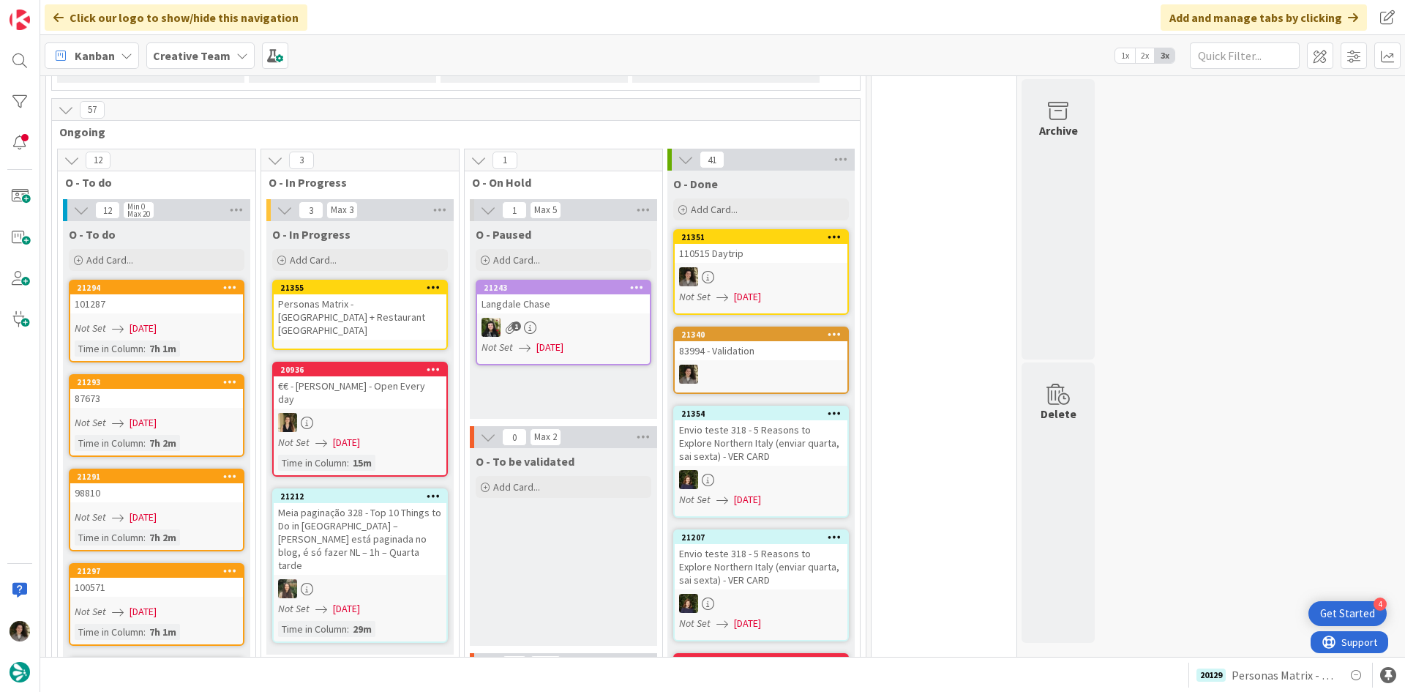
click at [394, 294] on div "Personas Matrix - [GEOGRAPHIC_DATA] + Restaurant [GEOGRAPHIC_DATA]" at bounding box center [360, 316] width 173 height 45
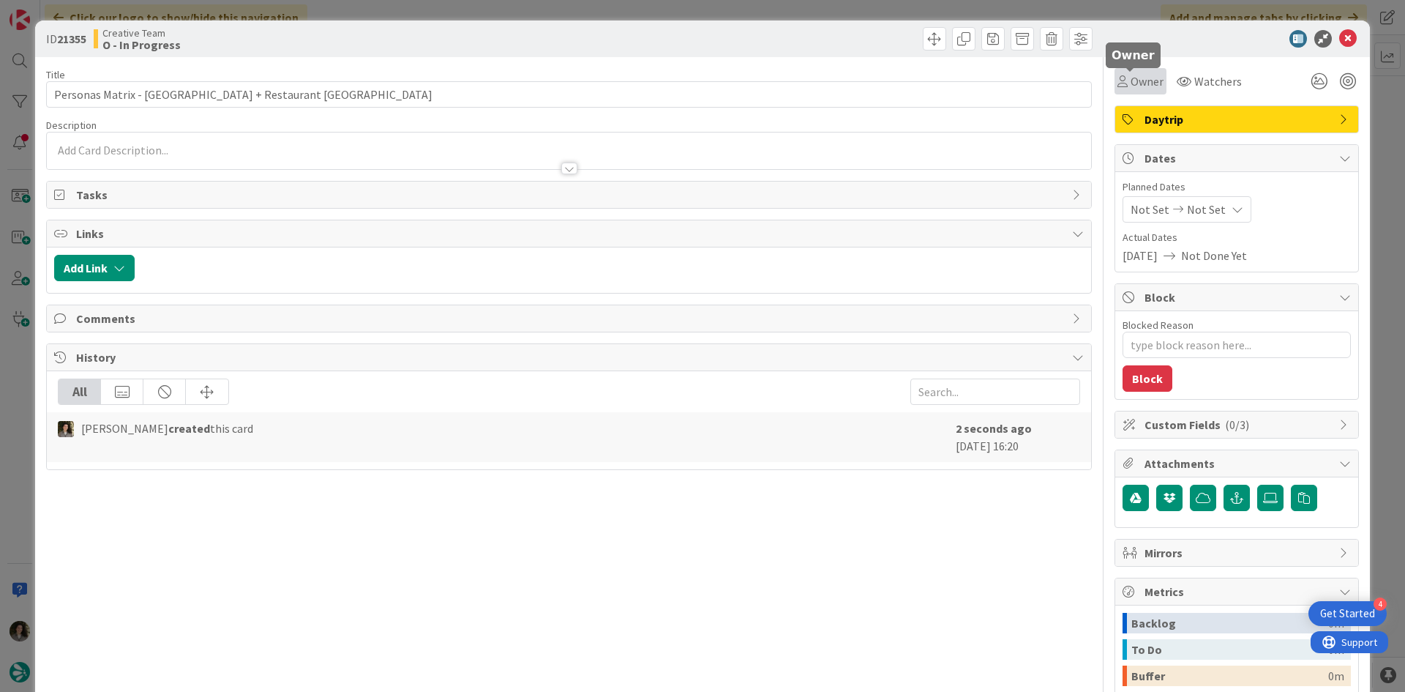
drag, startPoint x: 1130, startPoint y: 78, endPoint x: 1140, endPoint y: 85, distance: 12.6
click at [1131, 79] on span "Owner" at bounding box center [1147, 81] width 33 height 18
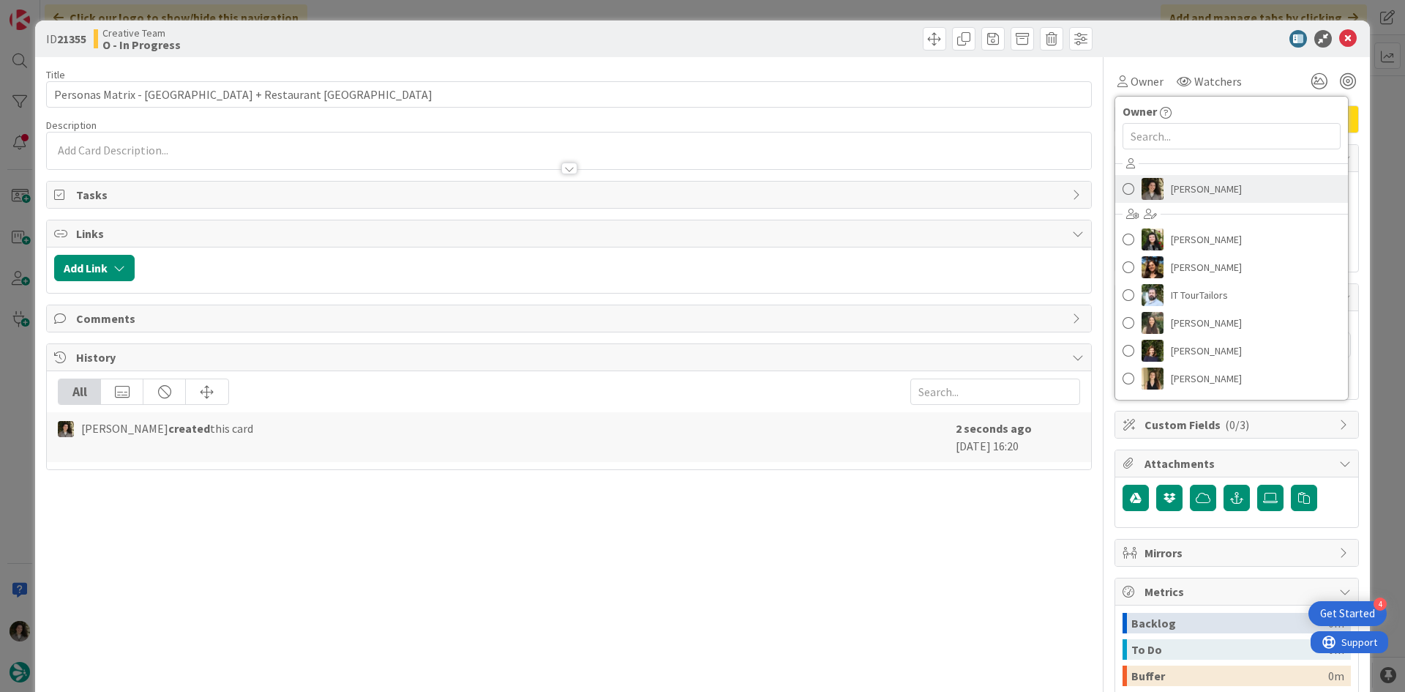
click at [1198, 184] on span "[PERSON_NAME]" at bounding box center [1206, 189] width 71 height 22
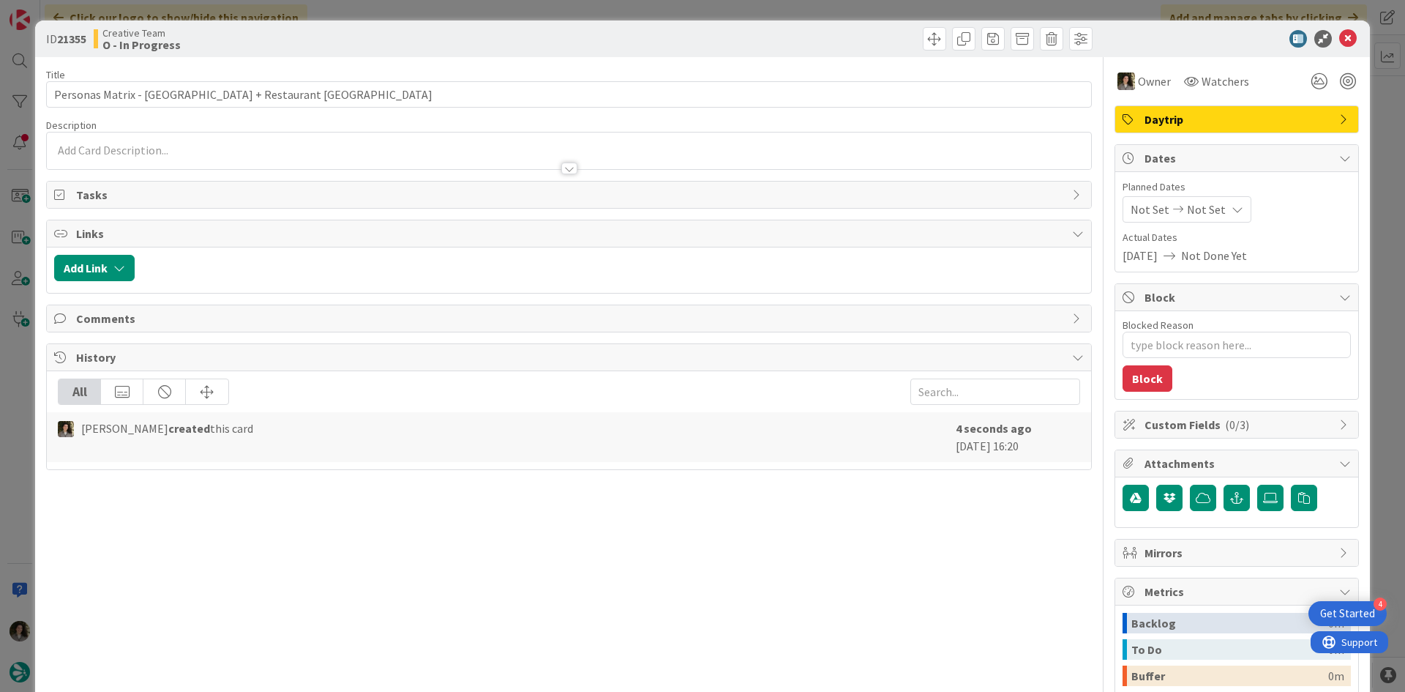
click at [1214, 119] on span "Daytrip" at bounding box center [1237, 119] width 187 height 18
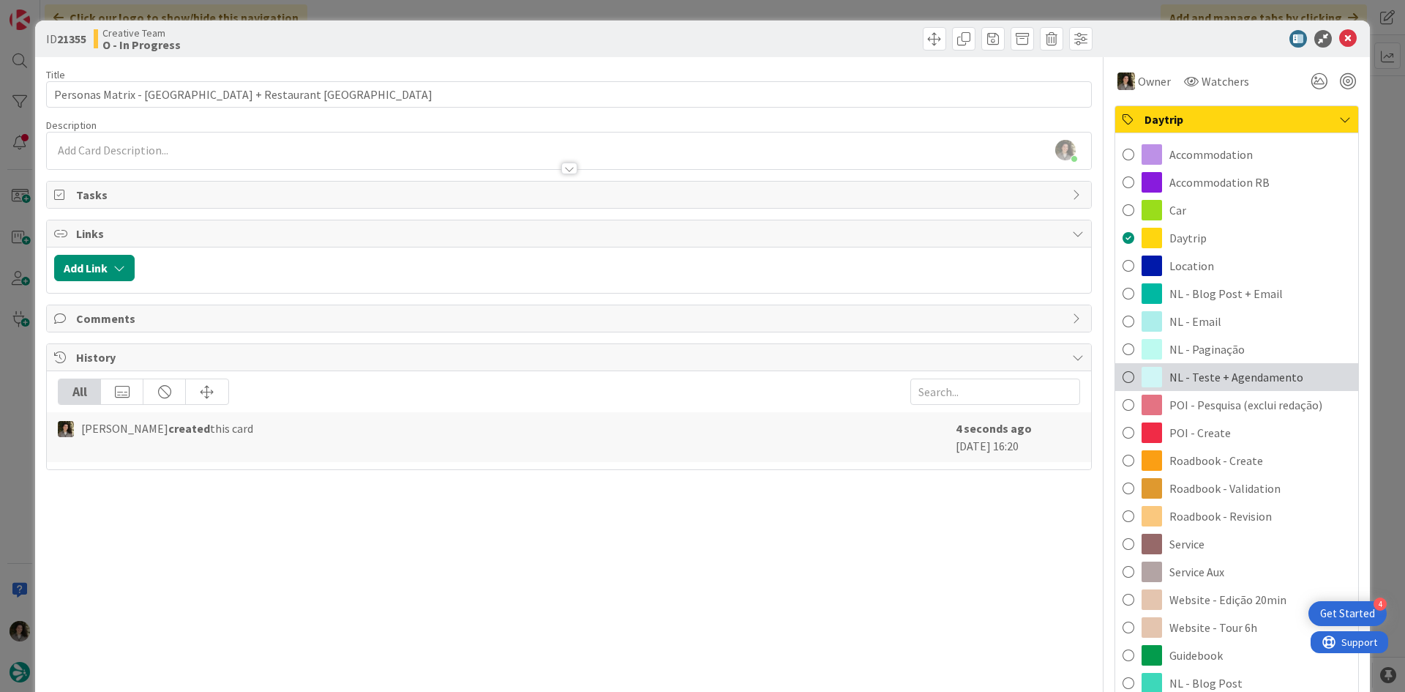
click at [1254, 372] on span "NL - Teste + Agendamento" at bounding box center [1236, 377] width 134 height 18
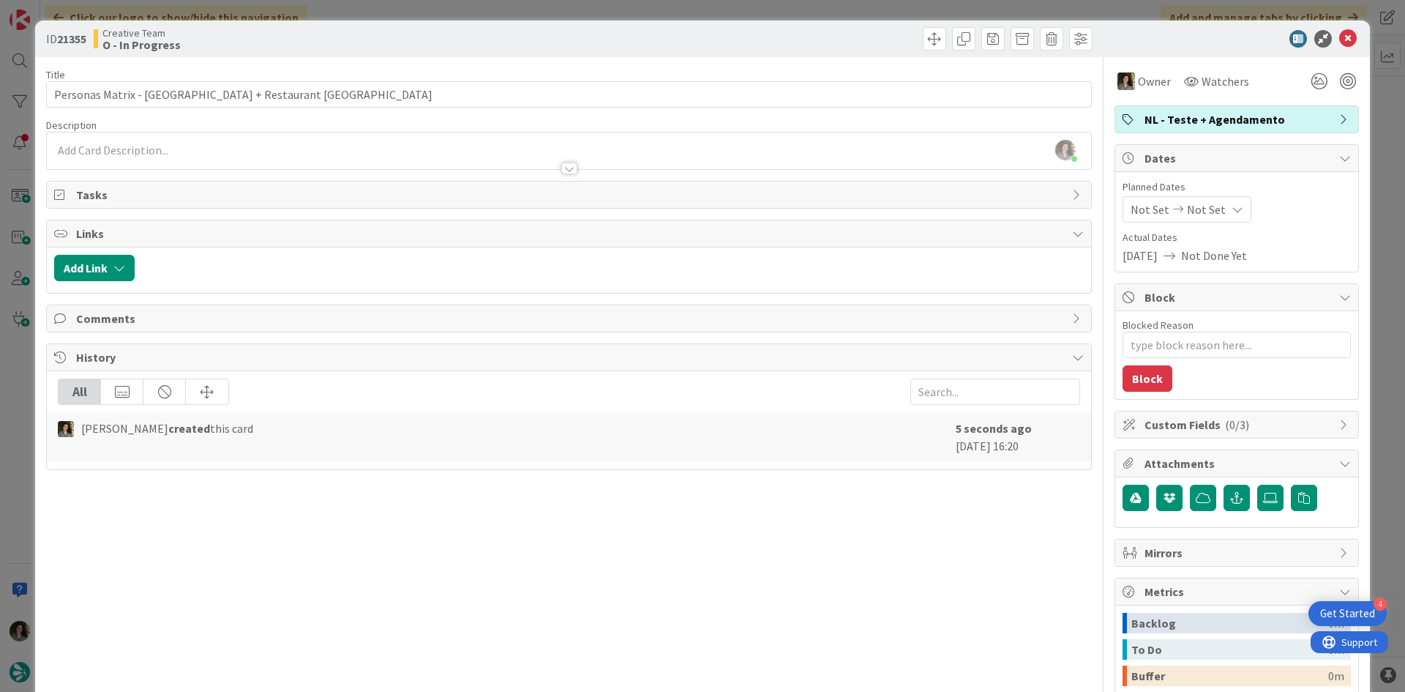
type textarea "x"
drag, startPoint x: 1218, startPoint y: 209, endPoint x: 1228, endPoint y: 215, distance: 11.8
click at [1232, 211] on icon at bounding box center [1238, 209] width 12 height 12
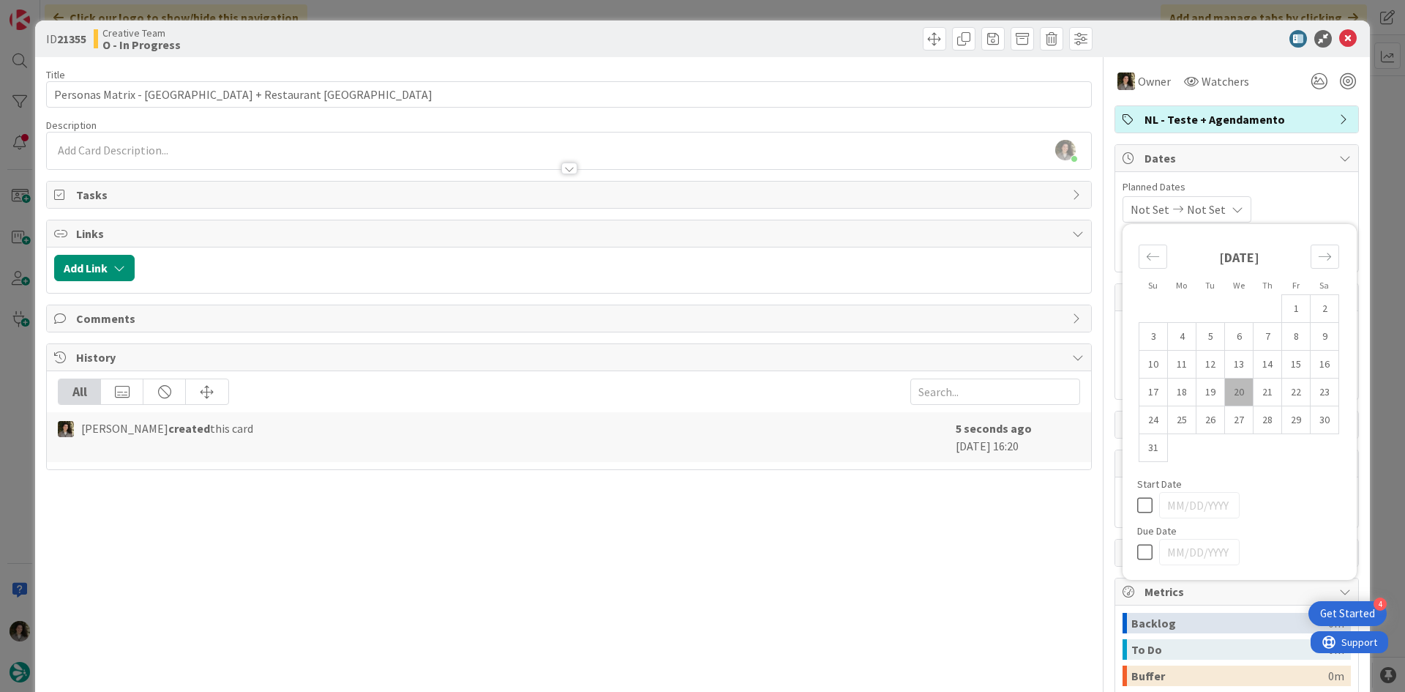
click at [1141, 555] on icon at bounding box center [1148, 552] width 22 height 18
type input "[DATE]"
type textarea "x"
click at [1339, 38] on icon at bounding box center [1348, 39] width 18 height 18
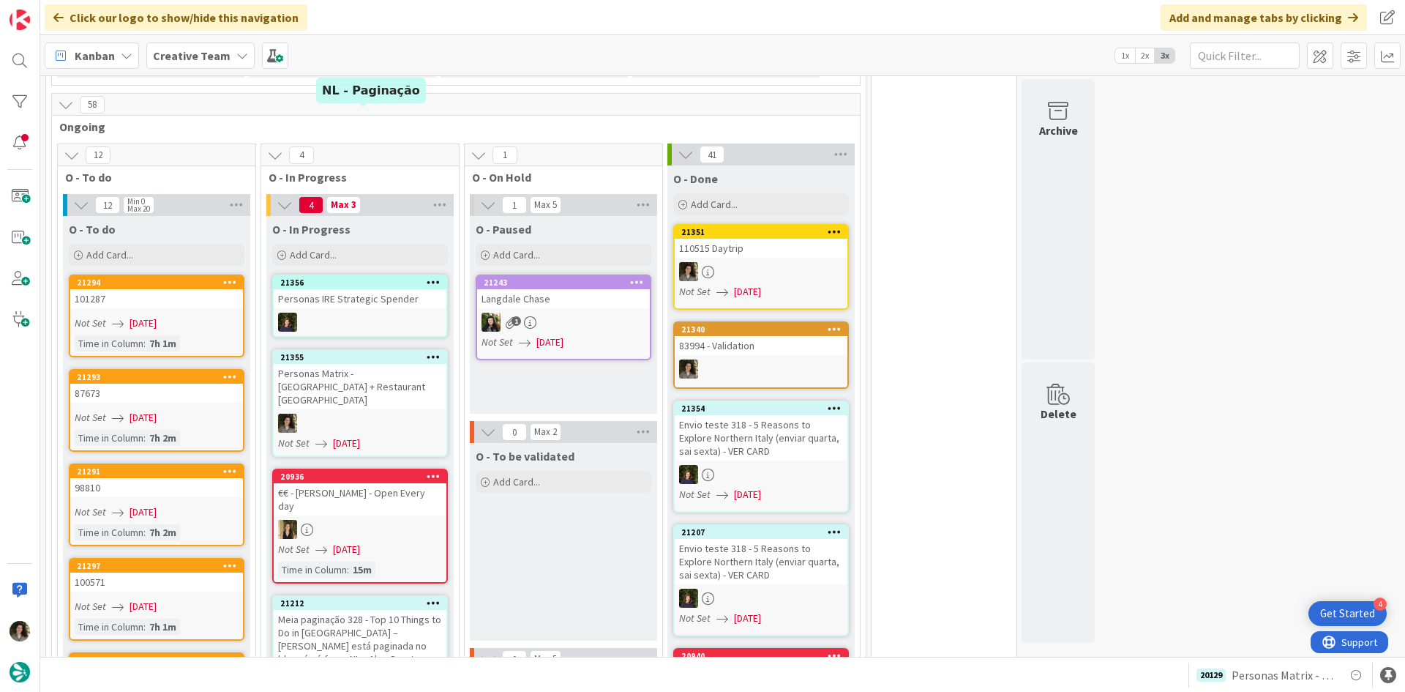
scroll to position [1317, 0]
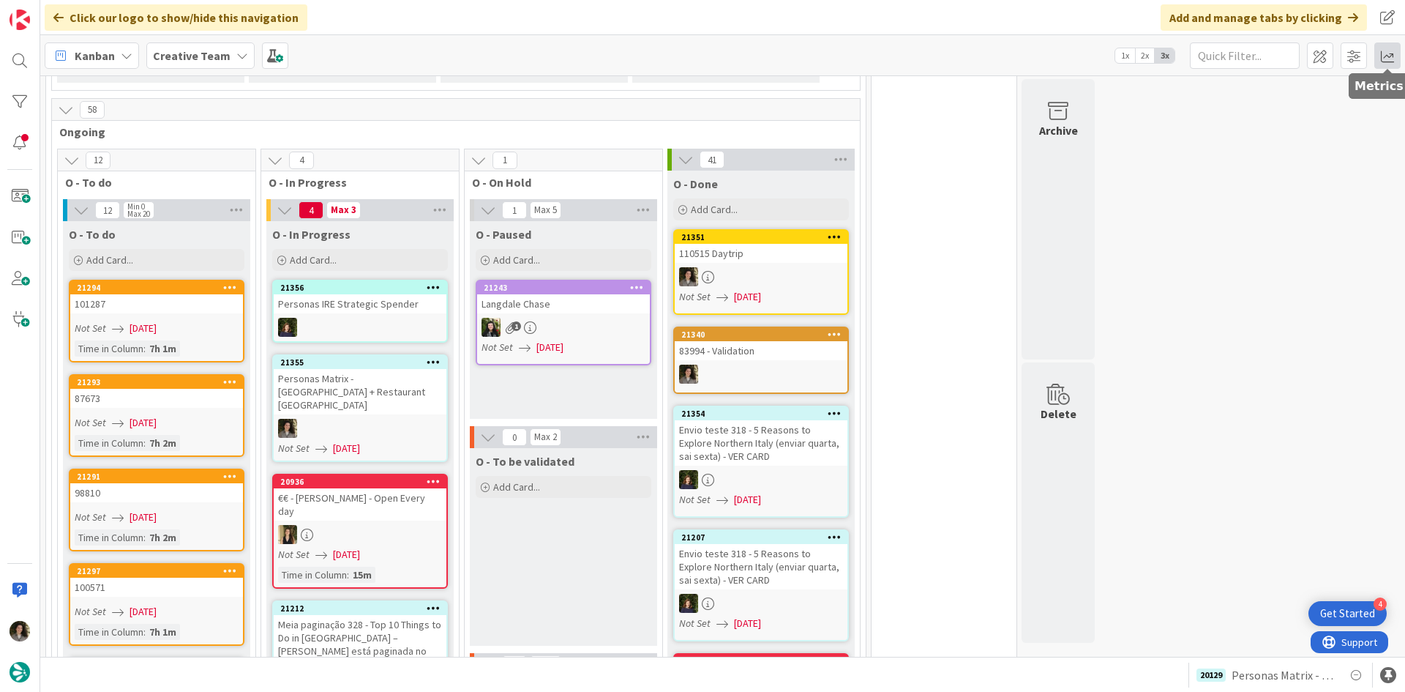
click at [1387, 57] on span at bounding box center [1387, 55] width 26 height 26
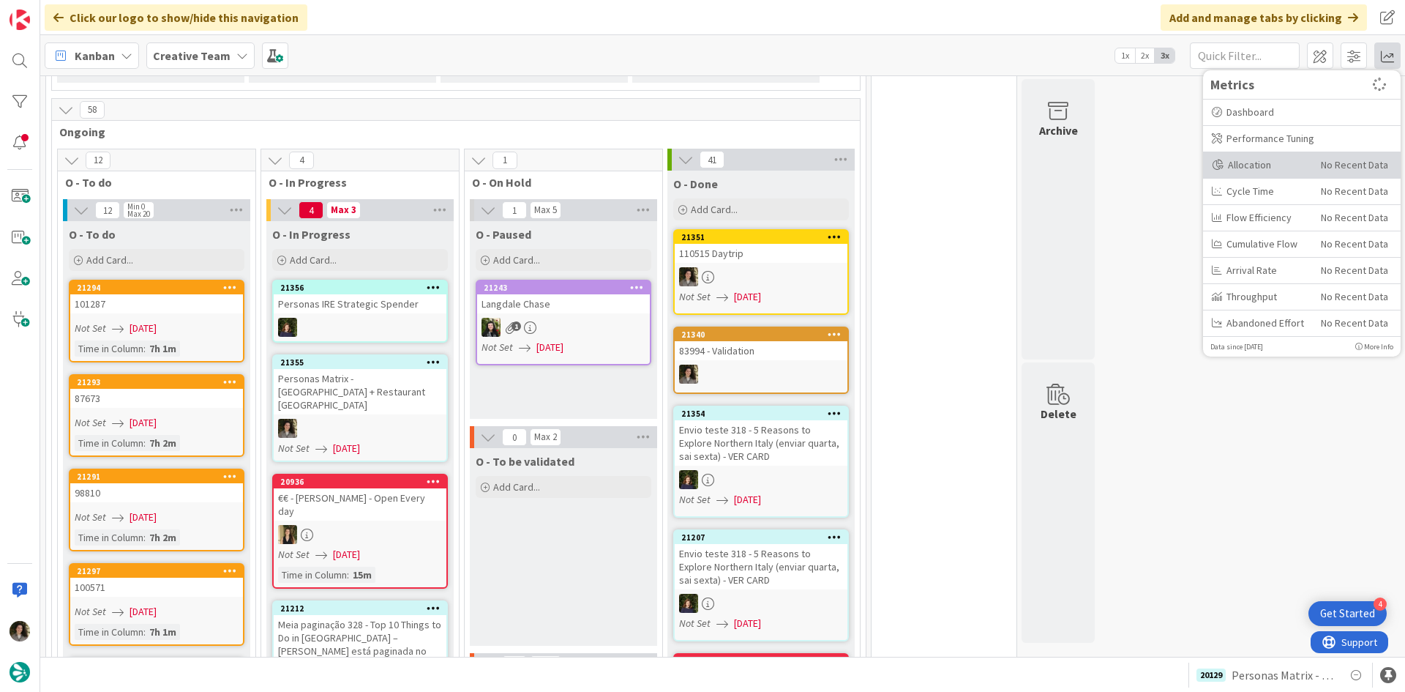
click at [1264, 168] on div "Allocation" at bounding box center [1261, 164] width 98 height 15
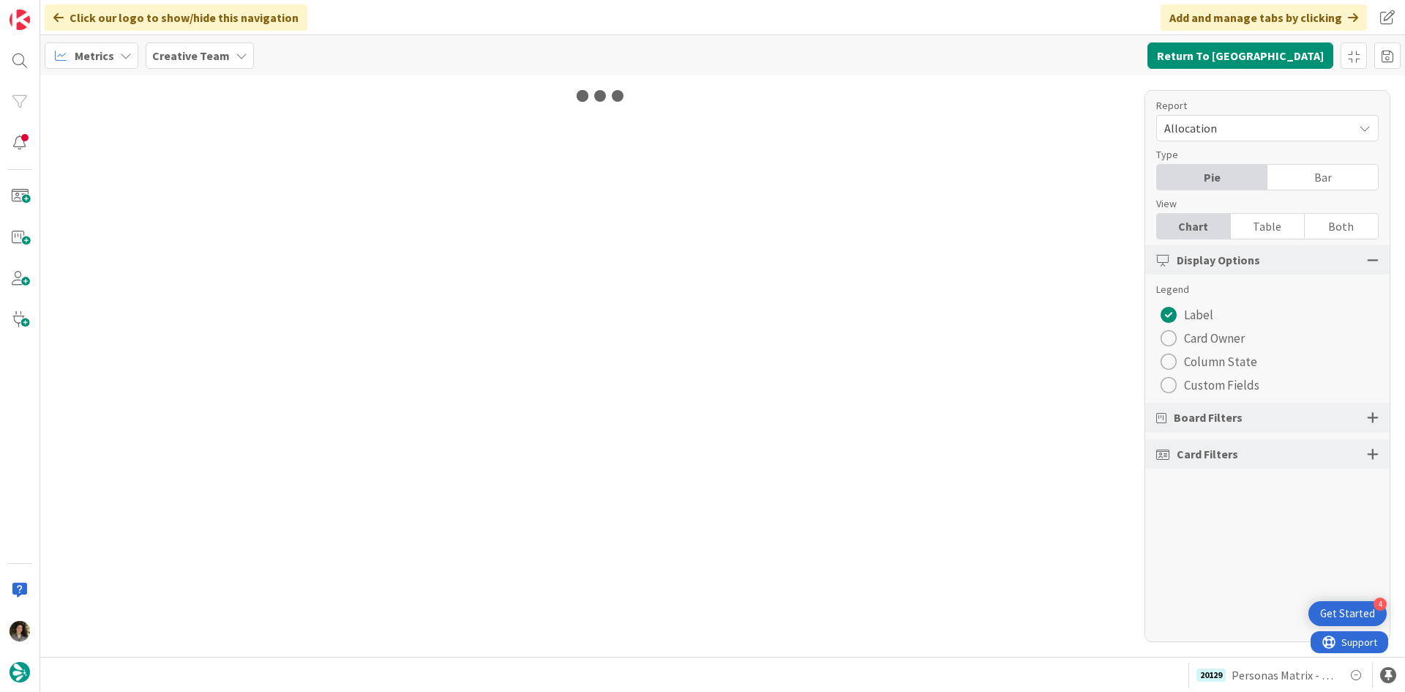
click at [1270, 225] on div "Table" at bounding box center [1268, 226] width 74 height 25
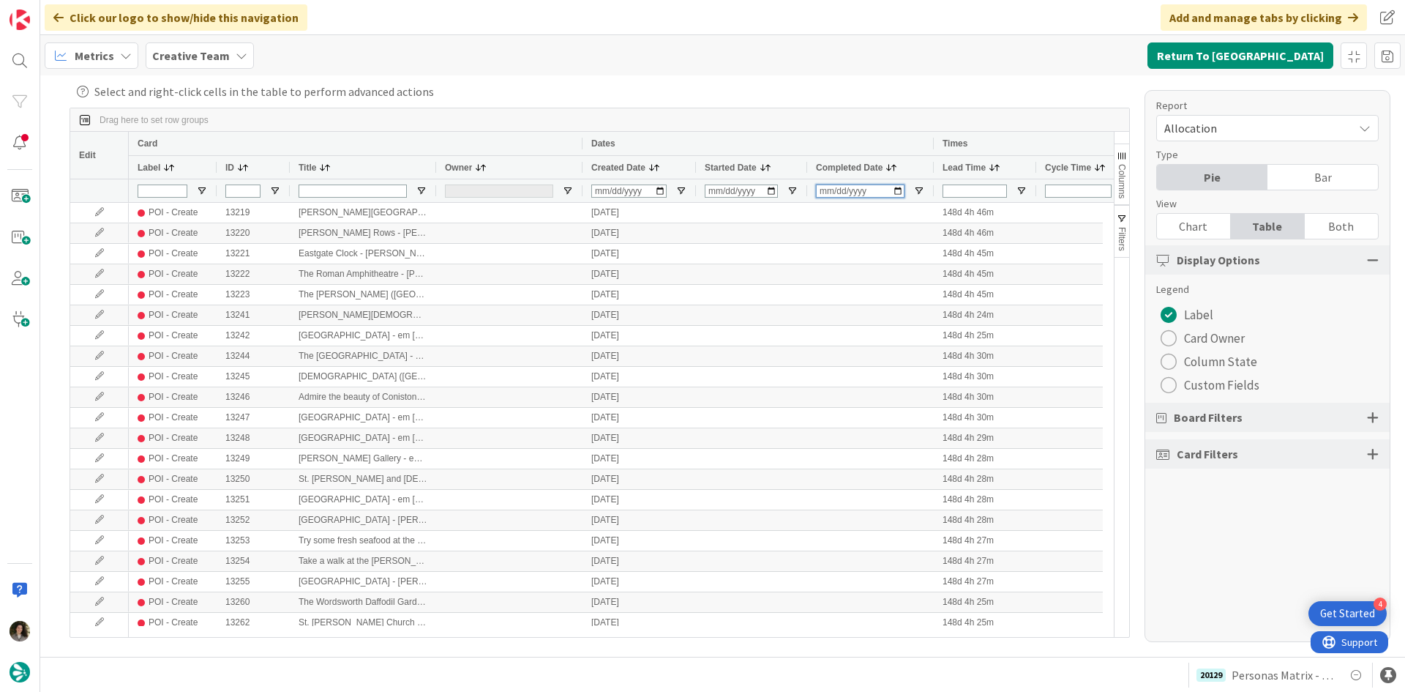
click at [826, 195] on input "Completed Date Filter Input" at bounding box center [860, 190] width 89 height 13
type input "[DATE]"
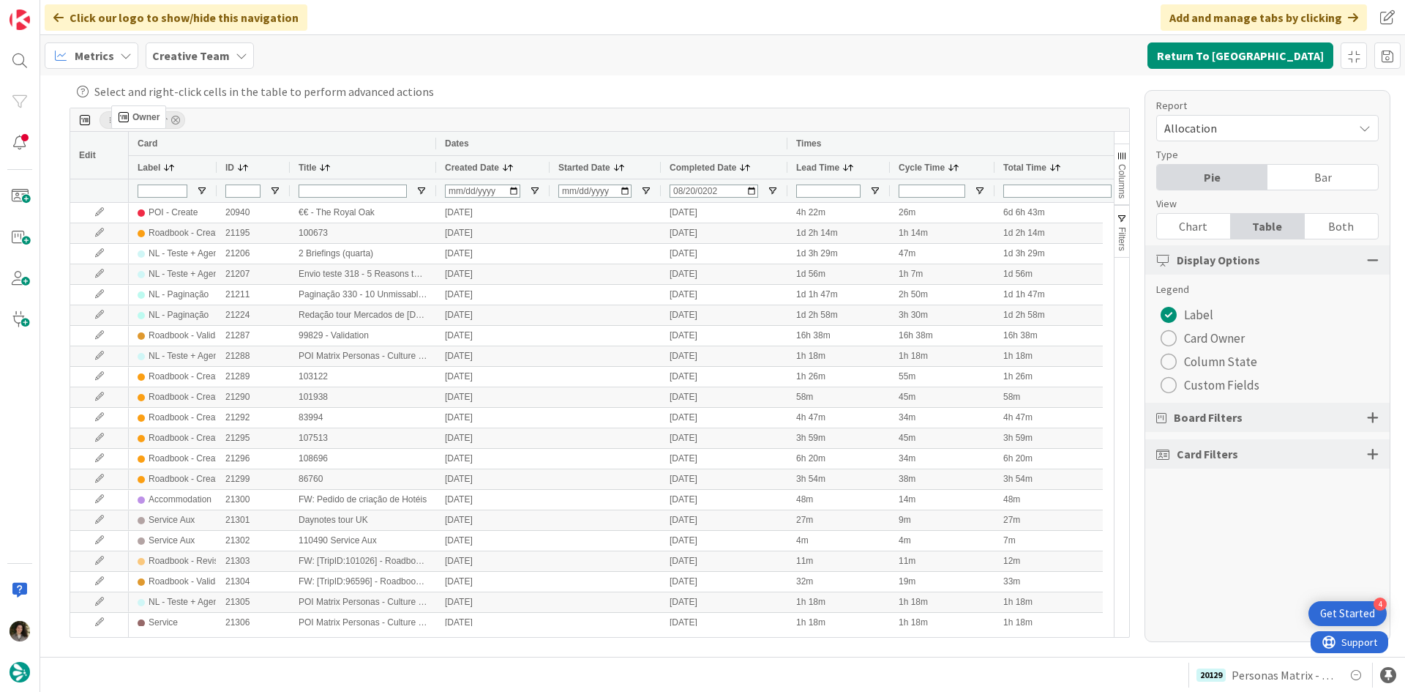
drag, startPoint x: 464, startPoint y: 165, endPoint x: 119, endPoint y: 111, distance: 349.6
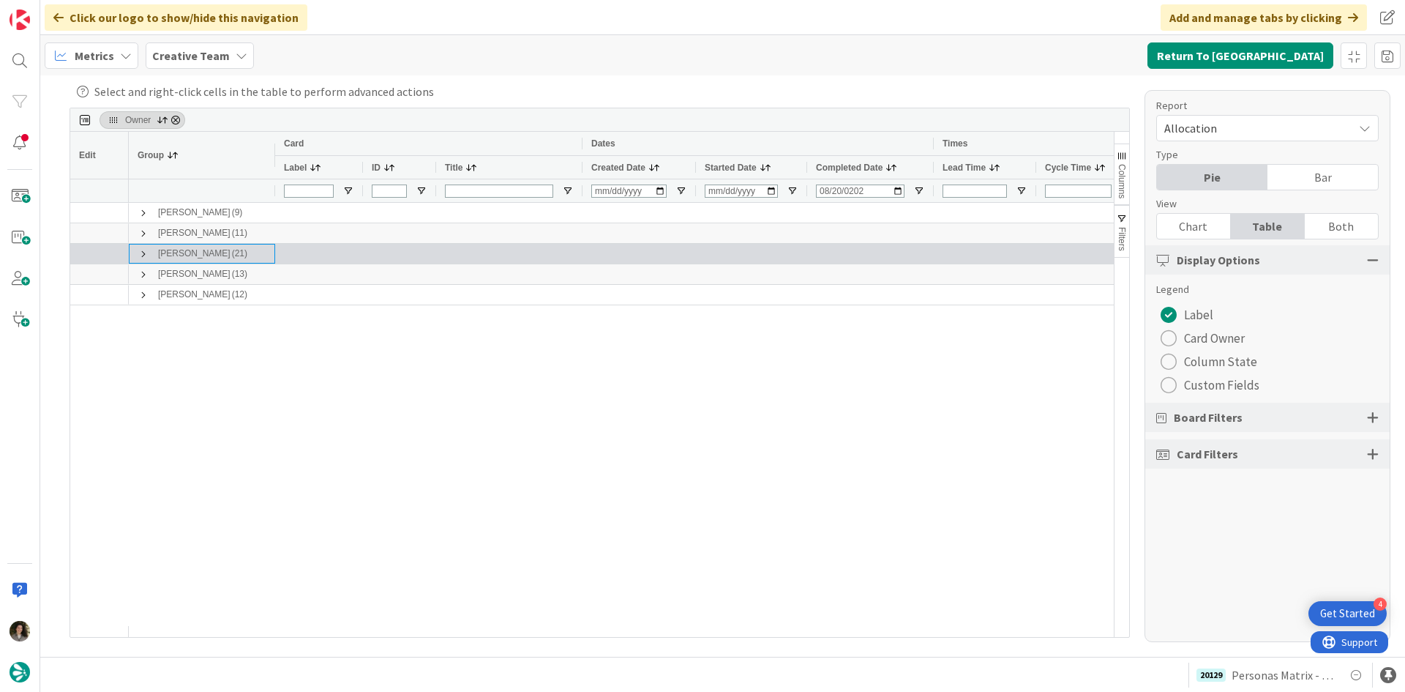
click at [144, 252] on span at bounding box center [144, 254] width 12 height 12
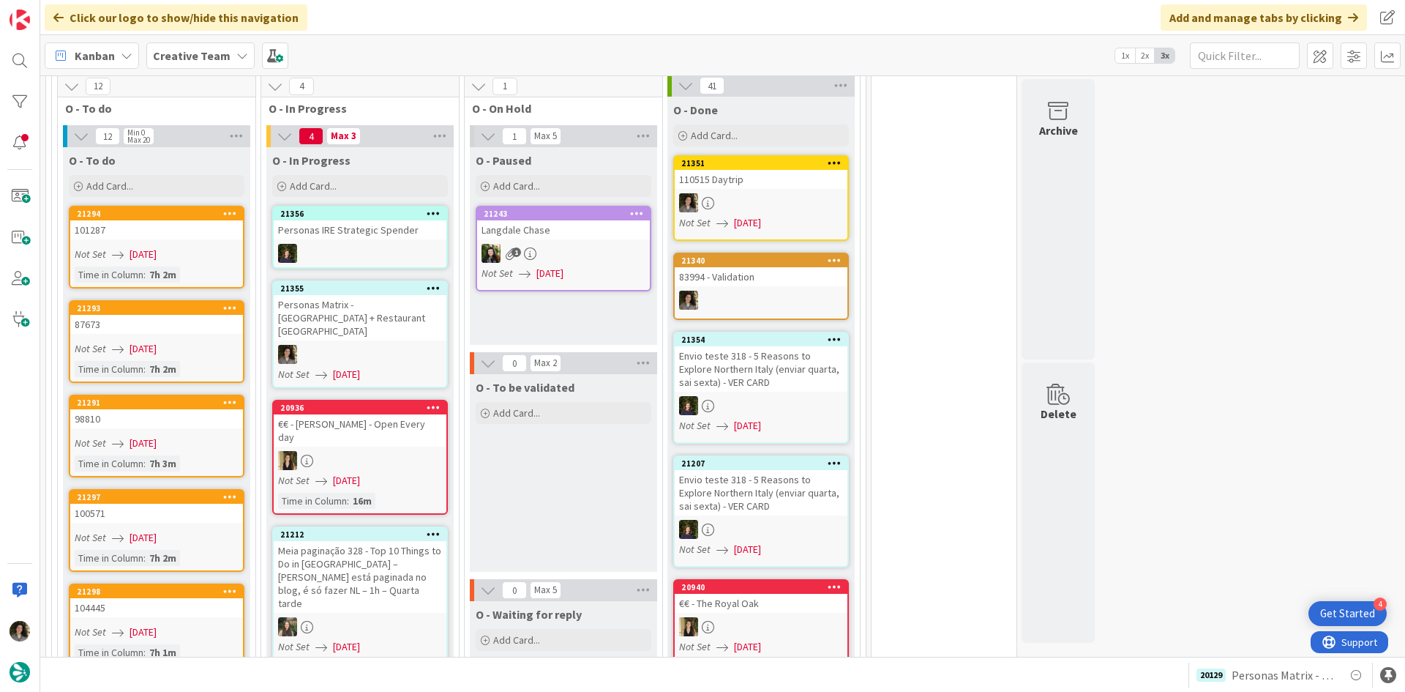
scroll to position [1390, 0]
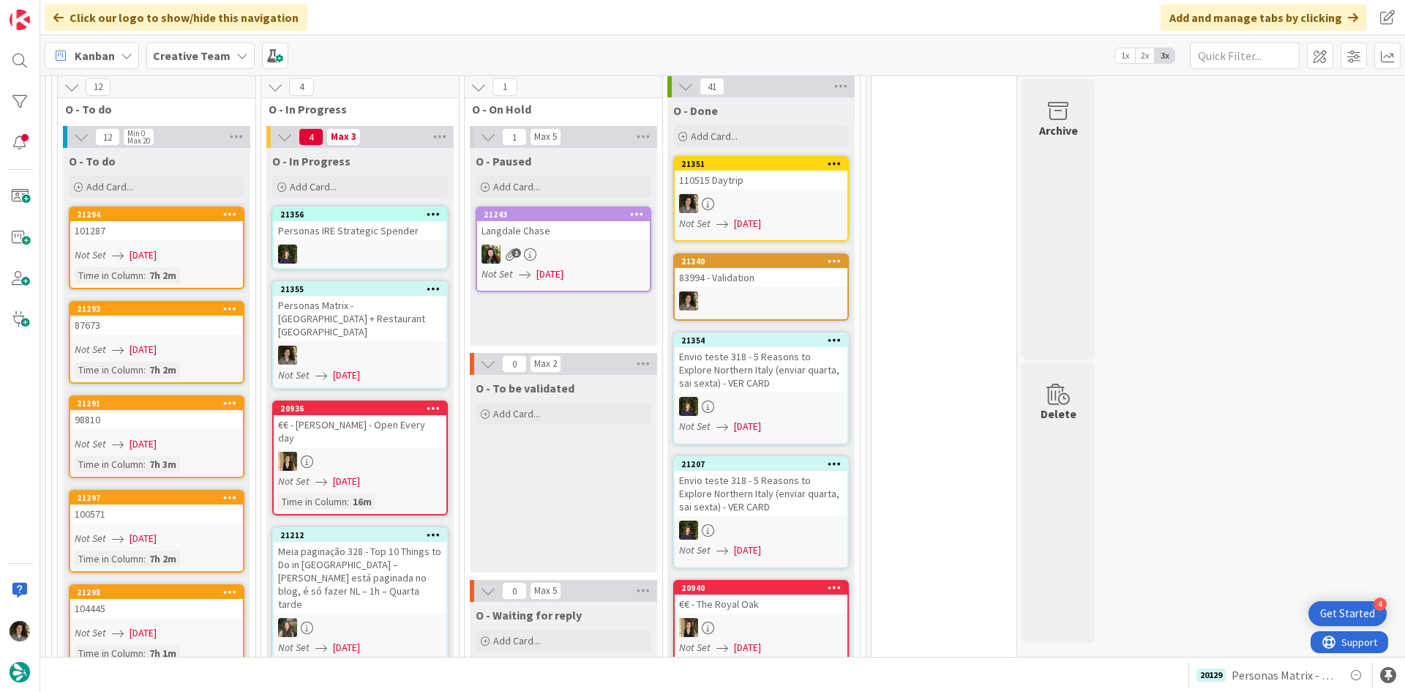
click at [377, 296] on div "Personas Matrix - [GEOGRAPHIC_DATA] + Restaurant [GEOGRAPHIC_DATA]" at bounding box center [360, 318] width 173 height 45
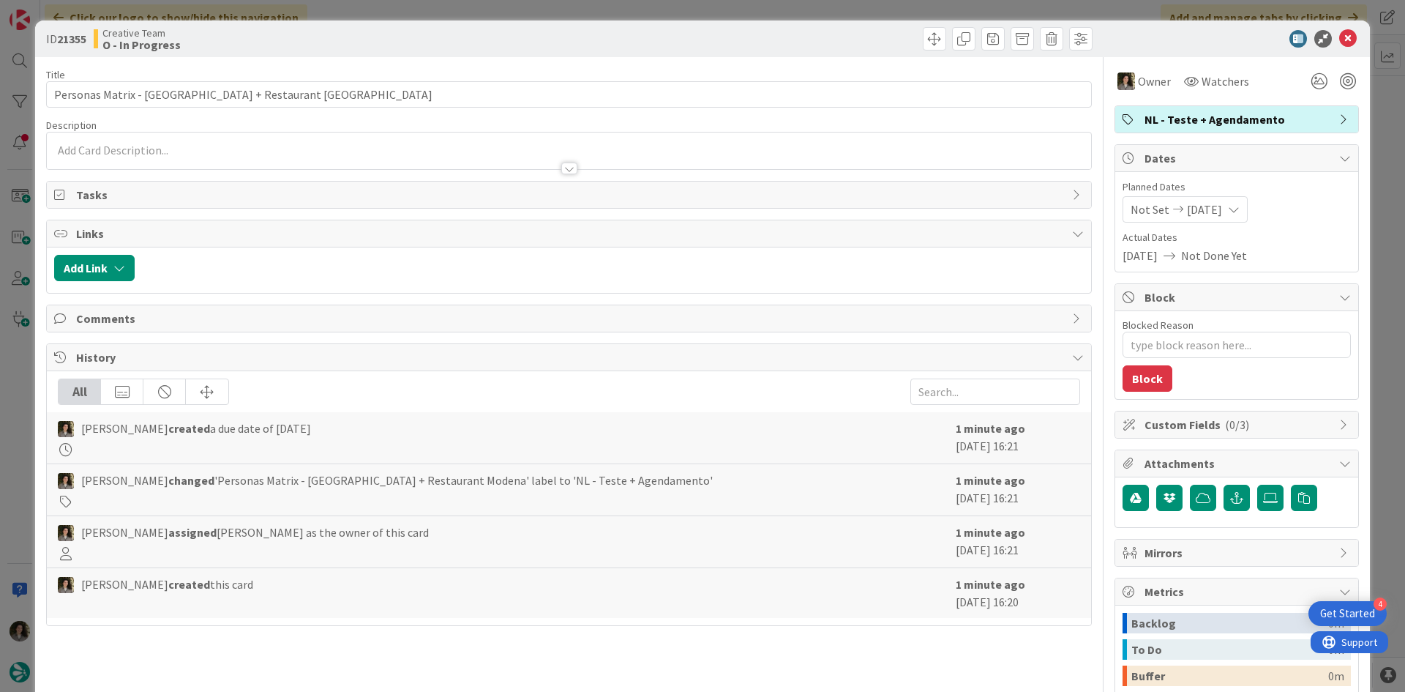
click at [550, 176] on div "Title 40 / 128 Personas Matrix - [GEOGRAPHIC_DATA] + Restaurant [GEOGRAPHIC_DAT…" at bounding box center [569, 456] width 1046 height 798
click at [1339, 35] on icon at bounding box center [1348, 39] width 18 height 18
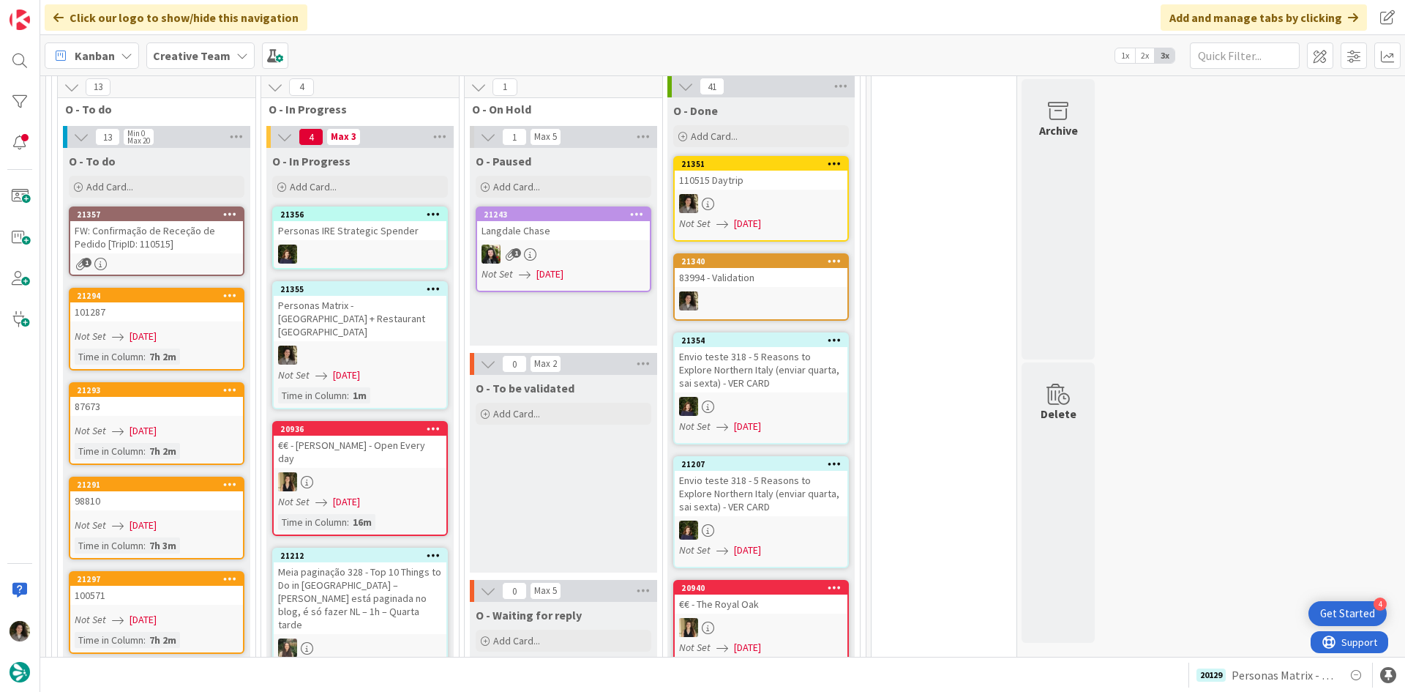
click at [188, 209] on div "21357" at bounding box center [160, 214] width 166 height 10
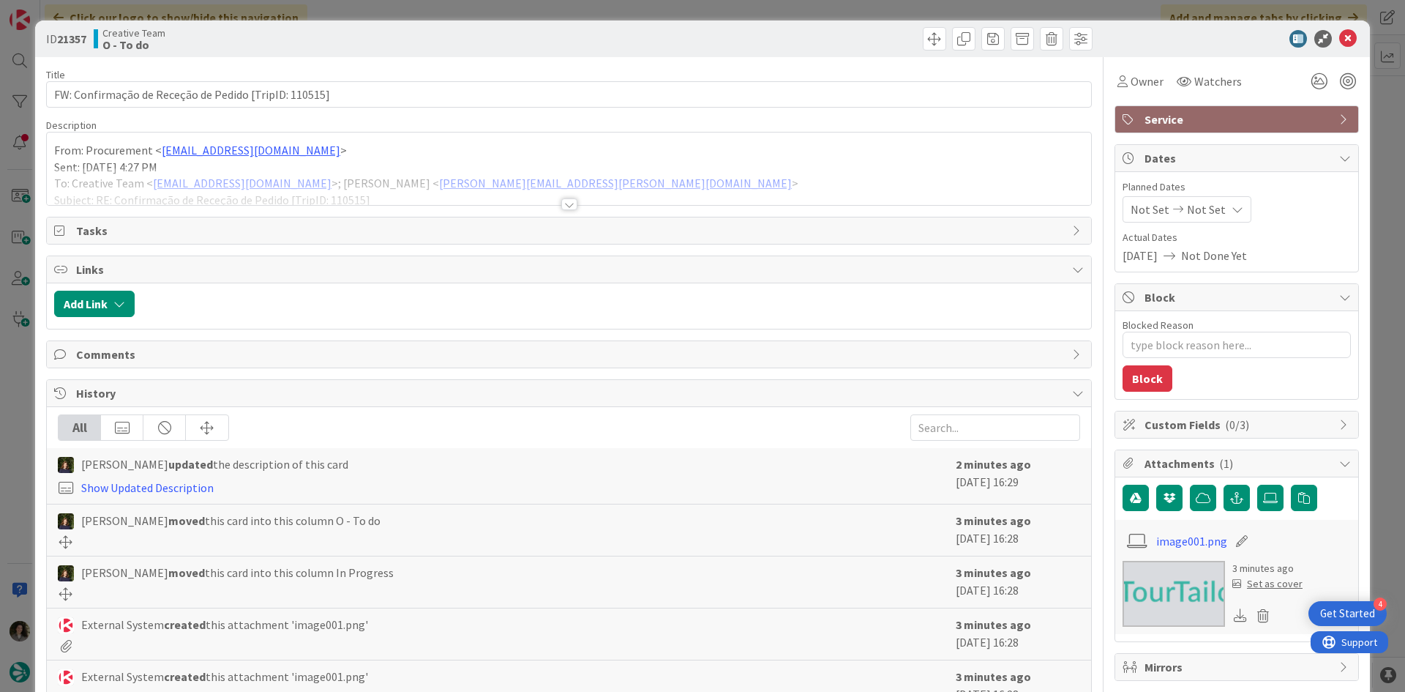
click at [561, 196] on div at bounding box center [569, 186] width 1044 height 37
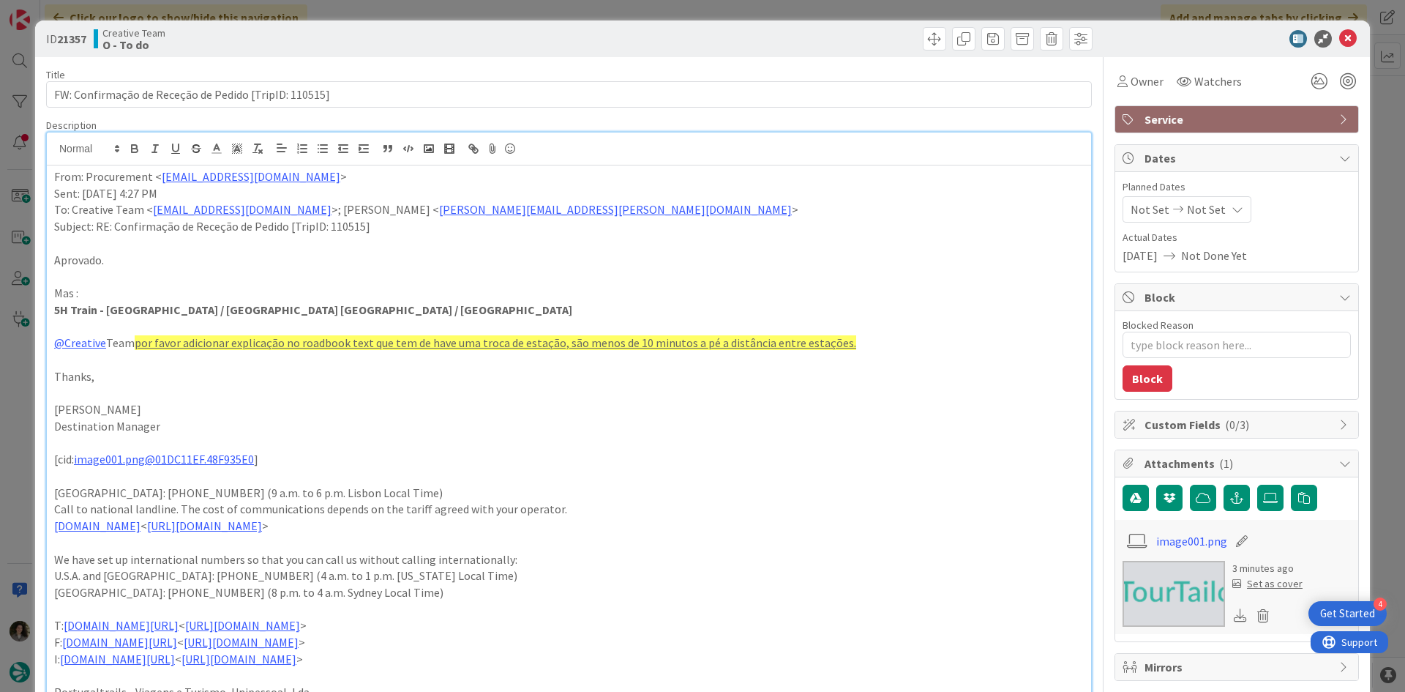
click at [1333, 29] on div "ID 21357 Creative Team O - To do" at bounding box center [702, 38] width 1335 height 37
click at [1339, 35] on icon at bounding box center [1348, 39] width 18 height 18
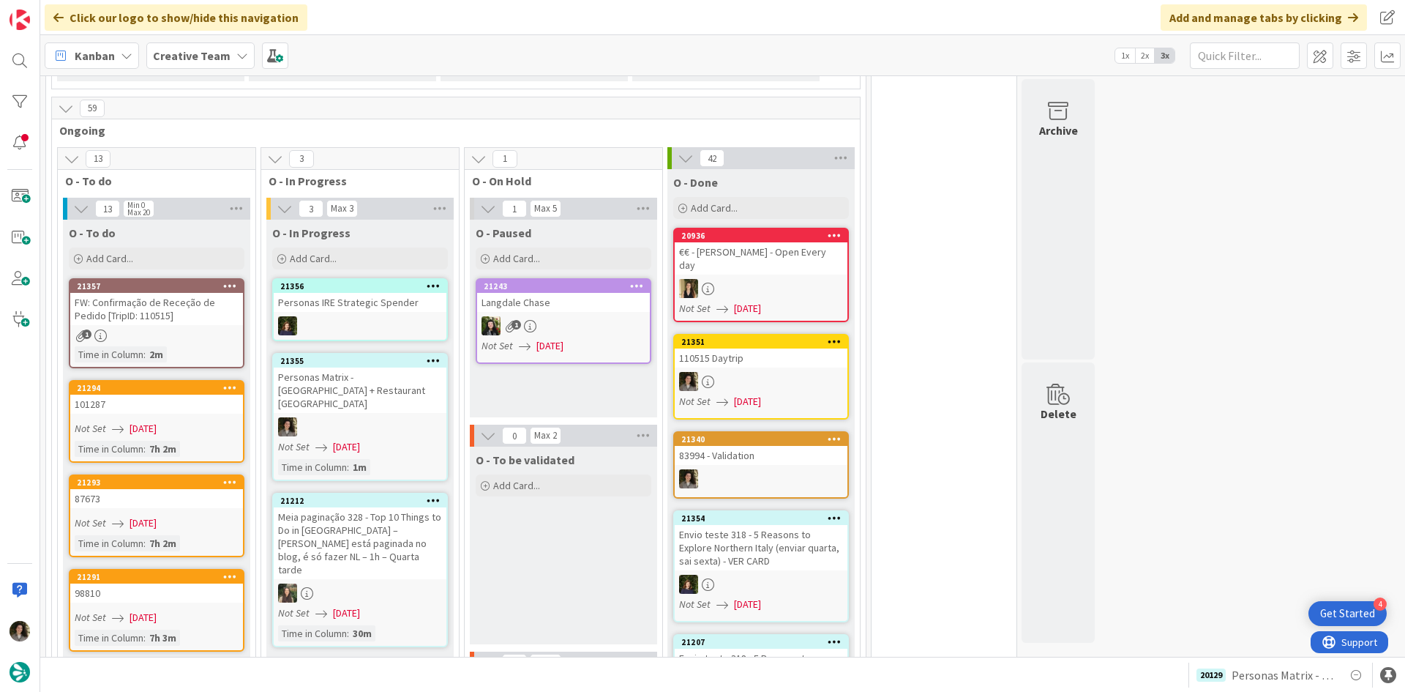
scroll to position [1390, 0]
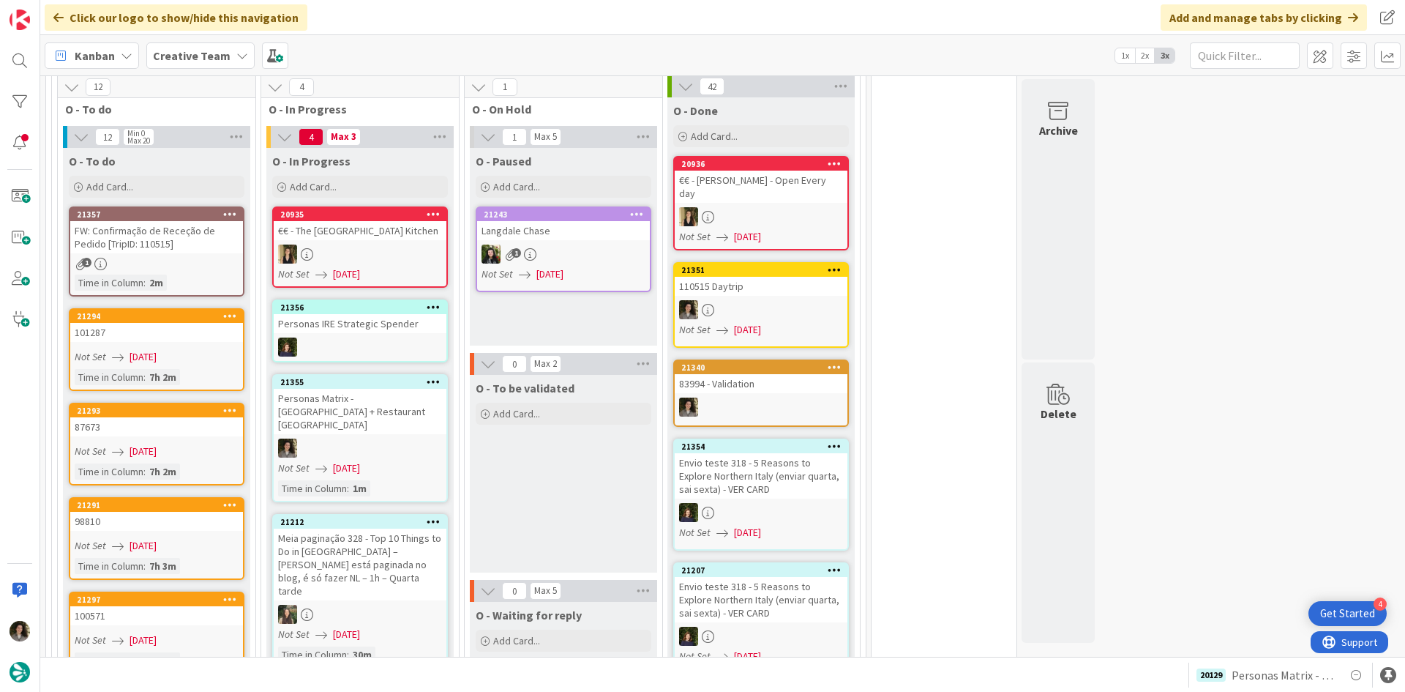
click at [169, 221] on div "FW: Confirmação de Receção de Pedido [TripID: 110515]" at bounding box center [156, 237] width 173 height 32
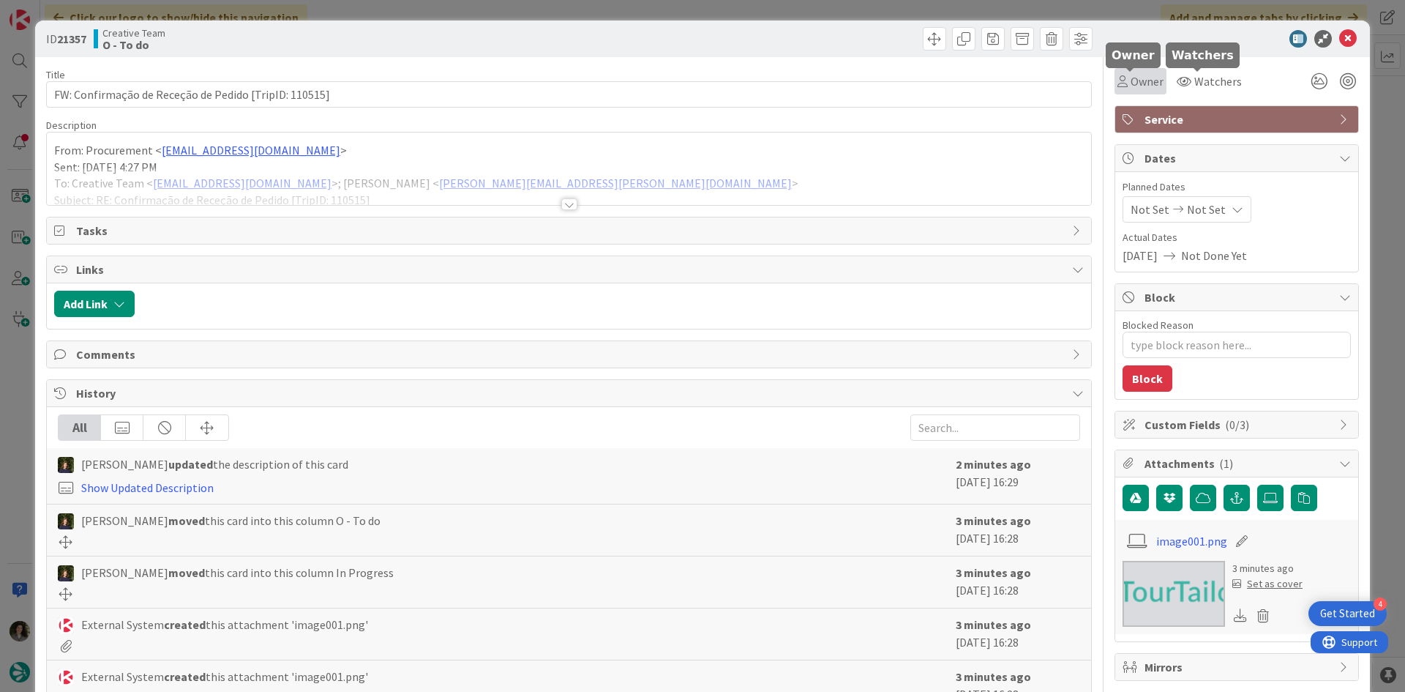
click at [1131, 75] on span "Owner" at bounding box center [1147, 81] width 33 height 18
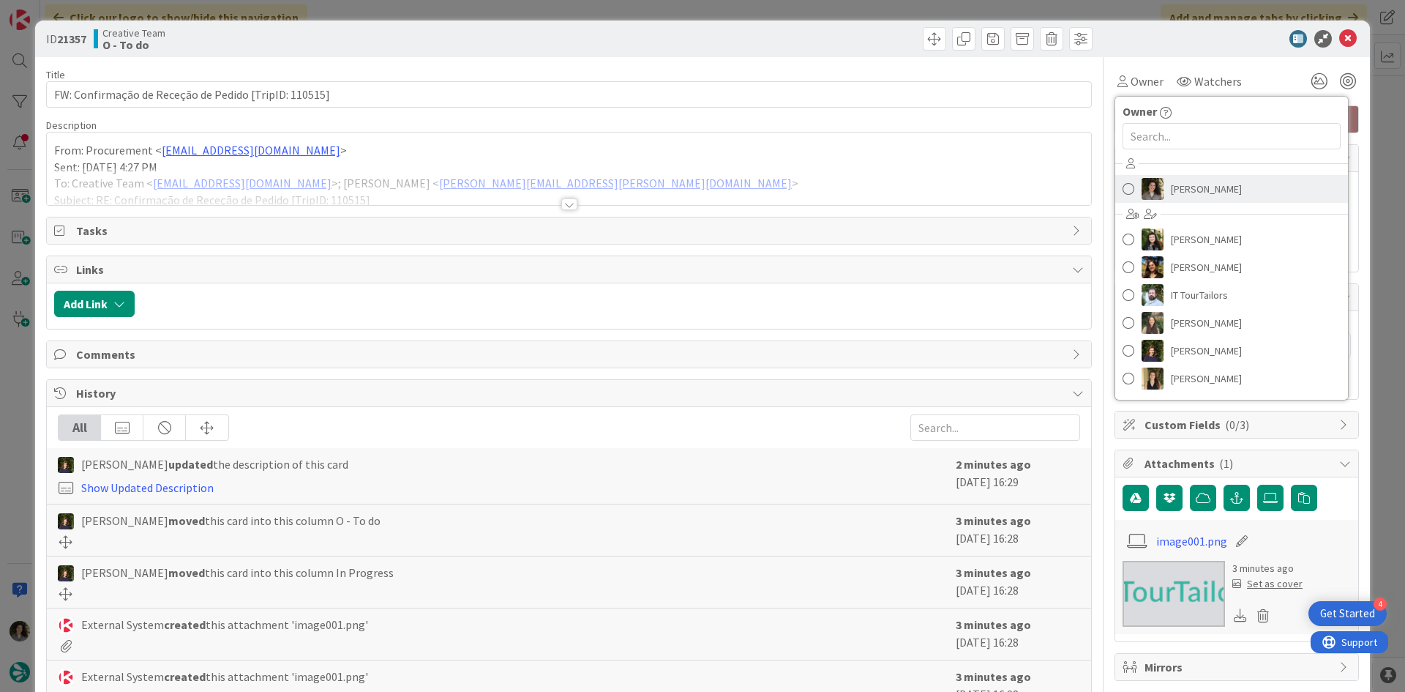
click at [1202, 178] on span "[PERSON_NAME]" at bounding box center [1206, 189] width 71 height 22
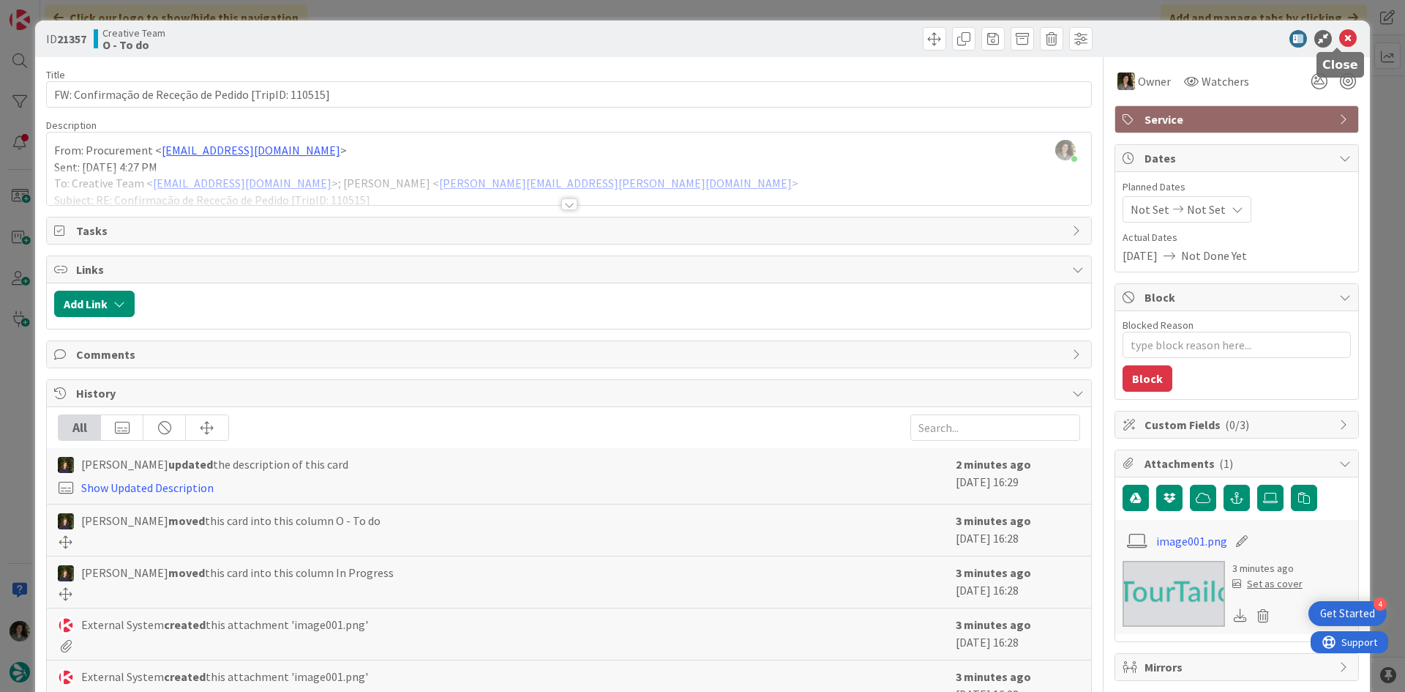
click at [1339, 41] on icon at bounding box center [1348, 39] width 18 height 18
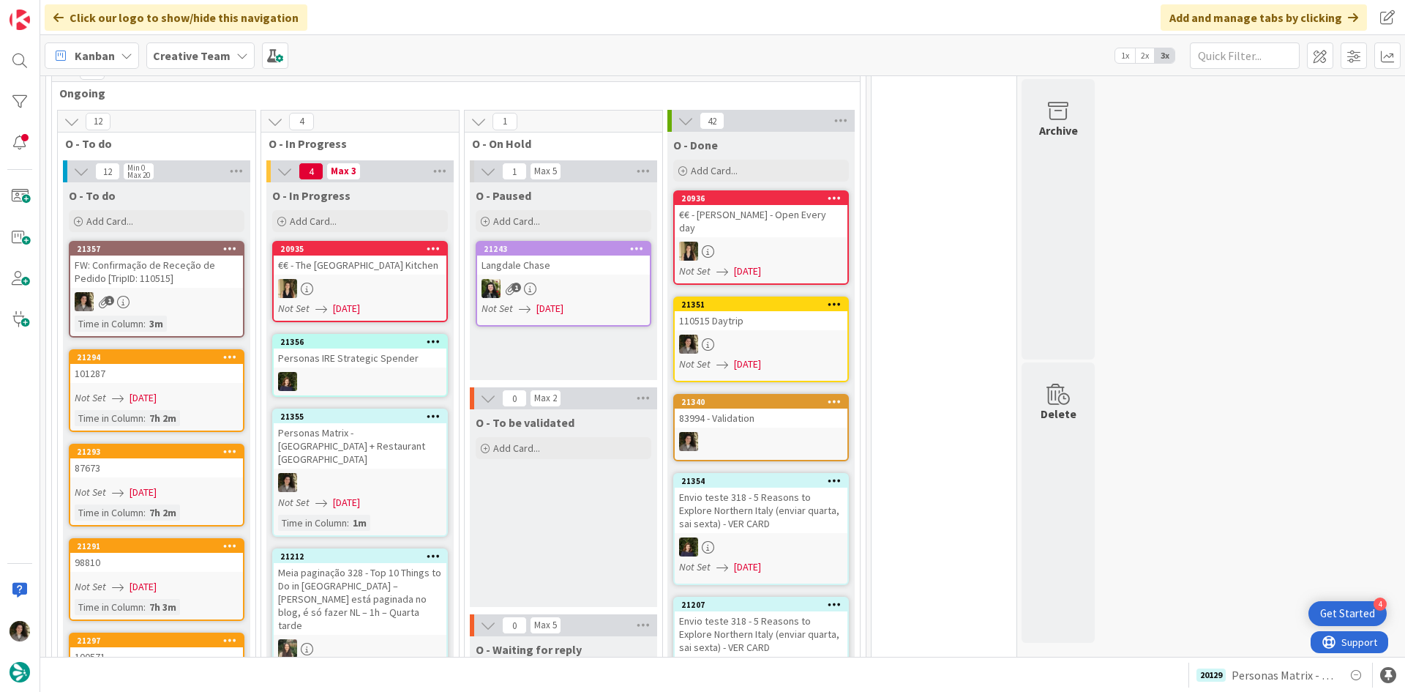
scroll to position [1390, 0]
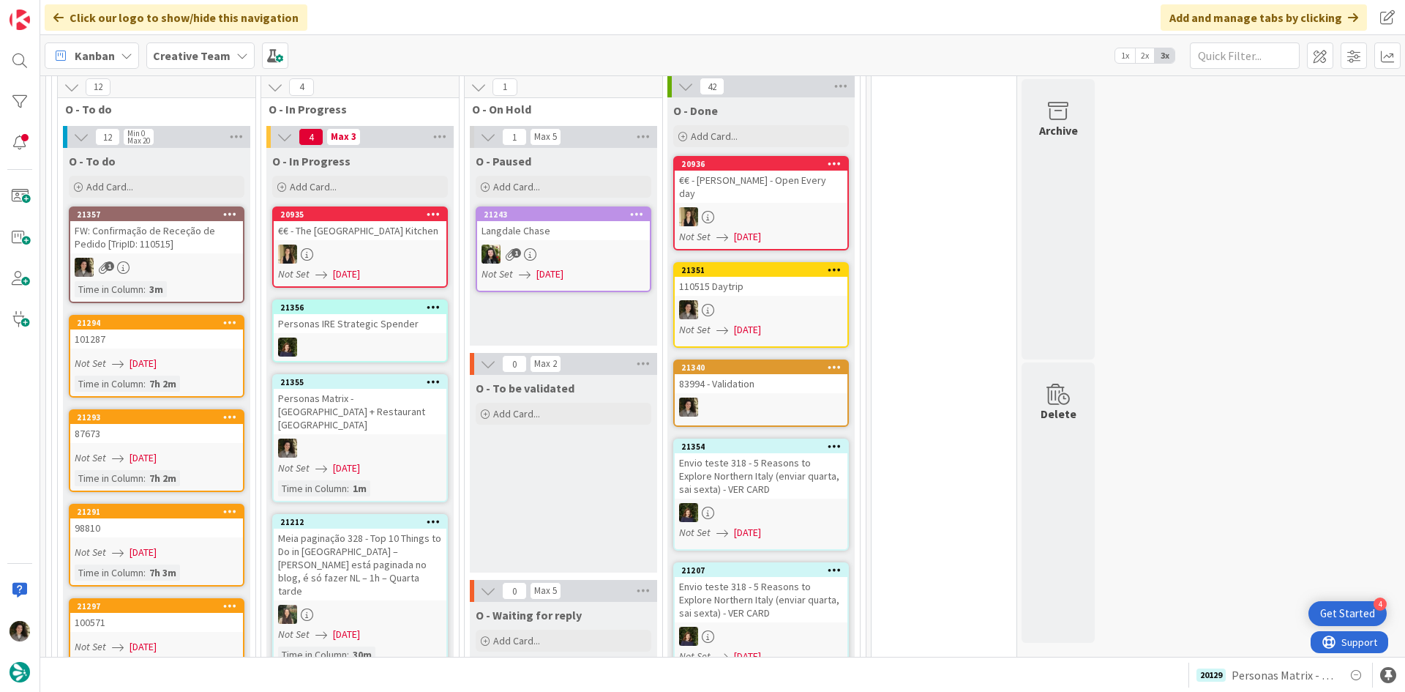
click at [424, 389] on div "Personas Matrix - [GEOGRAPHIC_DATA] + Restaurant [GEOGRAPHIC_DATA]" at bounding box center [360, 411] width 173 height 45
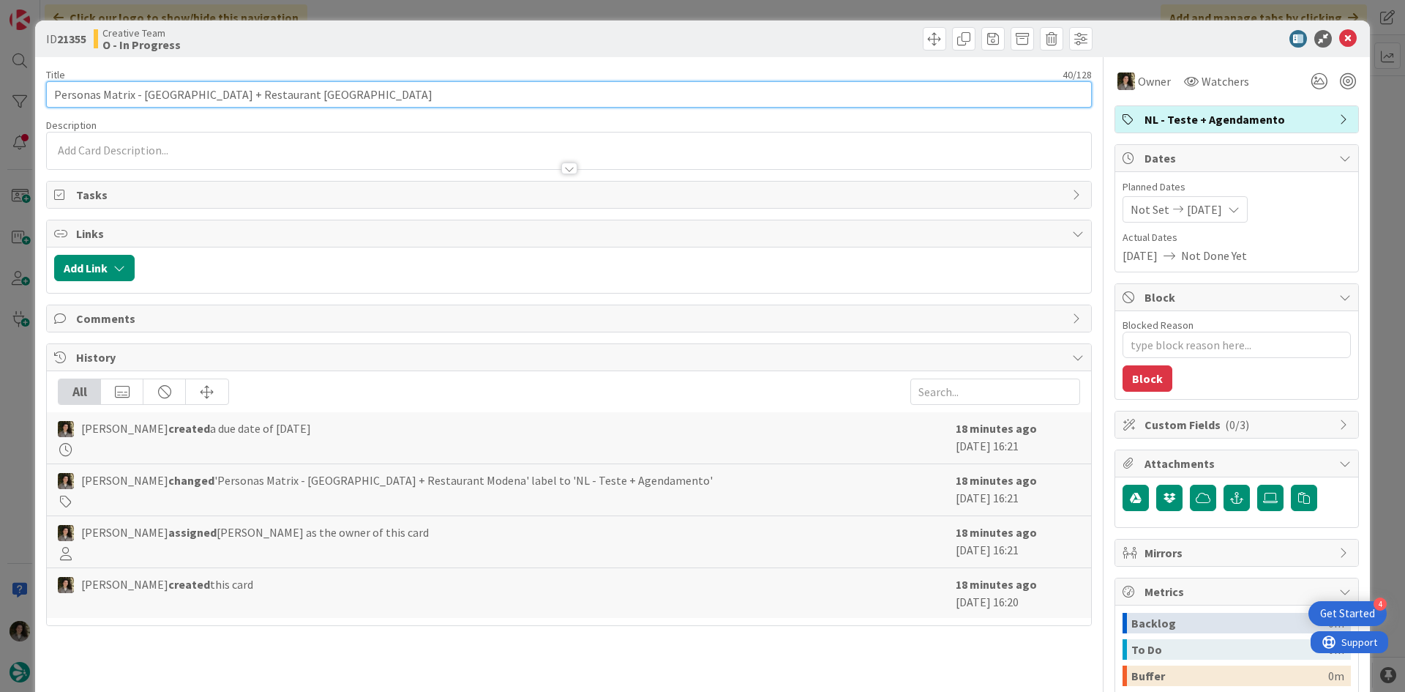
drag, startPoint x: 317, startPoint y: 101, endPoint x: 359, endPoint y: 105, distance: 41.9
click at [318, 101] on input "Personas Matrix - [GEOGRAPHIC_DATA] + Restaurant [GEOGRAPHIC_DATA]" at bounding box center [569, 94] width 1046 height 26
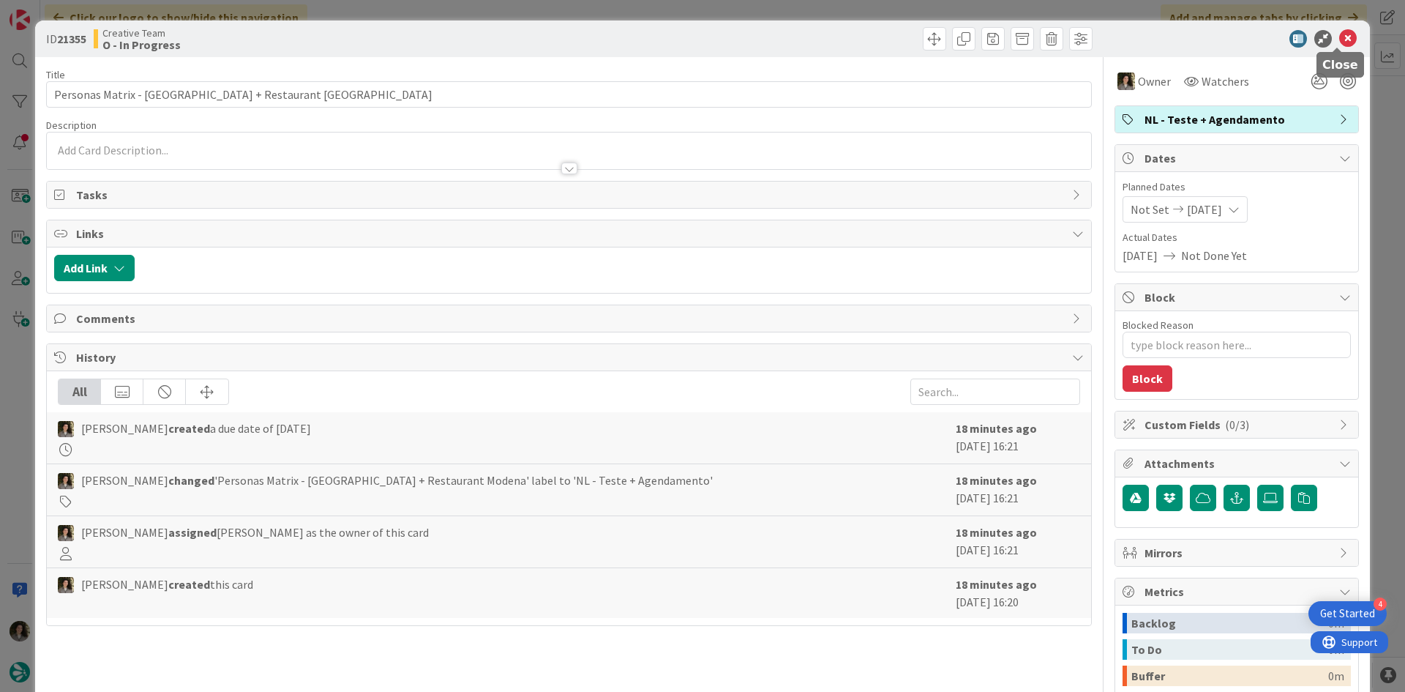
click at [1341, 37] on icon at bounding box center [1348, 39] width 18 height 18
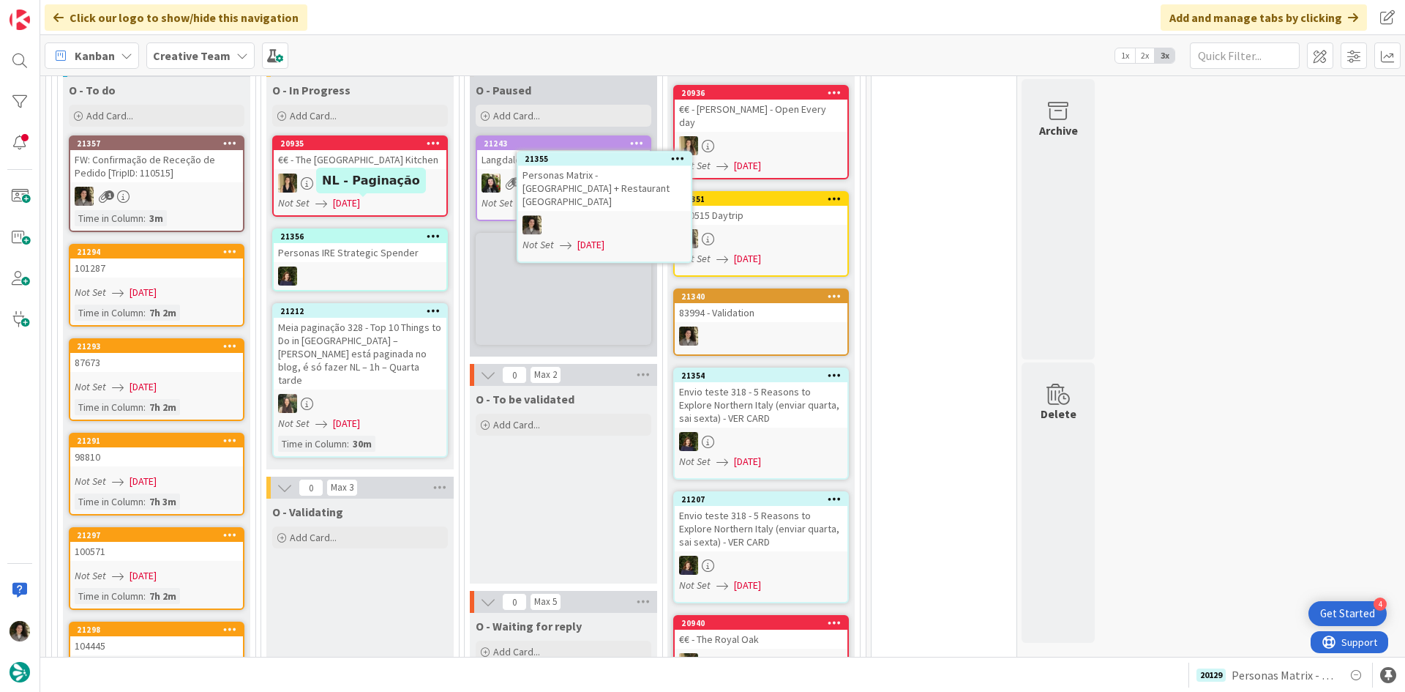
scroll to position [1436, 0]
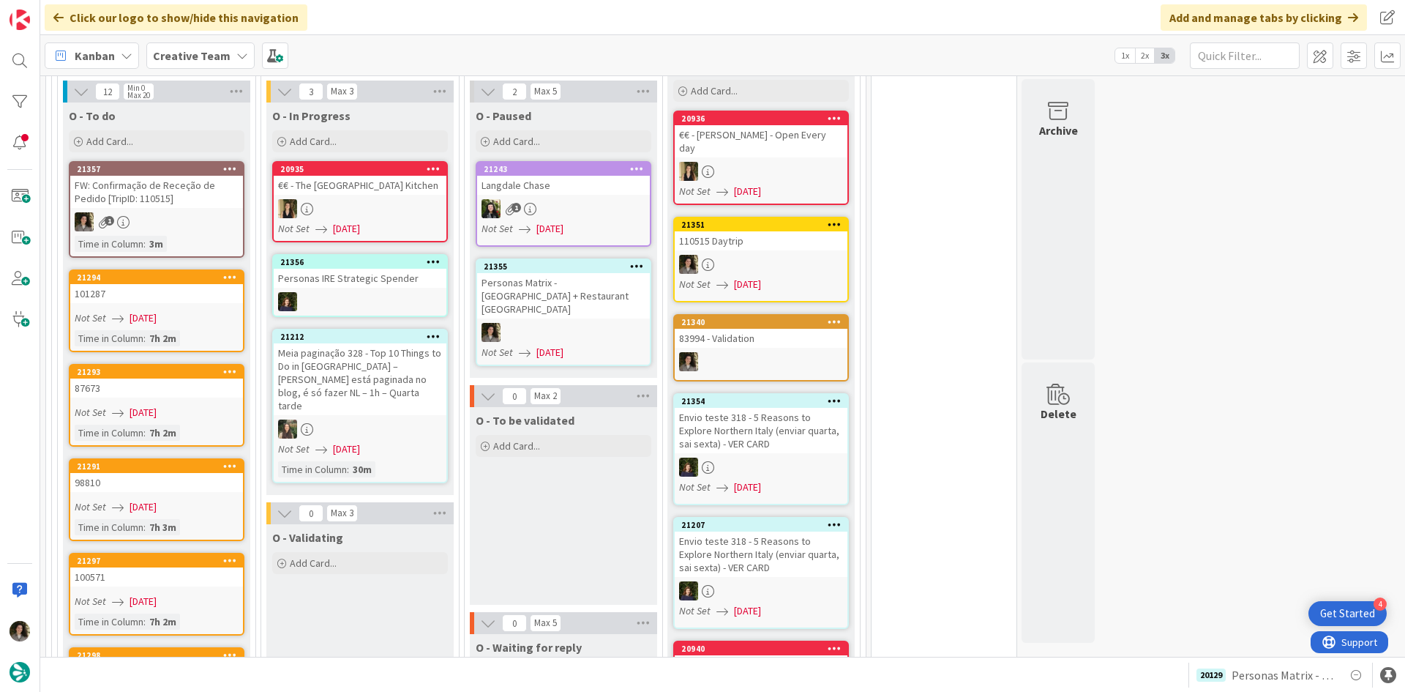
click at [583, 273] on div "Personas Matrix - [GEOGRAPHIC_DATA] + Restaurant [GEOGRAPHIC_DATA]" at bounding box center [563, 295] width 173 height 45
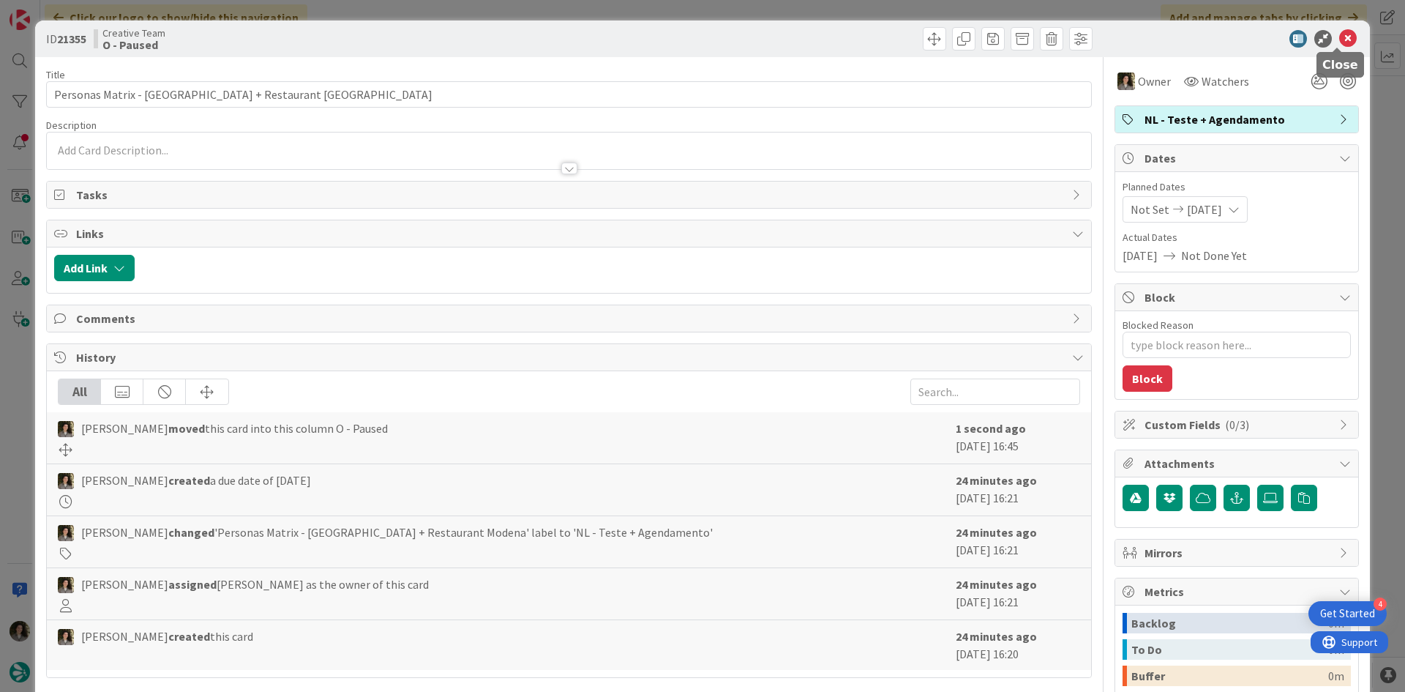
click at [1339, 34] on icon at bounding box center [1348, 39] width 18 height 18
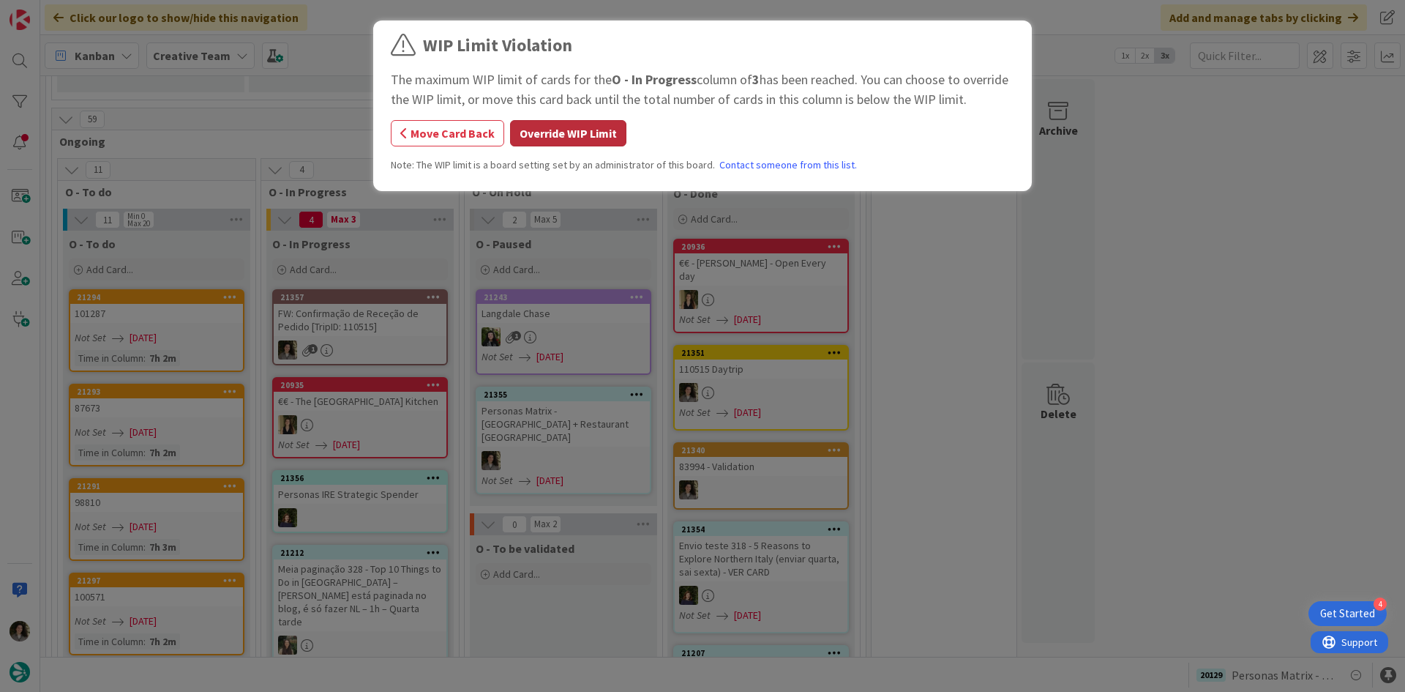
click at [588, 126] on button "Override WIP Limit" at bounding box center [568, 133] width 116 height 26
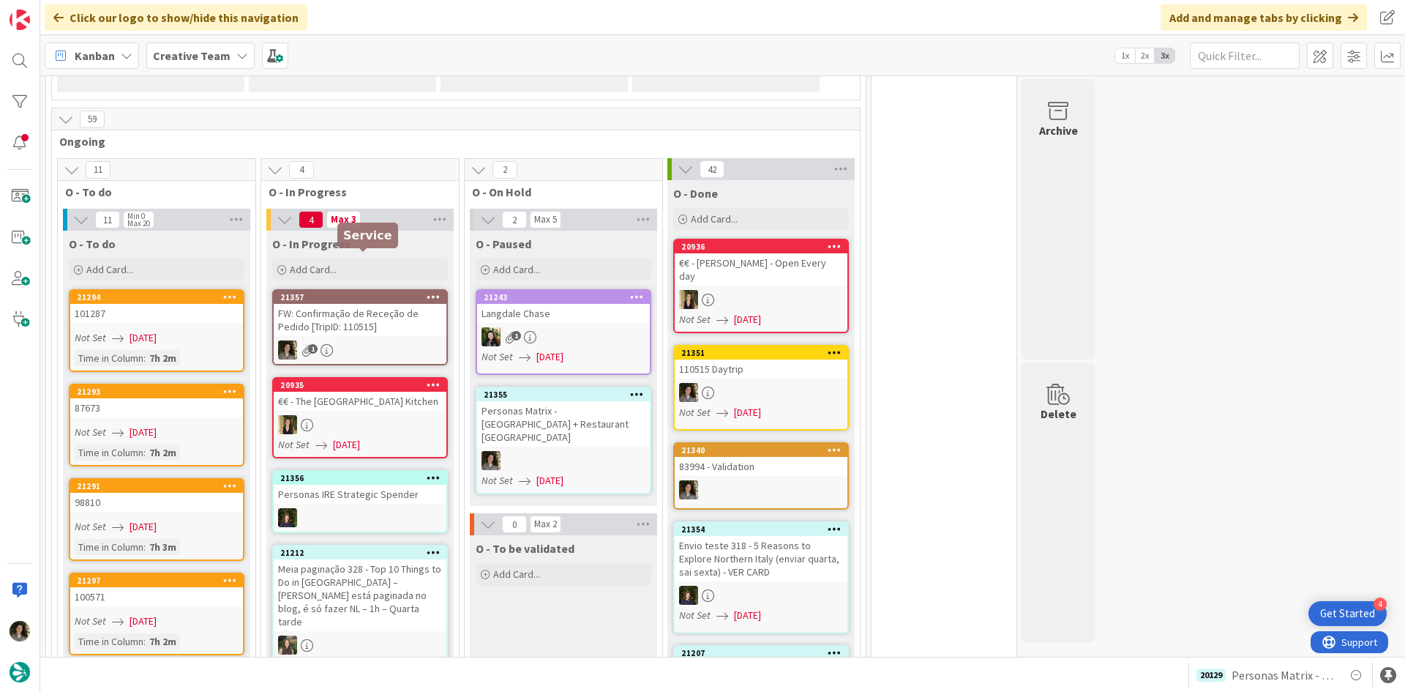
click at [414, 304] on div "FW: Confirmação de Receção de Pedido [TripID: 110515]" at bounding box center [360, 320] width 173 height 32
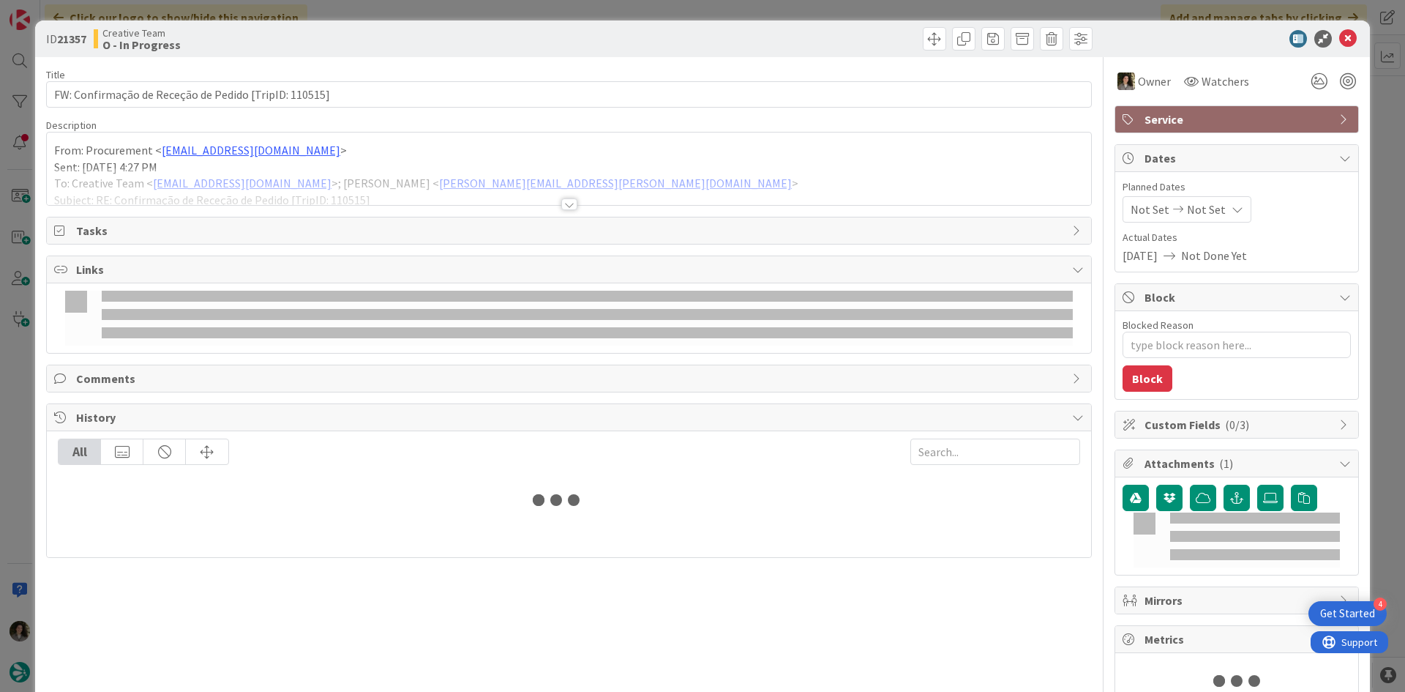
type textarea "x"
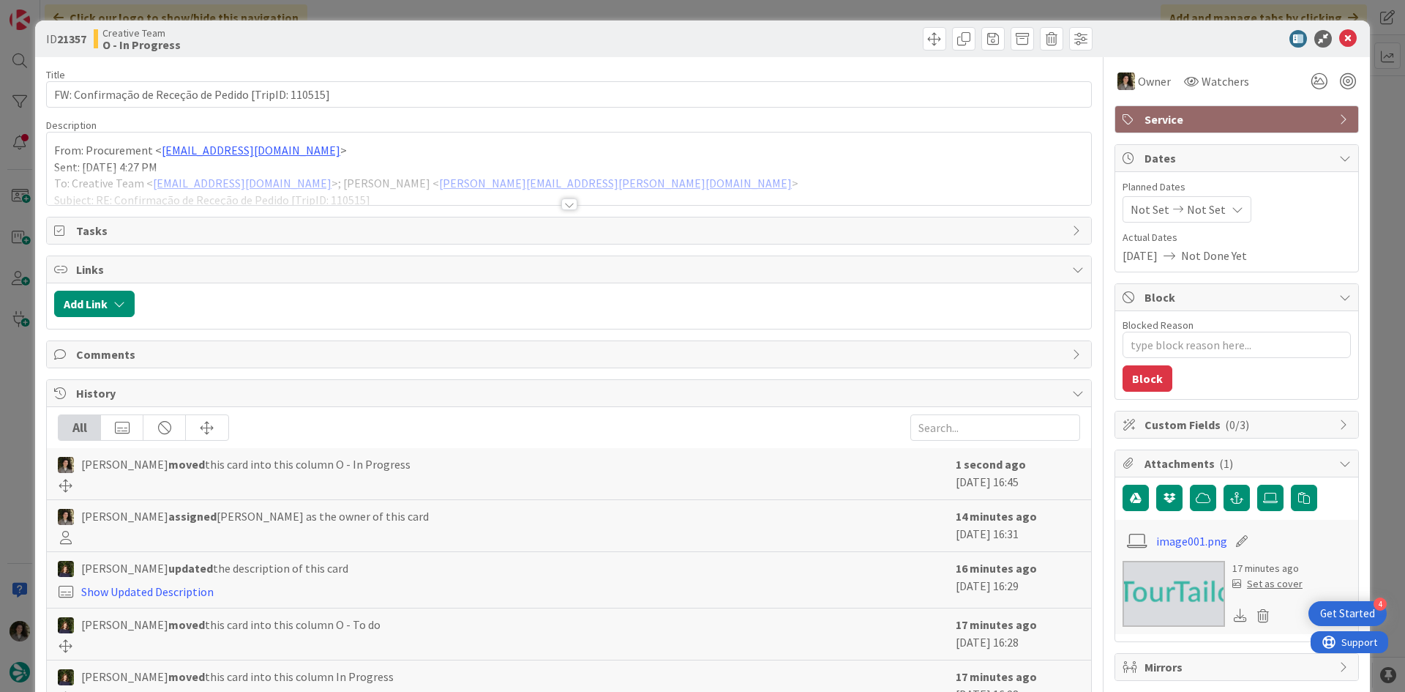
click at [571, 202] on div at bounding box center [569, 204] width 16 height 12
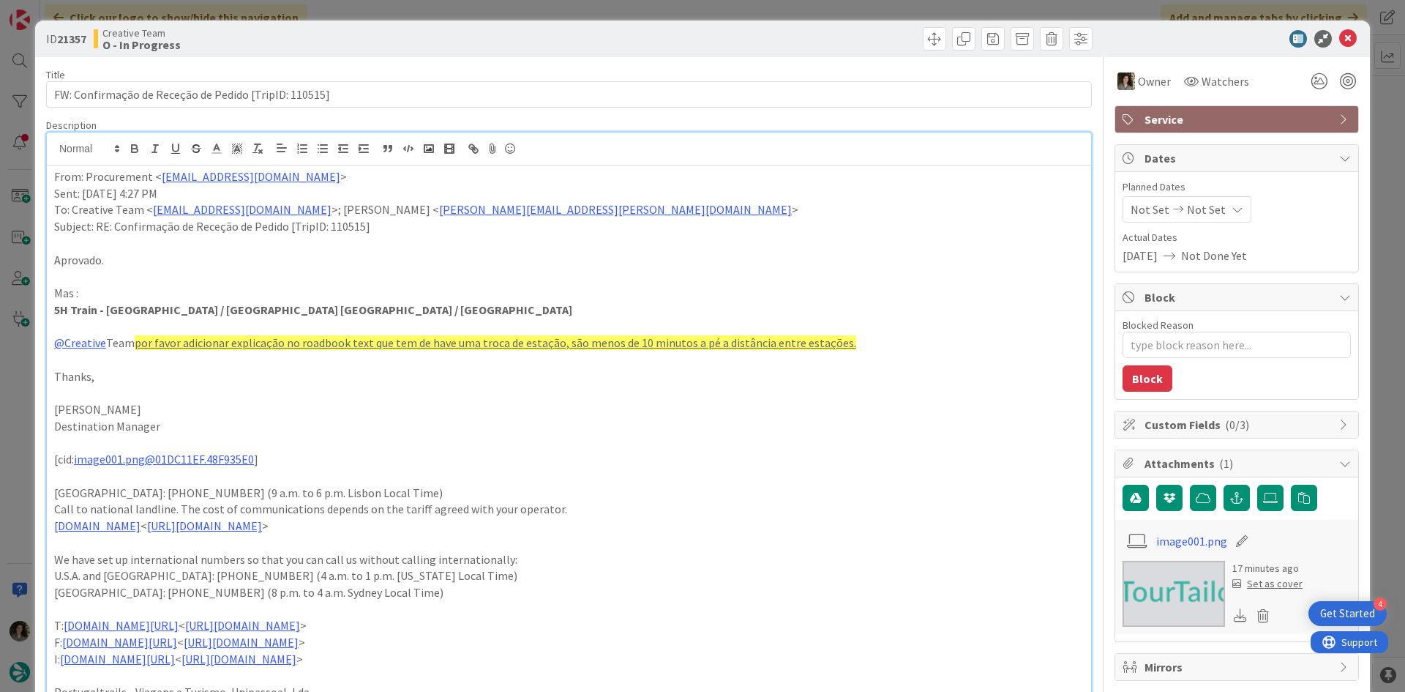
click at [59, 311] on strong "5H Train - [GEOGRAPHIC_DATA] / [GEOGRAPHIC_DATA] [GEOGRAPHIC_DATA] / [GEOGRAPHI…" at bounding box center [313, 309] width 518 height 15
drag, startPoint x: 67, startPoint y: 310, endPoint x: 42, endPoint y: 315, distance: 25.4
drag, startPoint x: 441, startPoint y: 312, endPoint x: 43, endPoint y: 313, distance: 397.3
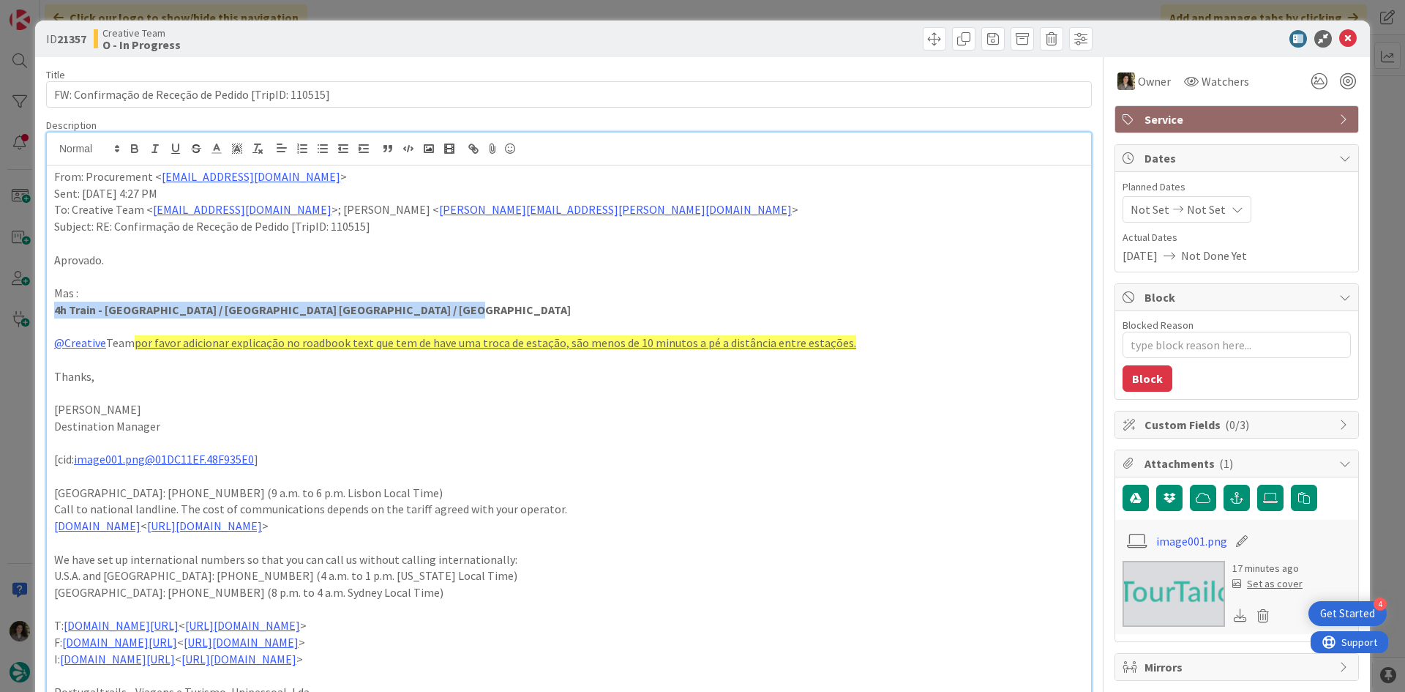
click at [421, 312] on p "4h Train - [GEOGRAPHIC_DATA] / [GEOGRAPHIC_DATA] [GEOGRAPHIC_DATA] / [GEOGRAPHI…" at bounding box center [569, 309] width 1030 height 17
drag, startPoint x: 426, startPoint y: 307, endPoint x: 8, endPoint y: 308, distance: 417.8
click at [8, 308] on div "ID 21357 Creative Team O - In Progress Title 53 / 128 FW: Confirmação de Receçã…" at bounding box center [702, 346] width 1405 height 692
copy strong "4h Train - [GEOGRAPHIC_DATA] / [GEOGRAPHIC_DATA] [GEOGRAPHIC_DATA] / [GEOGRAPHI…"
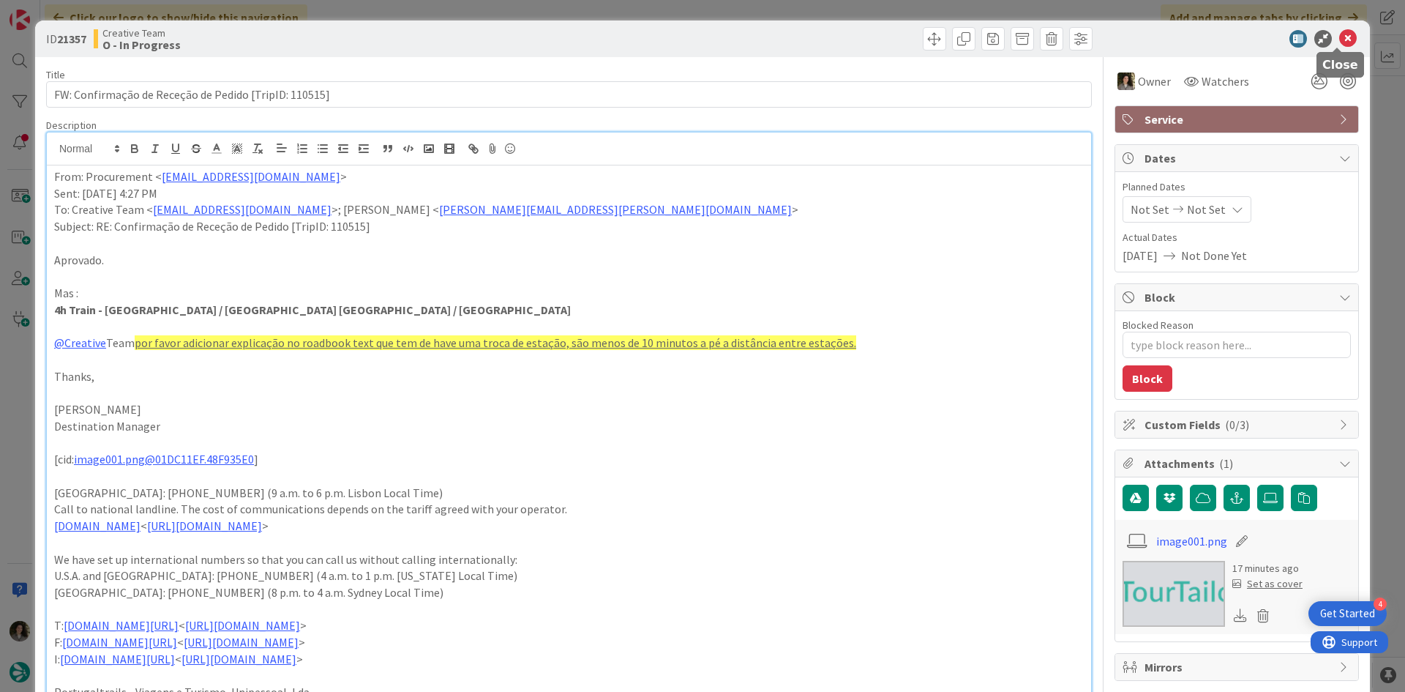
click at [1340, 41] on icon at bounding box center [1348, 39] width 18 height 18
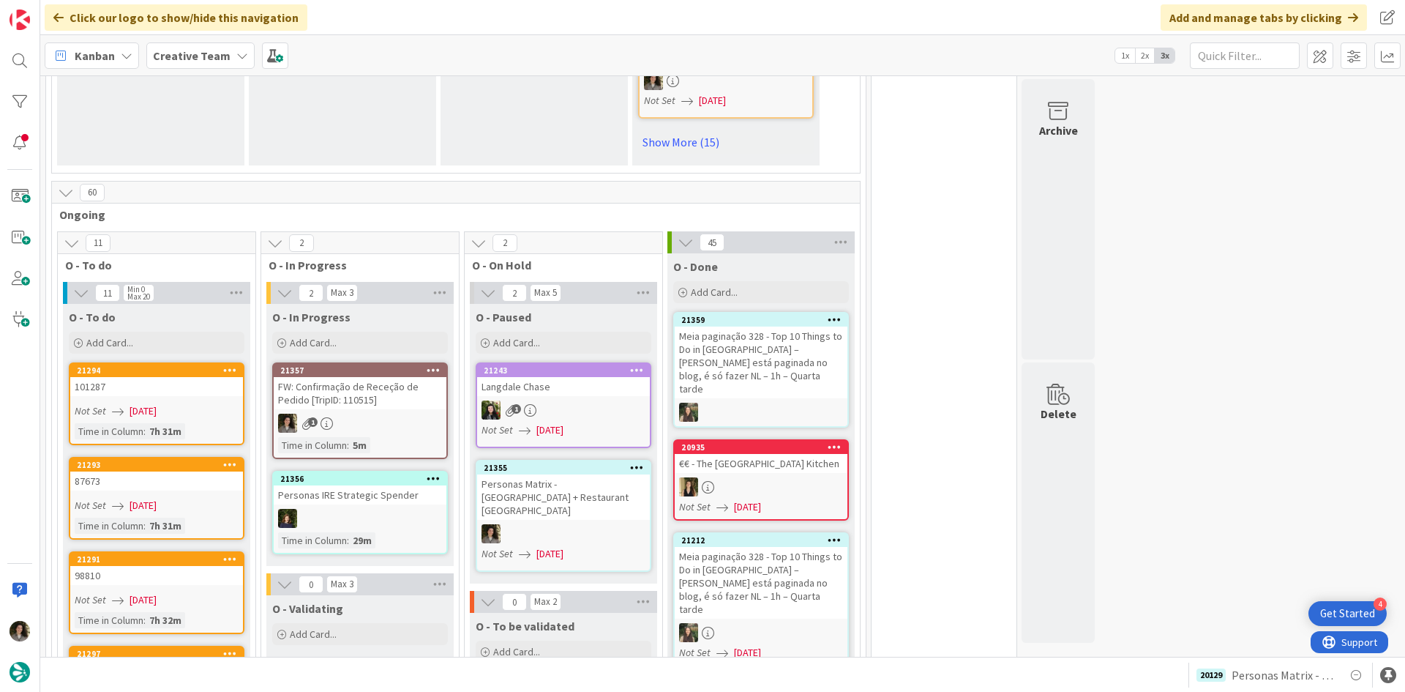
click at [364, 377] on div "FW: Confirmação de Receção de Pedido [TripID: 110515]" at bounding box center [360, 393] width 173 height 32
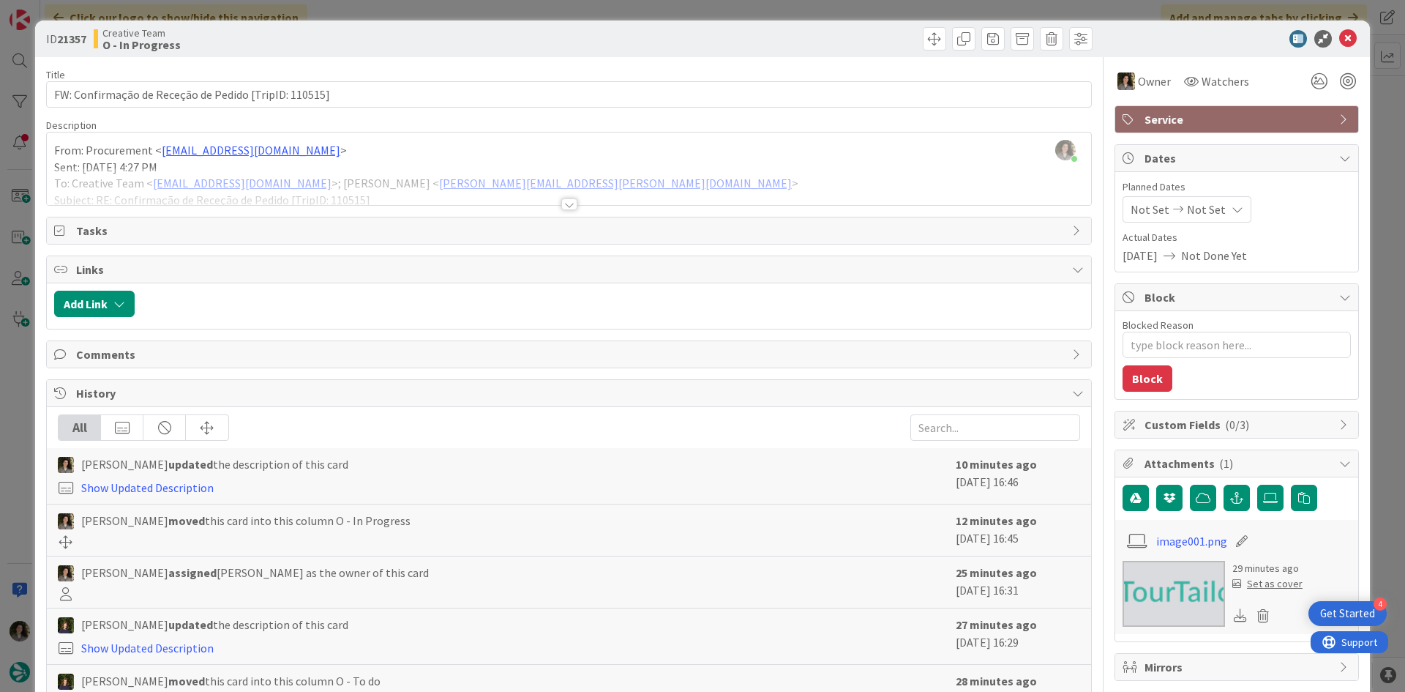
click at [571, 195] on div at bounding box center [569, 186] width 1044 height 37
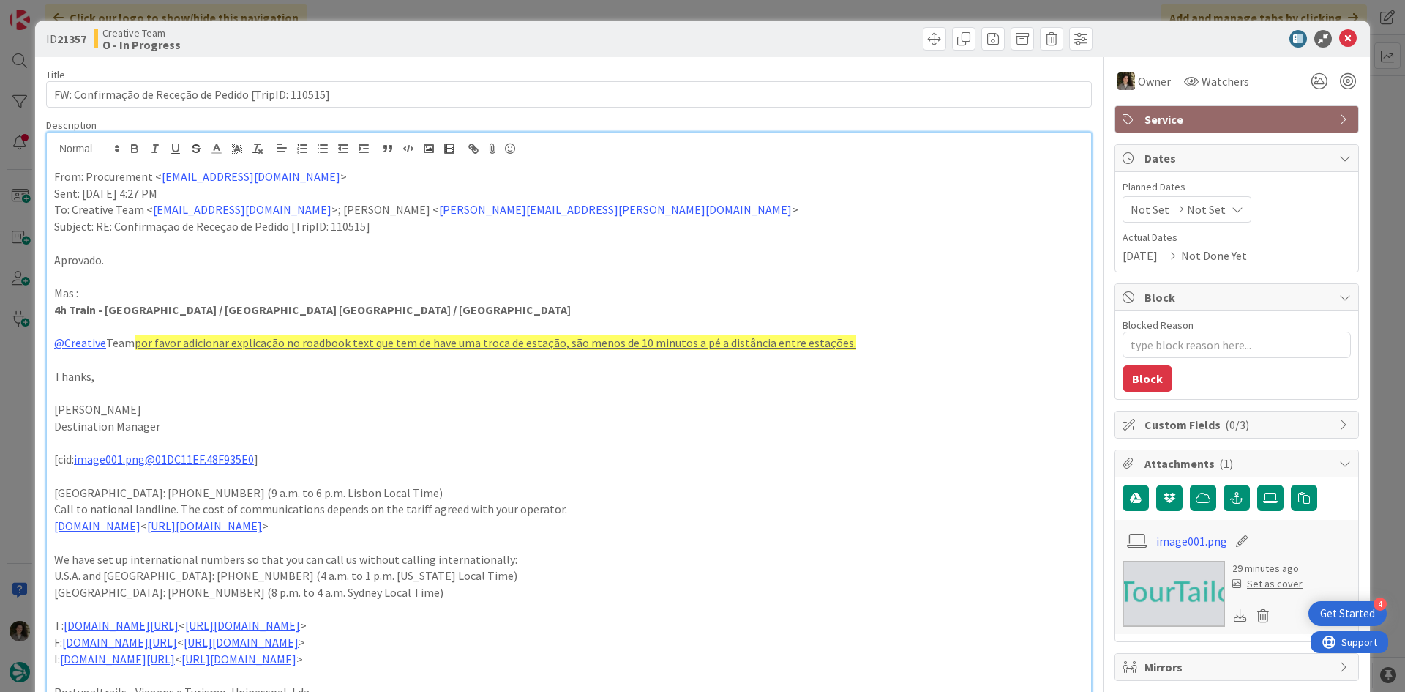
click at [288, 80] on div "Title 53 / 128" at bounding box center [569, 74] width 1046 height 13
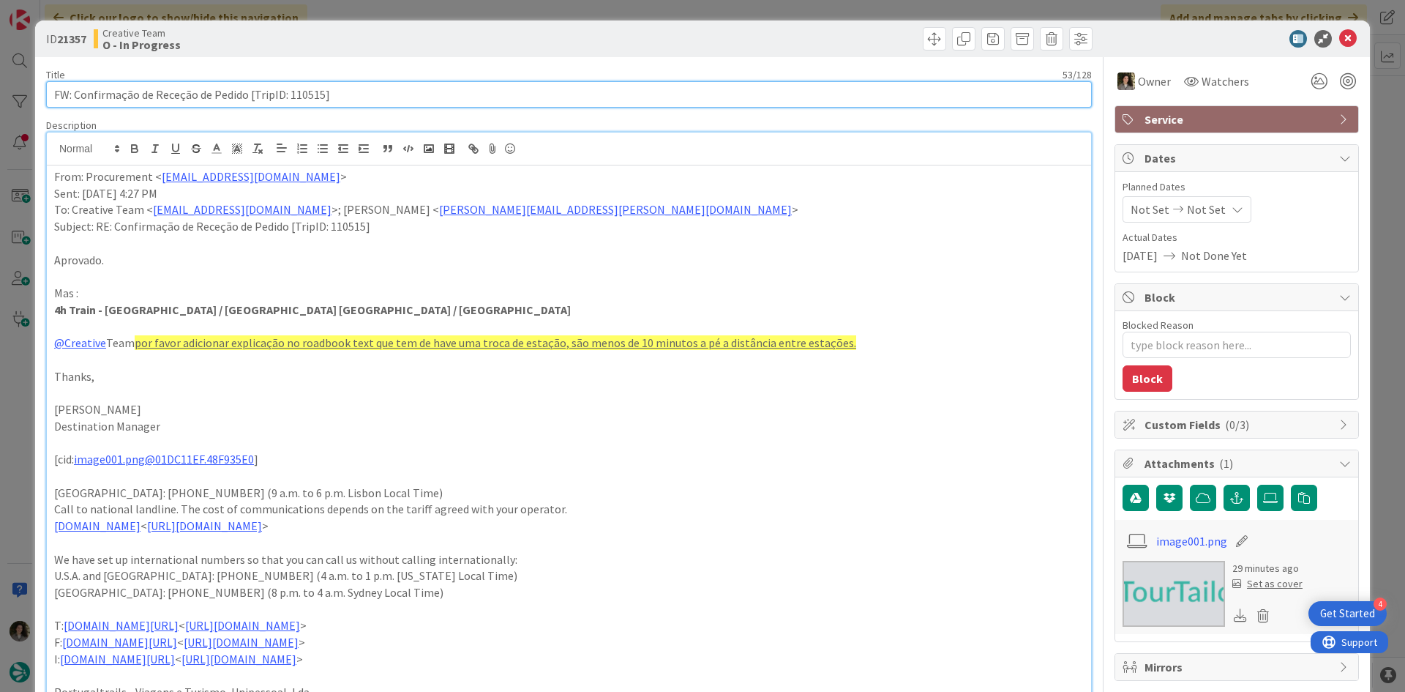
click at [275, 94] on input "FW: Confirmação de Receção de Pedido [TripID: 110515]" at bounding box center [569, 94] width 1046 height 26
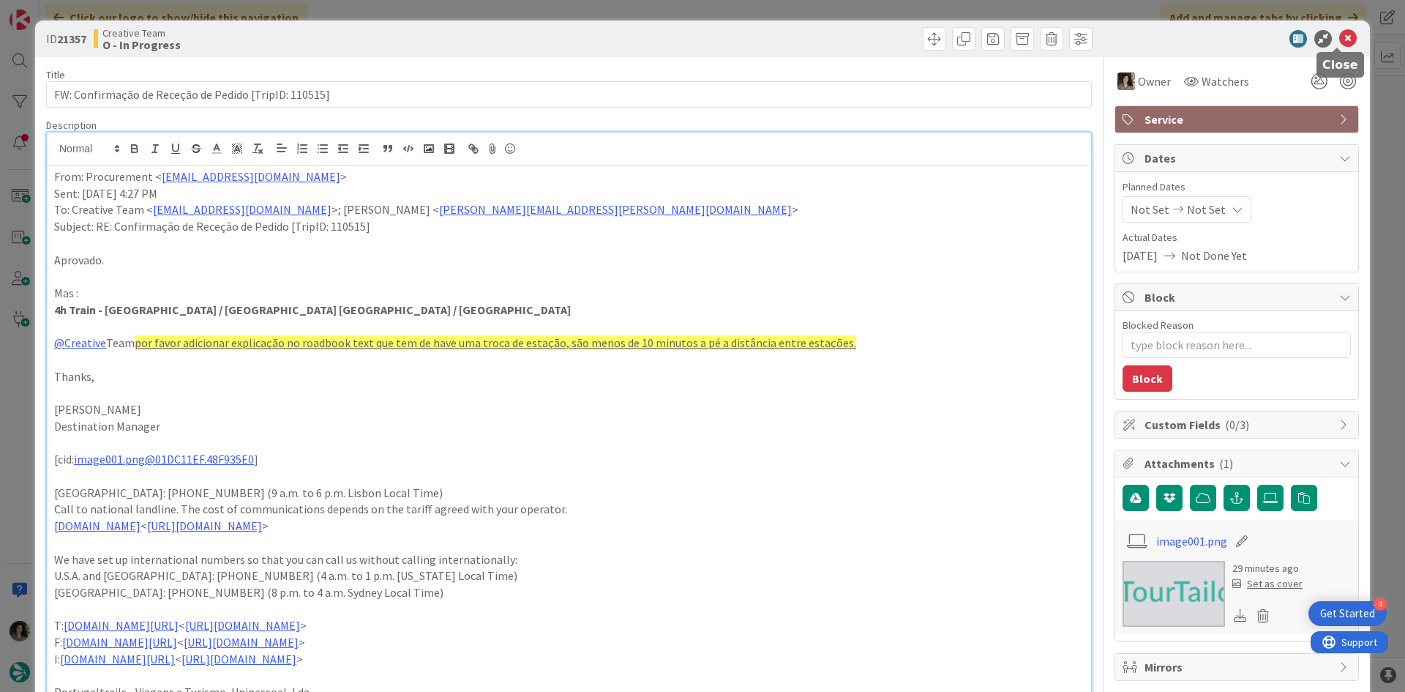
click at [1339, 30] on icon at bounding box center [1348, 39] width 18 height 18
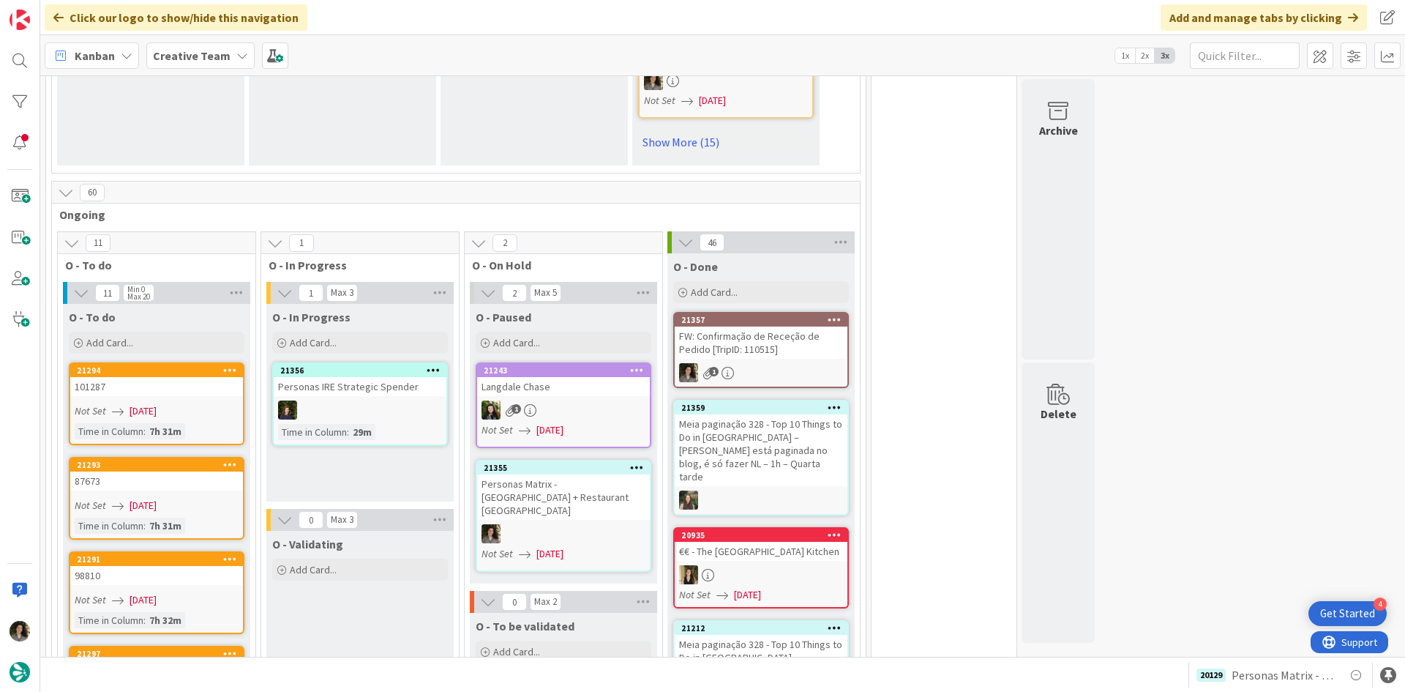
click at [768, 326] on div "FW: Confirmação de Receção de Pedido [TripID: 110515]" at bounding box center [761, 342] width 173 height 32
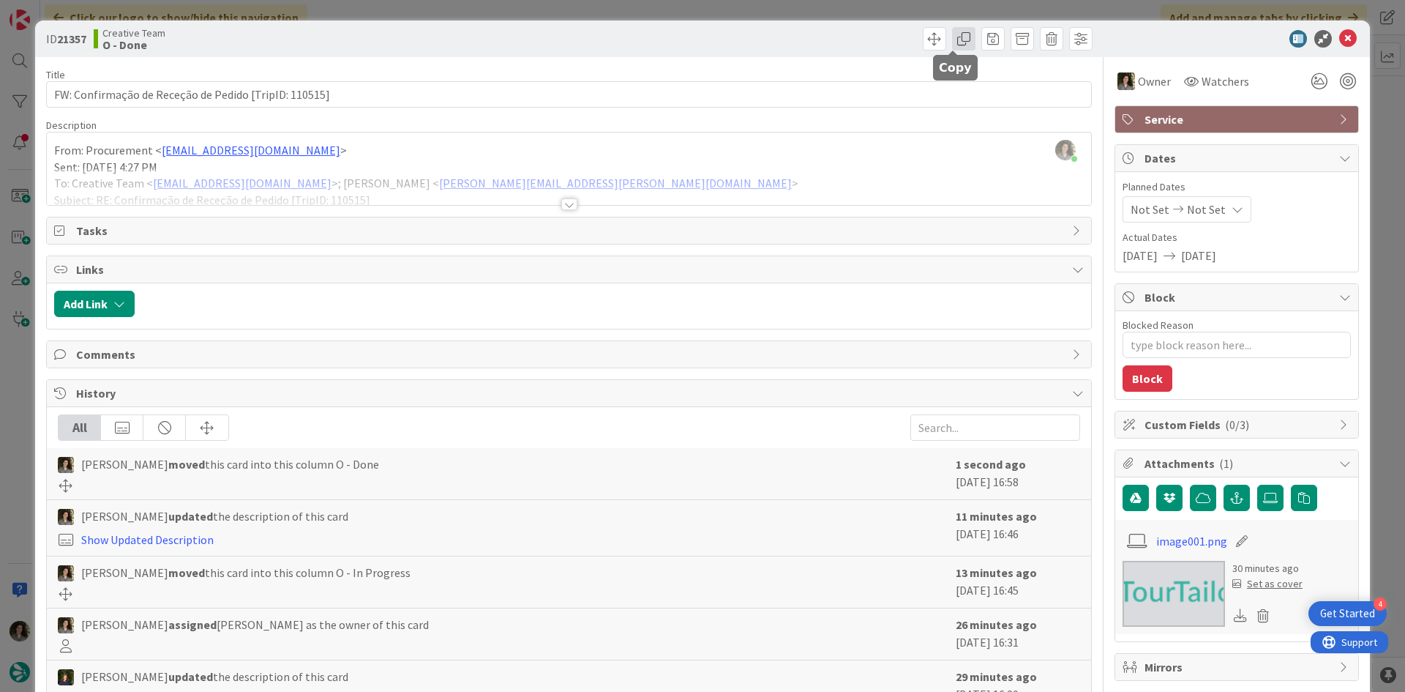
click at [954, 40] on span at bounding box center [963, 38] width 23 height 23
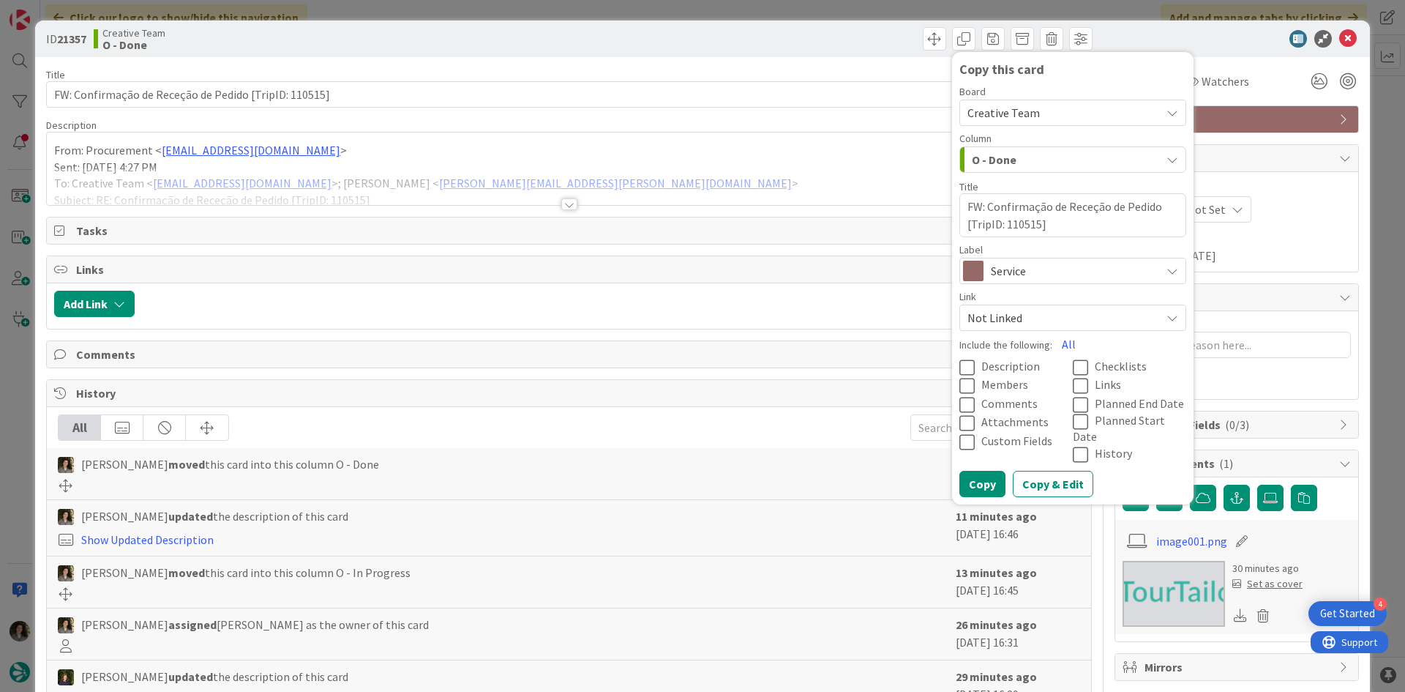
click at [1000, 266] on span "Service" at bounding box center [1072, 271] width 162 height 20
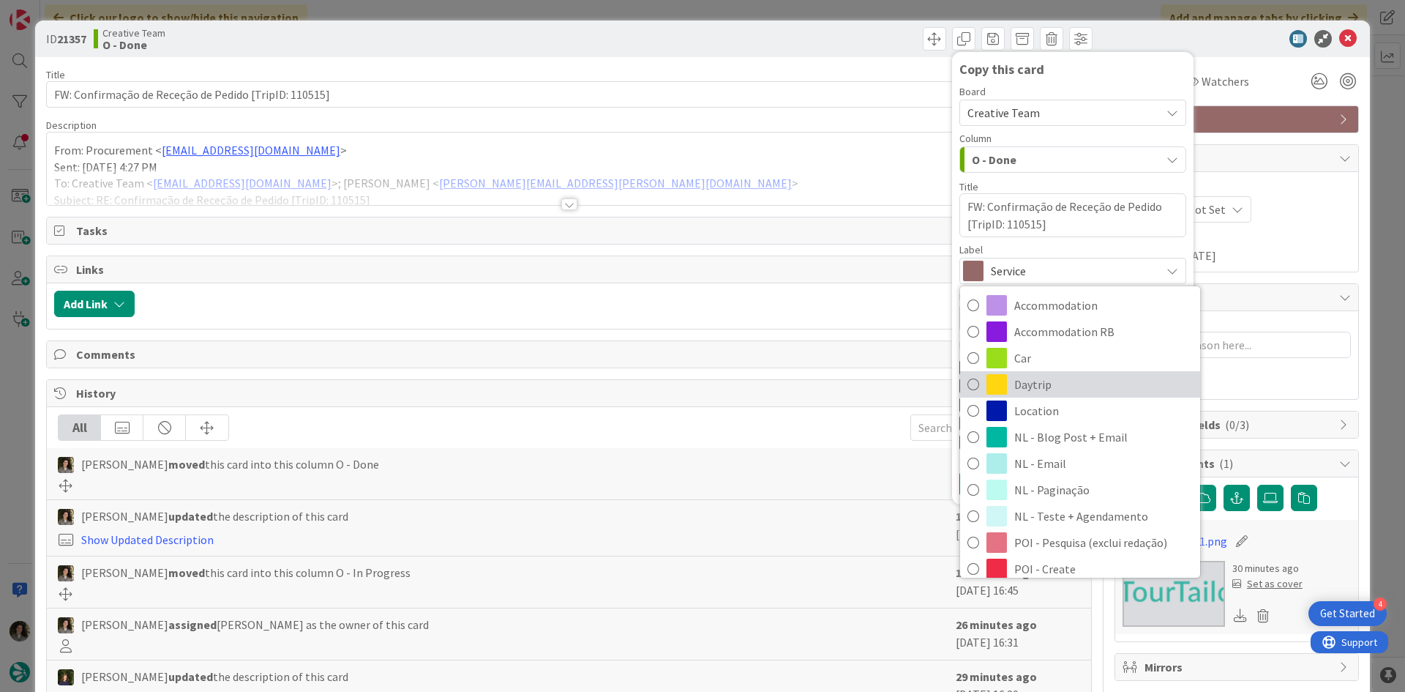
click at [1049, 375] on span "Daytrip" at bounding box center [1103, 384] width 179 height 22
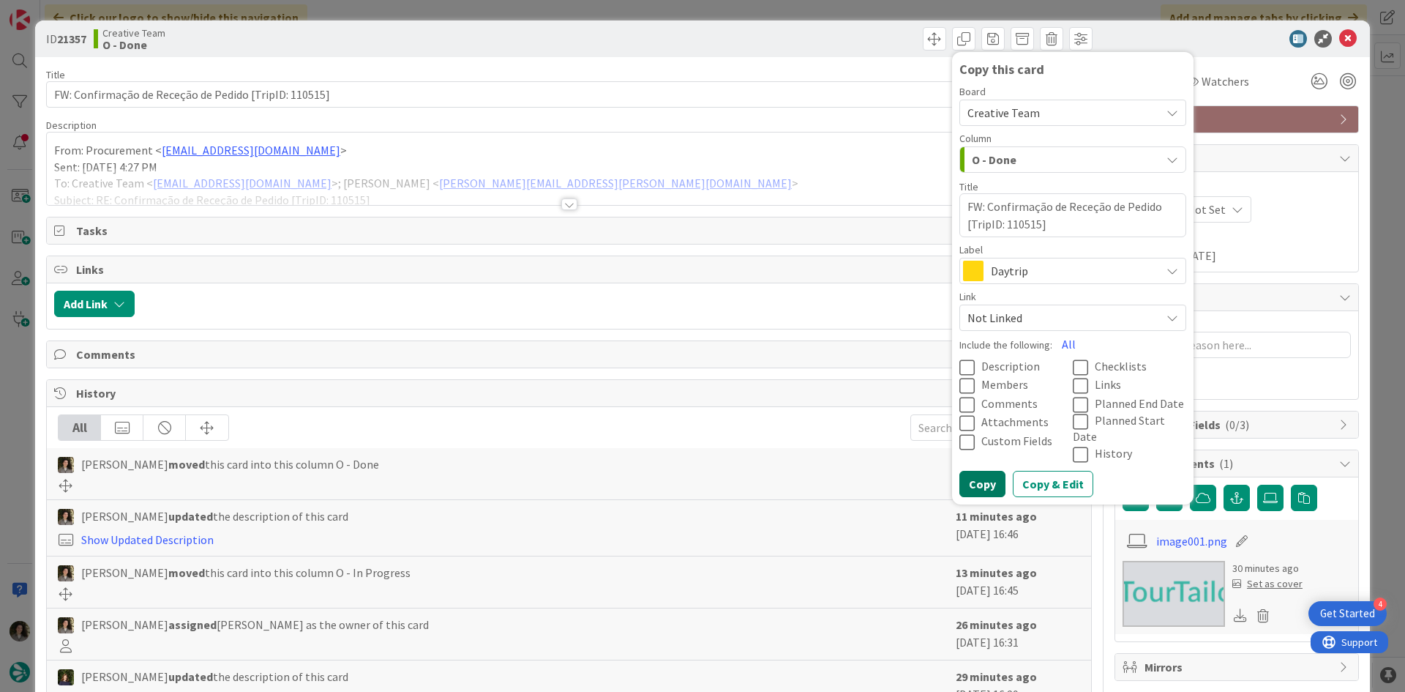
click at [971, 471] on button "Copy" at bounding box center [982, 484] width 46 height 26
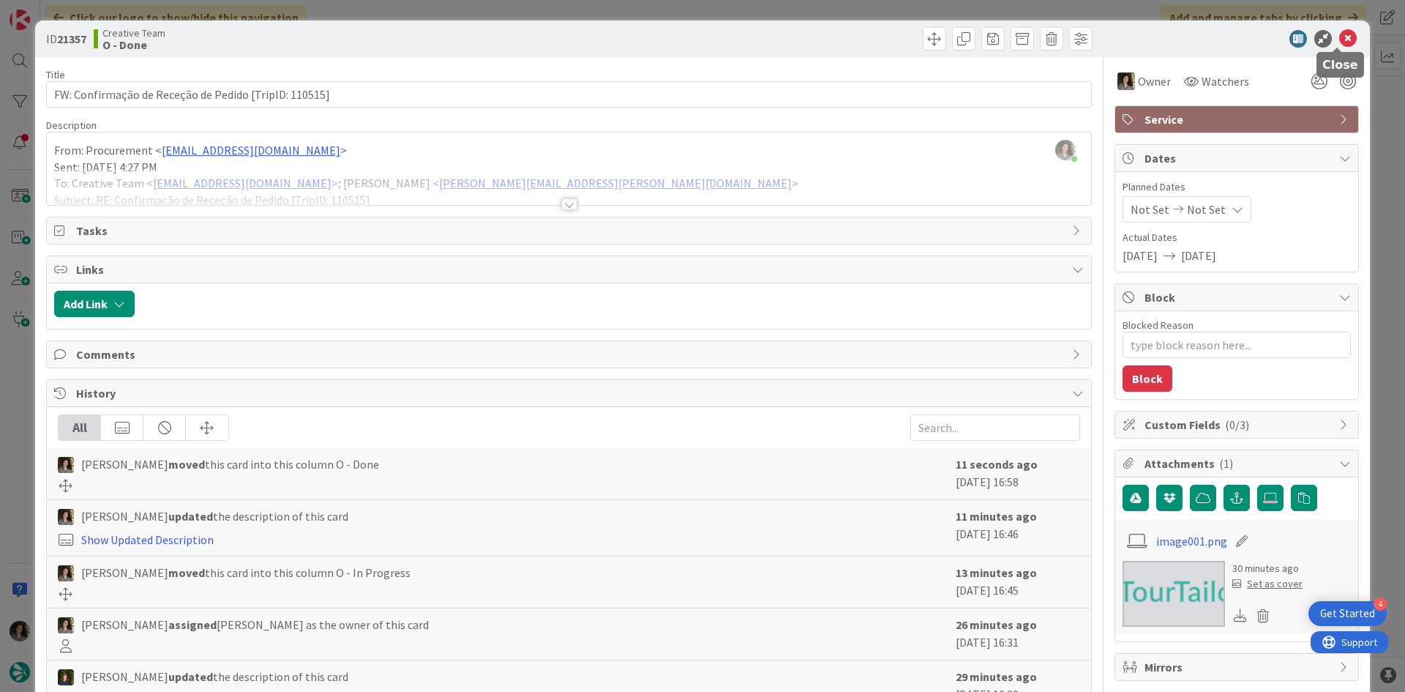
click at [1339, 31] on icon at bounding box center [1348, 39] width 18 height 18
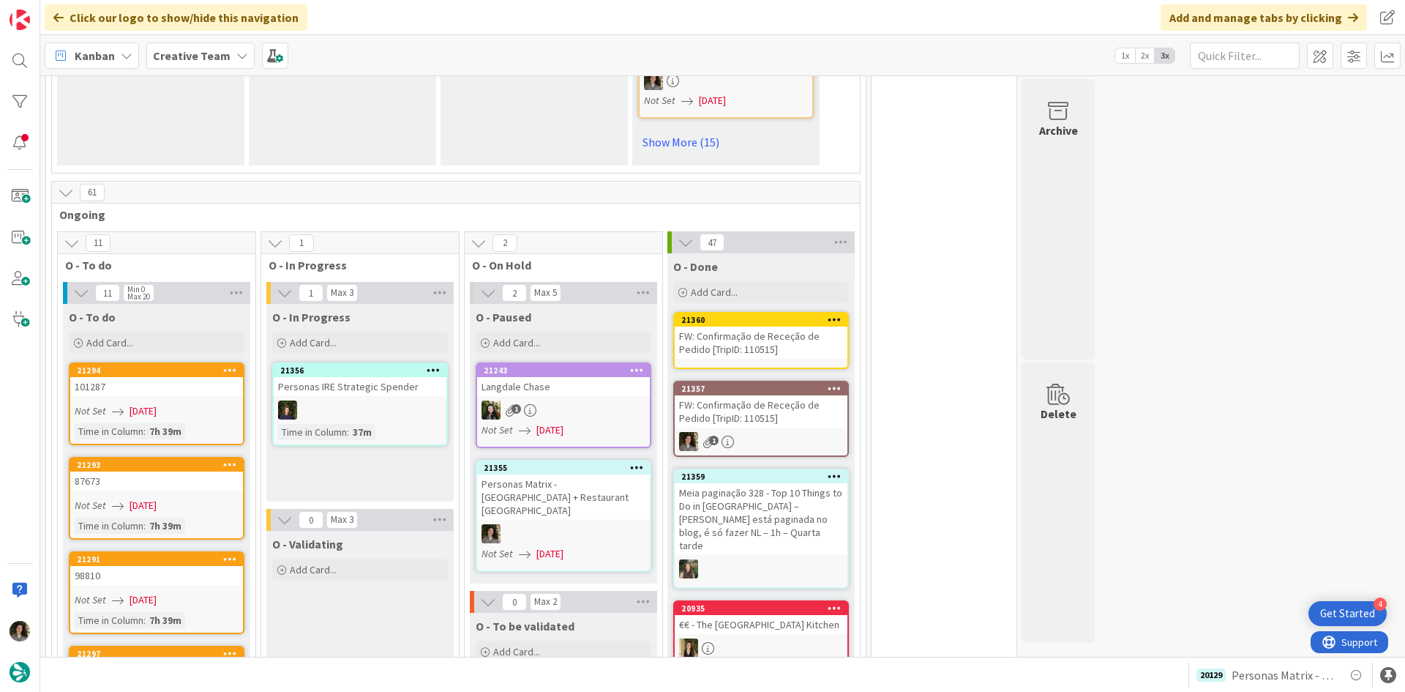
click at [760, 395] on div "FW: Confirmação de Receção de Pedido [TripID: 110515]" at bounding box center [761, 411] width 173 height 32
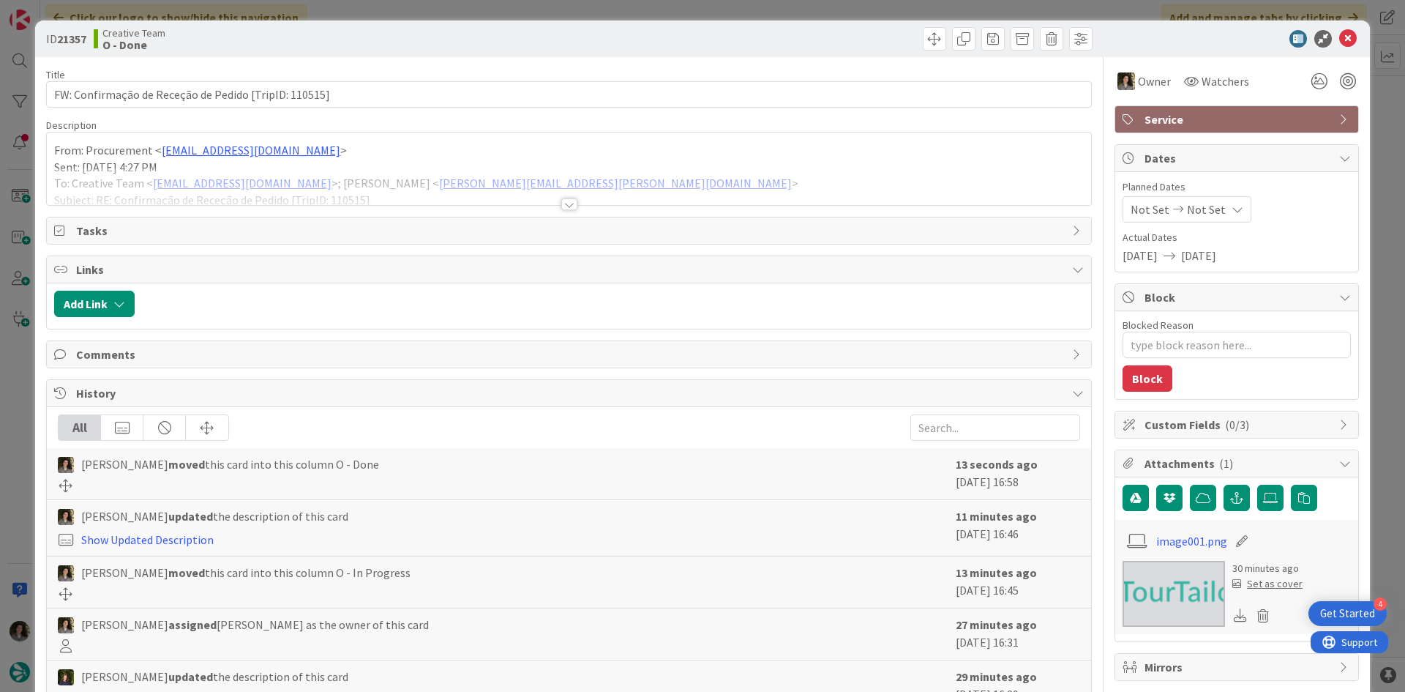
click at [1208, 118] on span "Service" at bounding box center [1237, 119] width 187 height 18
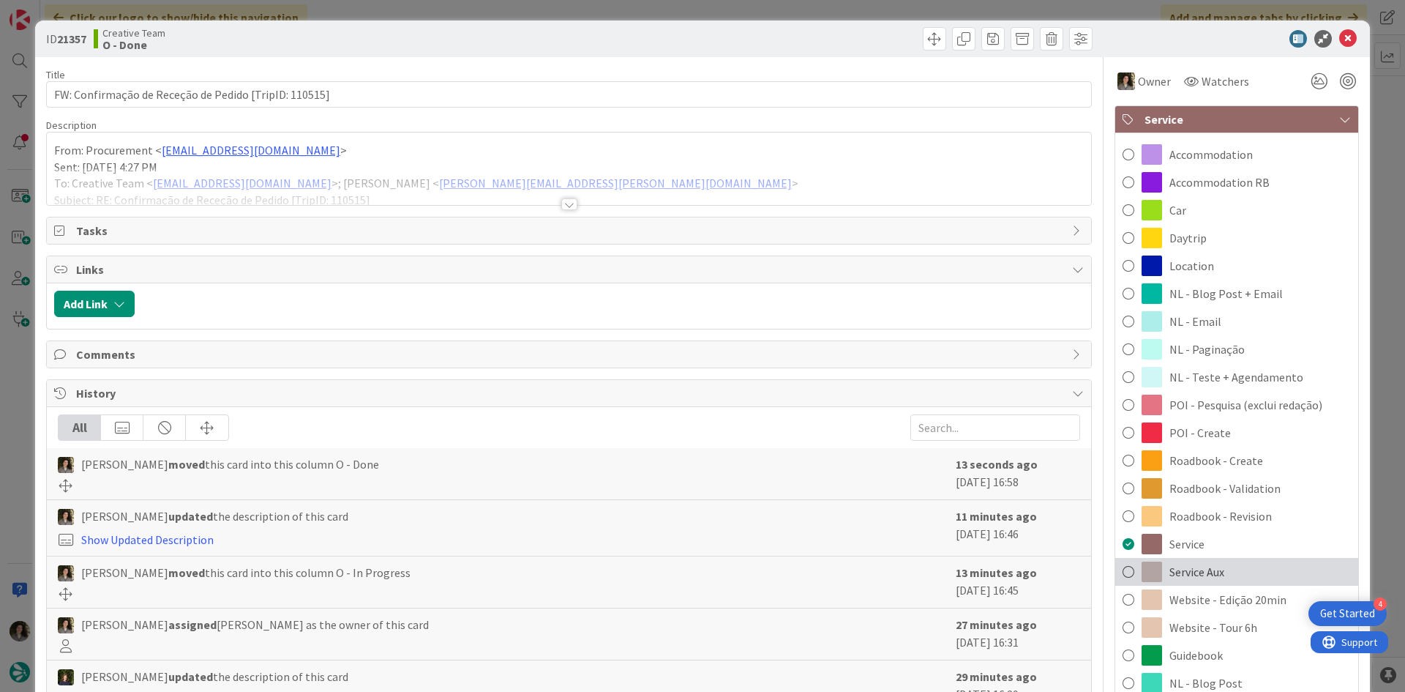
click at [1199, 566] on span "Service Aux" at bounding box center [1196, 572] width 55 height 18
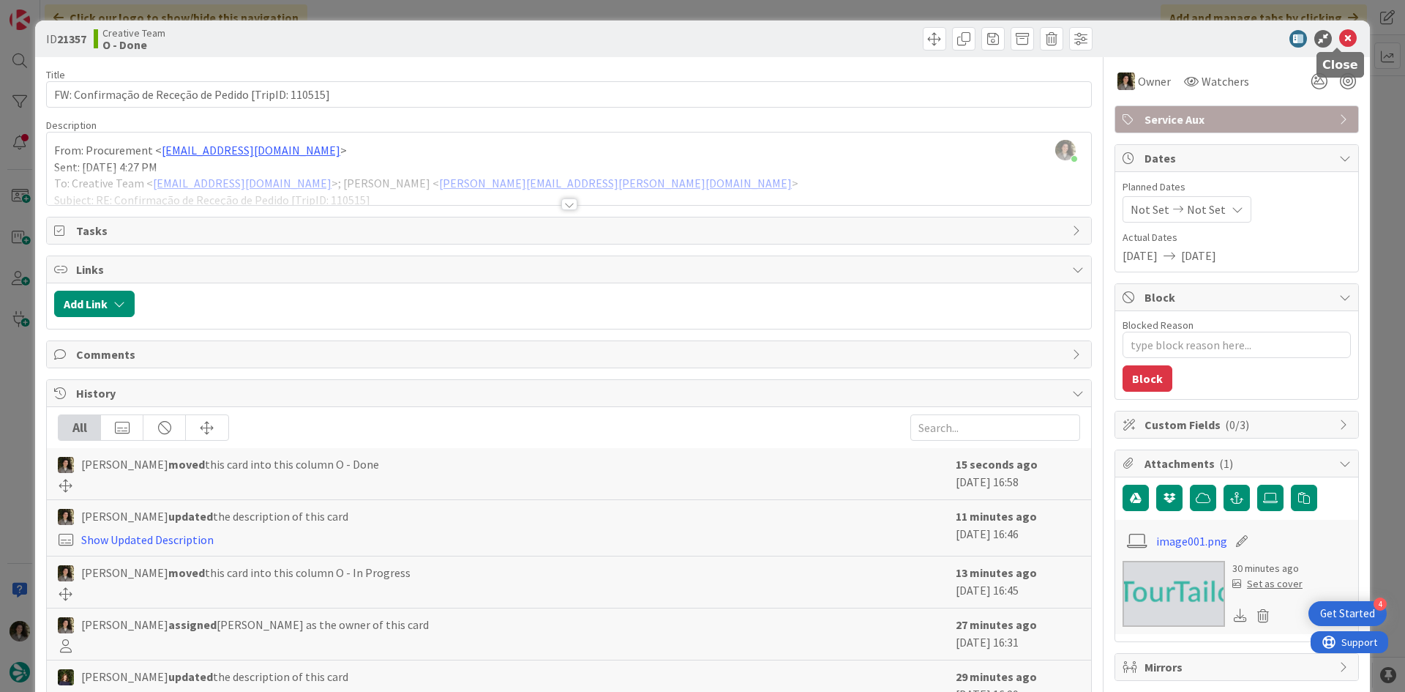
drag, startPoint x: 1338, startPoint y: 35, endPoint x: 1306, endPoint y: 61, distance: 41.6
click at [1339, 35] on icon at bounding box center [1348, 39] width 18 height 18
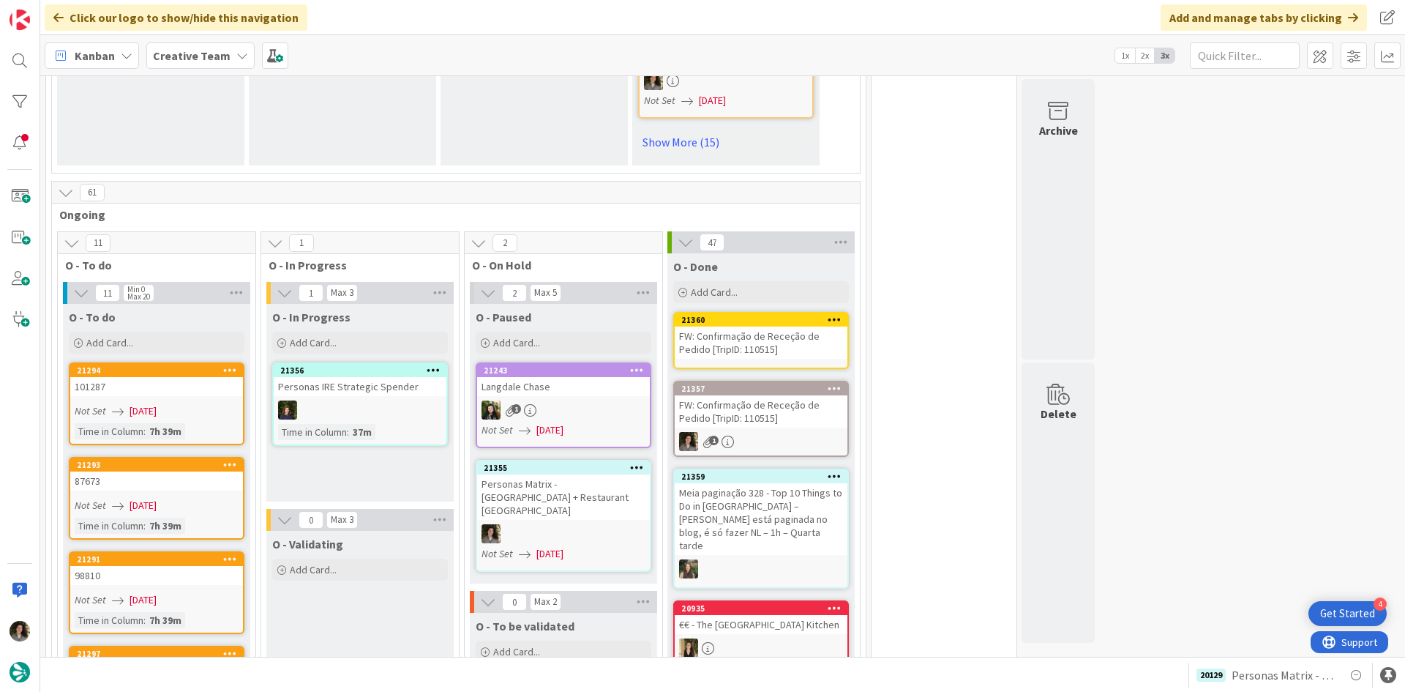
click at [709, 326] on div "FW: Confirmação de Receção de Pedido [TripID: 110515]" at bounding box center [761, 342] width 173 height 32
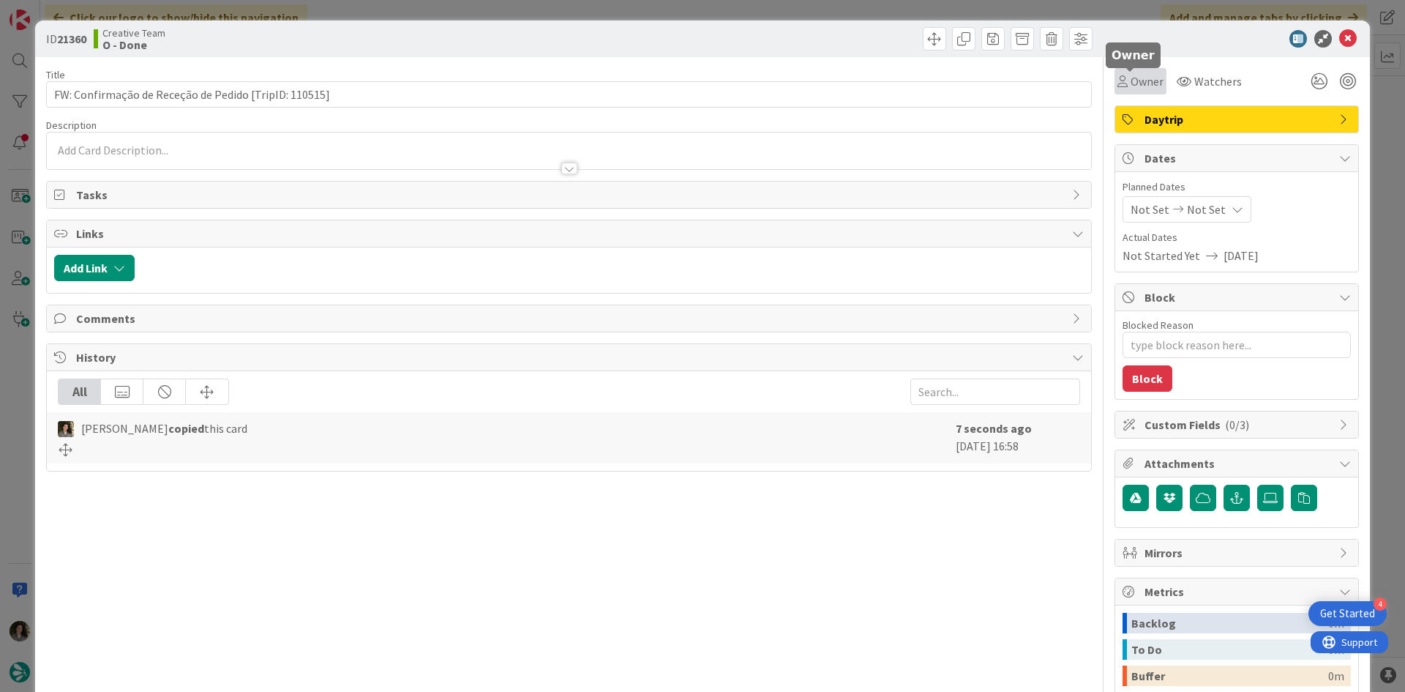
drag, startPoint x: 1134, startPoint y: 77, endPoint x: 1142, endPoint y: 91, distance: 16.1
click at [1134, 78] on span "Owner" at bounding box center [1147, 81] width 33 height 18
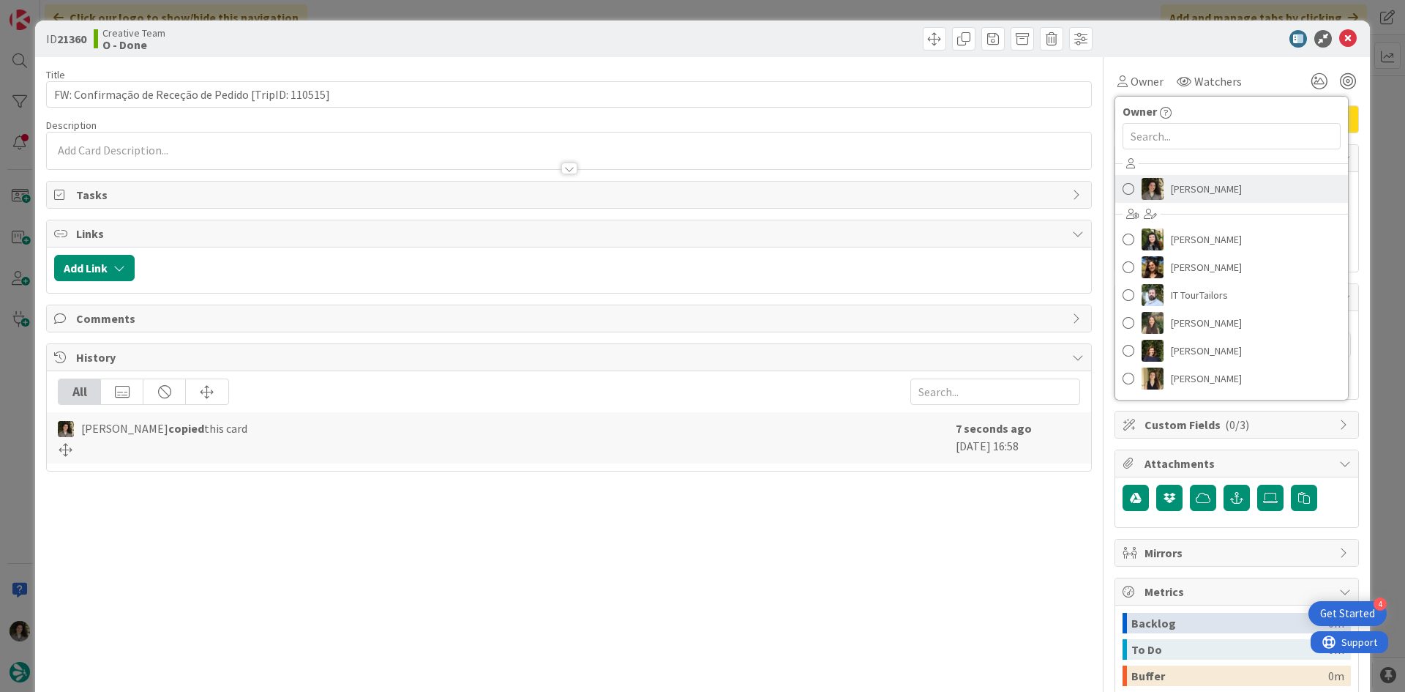
click at [1174, 194] on span "[PERSON_NAME]" at bounding box center [1206, 189] width 71 height 22
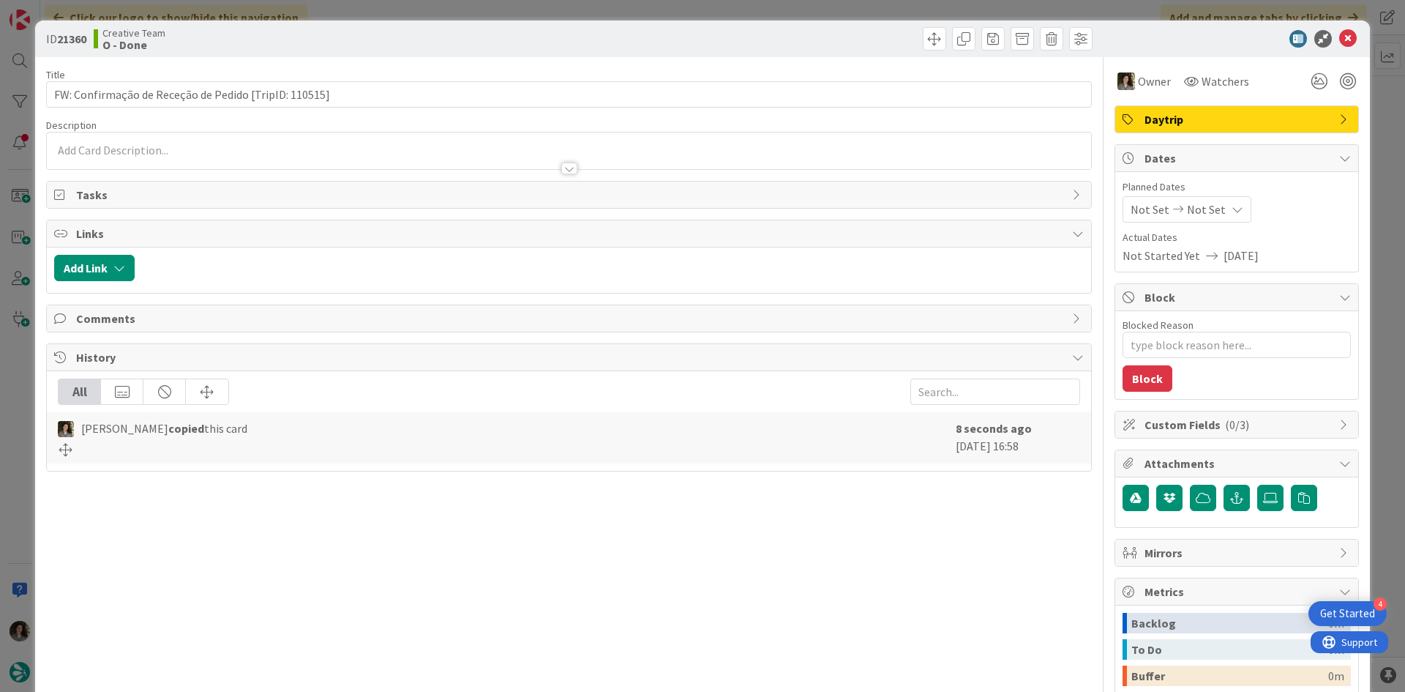
type textarea "x"
click at [1195, 206] on span "Not Set" at bounding box center [1206, 210] width 39 height 18
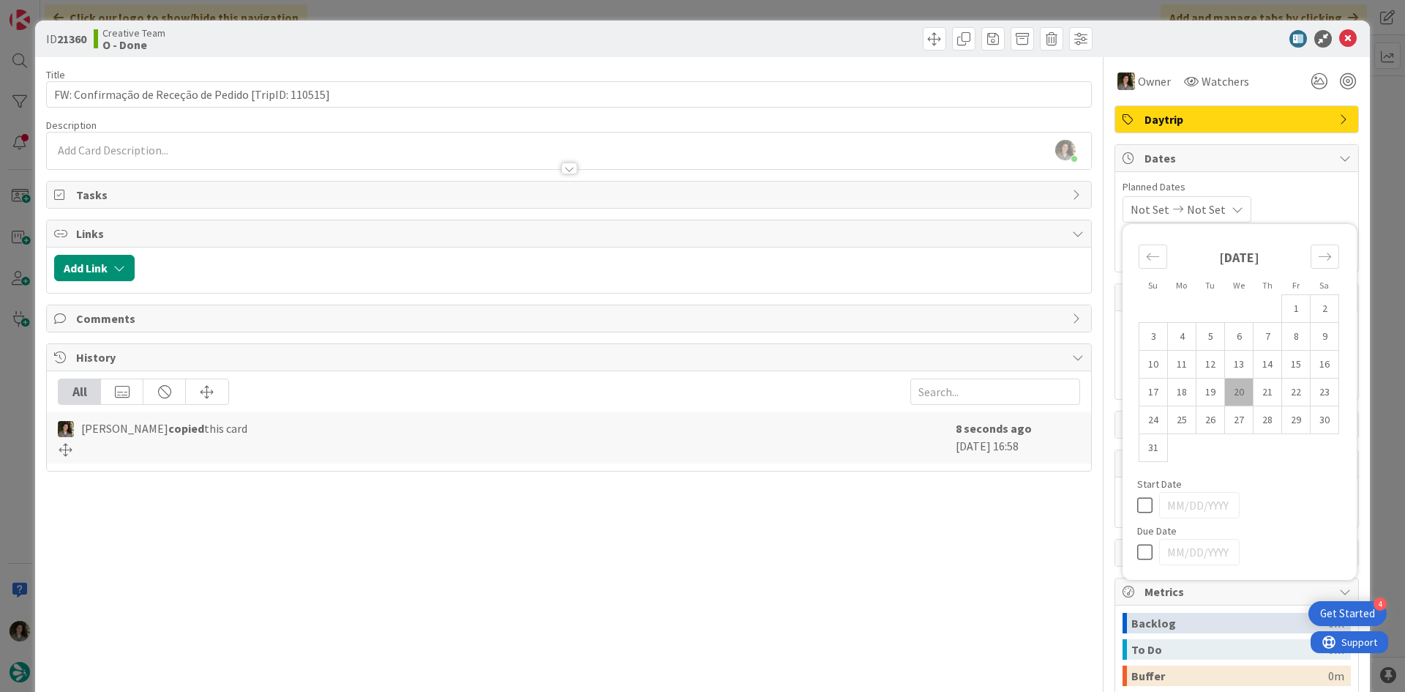
click at [1130, 549] on div "Su Mo Tu We Th Fr Sa [DATE] 1 2 3 4 5 6 7 8 9 10 11 12 13 14 15 16 17 18 19 20 …" at bounding box center [1240, 401] width 220 height 341
click at [1137, 552] on icon at bounding box center [1148, 552] width 22 height 18
type input "[DATE]"
type textarea "x"
click at [1339, 37] on icon at bounding box center [1348, 39] width 18 height 18
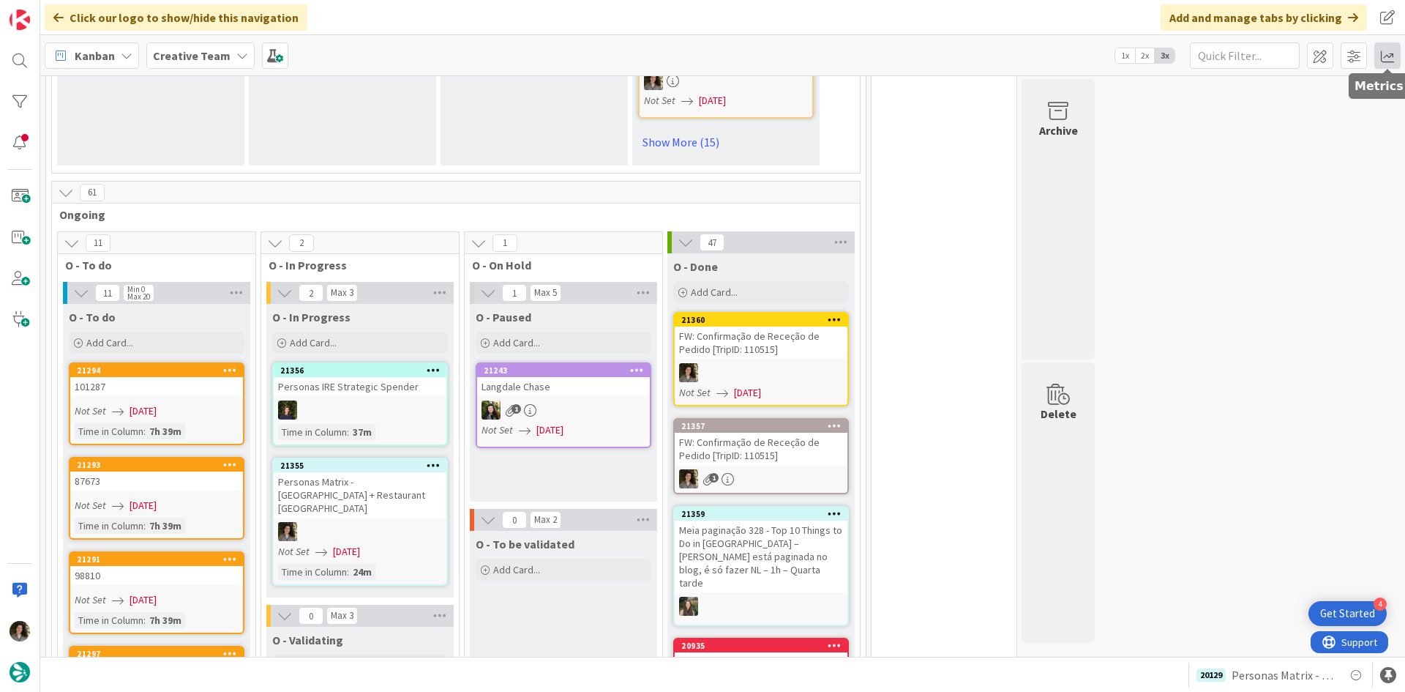
click at [1393, 60] on span at bounding box center [1387, 55] width 26 height 26
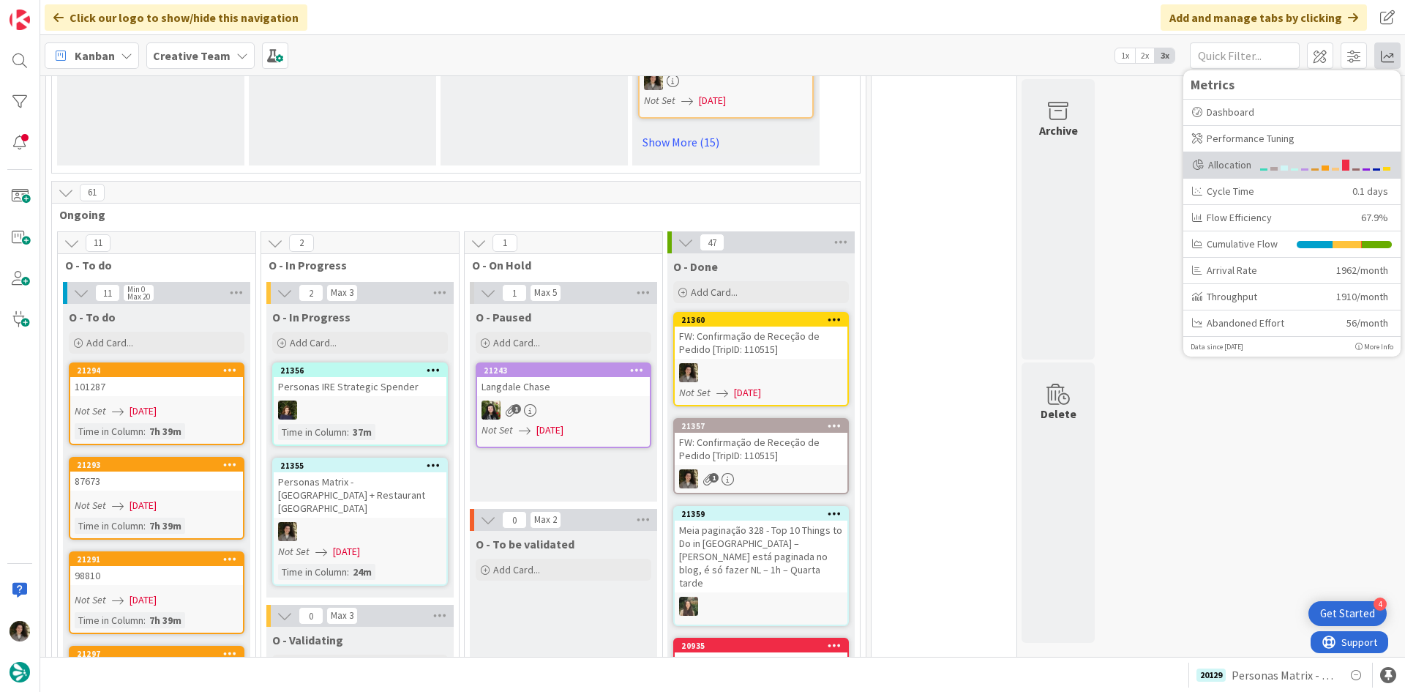
click at [1256, 165] on div "Allocation" at bounding box center [1291, 165] width 217 height 26
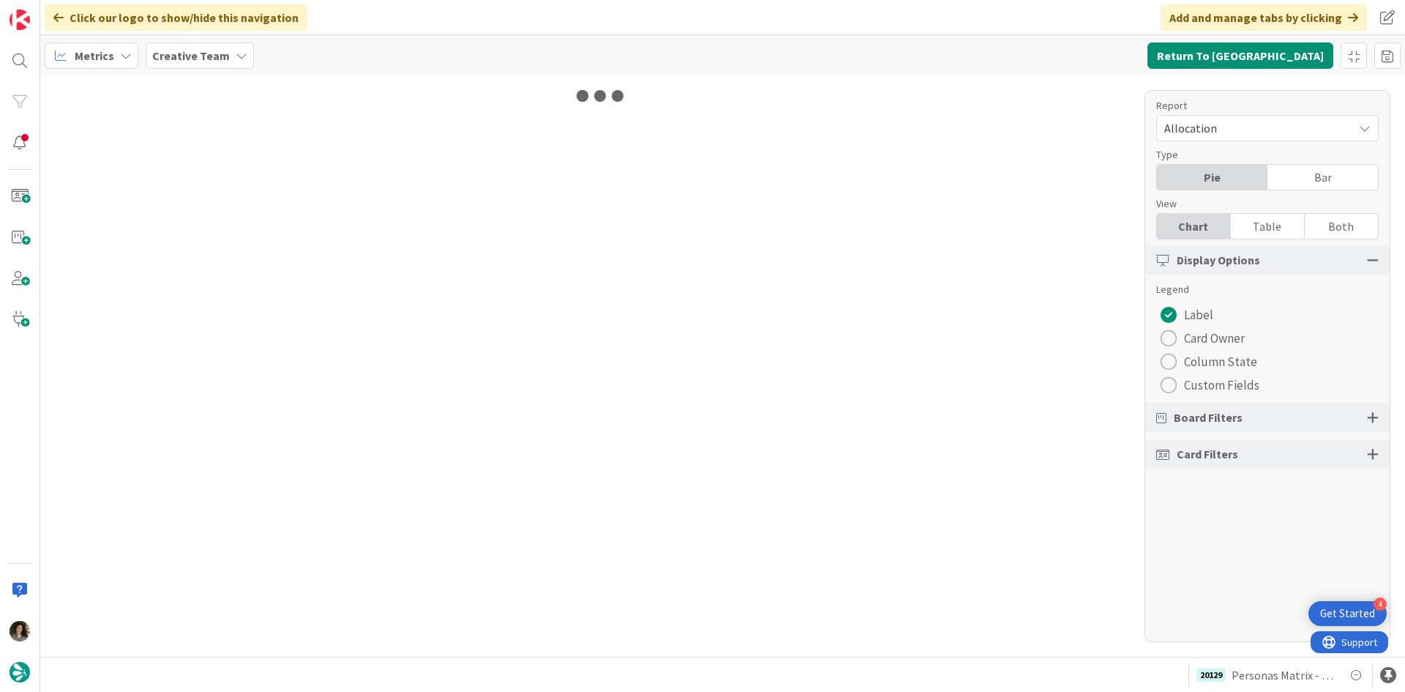
click at [1285, 214] on div "Table" at bounding box center [1268, 226] width 74 height 25
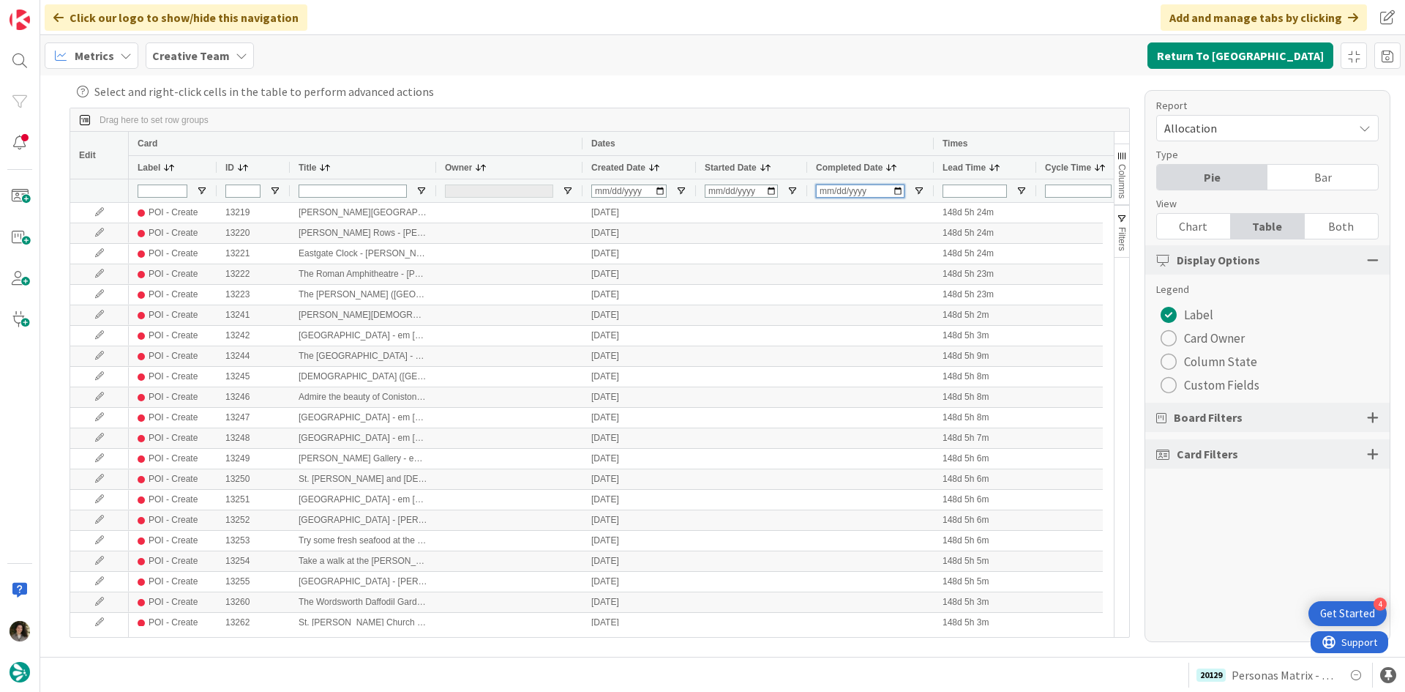
click at [825, 192] on input "Completed Date Filter Input" at bounding box center [860, 190] width 89 height 13
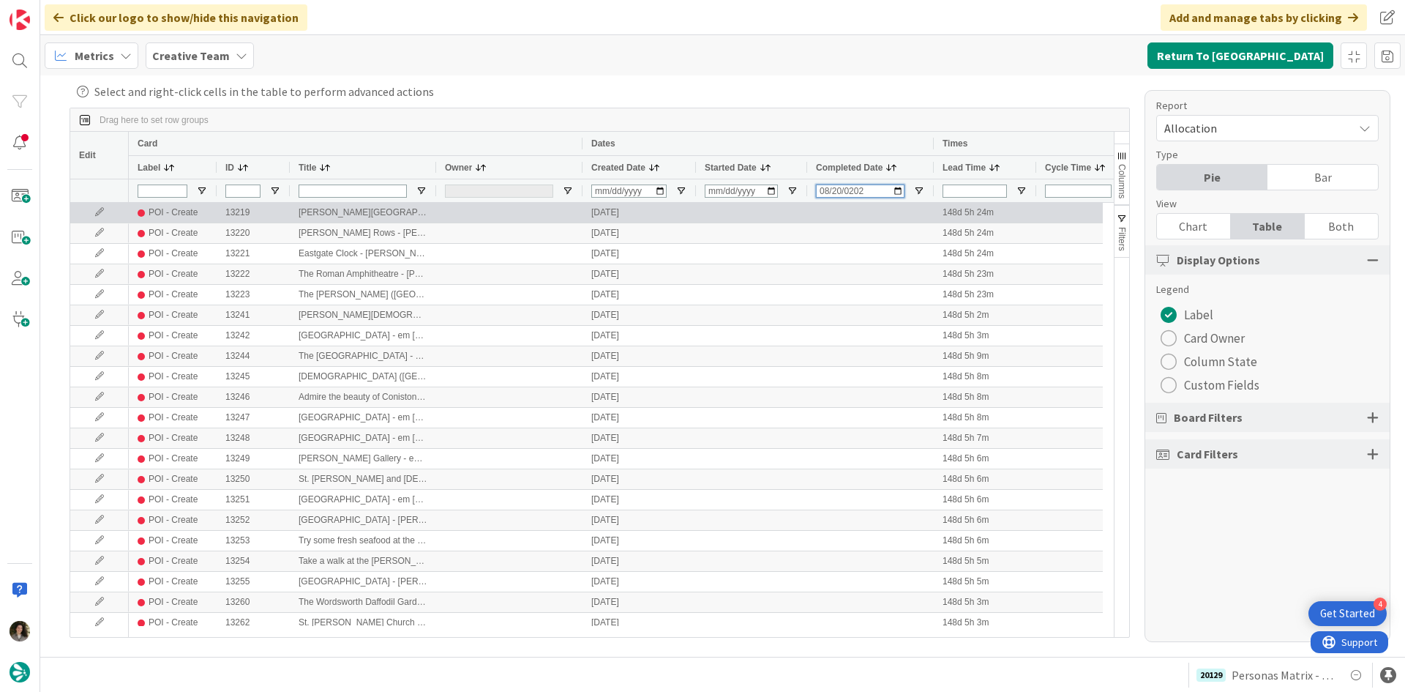
type input "[DATE]"
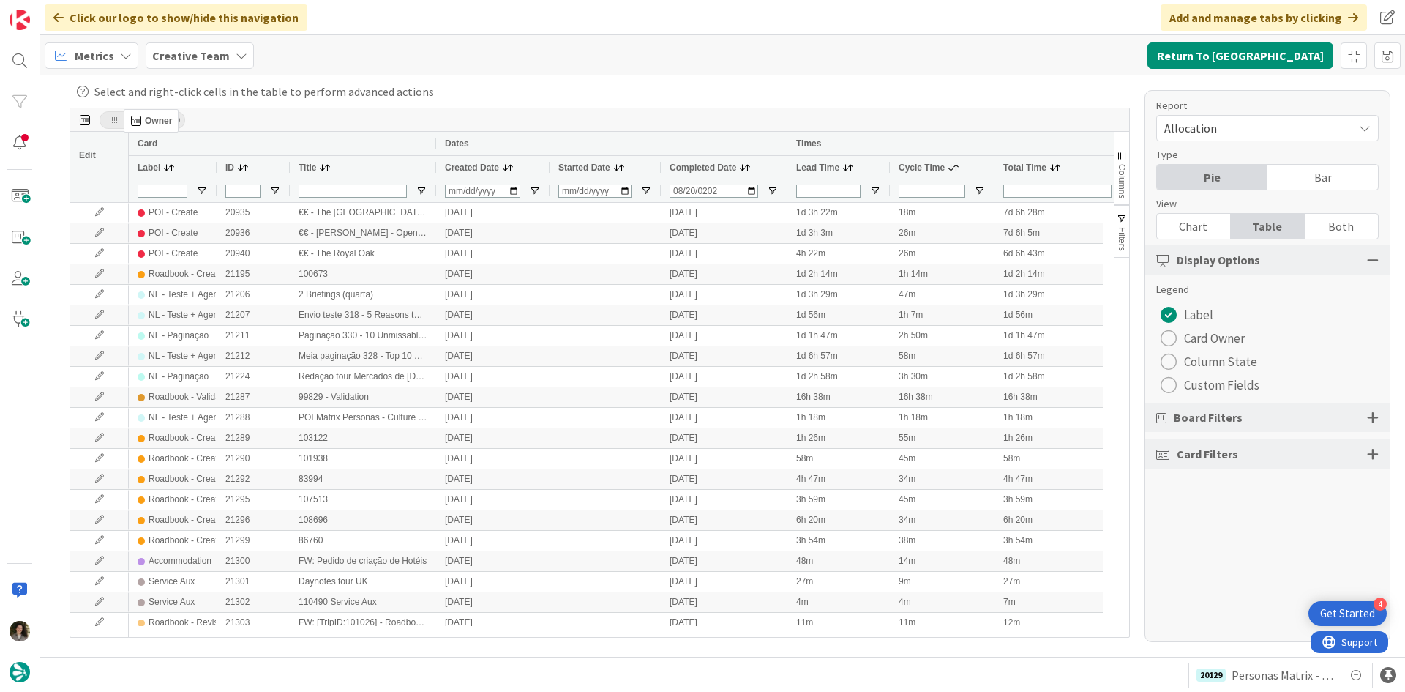
drag, startPoint x: 462, startPoint y: 164, endPoint x: 131, endPoint y: 115, distance: 334.4
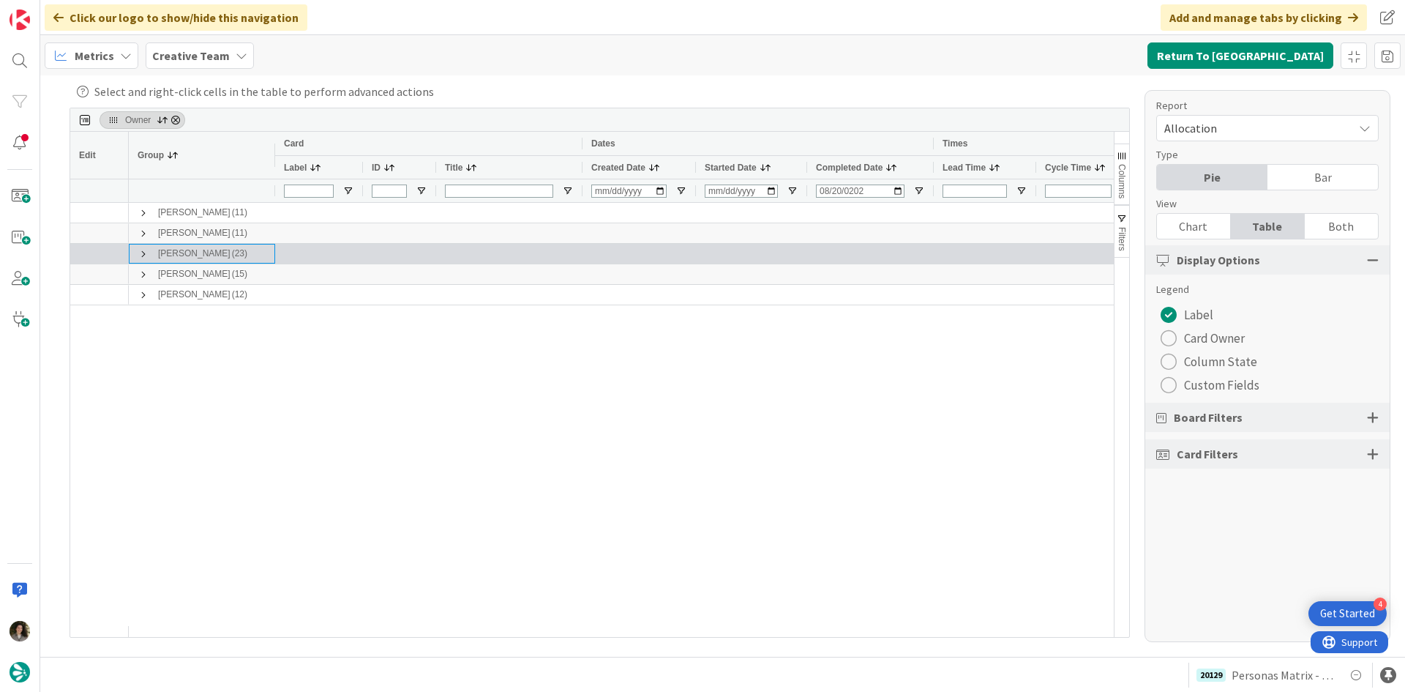
click at [138, 252] on span at bounding box center [144, 254] width 12 height 12
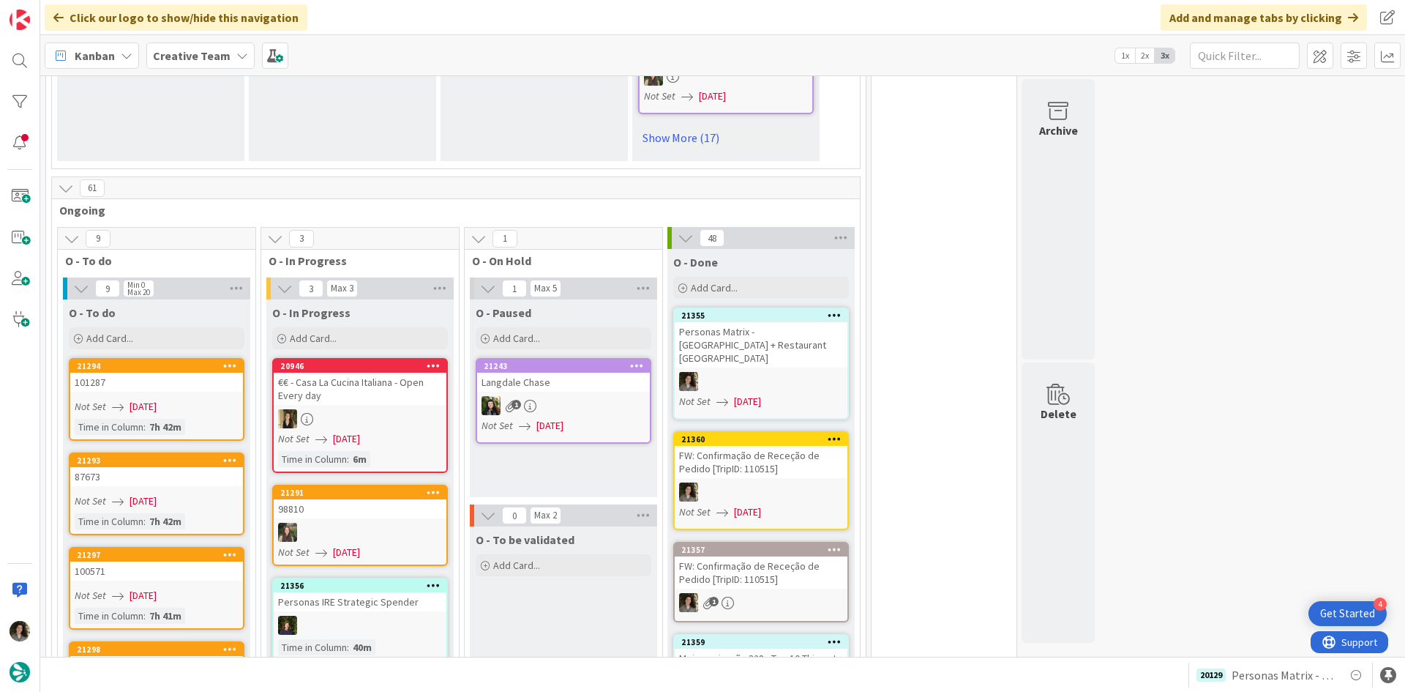
scroll to position [1181, 0]
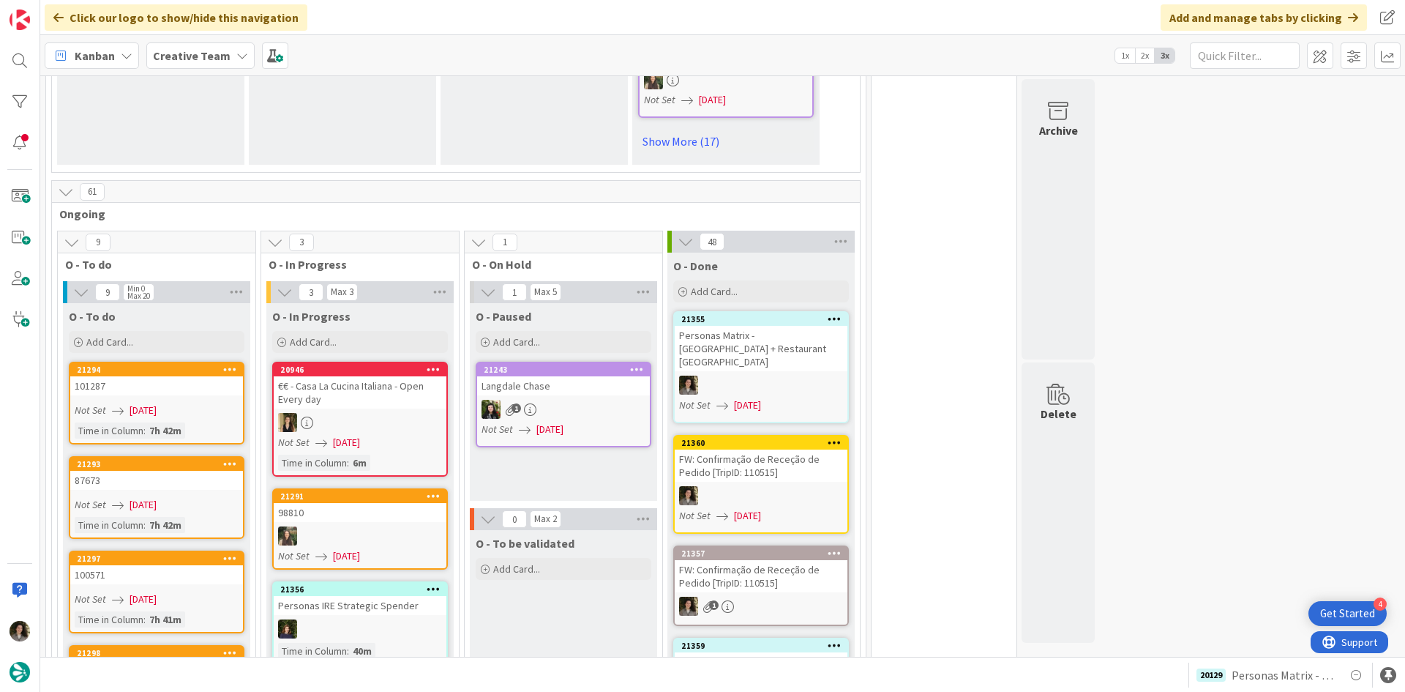
click at [779, 265] on div "O - Done Add Card..." at bounding box center [760, 278] width 187 height 53
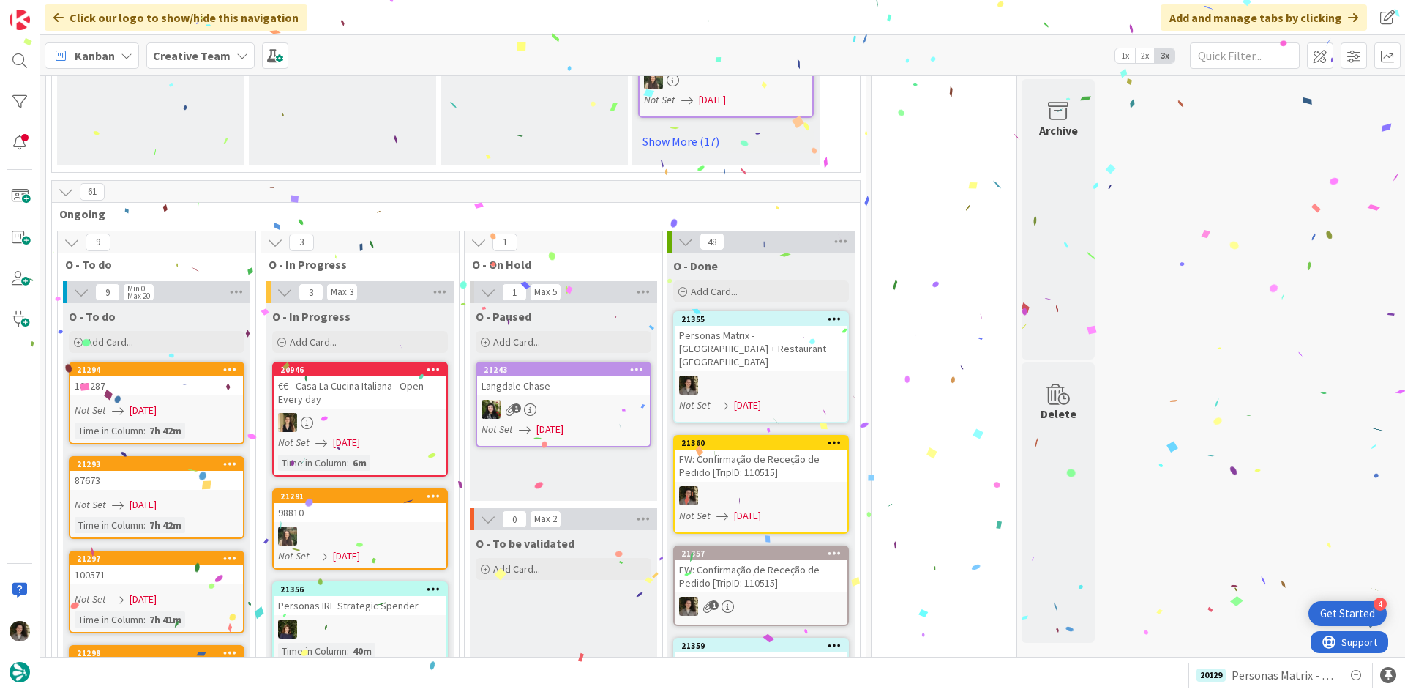
click at [760, 326] on div "Personas Matrix - [GEOGRAPHIC_DATA] + Restaurant [GEOGRAPHIC_DATA]" at bounding box center [761, 348] width 173 height 45
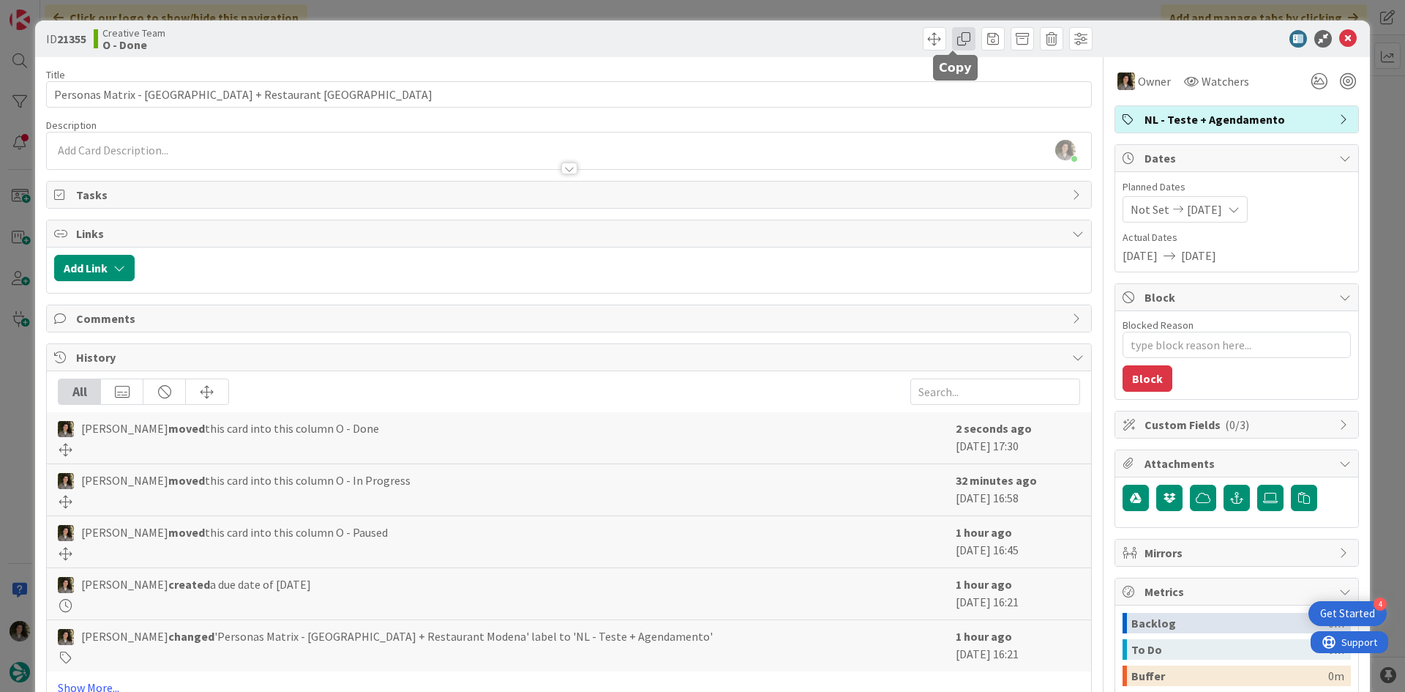
click at [954, 41] on span at bounding box center [963, 38] width 23 height 23
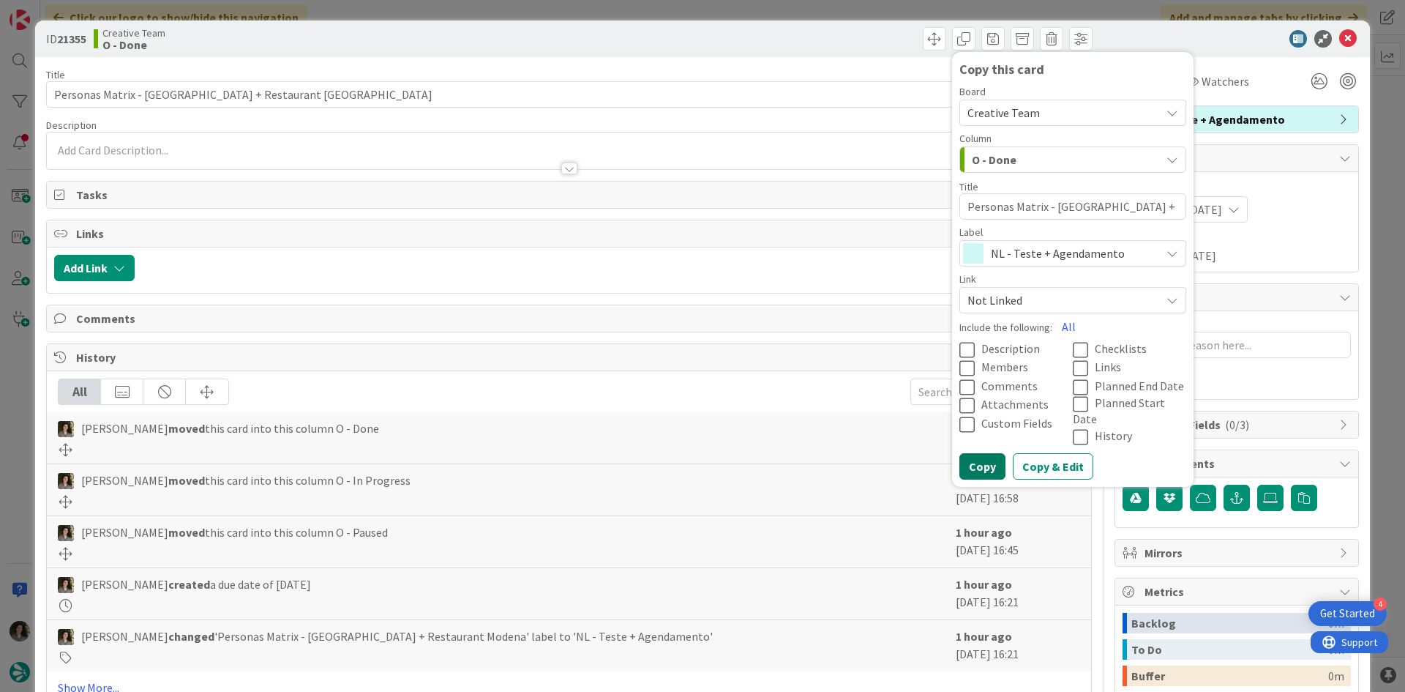
click at [983, 453] on button "Copy" at bounding box center [982, 466] width 46 height 26
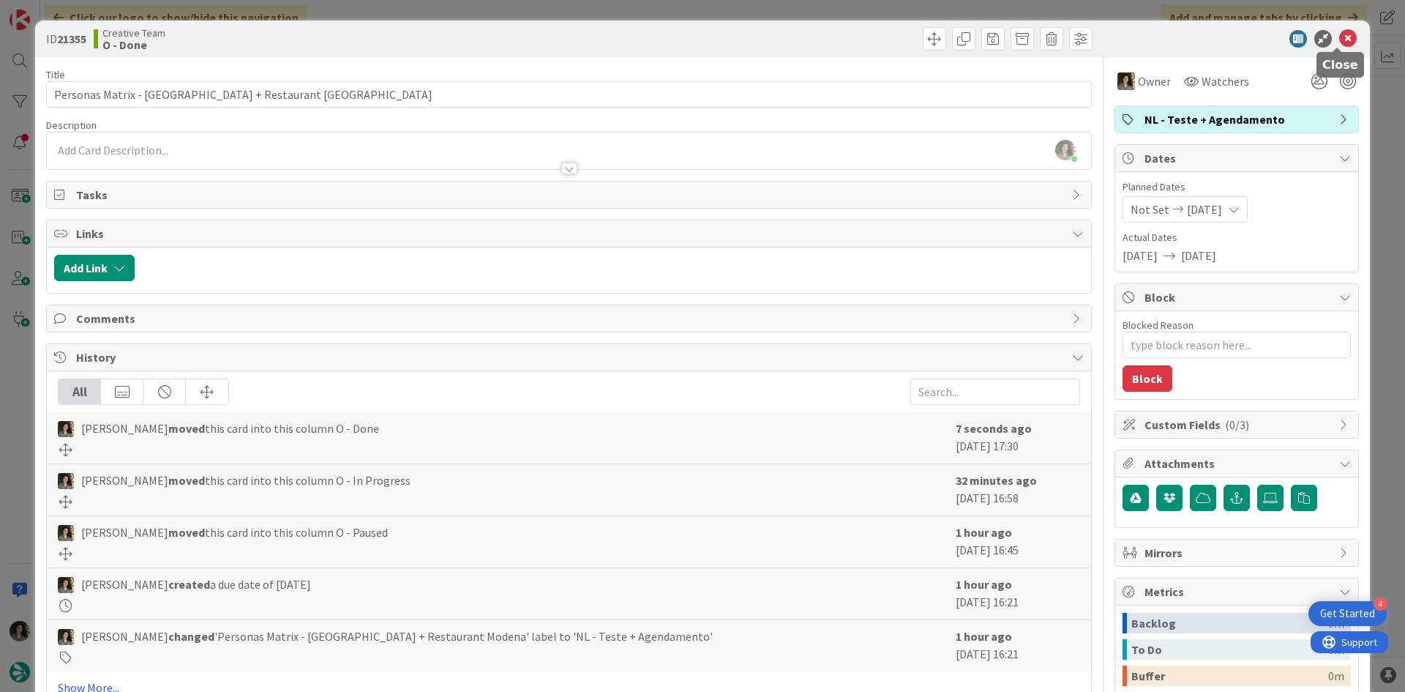
click at [1339, 39] on icon at bounding box center [1348, 39] width 18 height 18
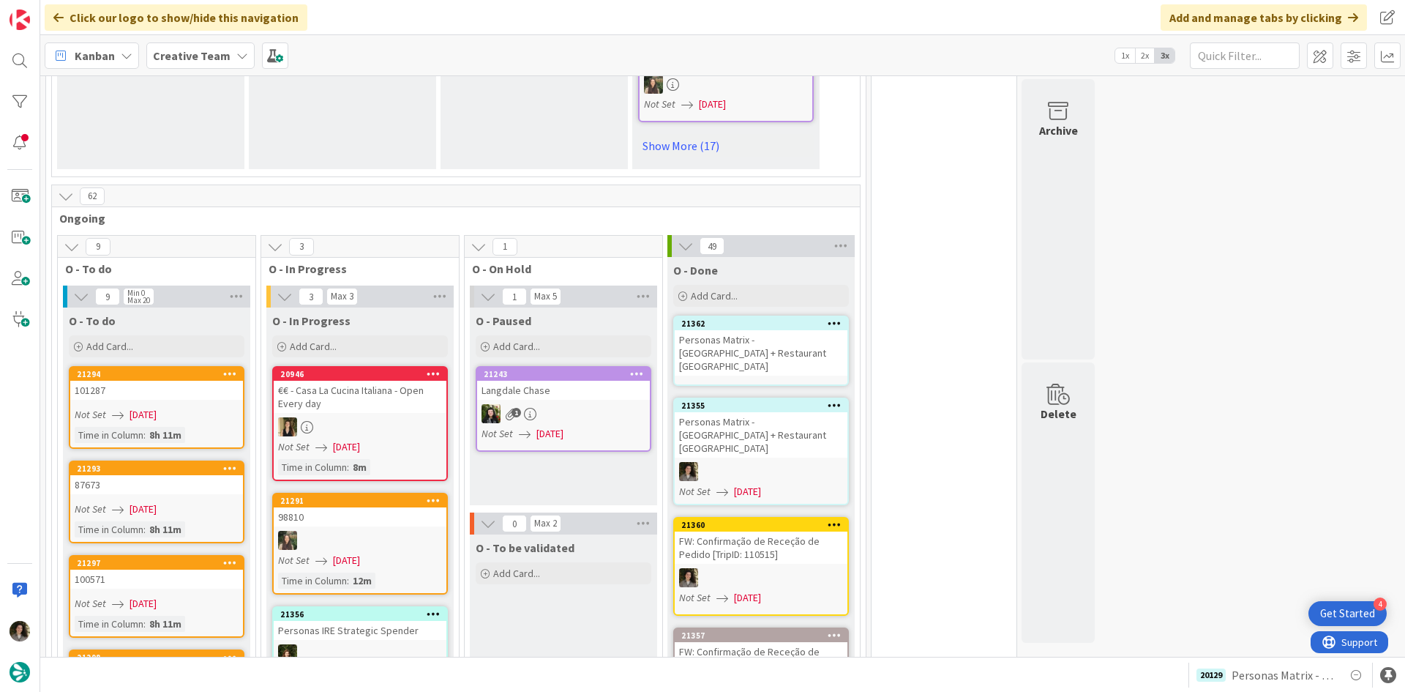
click at [772, 330] on div "Personas Matrix - [GEOGRAPHIC_DATA] + Restaurant [GEOGRAPHIC_DATA]" at bounding box center [761, 352] width 173 height 45
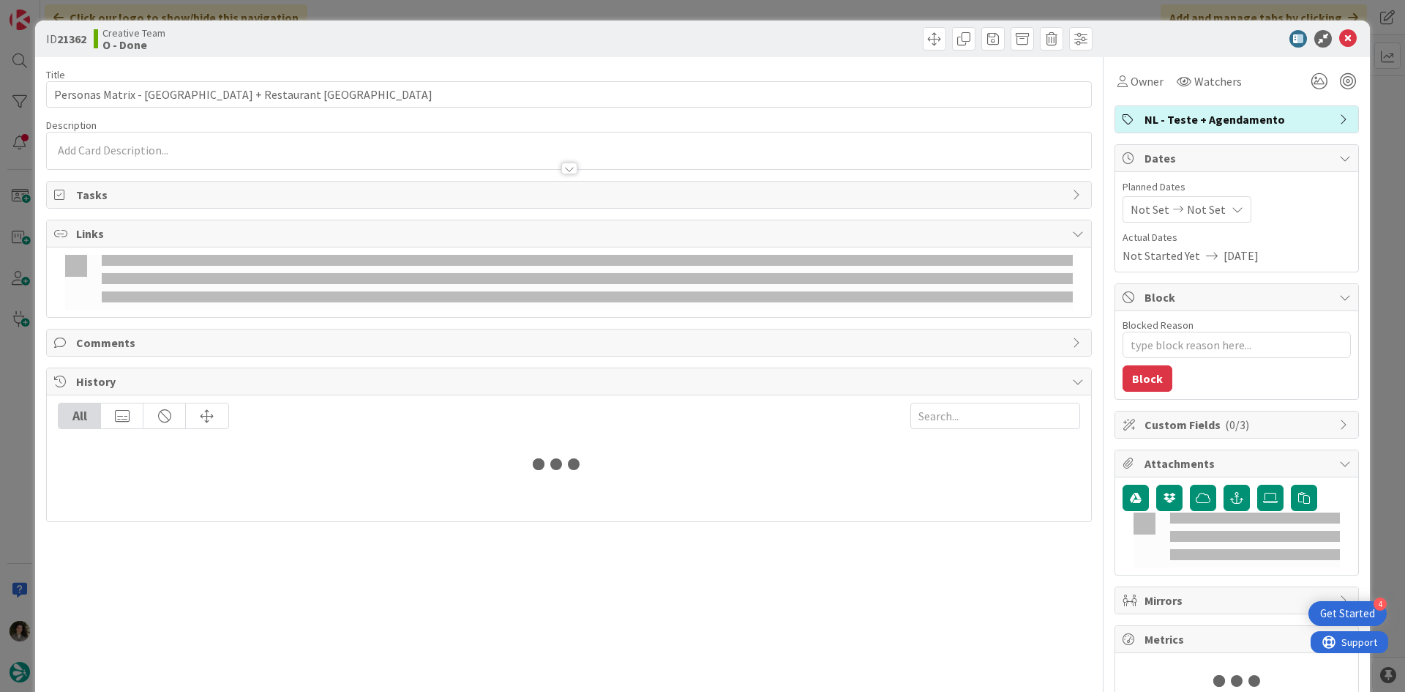
type textarea "x"
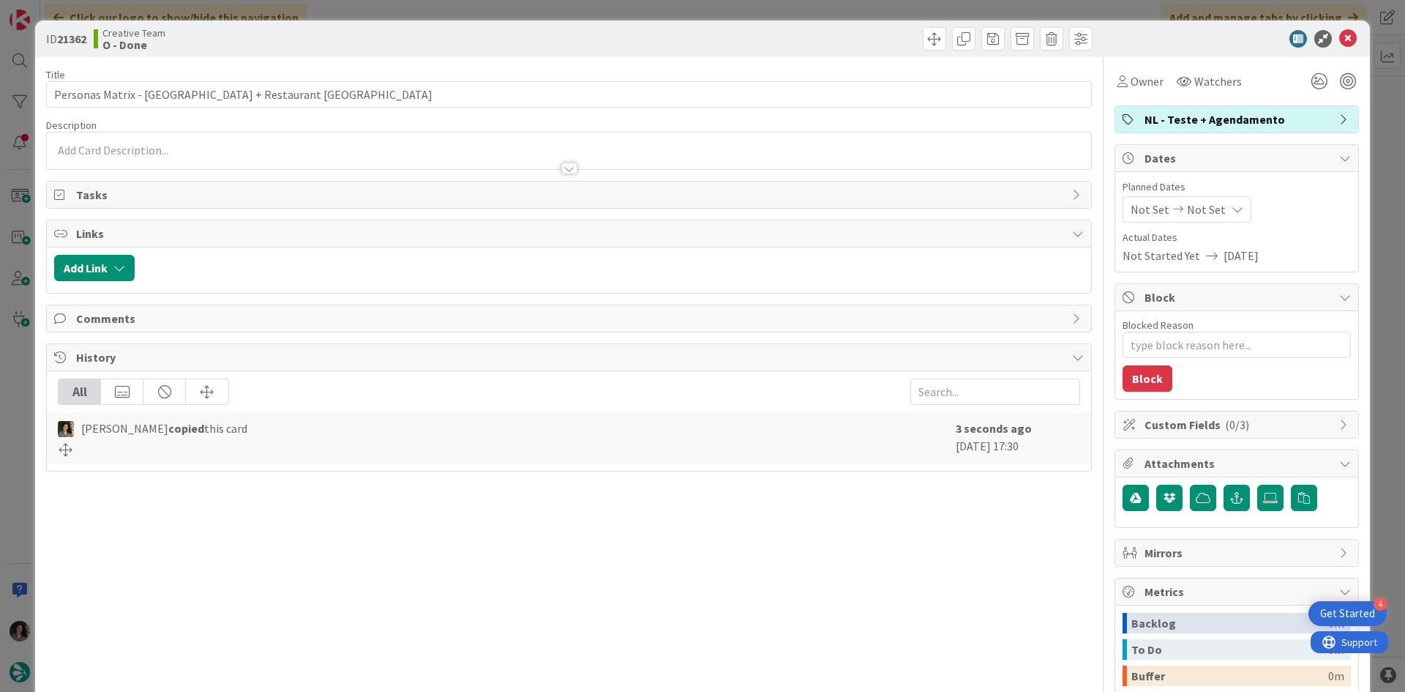
click at [1133, 98] on div "Owner Watchers NL - Teste + Agendamento Dates Planned Dates Not Set Not Set Act…" at bounding box center [1236, 456] width 244 height 798
click at [1136, 83] on span "Owner" at bounding box center [1147, 81] width 33 height 18
click at [1198, 214] on span "Not Set" at bounding box center [1206, 210] width 39 height 18
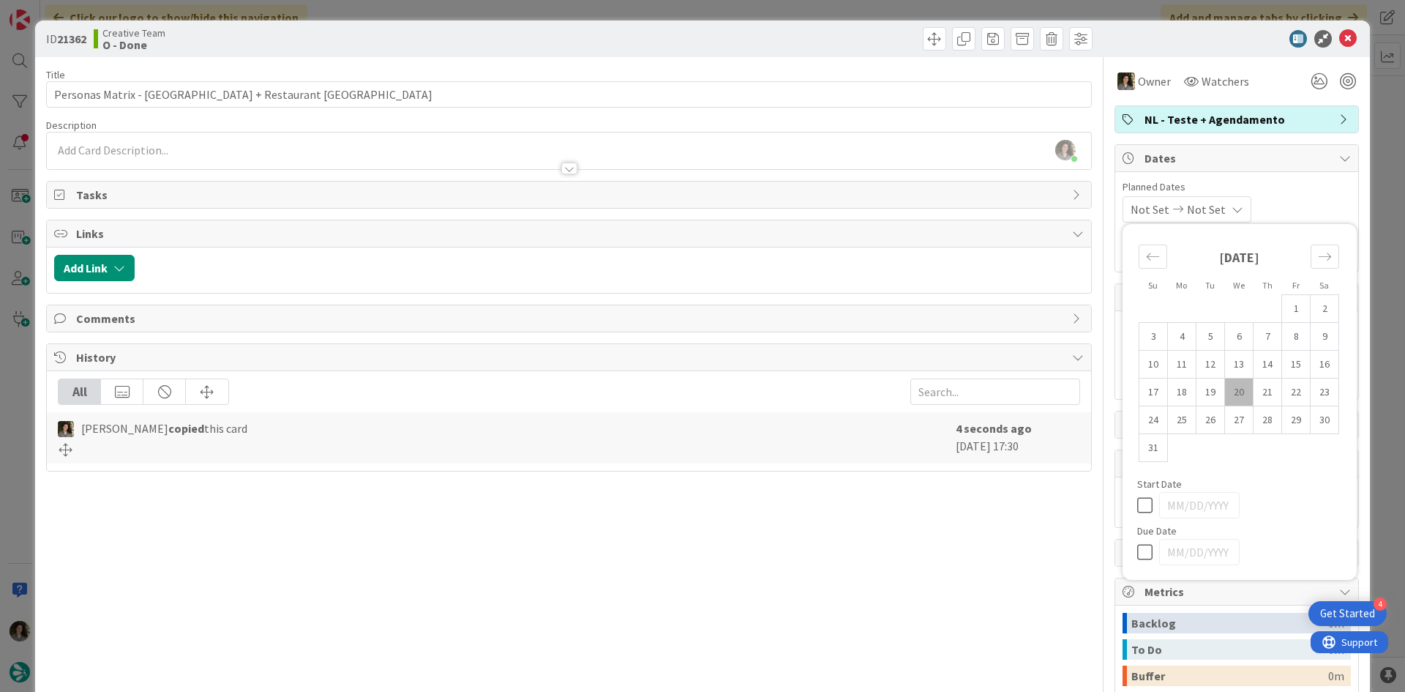
click at [1137, 547] on icon at bounding box center [1148, 552] width 22 height 18
type input "[DATE]"
type textarea "x"
click at [1339, 40] on icon at bounding box center [1348, 39] width 18 height 18
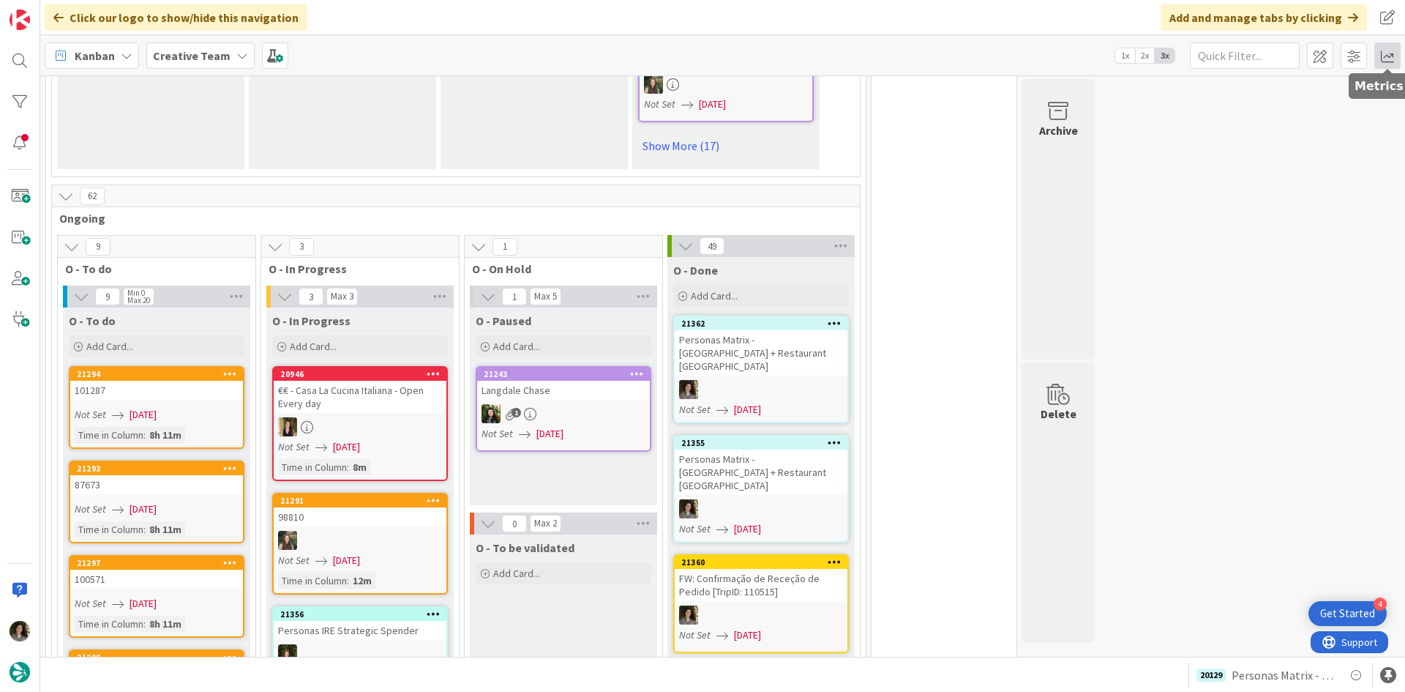
click at [1390, 60] on span at bounding box center [1387, 55] width 26 height 26
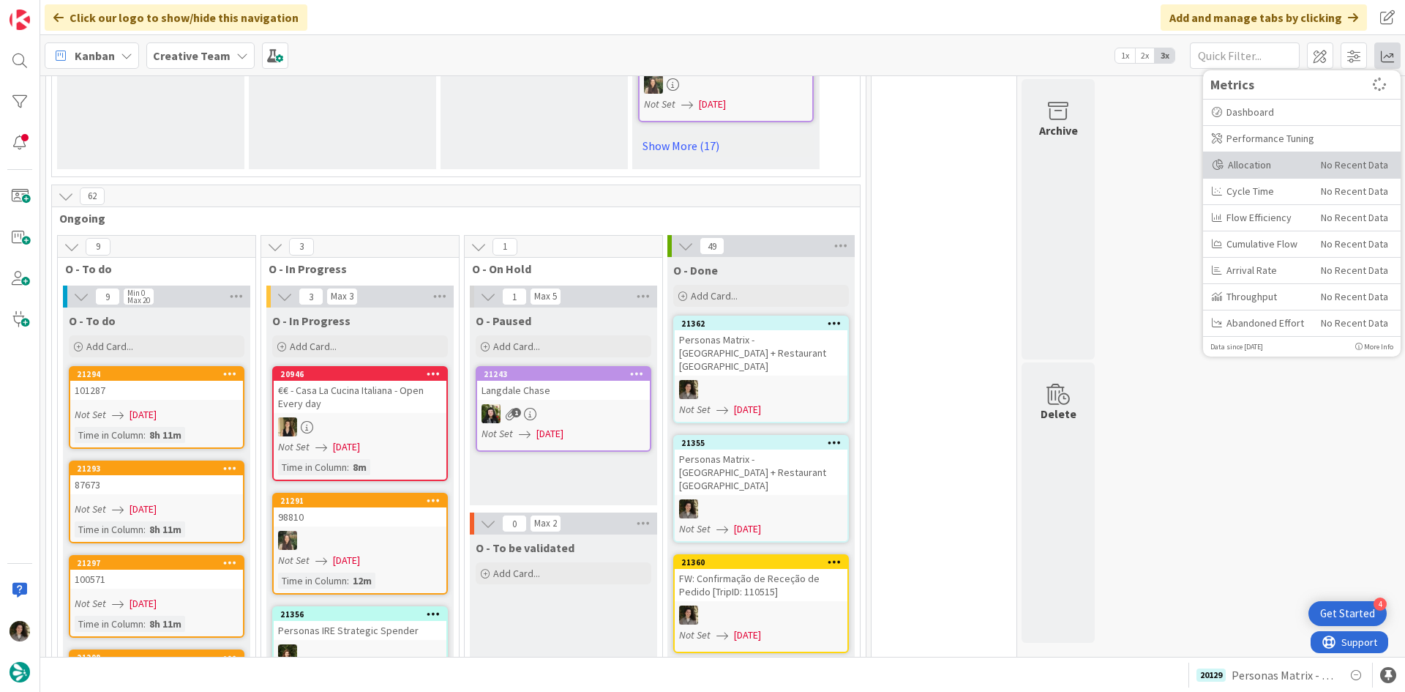
click at [1246, 169] on div "Allocation" at bounding box center [1261, 164] width 98 height 15
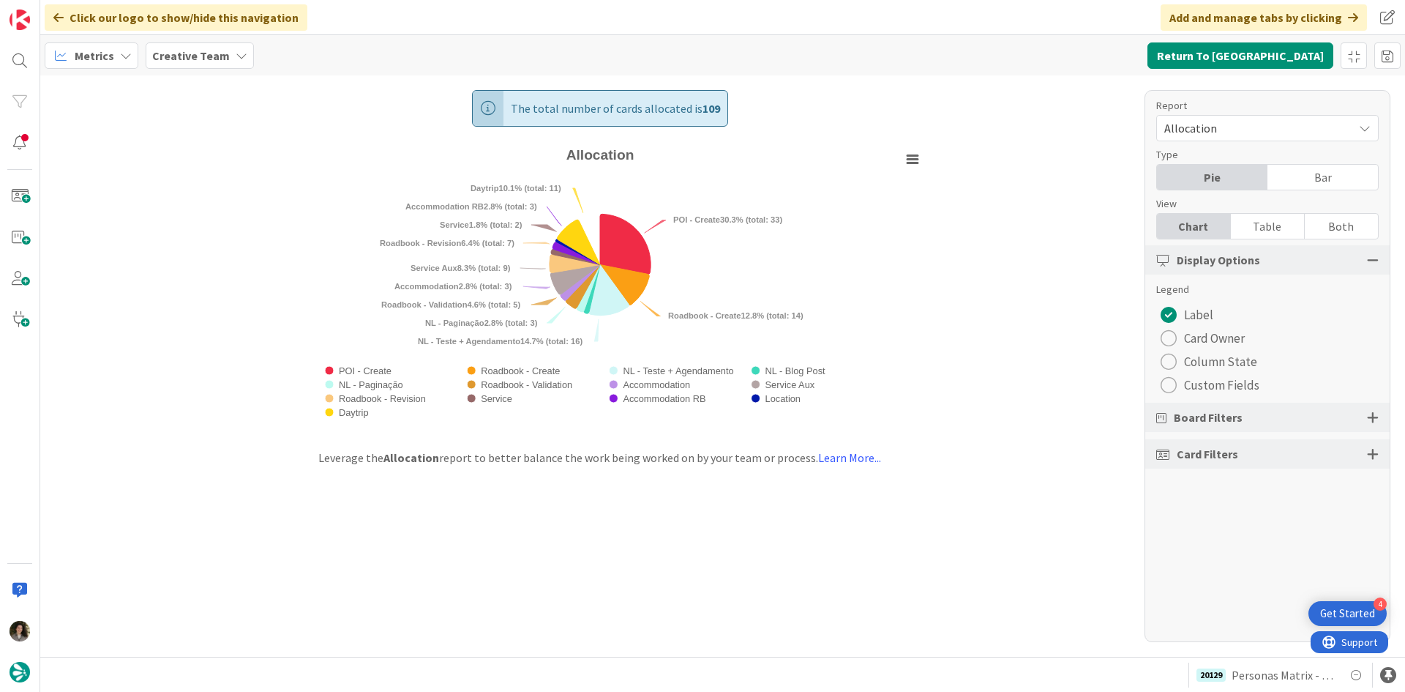
click at [1261, 240] on div "Report Allocation Type Pie Bar View Chart Table Both Display Options Legend Lab…" at bounding box center [1267, 366] width 246 height 552
click at [1267, 234] on div "Table" at bounding box center [1268, 226] width 74 height 25
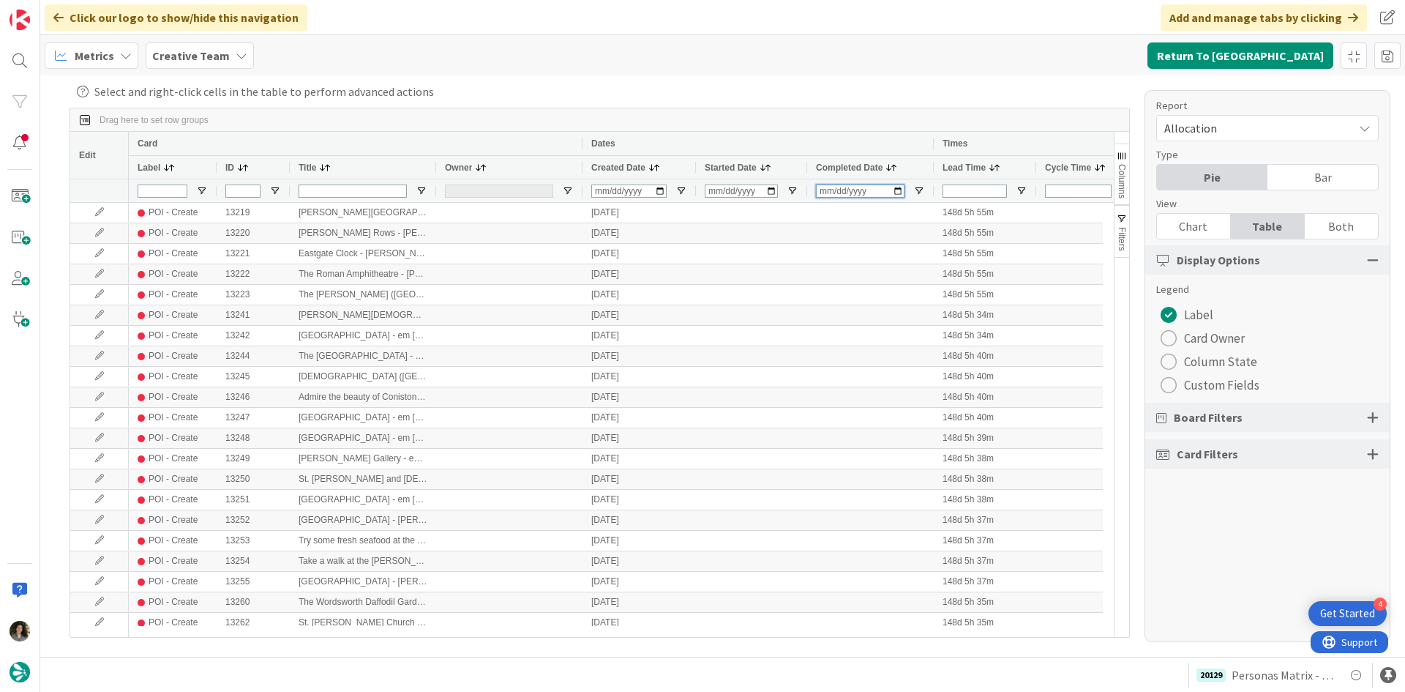
click at [818, 192] on input "Completed Date Filter Input" at bounding box center [860, 190] width 89 height 13
type input "[DATE]"
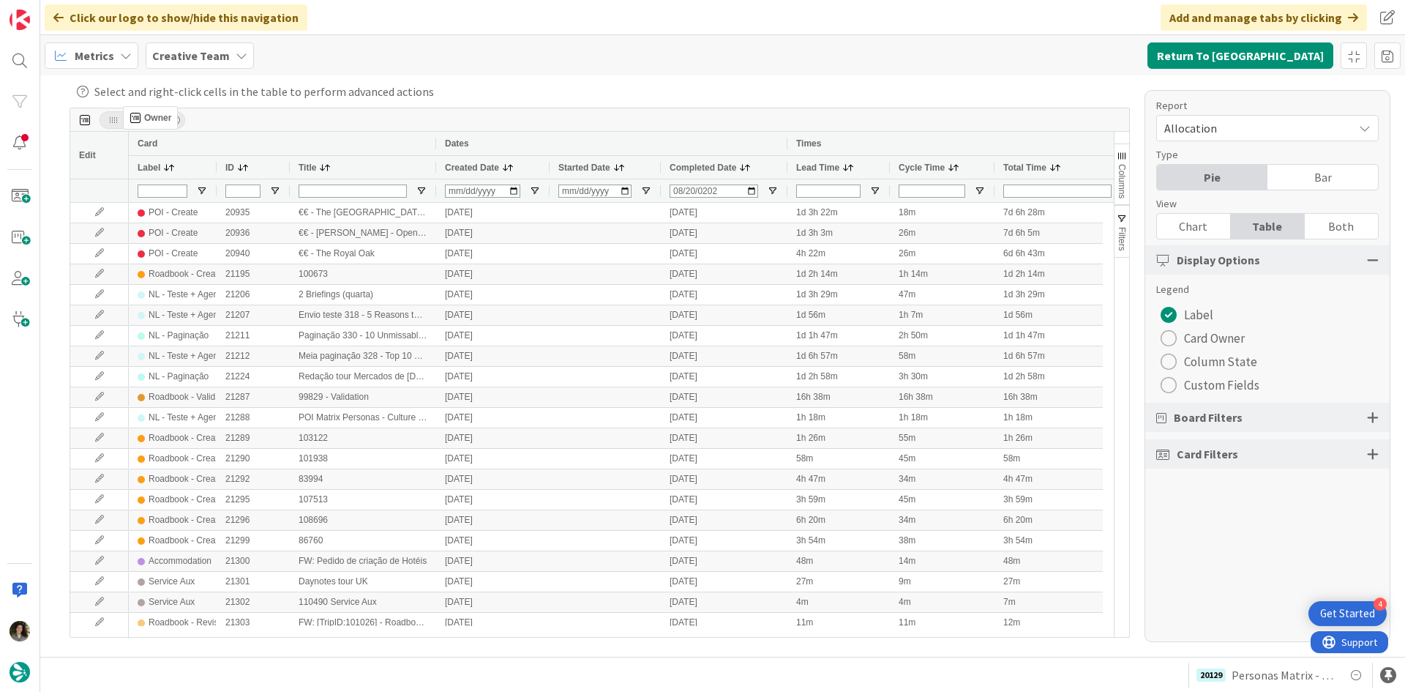
drag, startPoint x: 450, startPoint y: 168, endPoint x: 130, endPoint y: 112, distance: 324.7
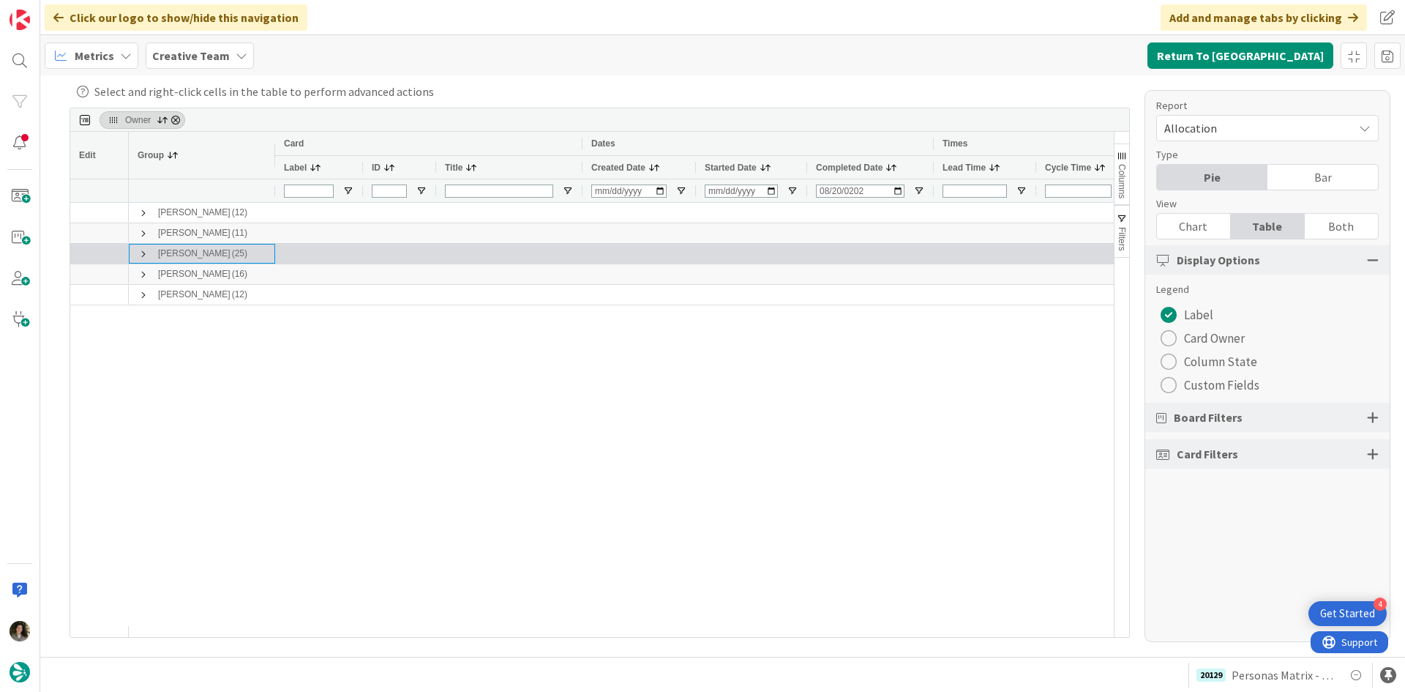
click at [140, 251] on span at bounding box center [144, 254] width 12 height 12
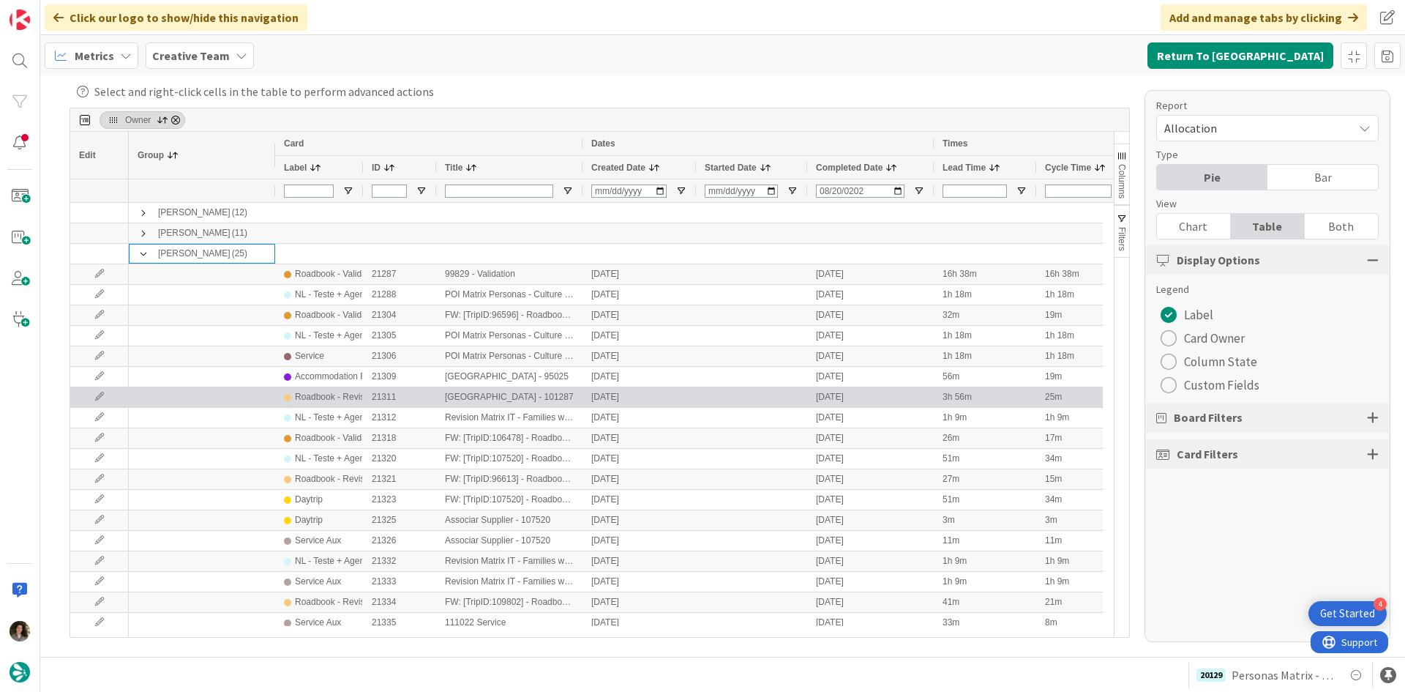
click at [331, 398] on div "Roadbook - Revision" at bounding box center [335, 397] width 81 height 18
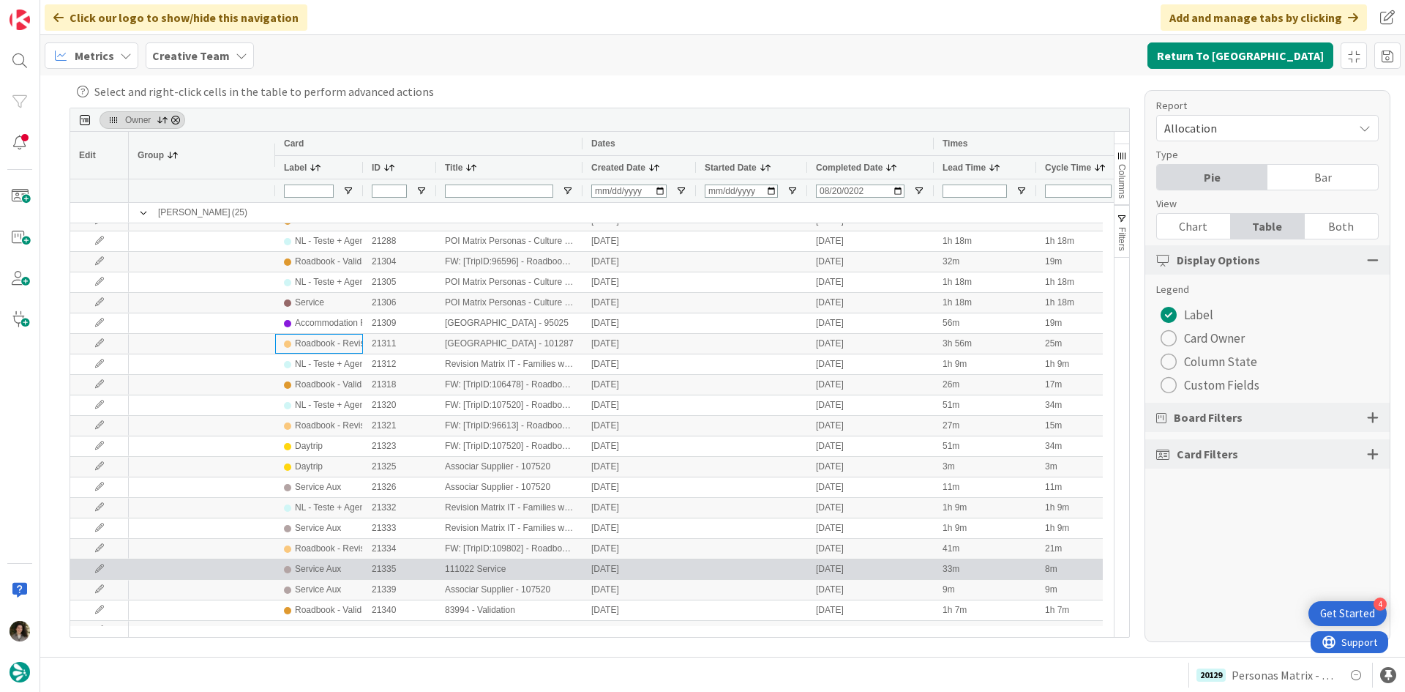
scroll to position [73, 0]
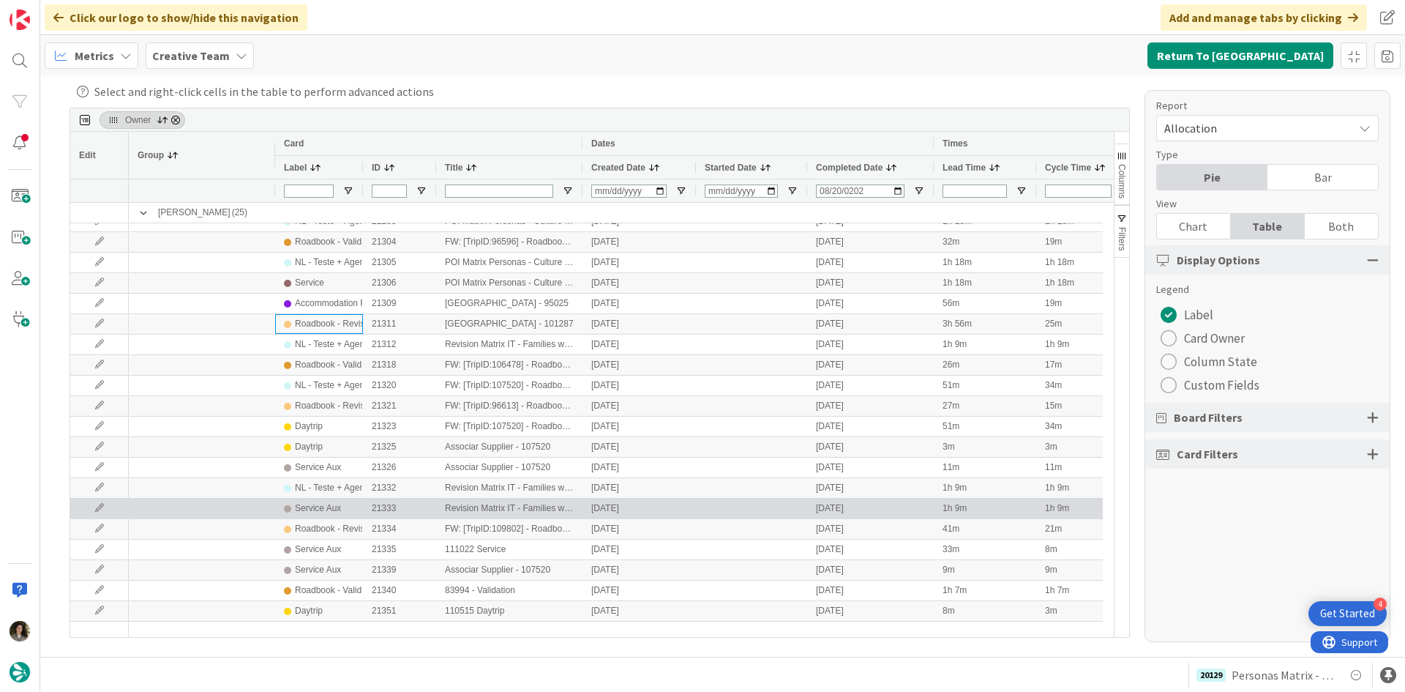
click at [331, 508] on div "Service Aux" at bounding box center [318, 508] width 46 height 18
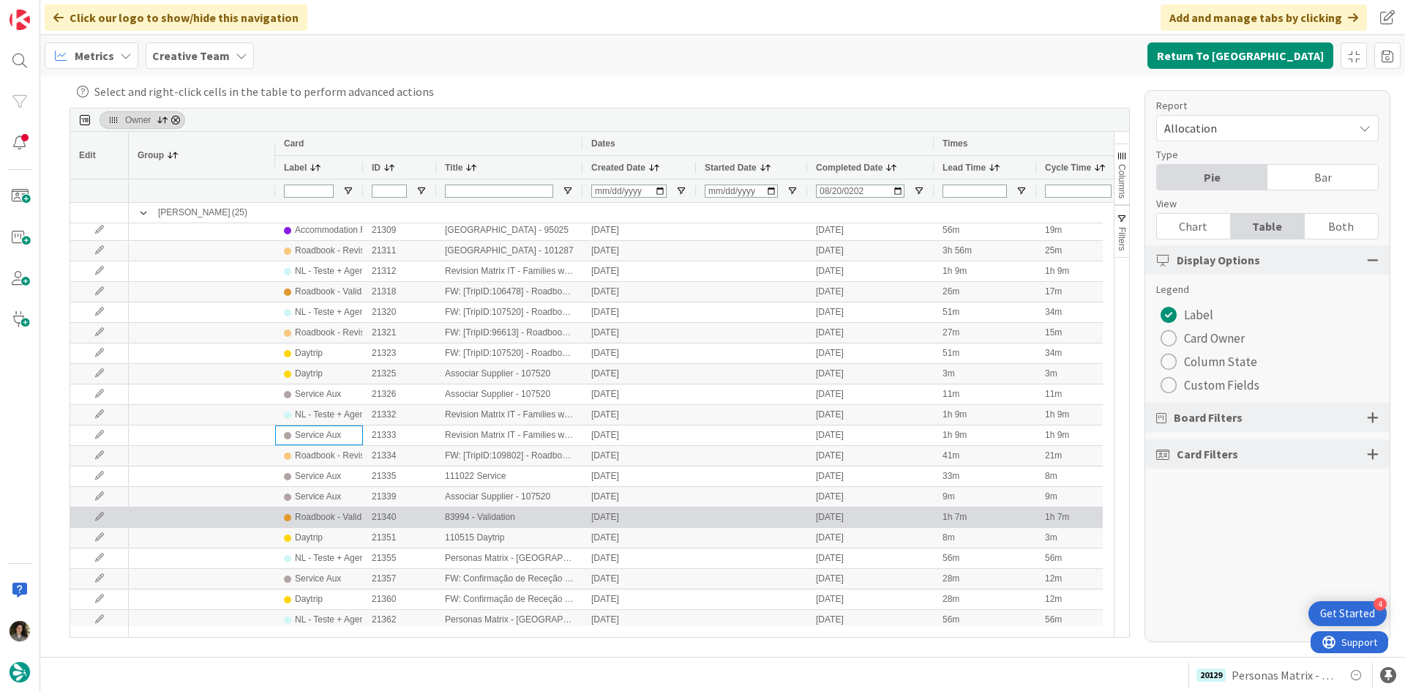
scroll to position [192, 0]
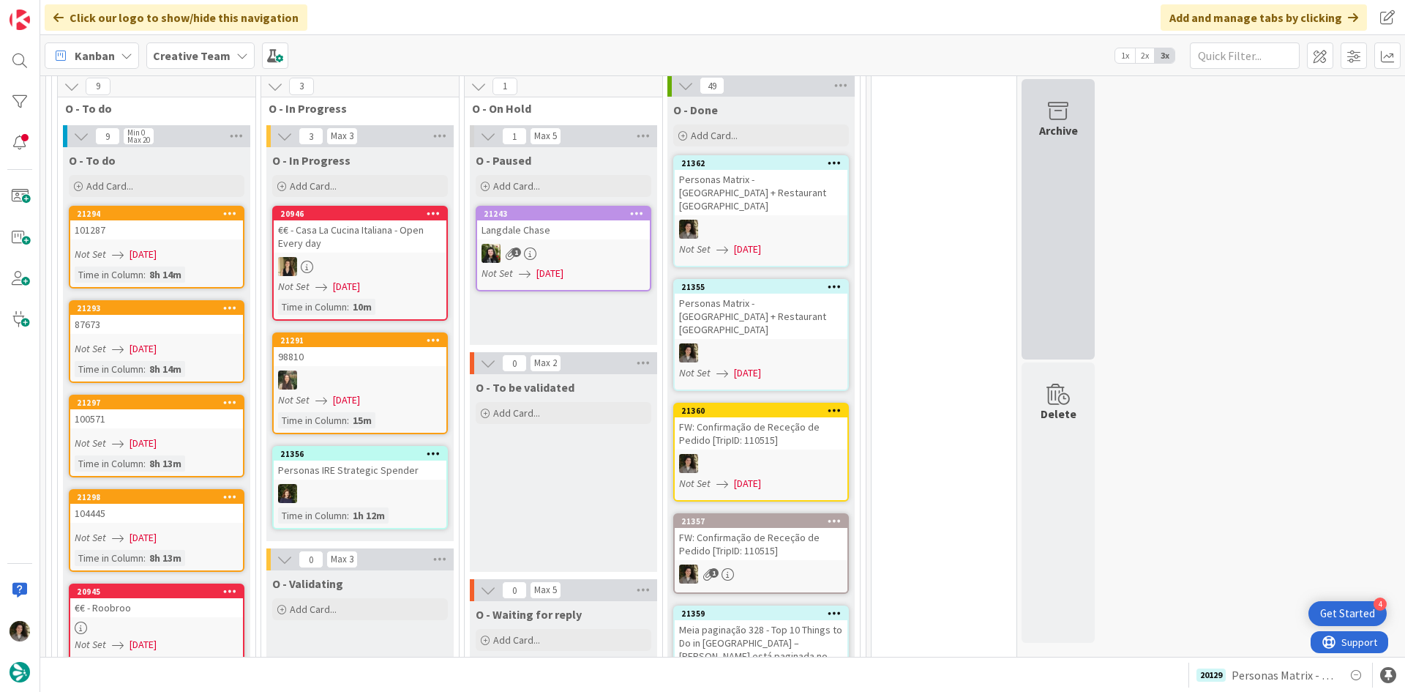
scroll to position [1317, 0]
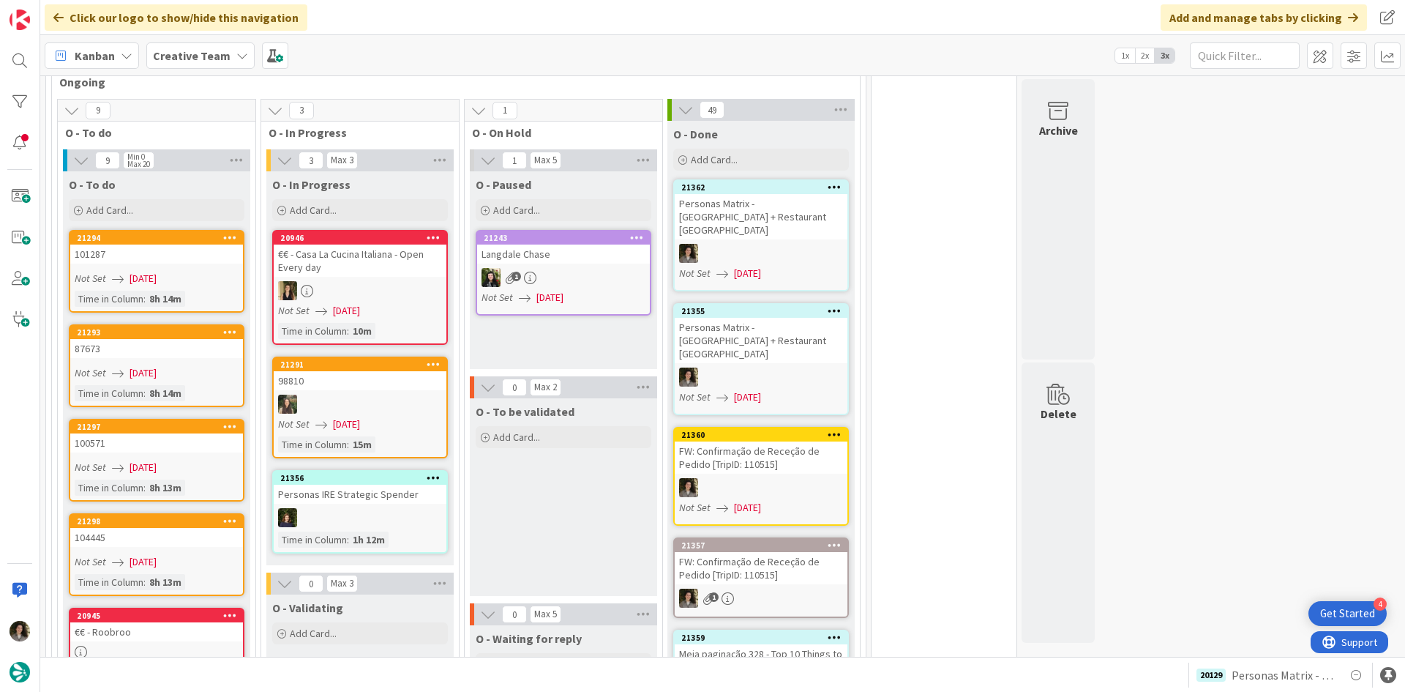
click at [782, 478] on div at bounding box center [761, 487] width 173 height 19
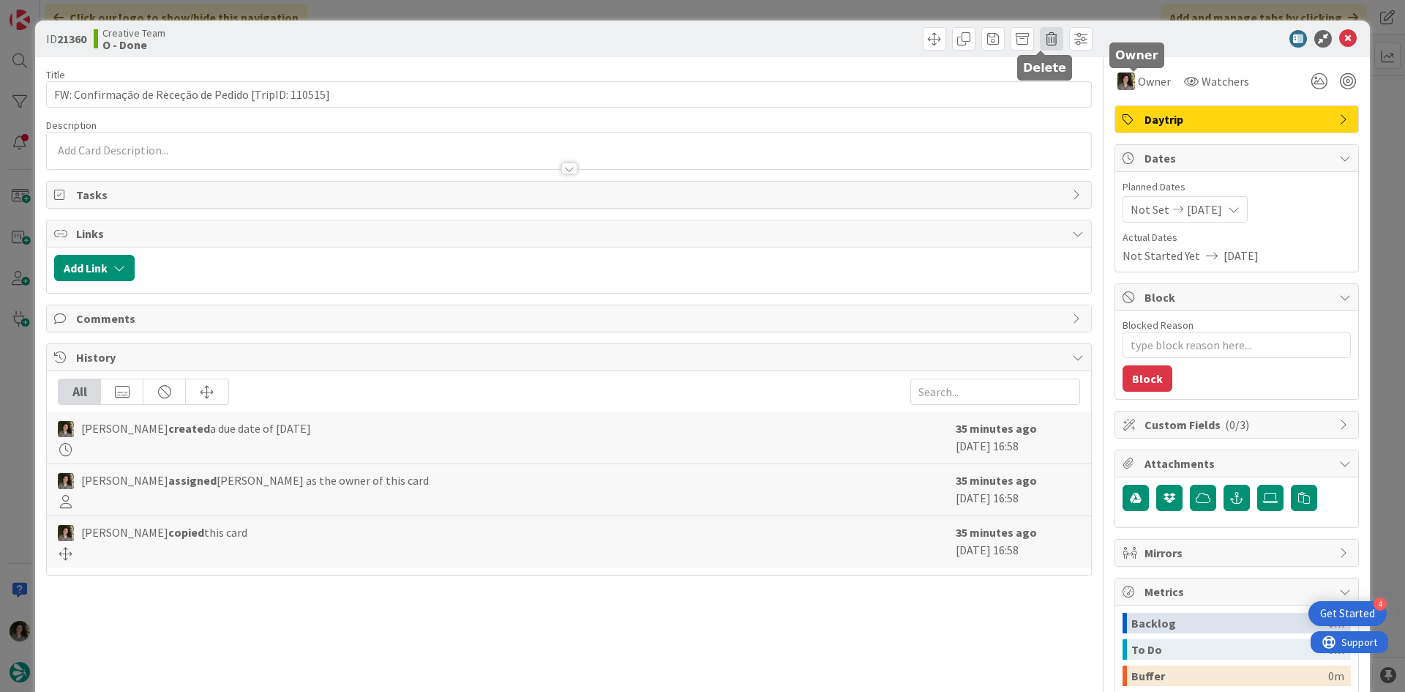
click at [1041, 39] on span at bounding box center [1051, 38] width 23 height 23
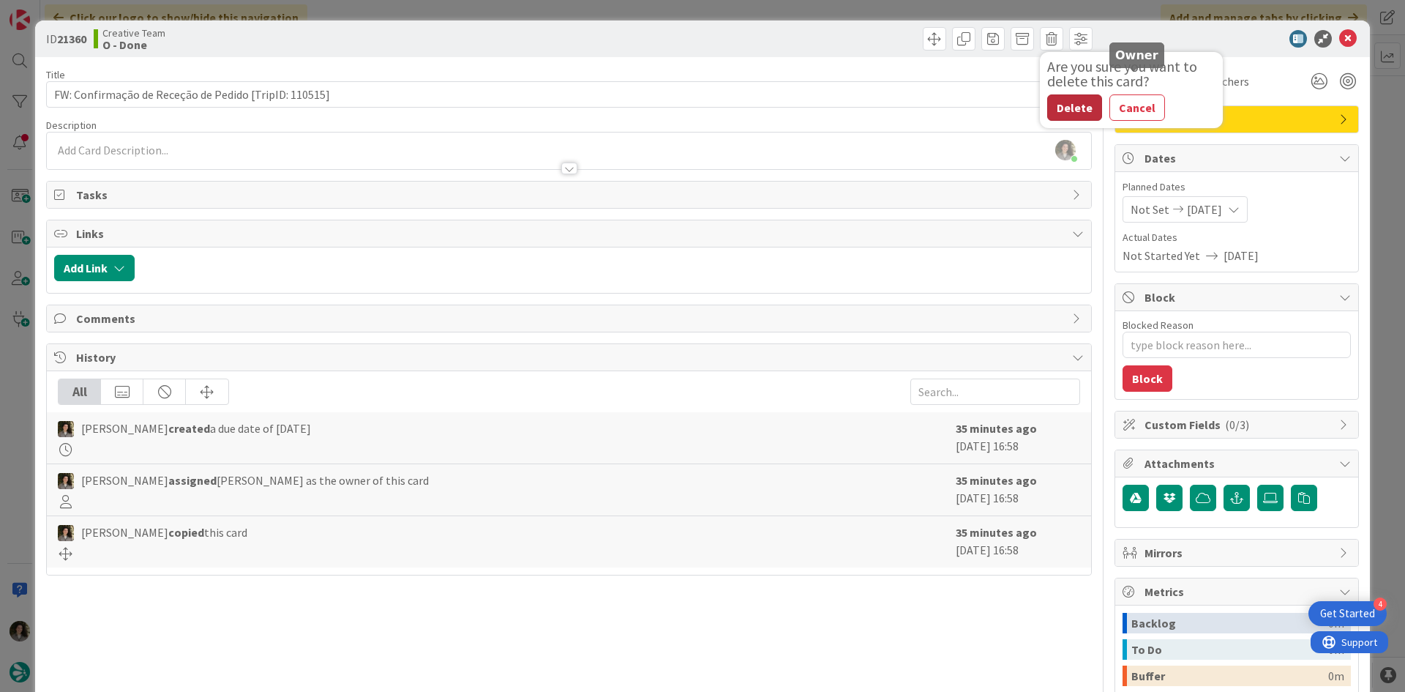
click at [1056, 111] on button "Delete" at bounding box center [1074, 107] width 55 height 26
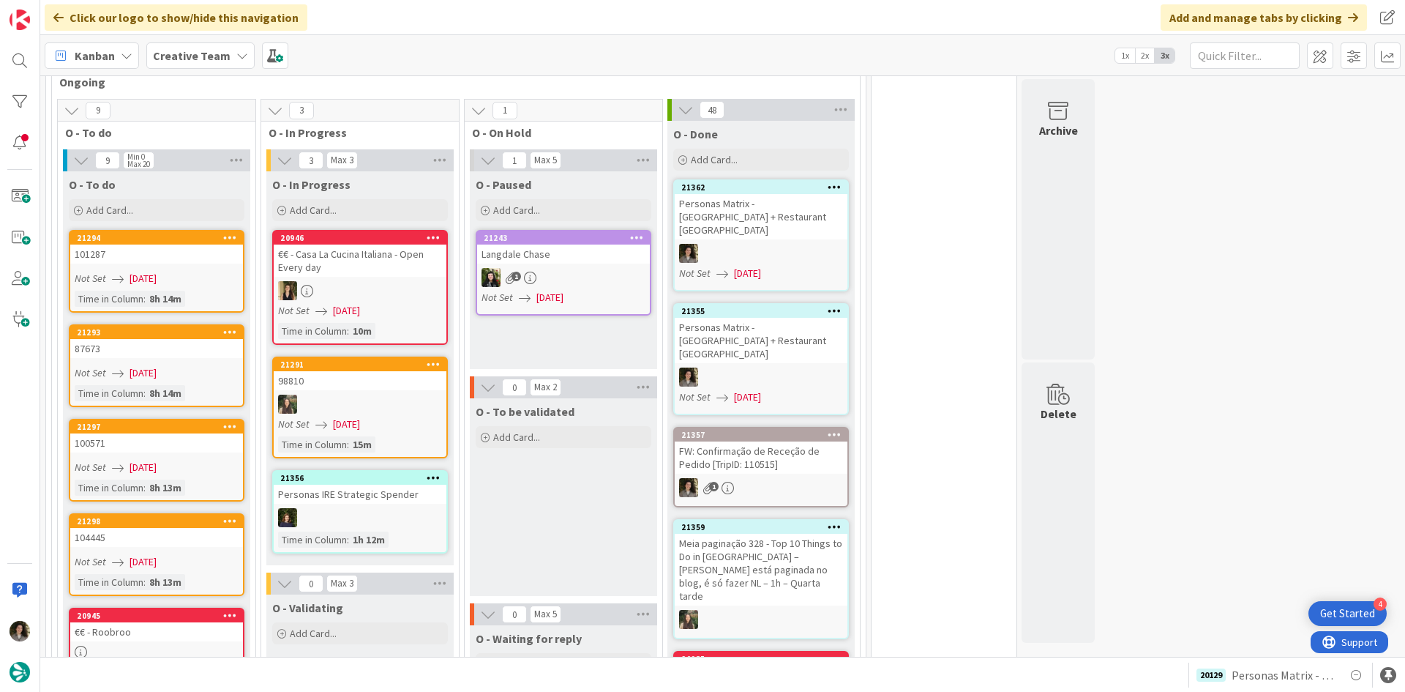
click at [768, 441] on div "FW: Confirmação de Receção de Pedido [TripID: 110515]" at bounding box center [761, 457] width 173 height 32
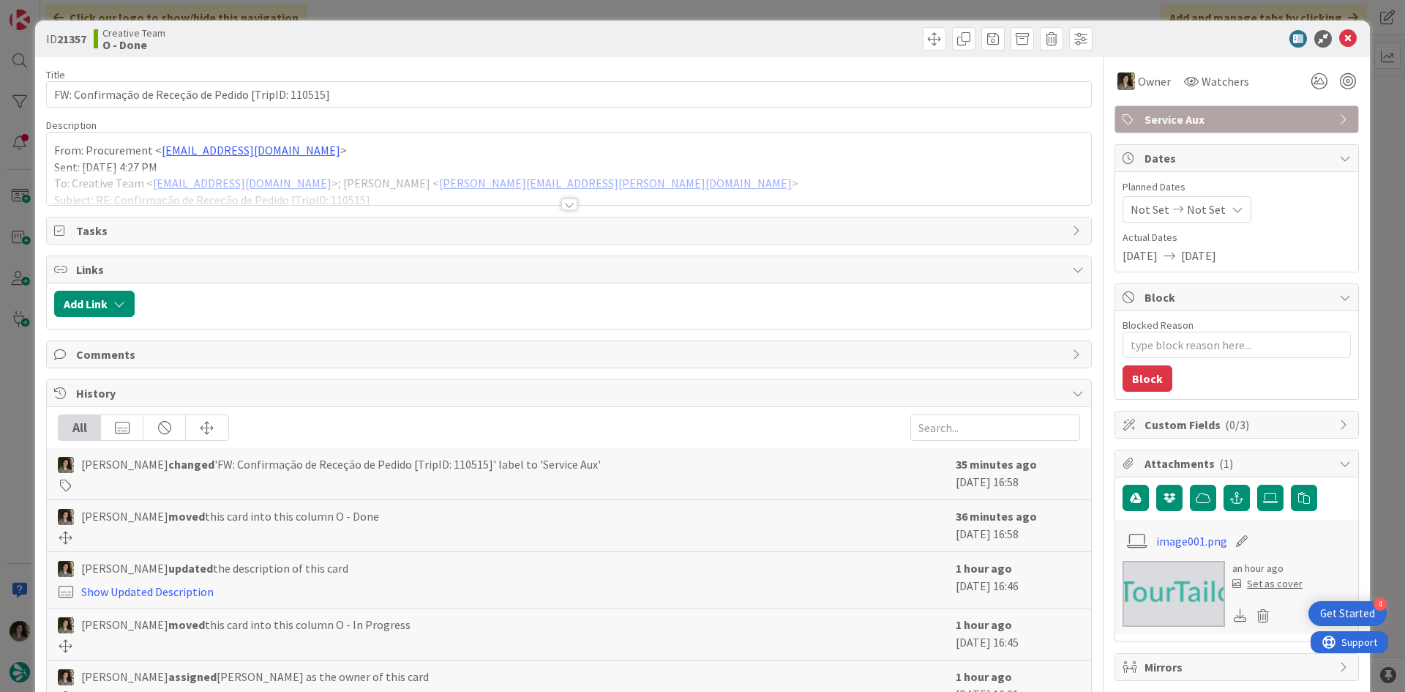
click at [1204, 118] on span "Service Aux" at bounding box center [1237, 119] width 187 height 18
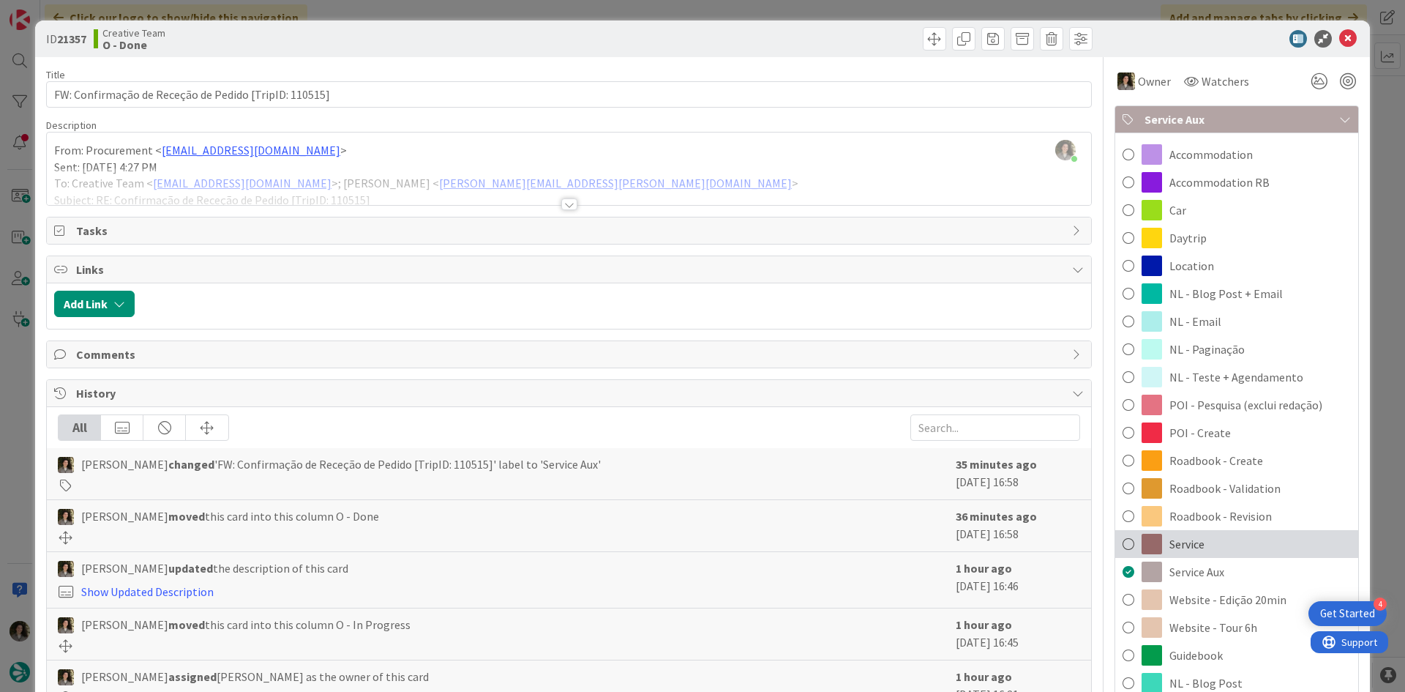
click at [1204, 539] on div "Service" at bounding box center [1236, 544] width 243 height 28
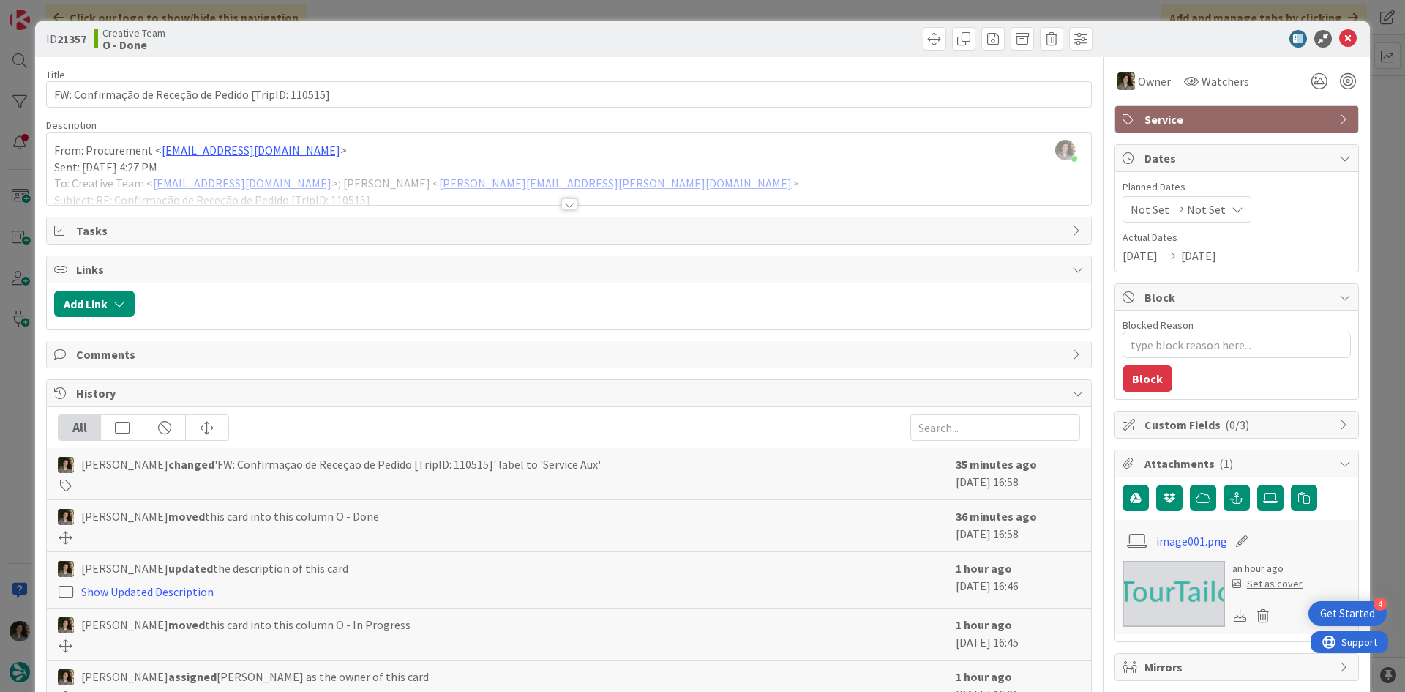
type textarea "x"
click at [1339, 31] on icon at bounding box center [1348, 39] width 18 height 18
